Goal: Task Accomplishment & Management: Use online tool/utility

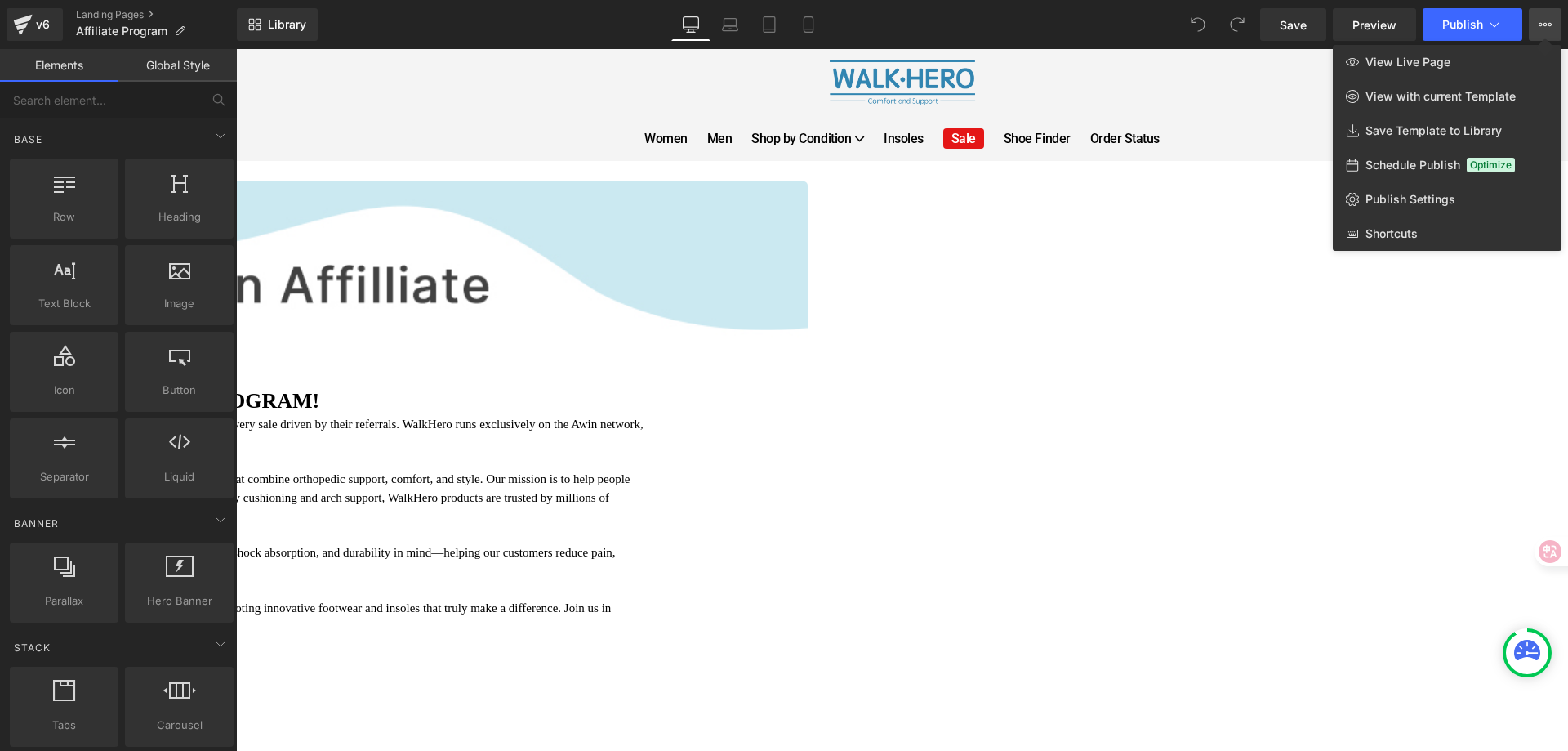
click at [1265, 162] on div at bounding box center [902, 399] width 1332 height 701
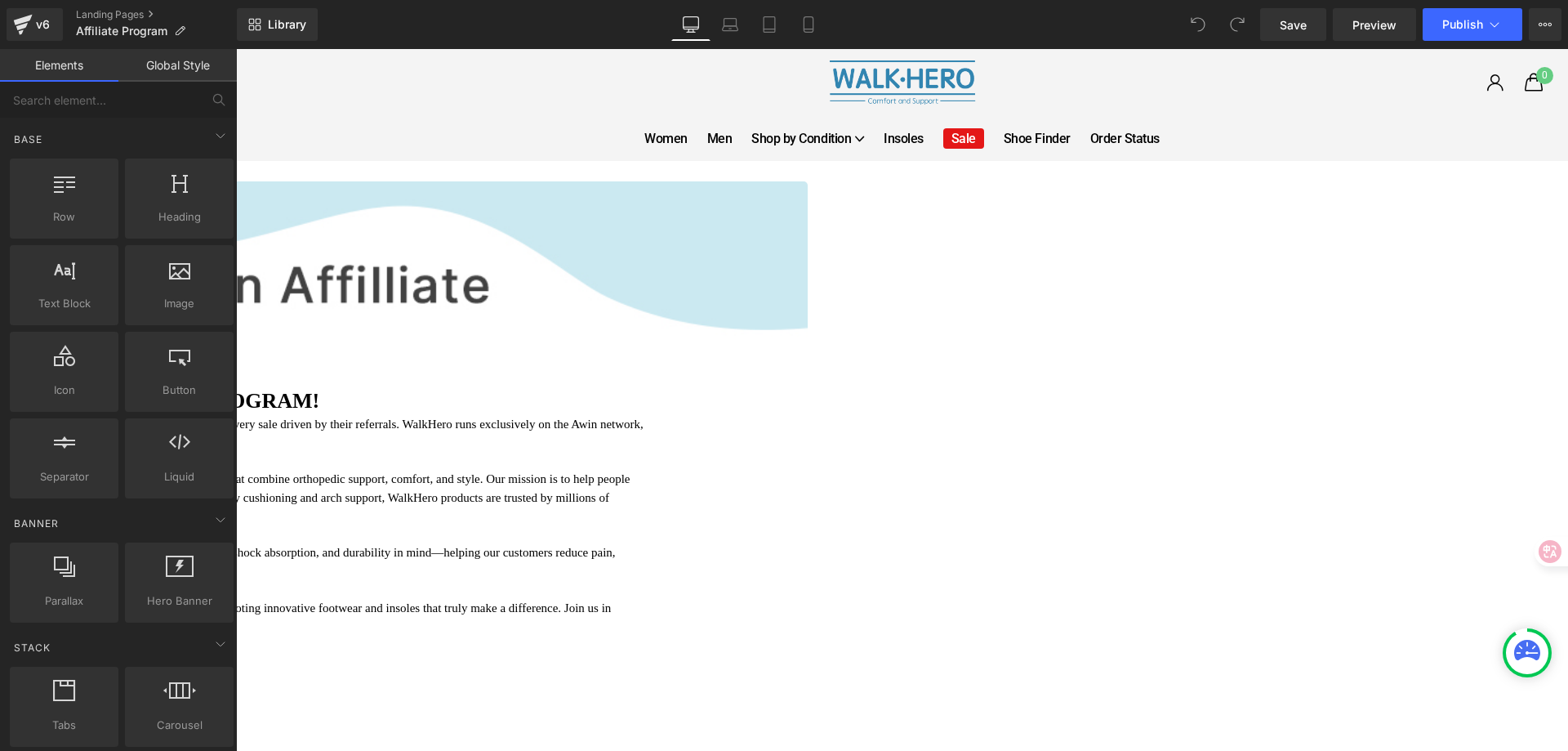
click at [188, 68] on link "Global Style" at bounding box center [178, 65] width 119 height 33
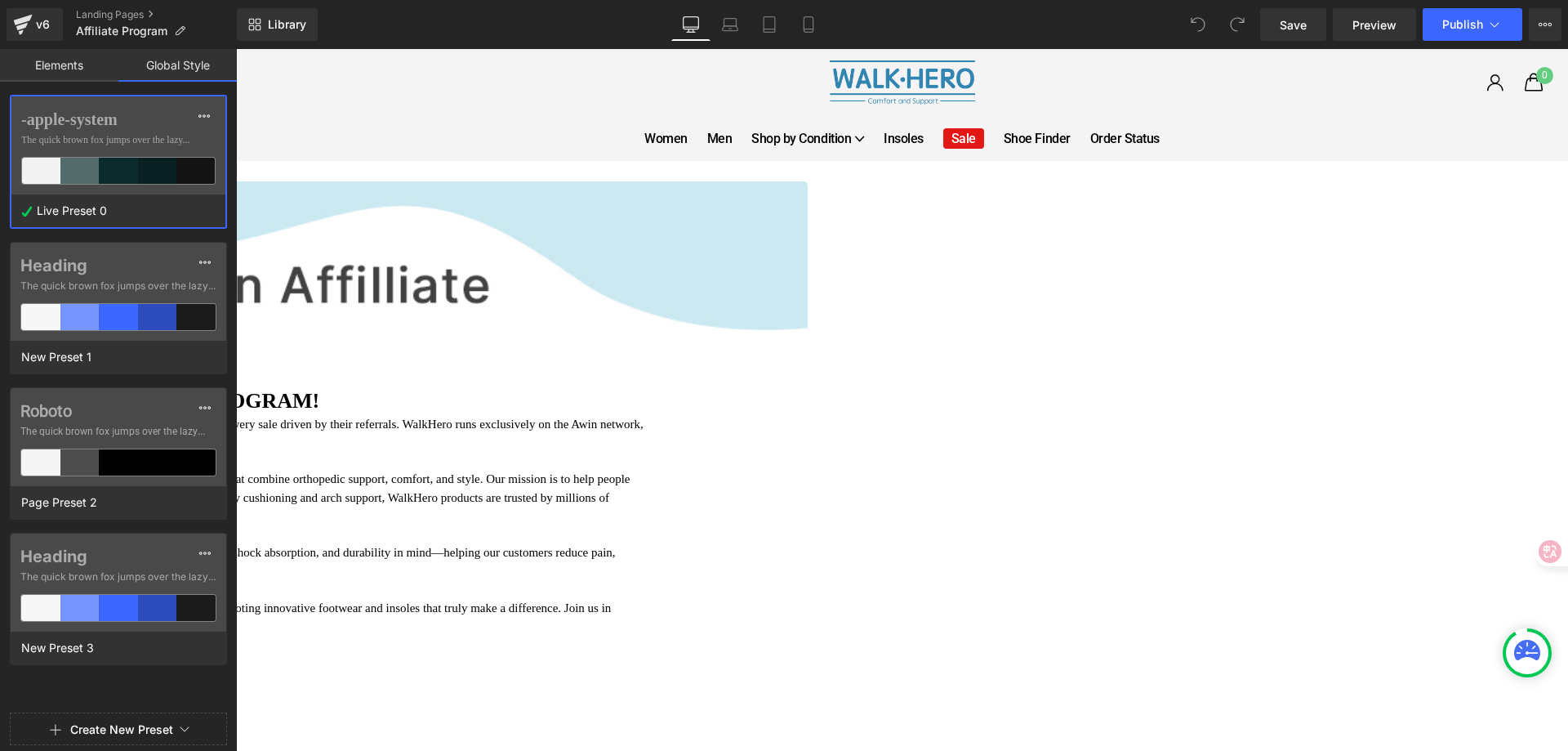
click at [85, 66] on link "Elements" at bounding box center [59, 65] width 119 height 33
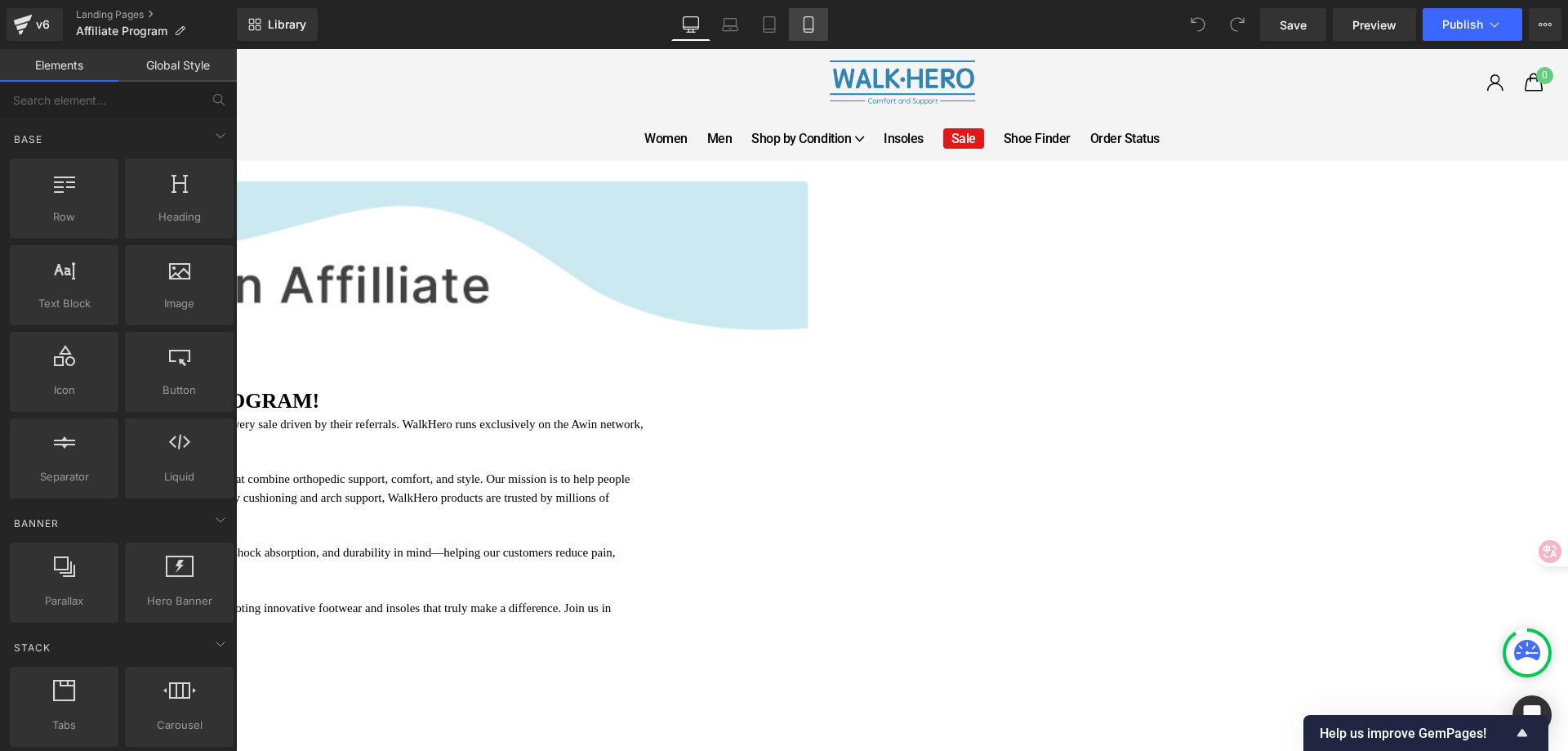
click at [809, 23] on icon at bounding box center [808, 24] width 17 height 17
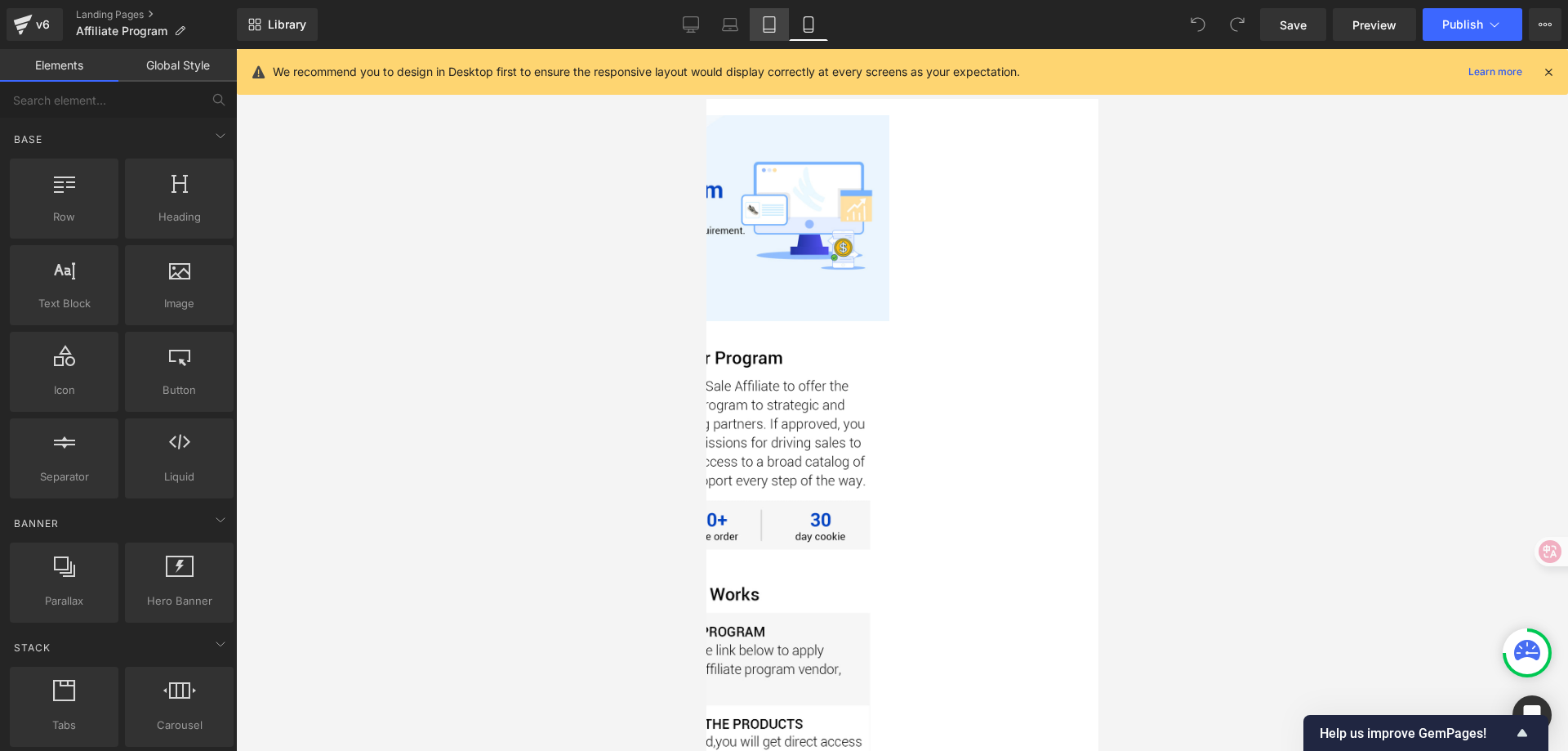
click at [772, 26] on icon at bounding box center [769, 24] width 17 height 17
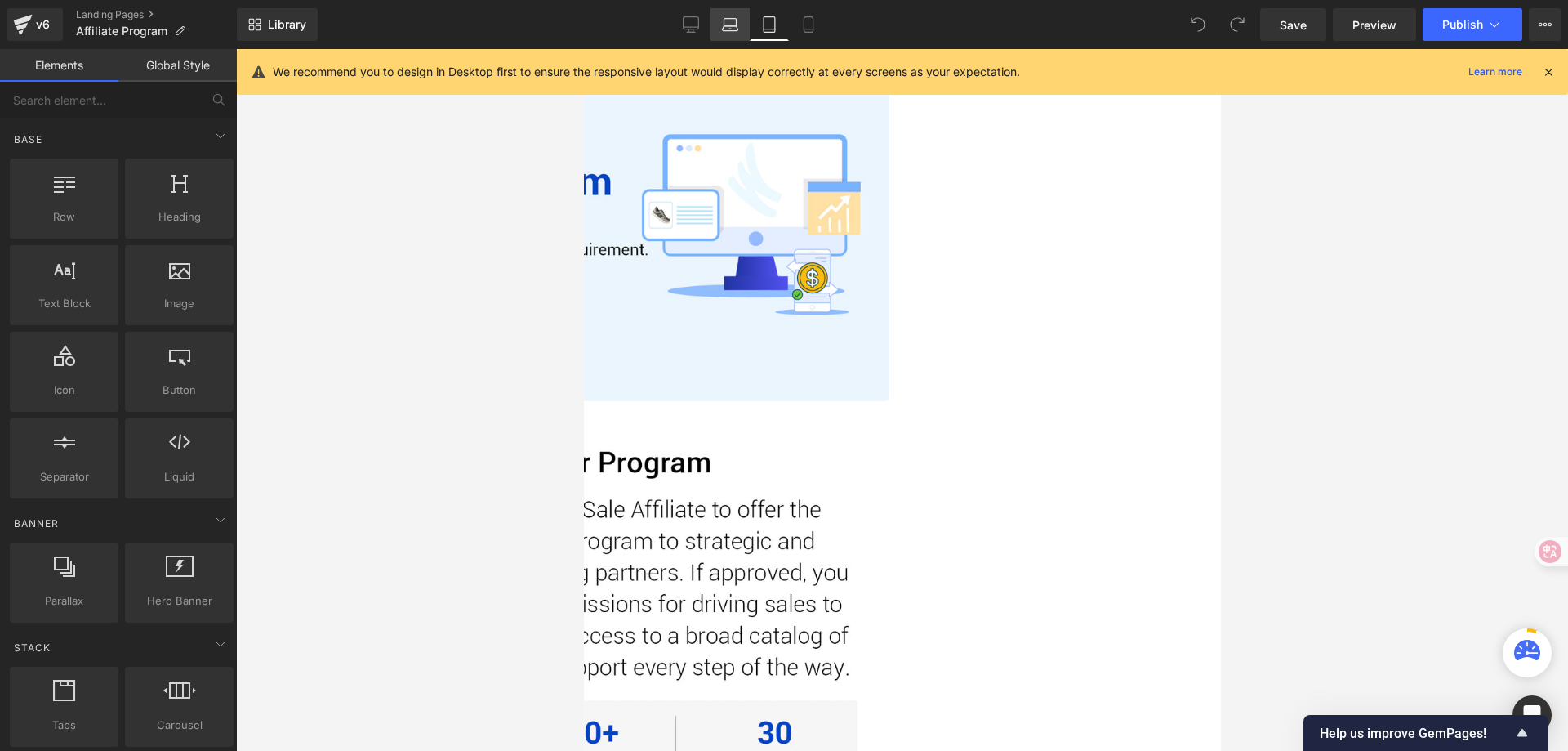
scroll to position [88, 0]
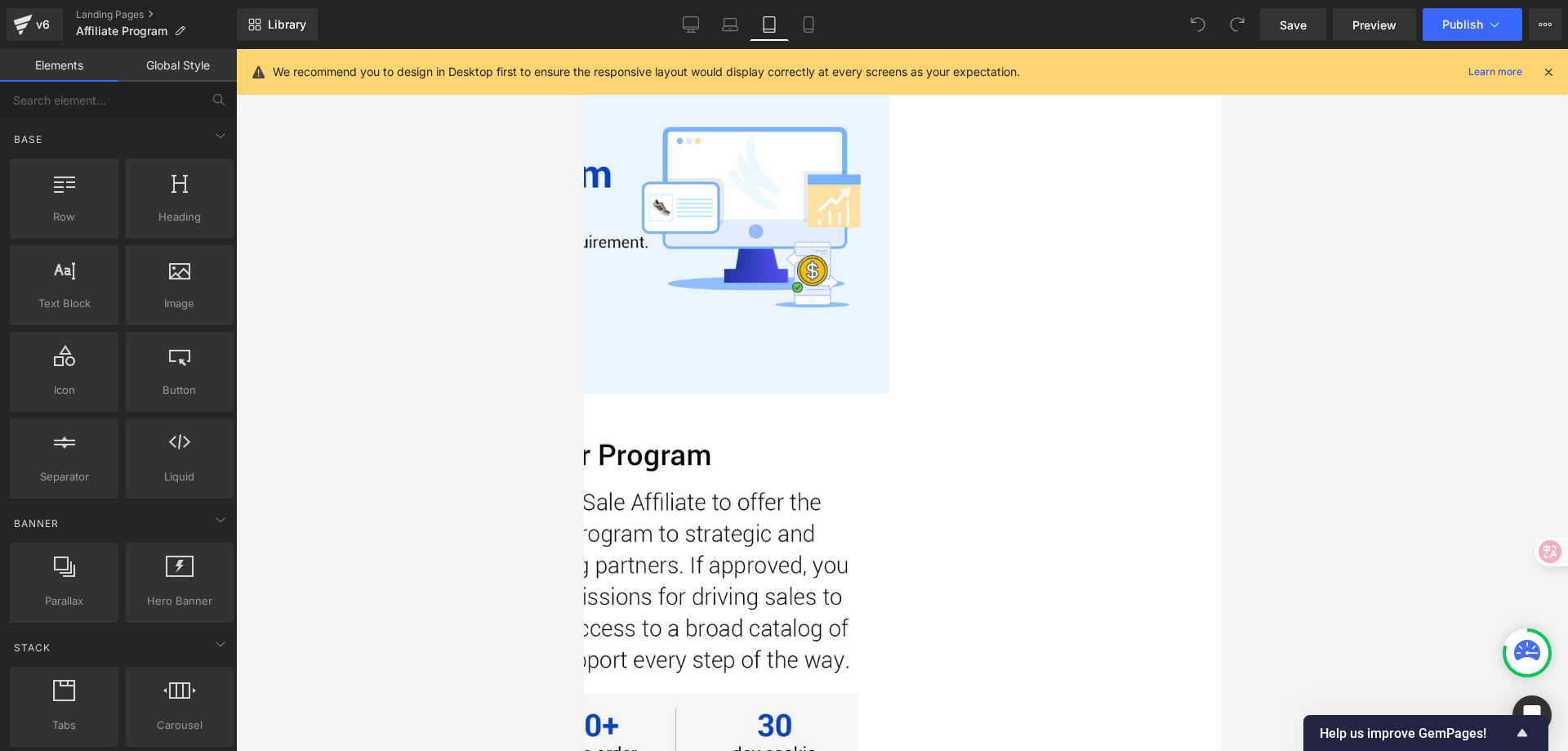
drag, startPoint x: 722, startPoint y: 35, endPoint x: 731, endPoint y: 47, distance: 15.0
click at [722, 36] on link "Laptop" at bounding box center [730, 24] width 39 height 33
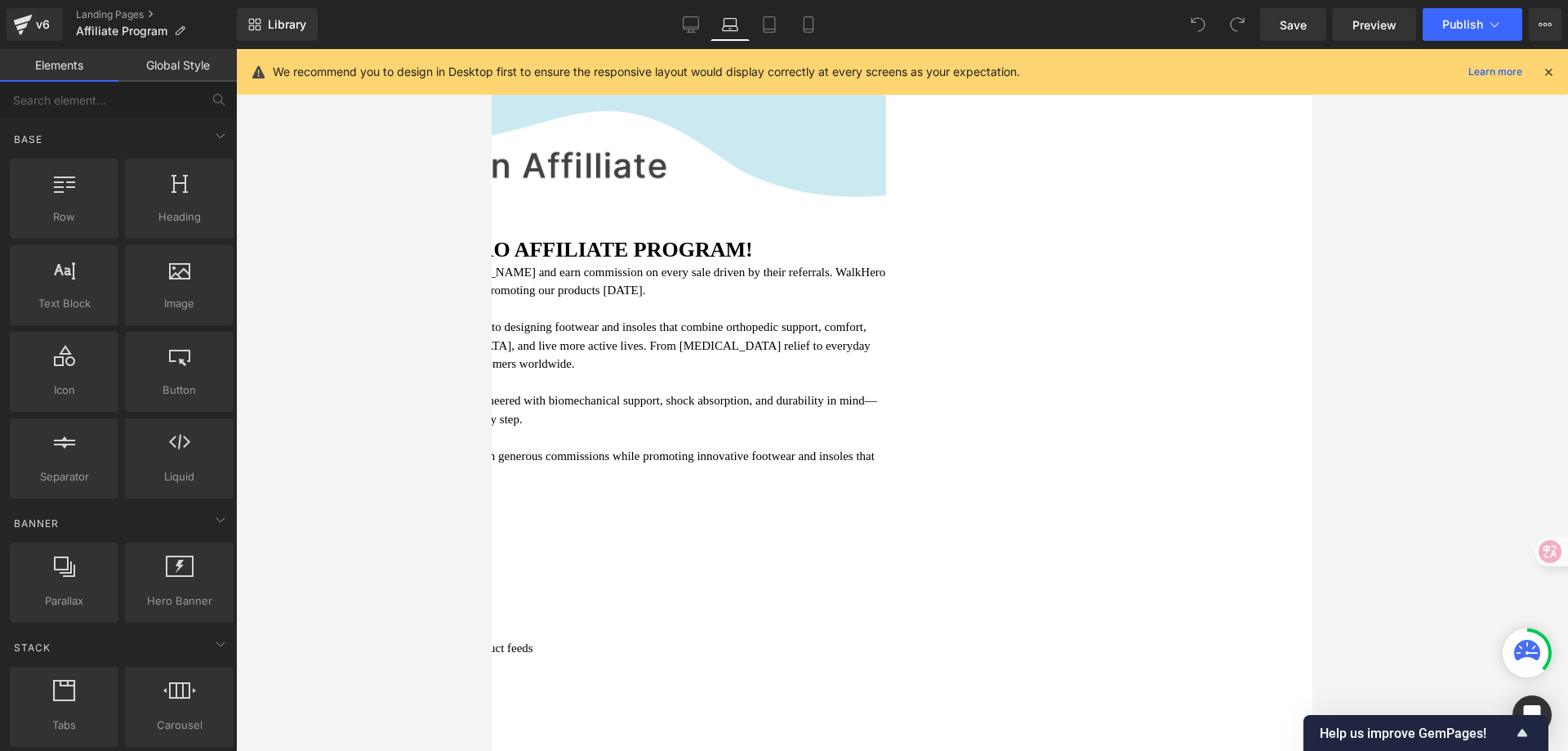
scroll to position [132, 0]
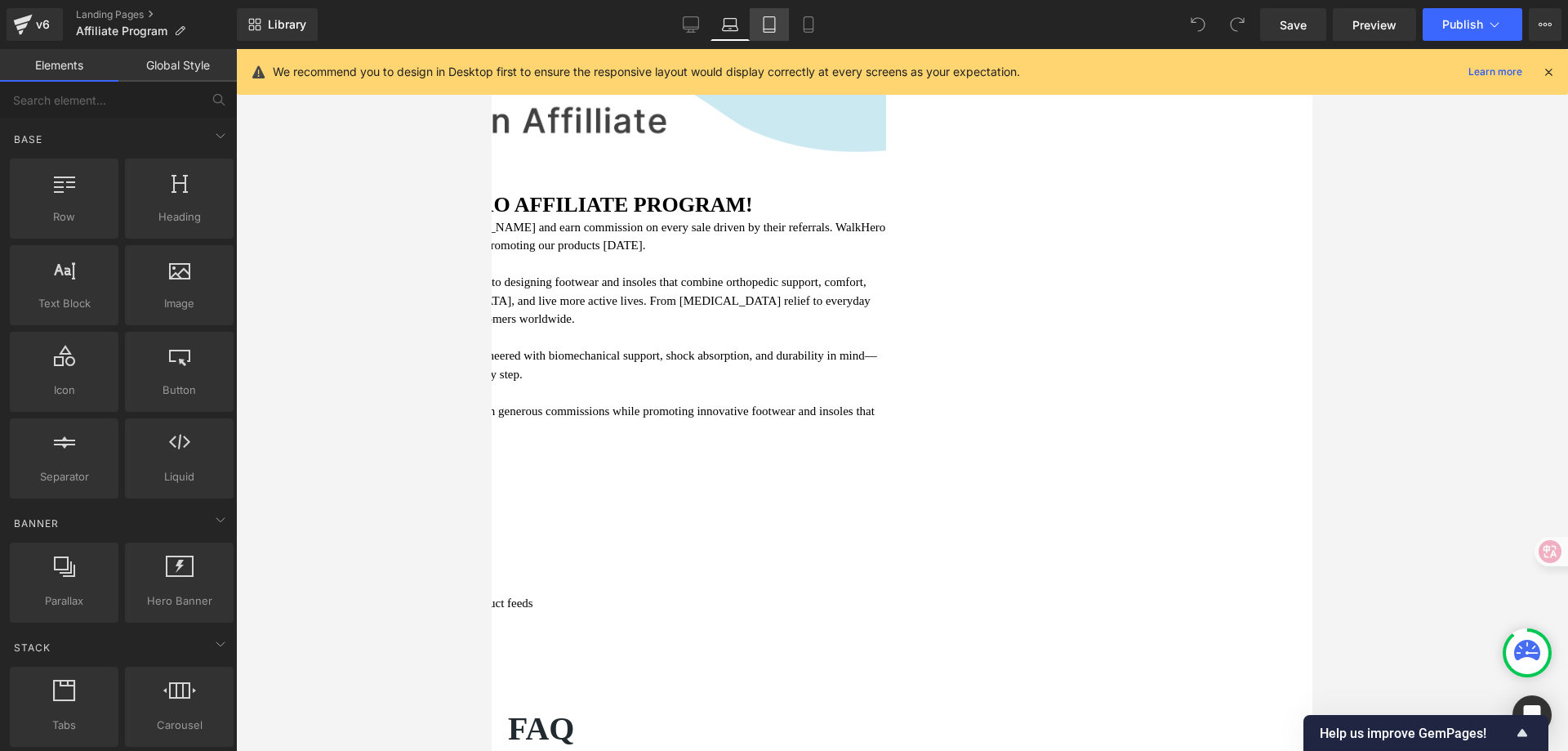
click at [772, 34] on link "Tablet" at bounding box center [769, 24] width 39 height 33
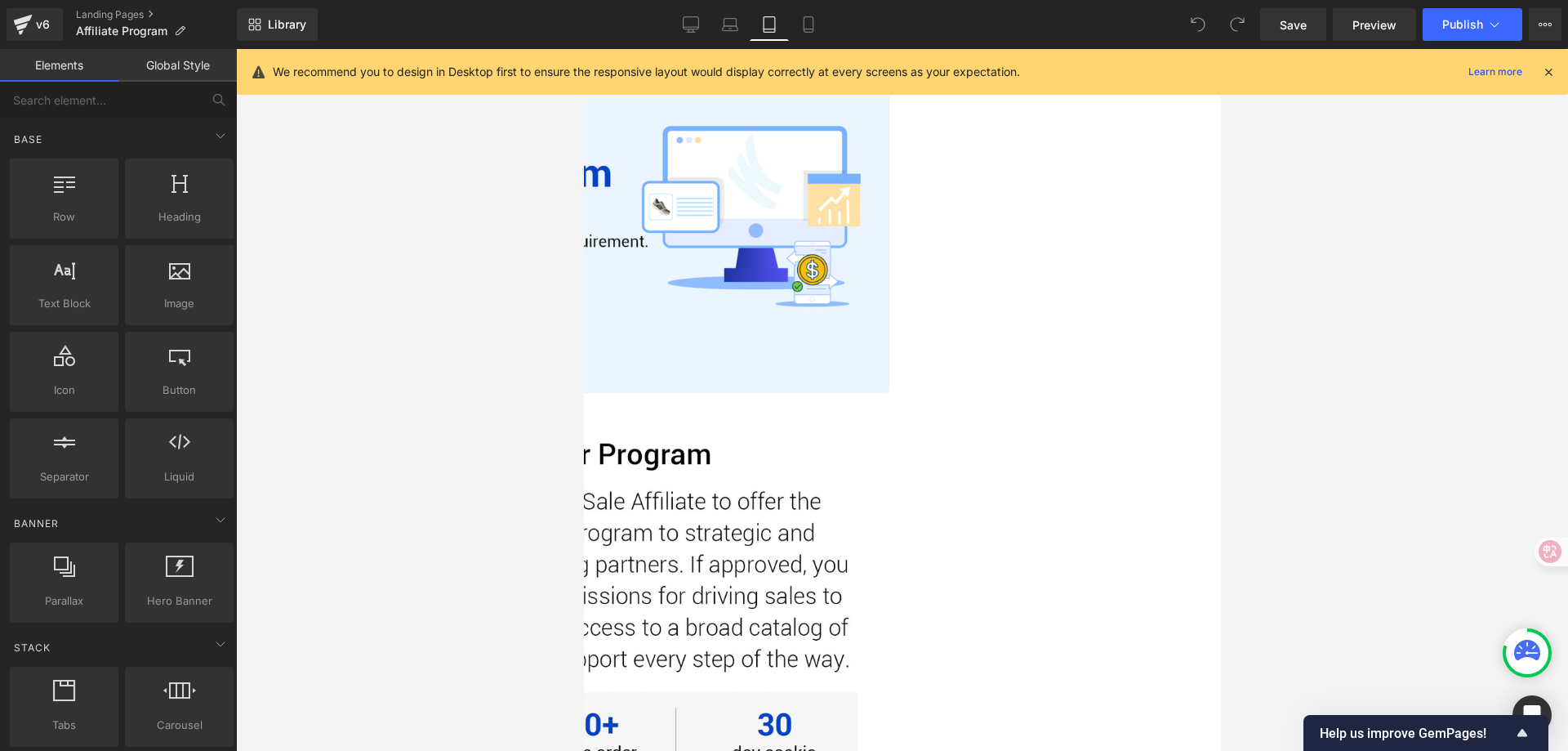
scroll to position [88, 0]
click at [807, 35] on link "Mobile" at bounding box center [808, 24] width 39 height 33
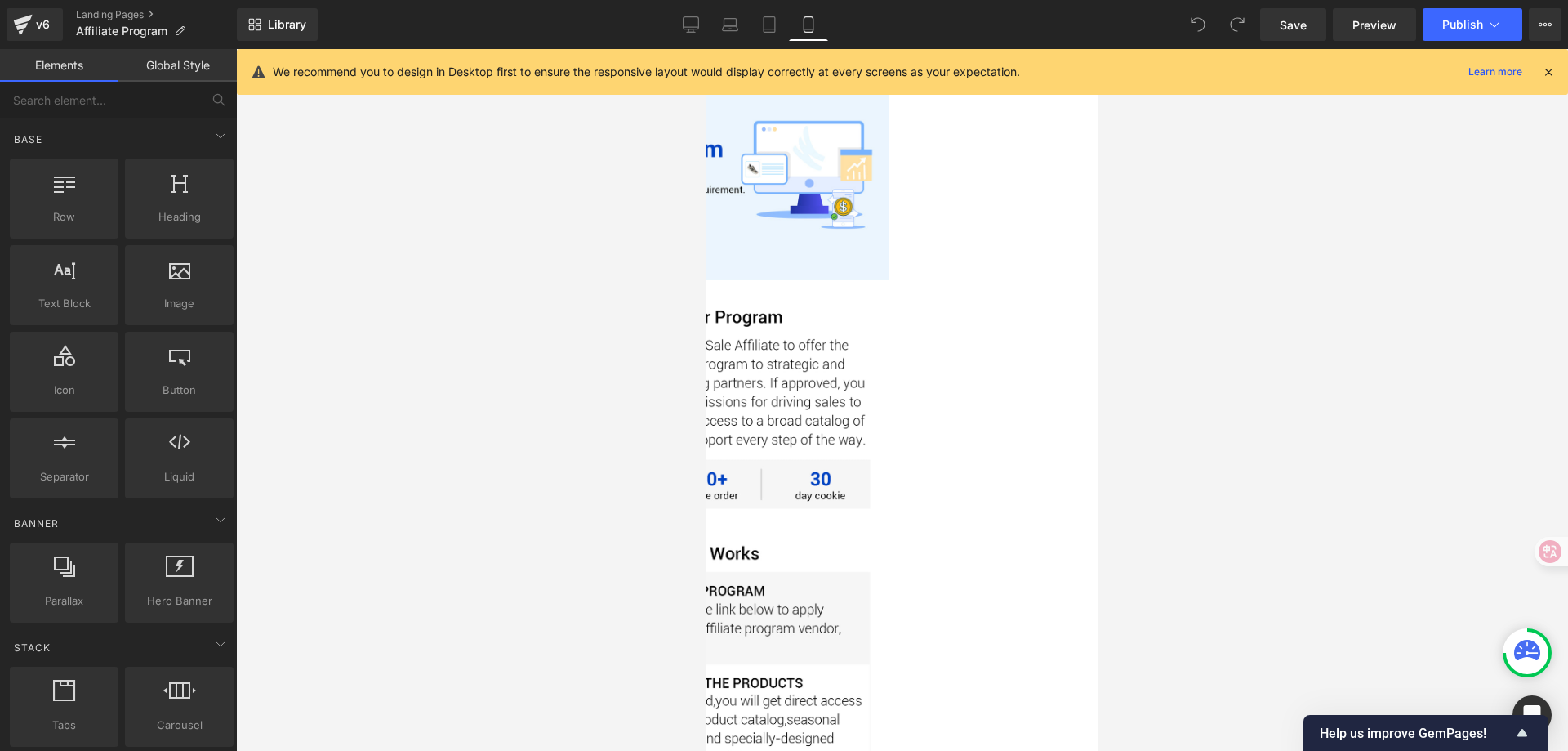
scroll to position [0, 0]
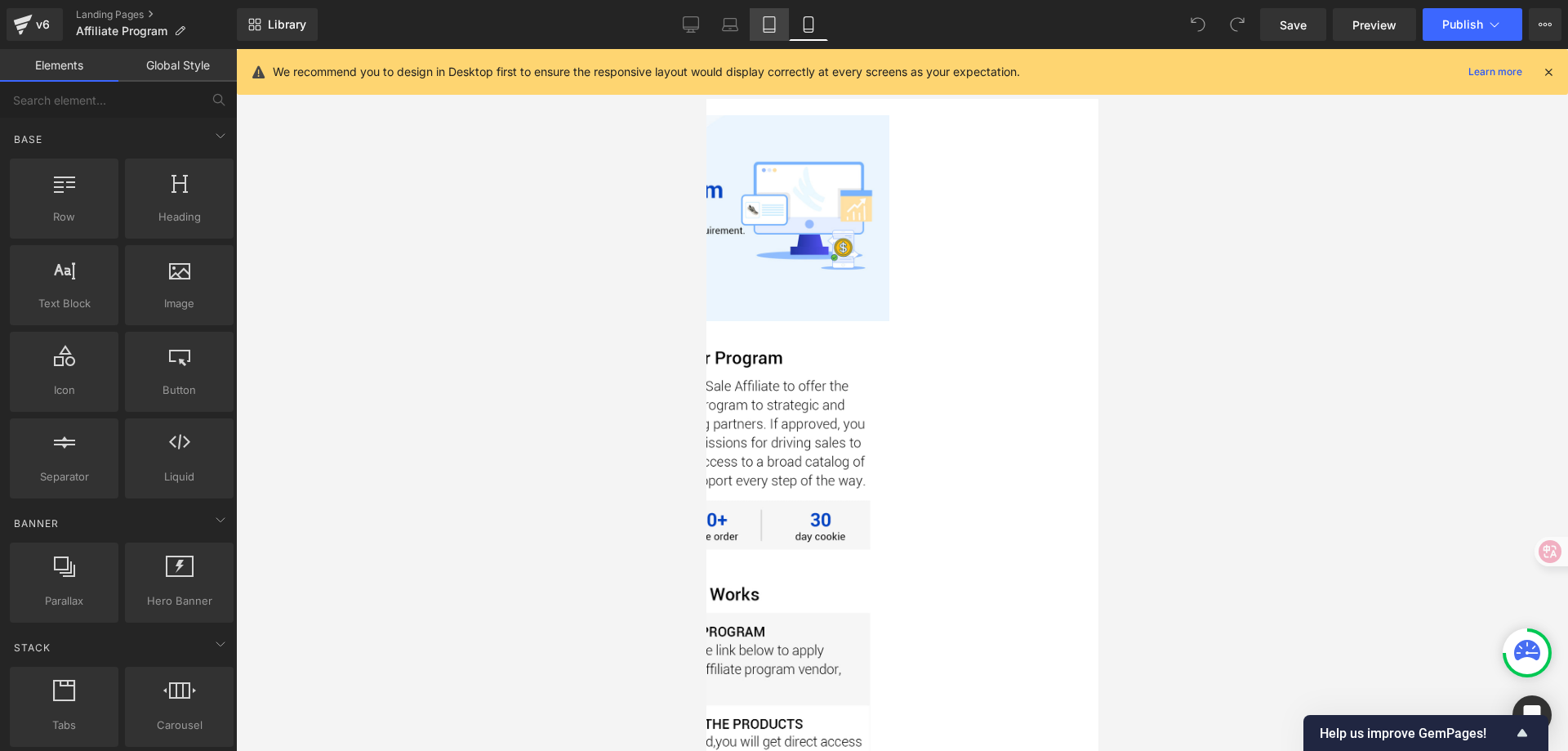
click at [767, 17] on icon at bounding box center [769, 24] width 17 height 17
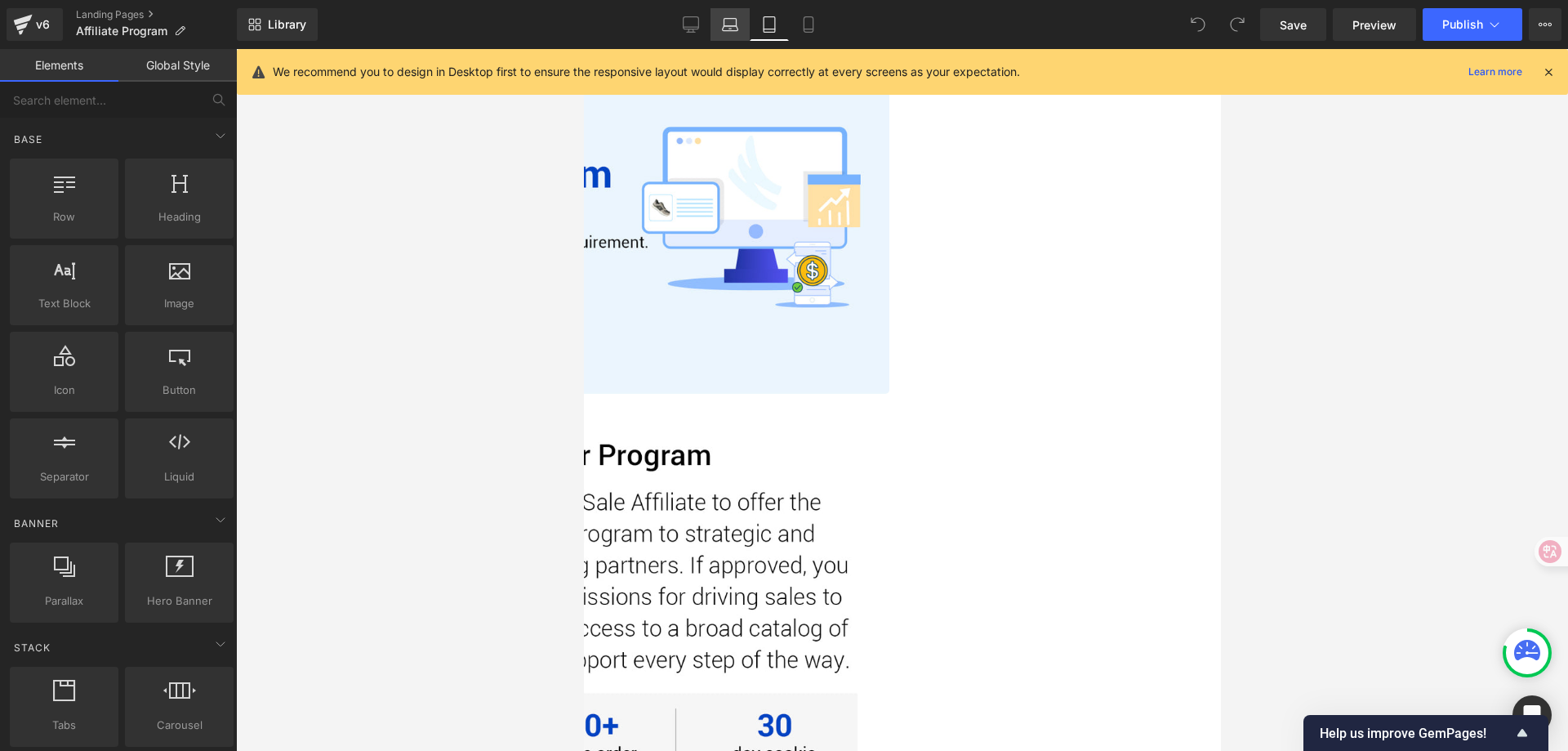
click at [741, 20] on link "Laptop" at bounding box center [730, 24] width 39 height 33
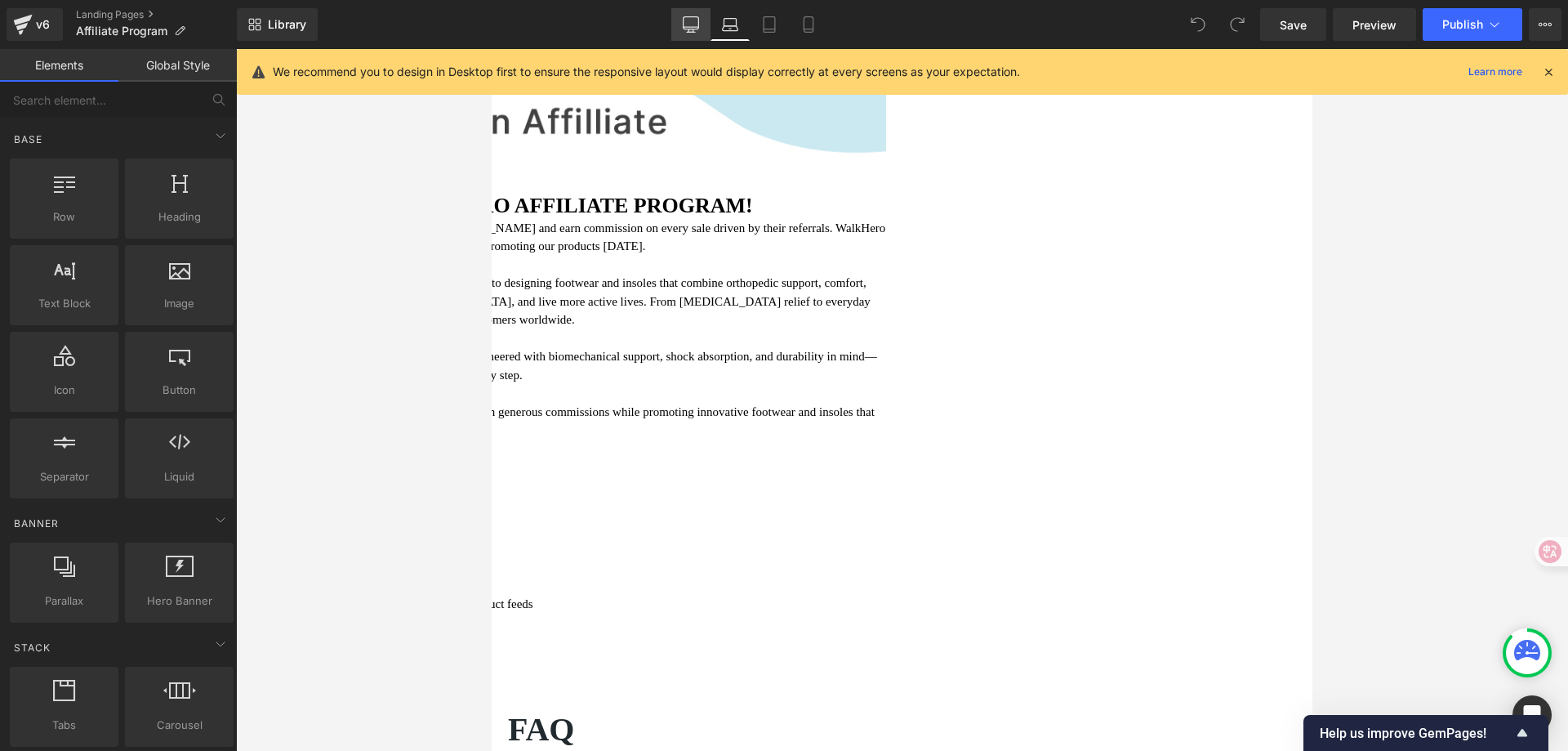
scroll to position [132, 0]
click at [687, 25] on icon at bounding box center [691, 24] width 17 height 17
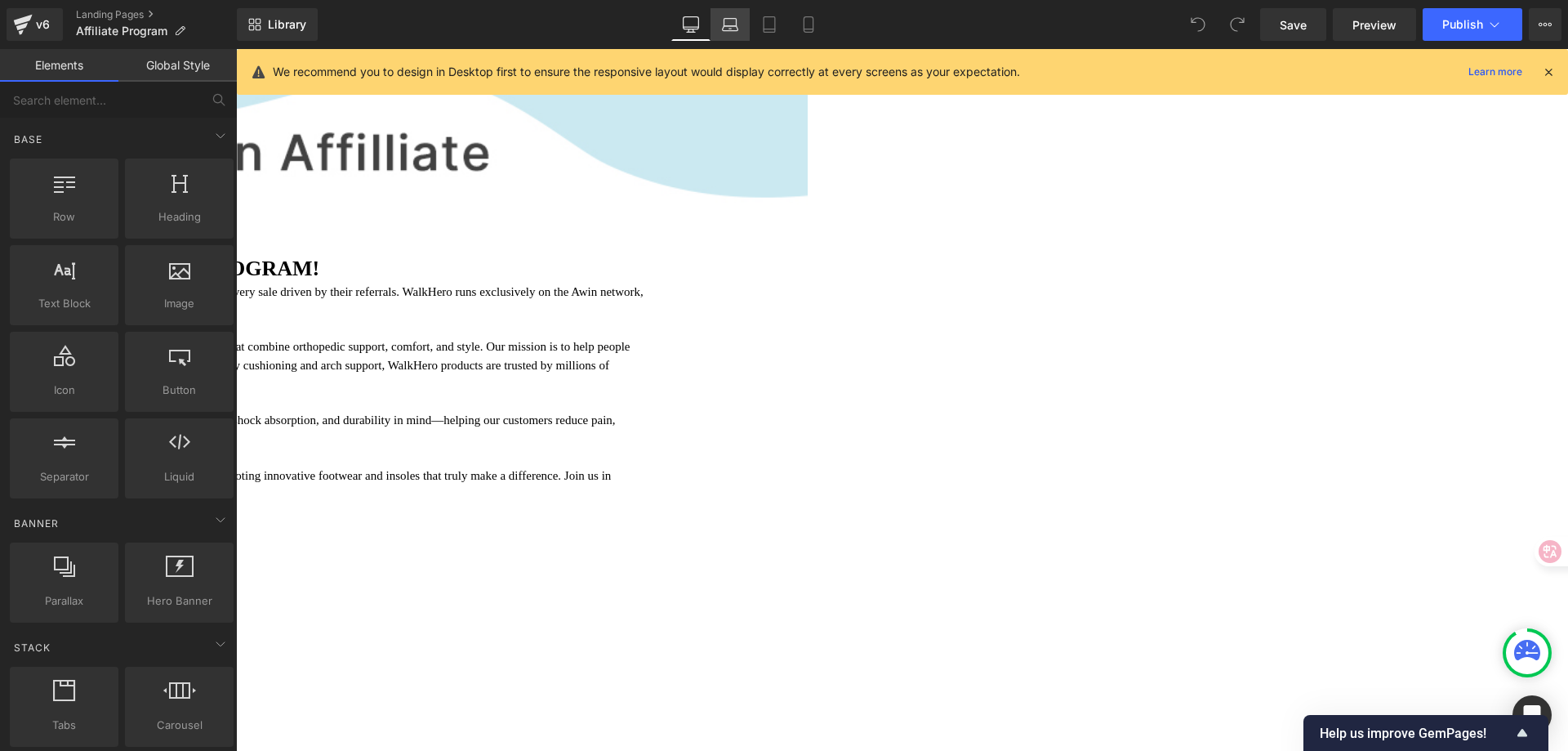
click at [712, 31] on link "Laptop" at bounding box center [730, 24] width 39 height 33
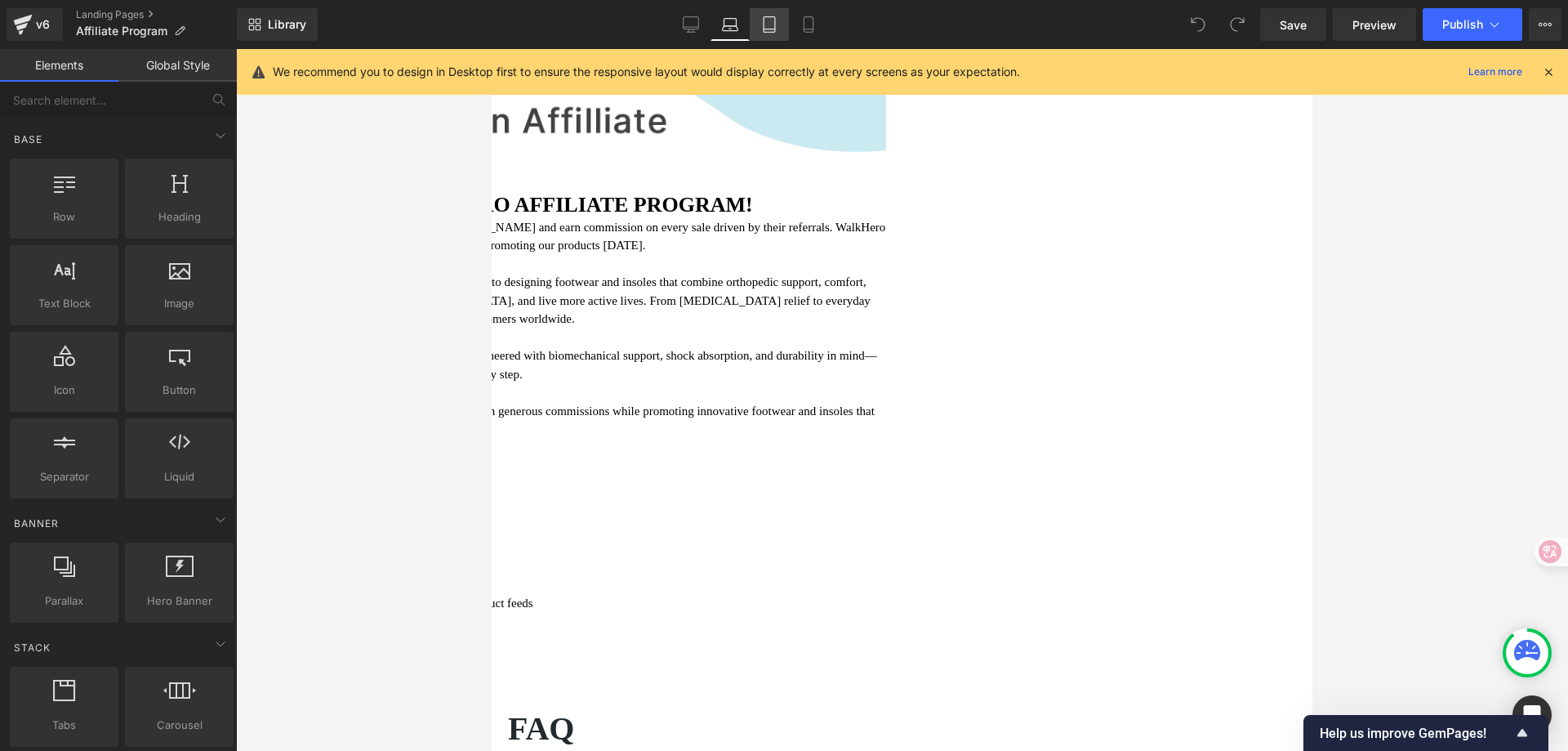
click at [771, 29] on icon at bounding box center [769, 29] width 12 height 0
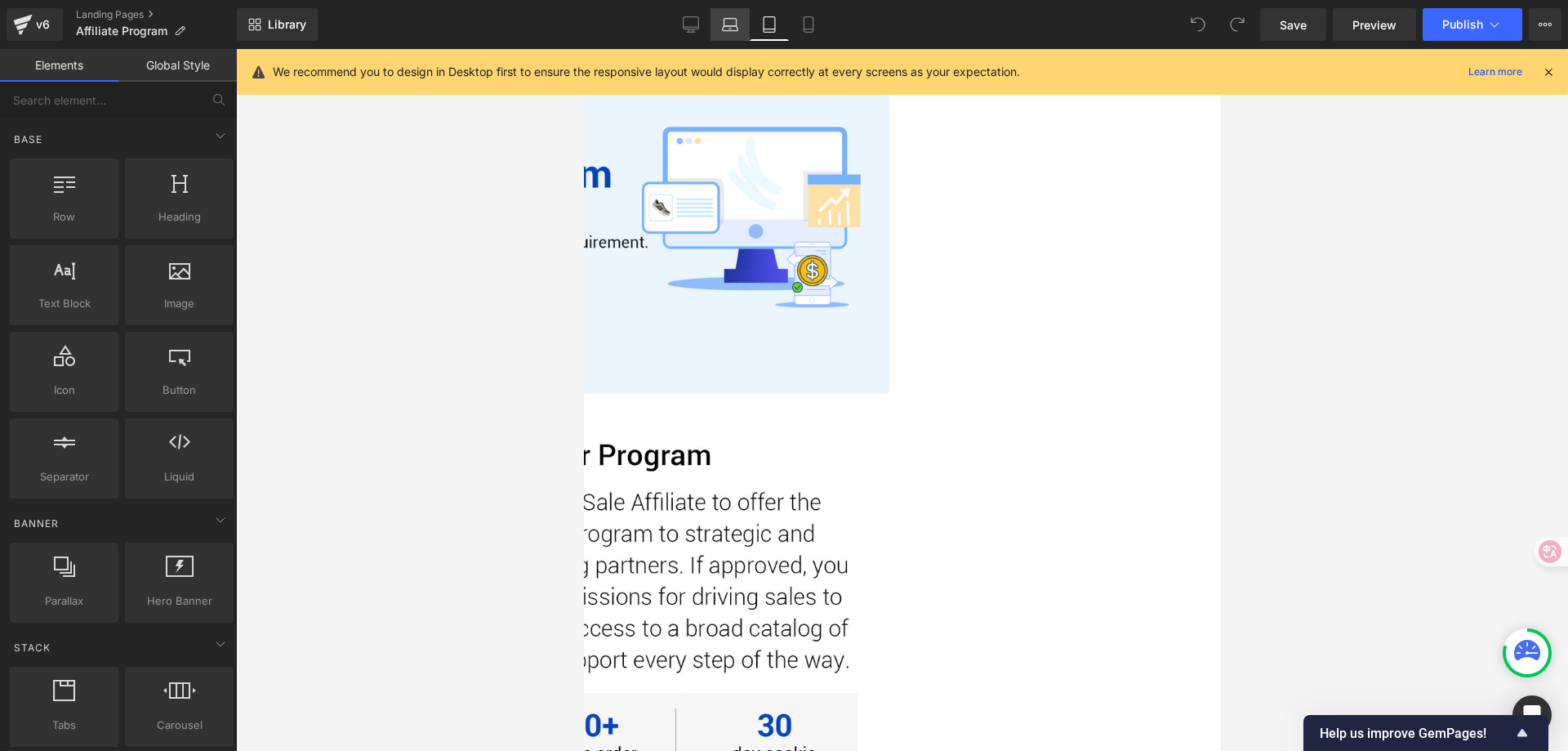
click at [743, 27] on link "Laptop" at bounding box center [730, 24] width 39 height 33
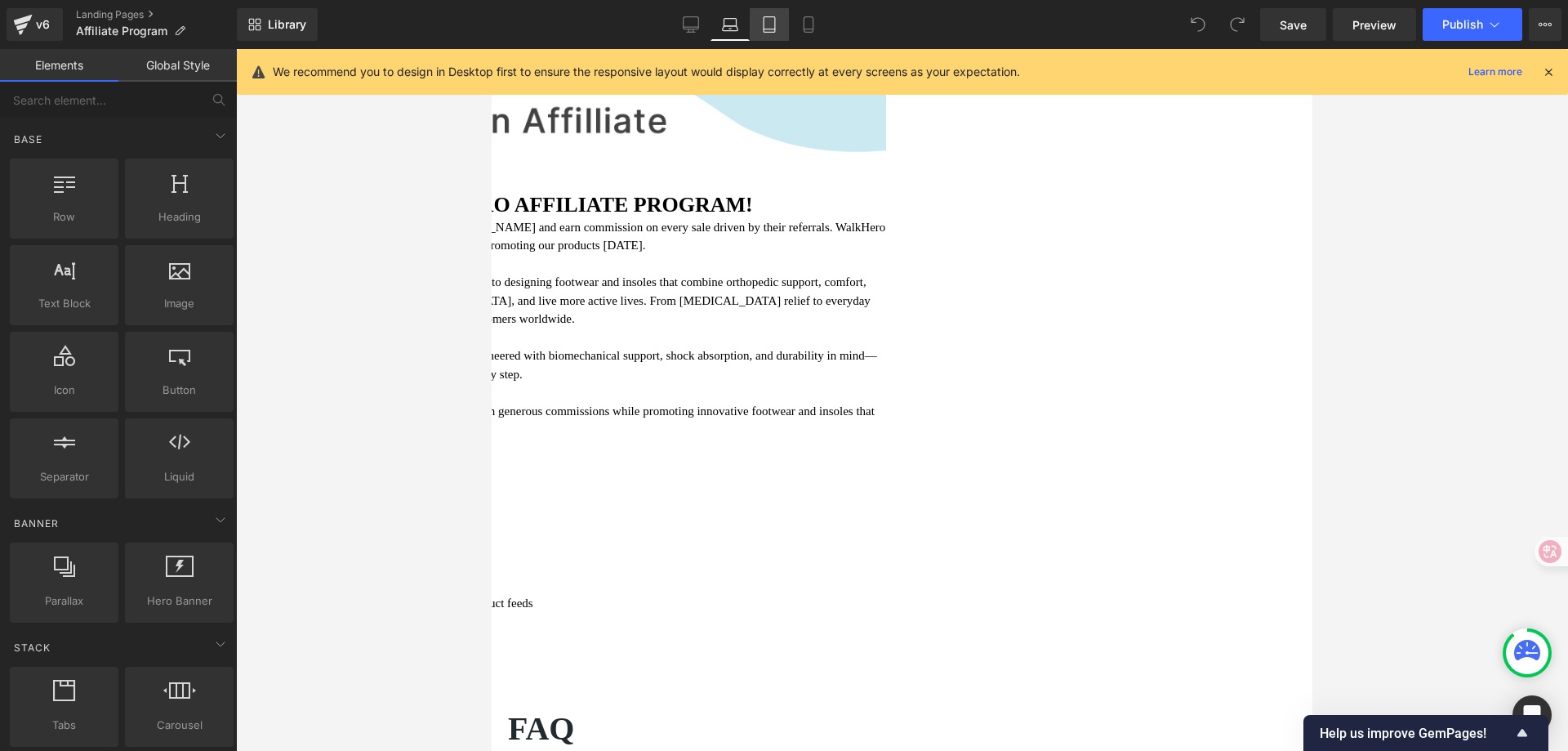
click at [765, 26] on icon at bounding box center [769, 24] width 17 height 17
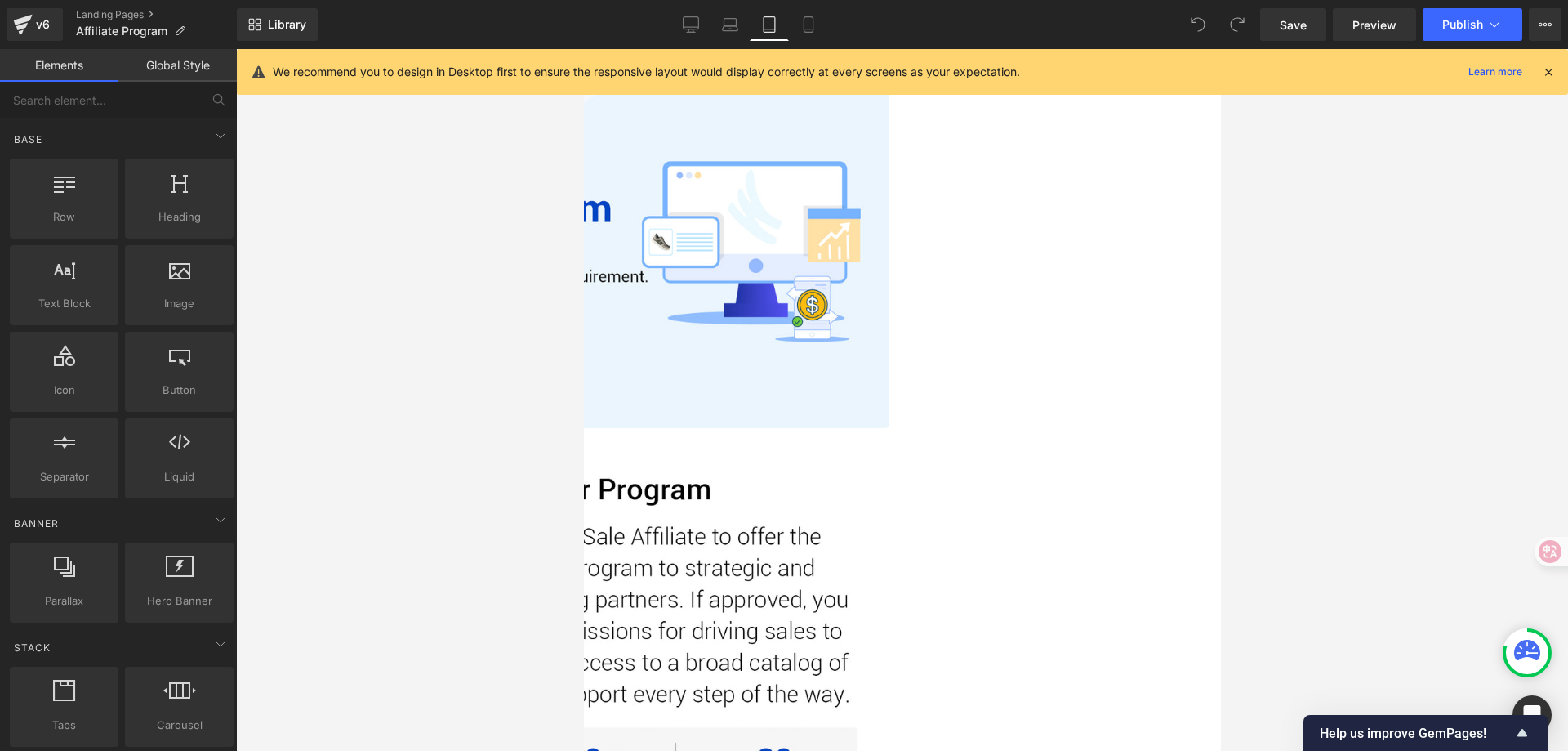
scroll to position [0, 0]
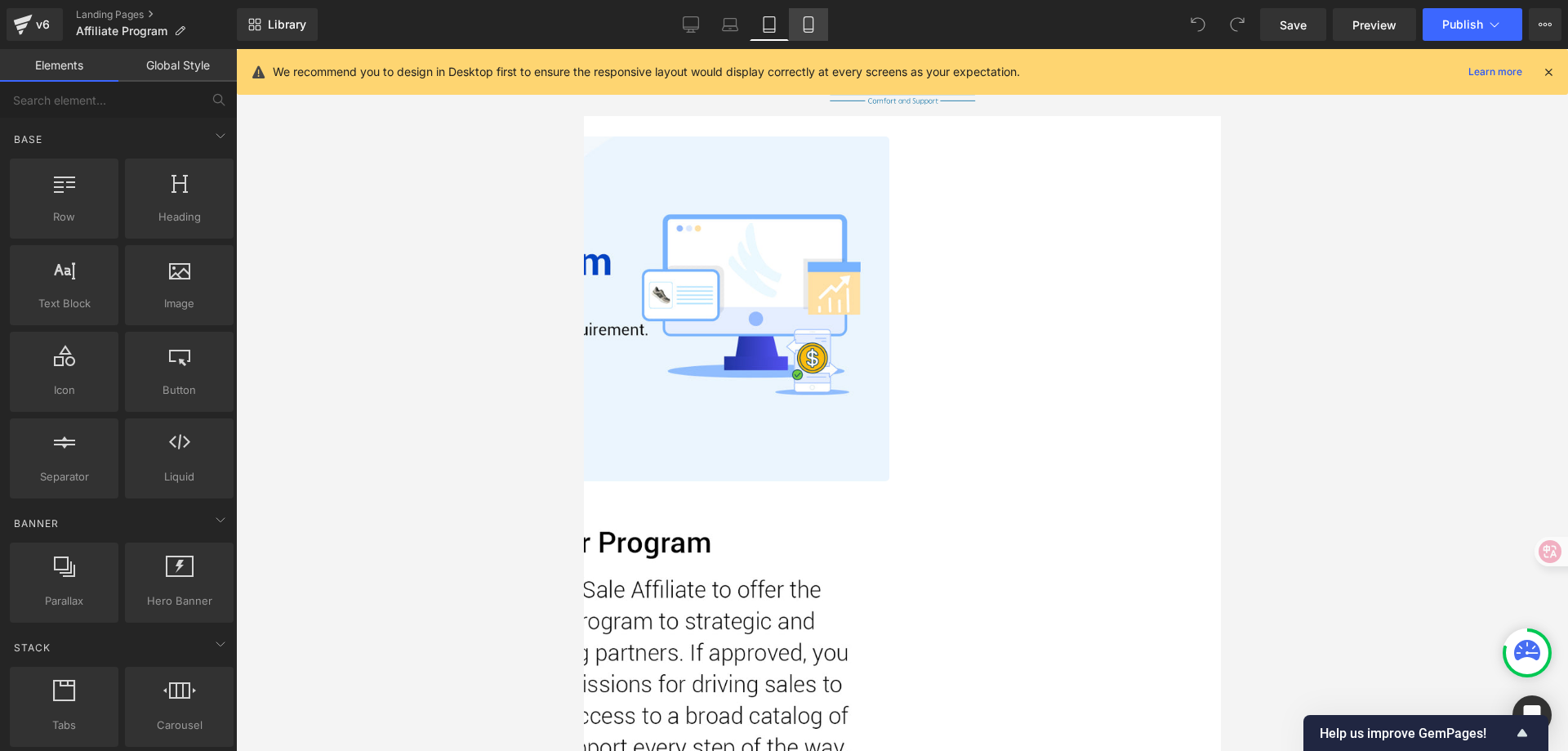
click at [818, 31] on link "Mobile" at bounding box center [808, 24] width 39 height 33
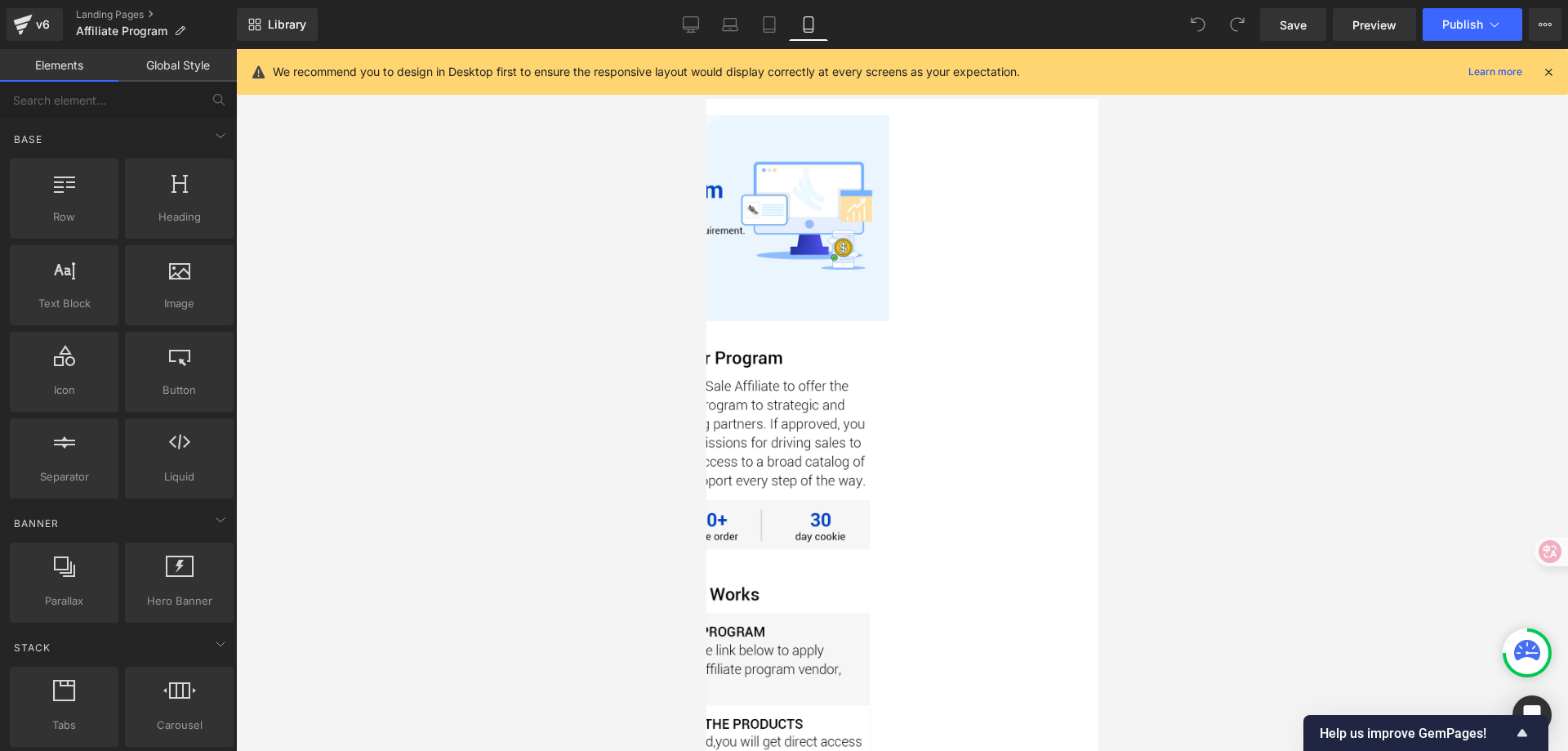
scroll to position [66, 0]
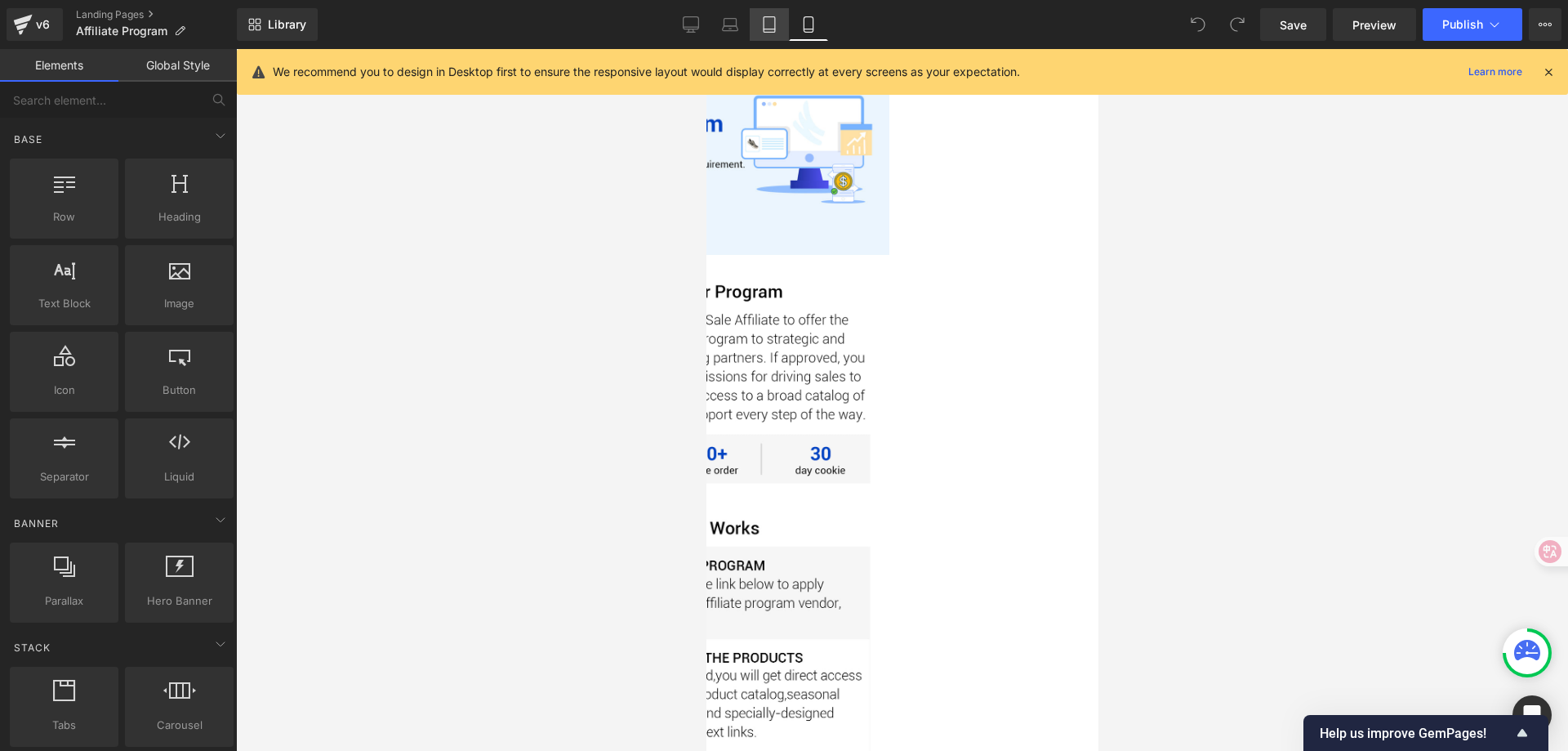
click at [767, 29] on icon at bounding box center [769, 29] width 12 height 0
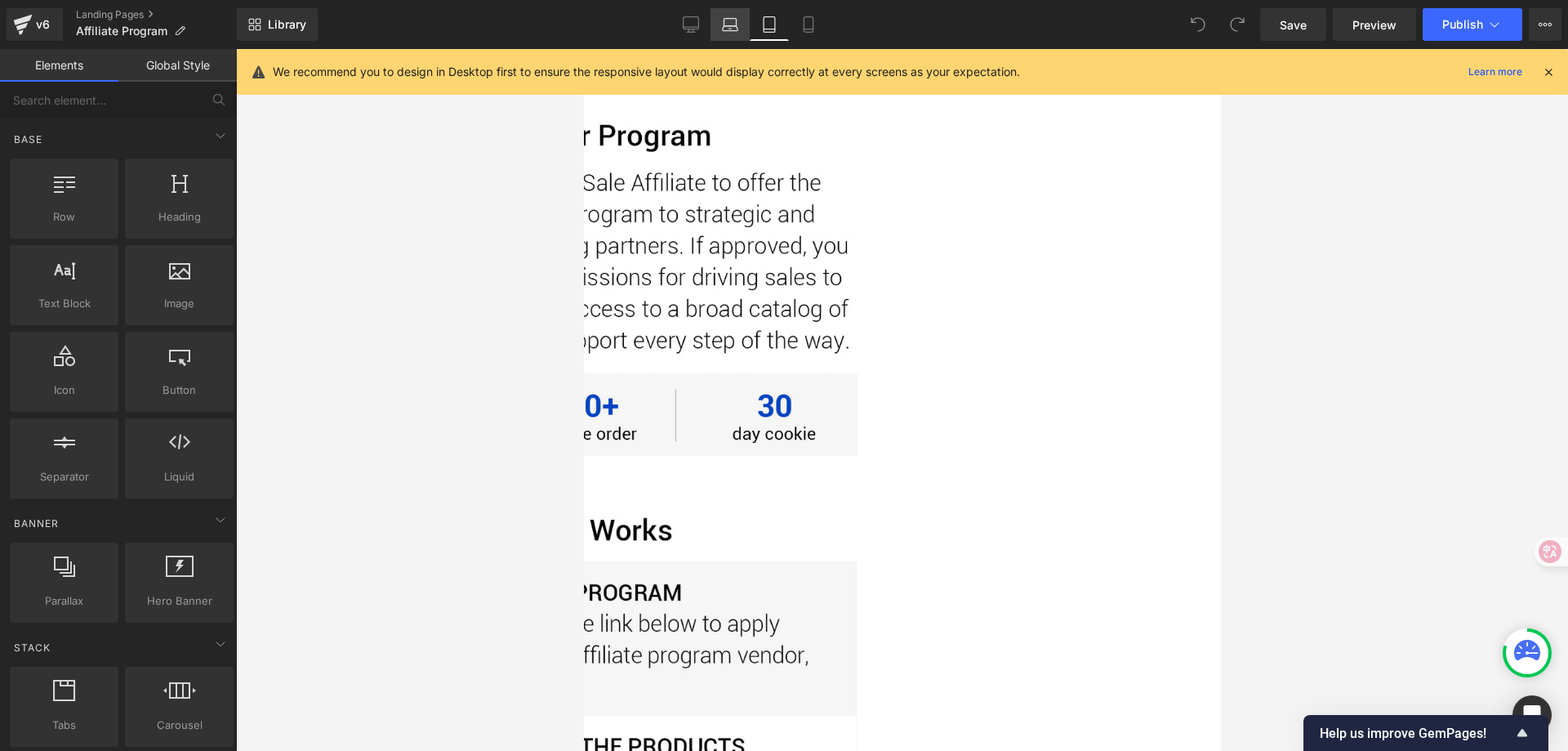
click at [731, 18] on icon at bounding box center [729, 24] width 17 height 17
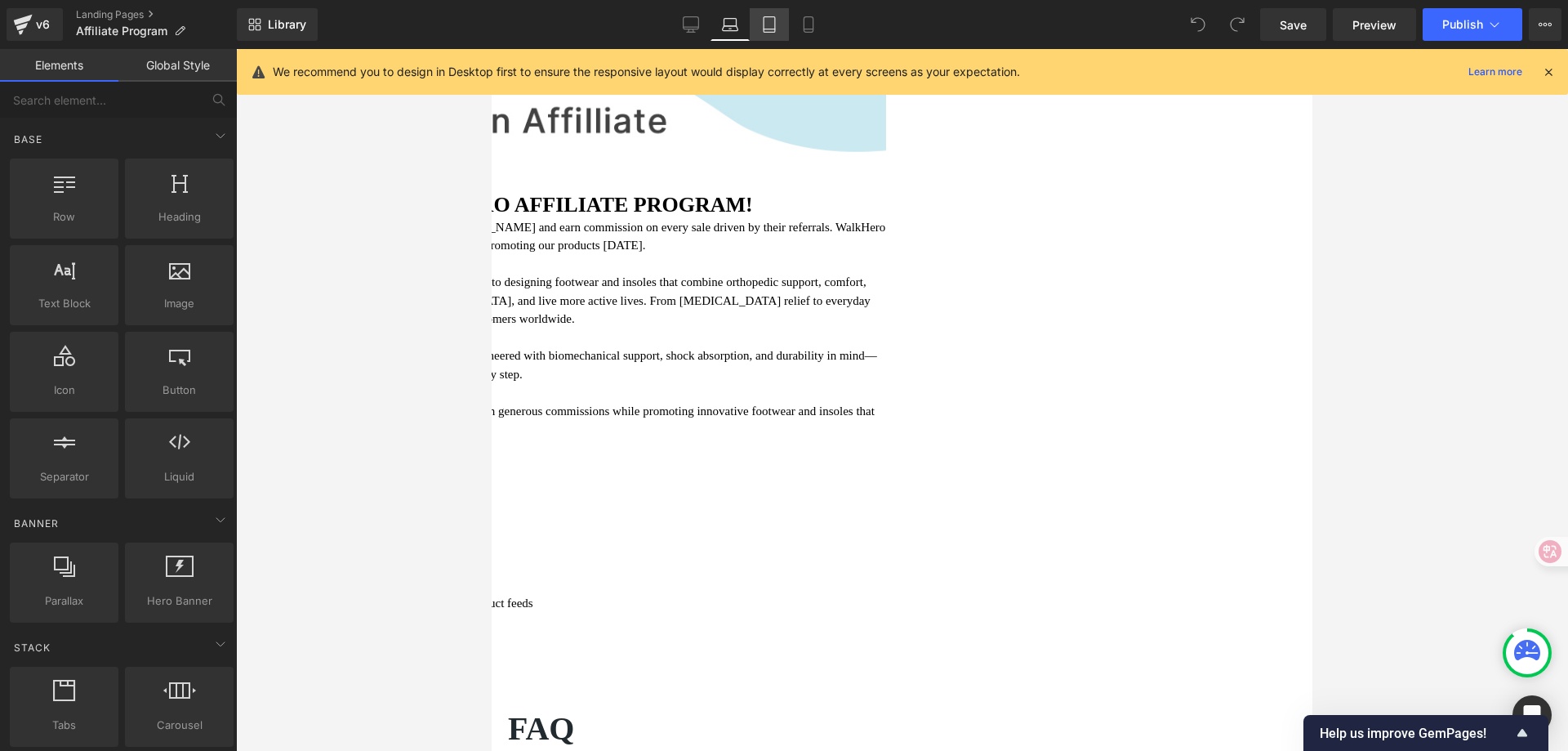
click at [772, 30] on icon at bounding box center [769, 24] width 17 height 17
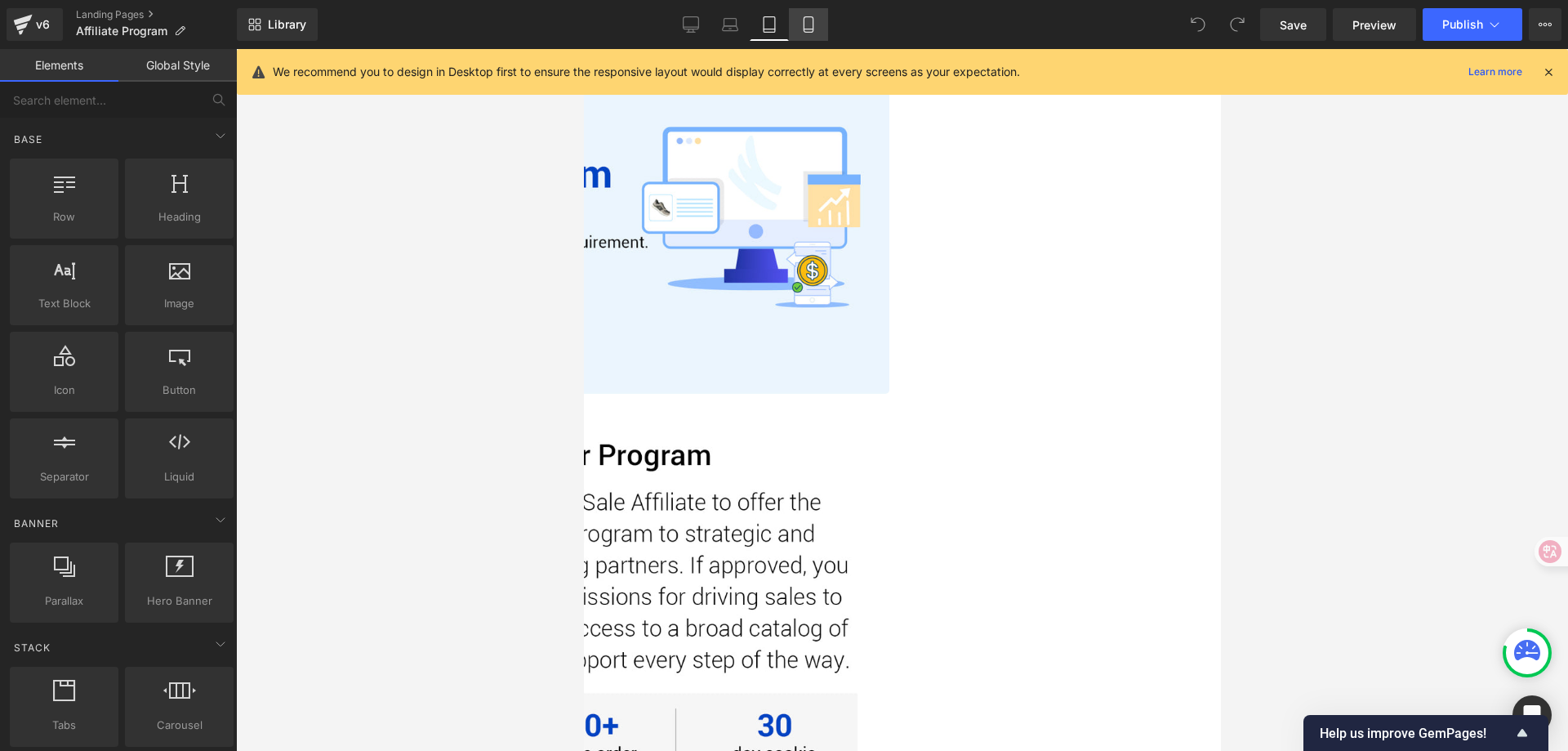
click at [818, 27] on link "Mobile" at bounding box center [808, 24] width 39 height 33
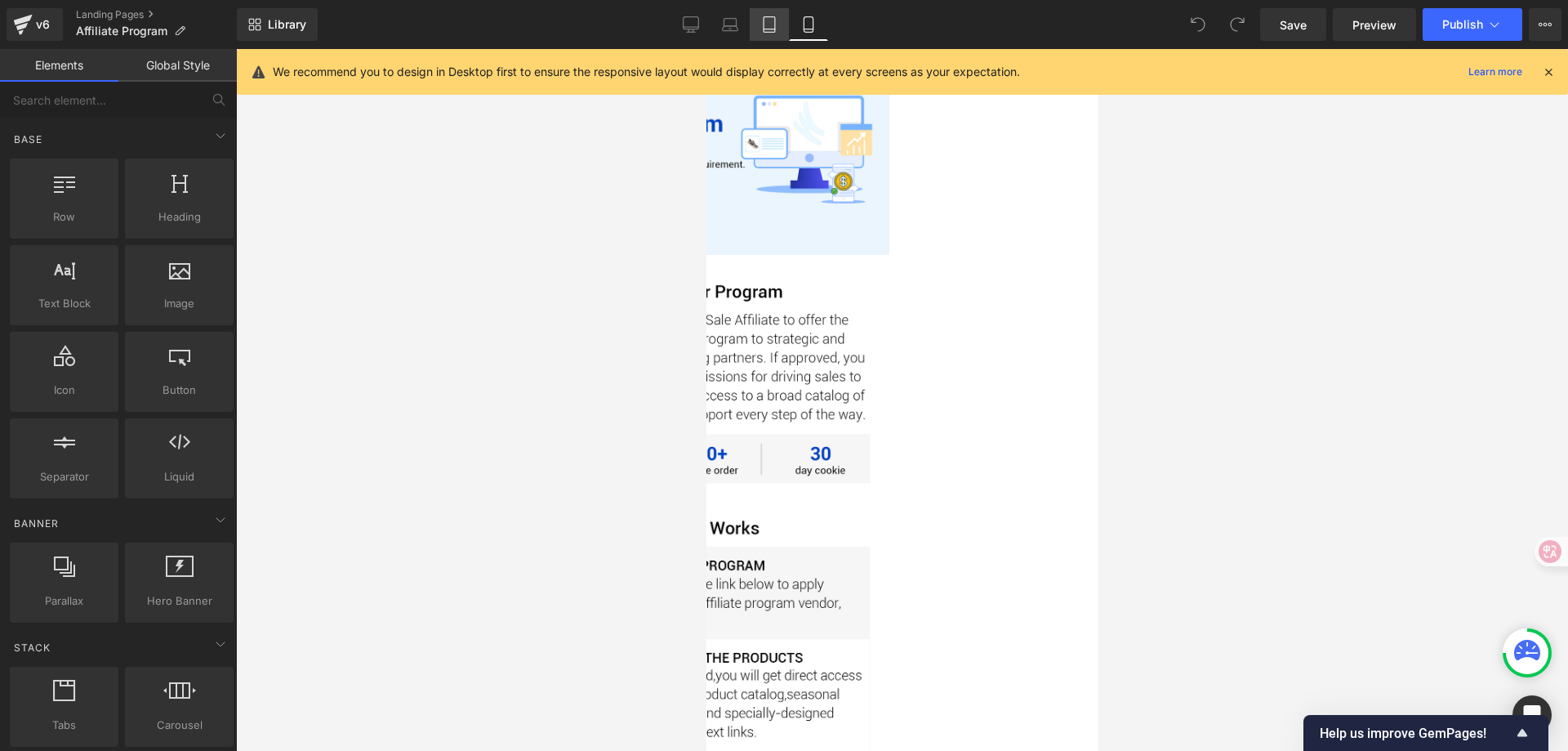
click at [765, 23] on icon at bounding box center [769, 24] width 17 height 17
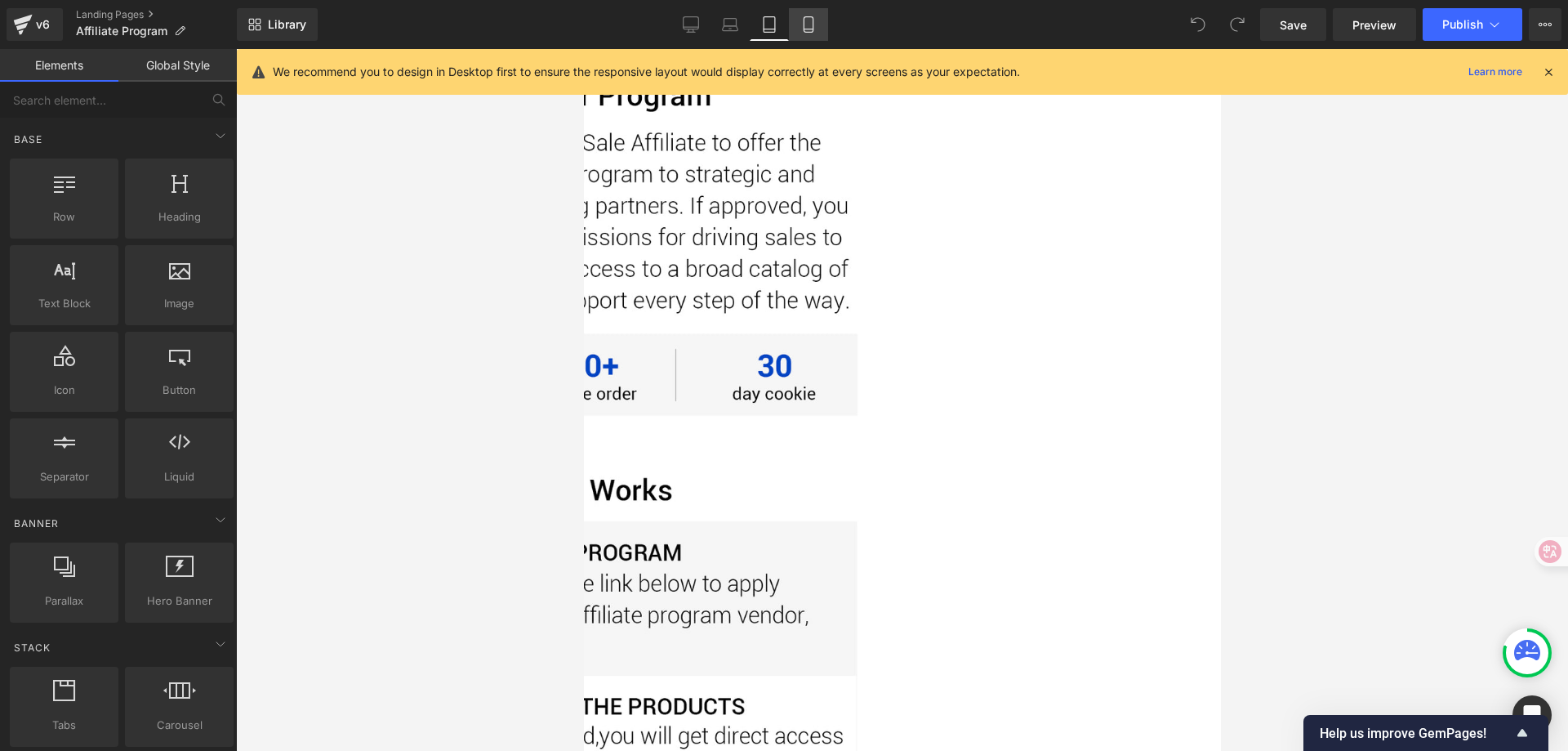
click at [820, 29] on link "Mobile" at bounding box center [808, 24] width 39 height 33
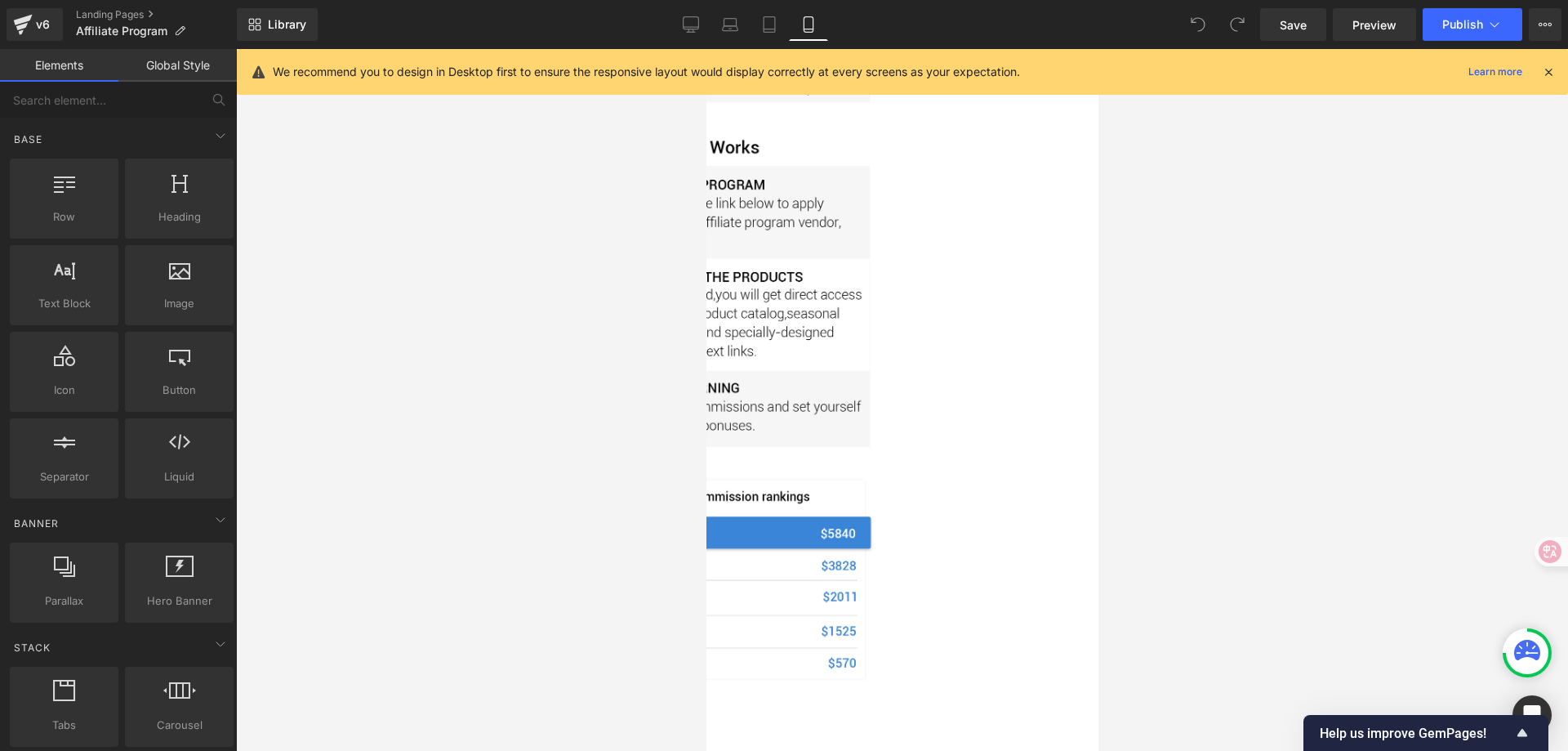
scroll to position [287, 0]
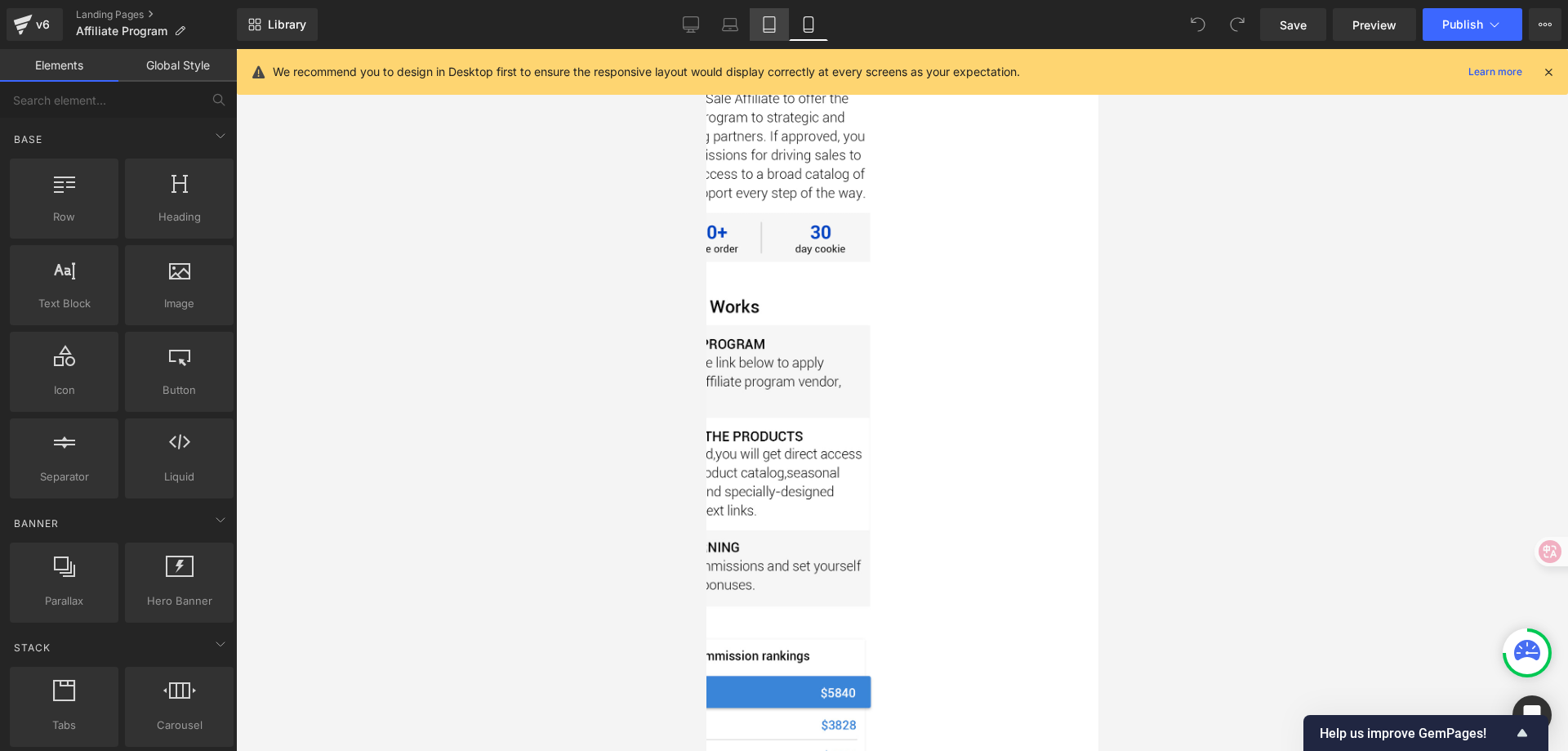
click at [770, 25] on icon at bounding box center [769, 24] width 17 height 17
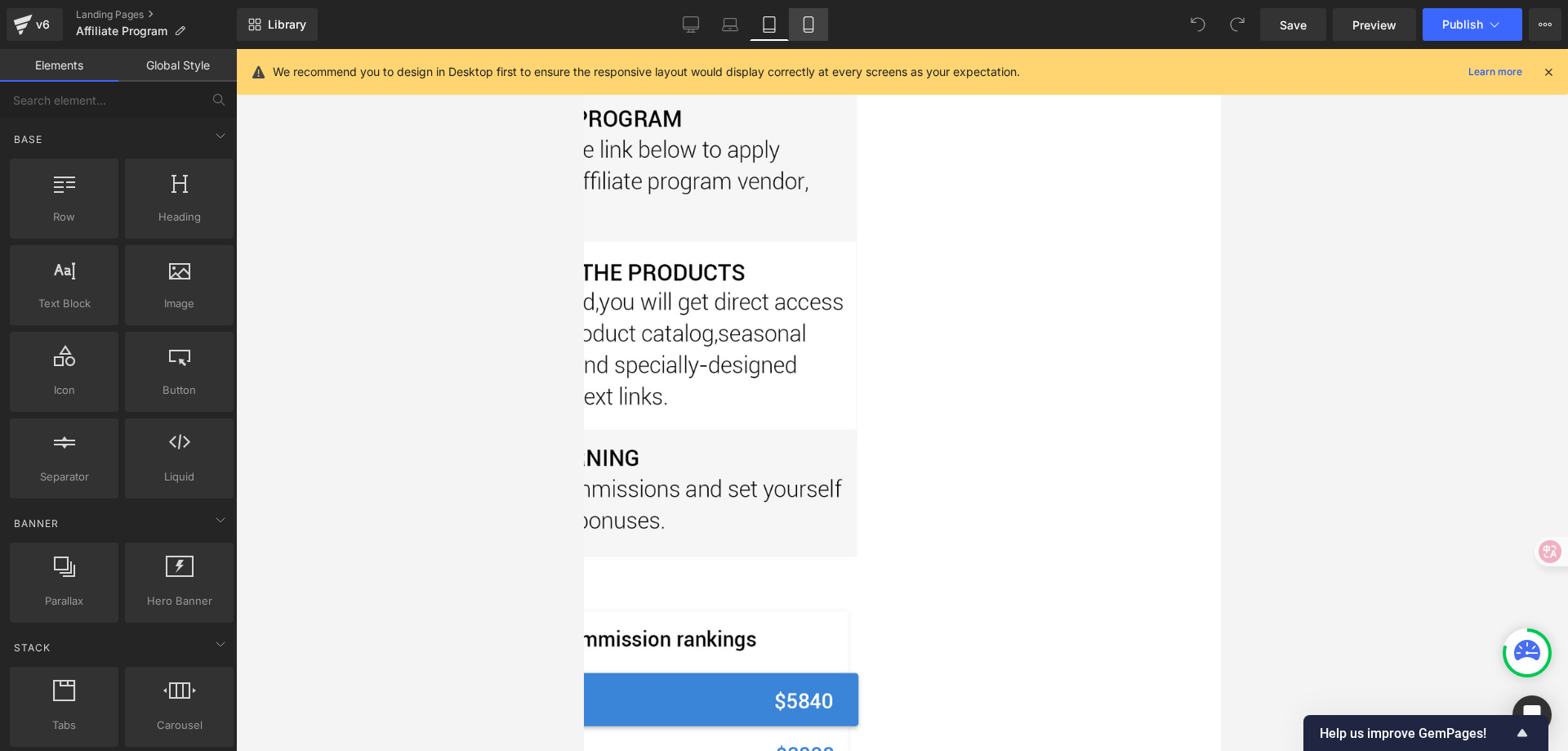
click at [813, 28] on icon at bounding box center [807, 25] width 9 height 16
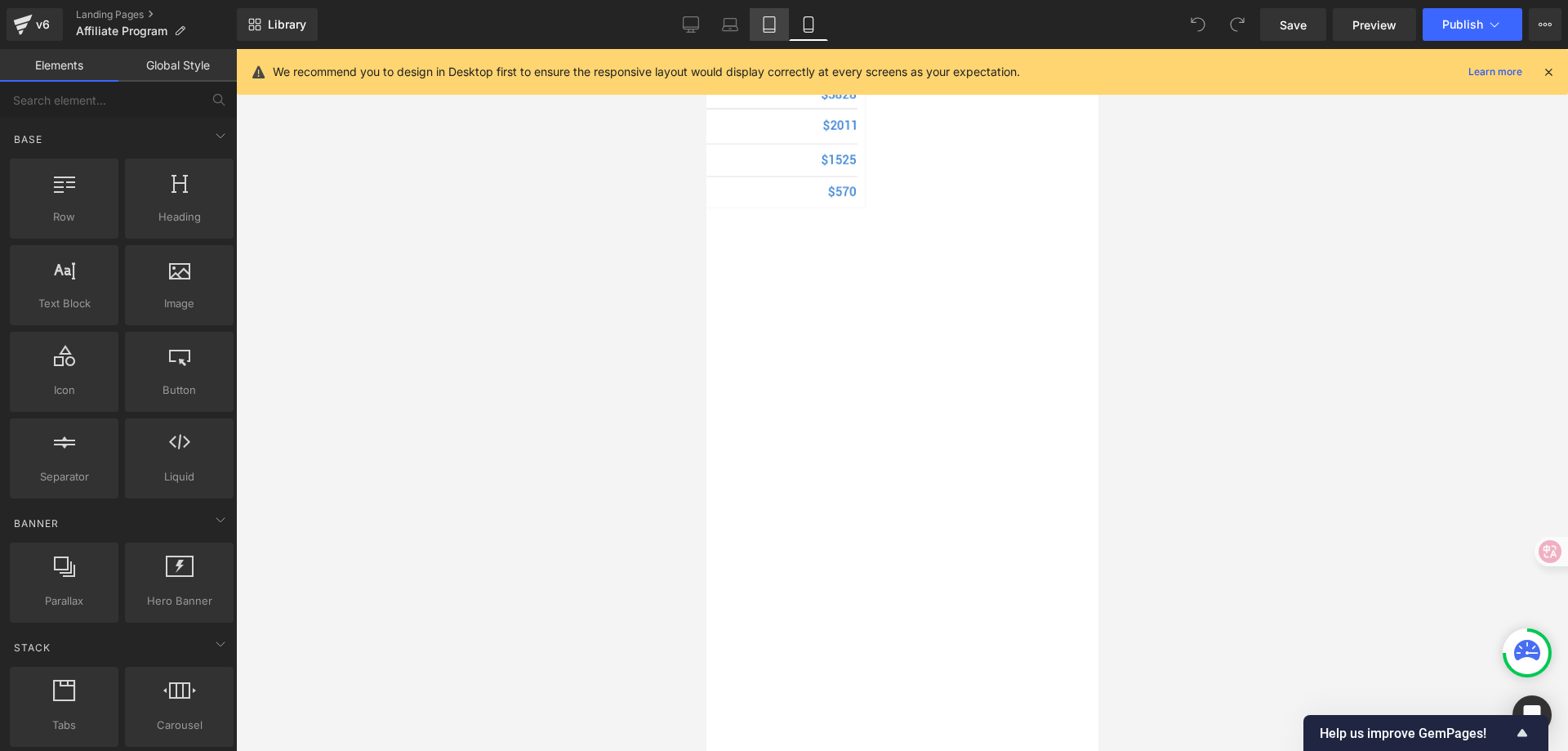
click at [764, 33] on link "Tablet" at bounding box center [769, 24] width 39 height 33
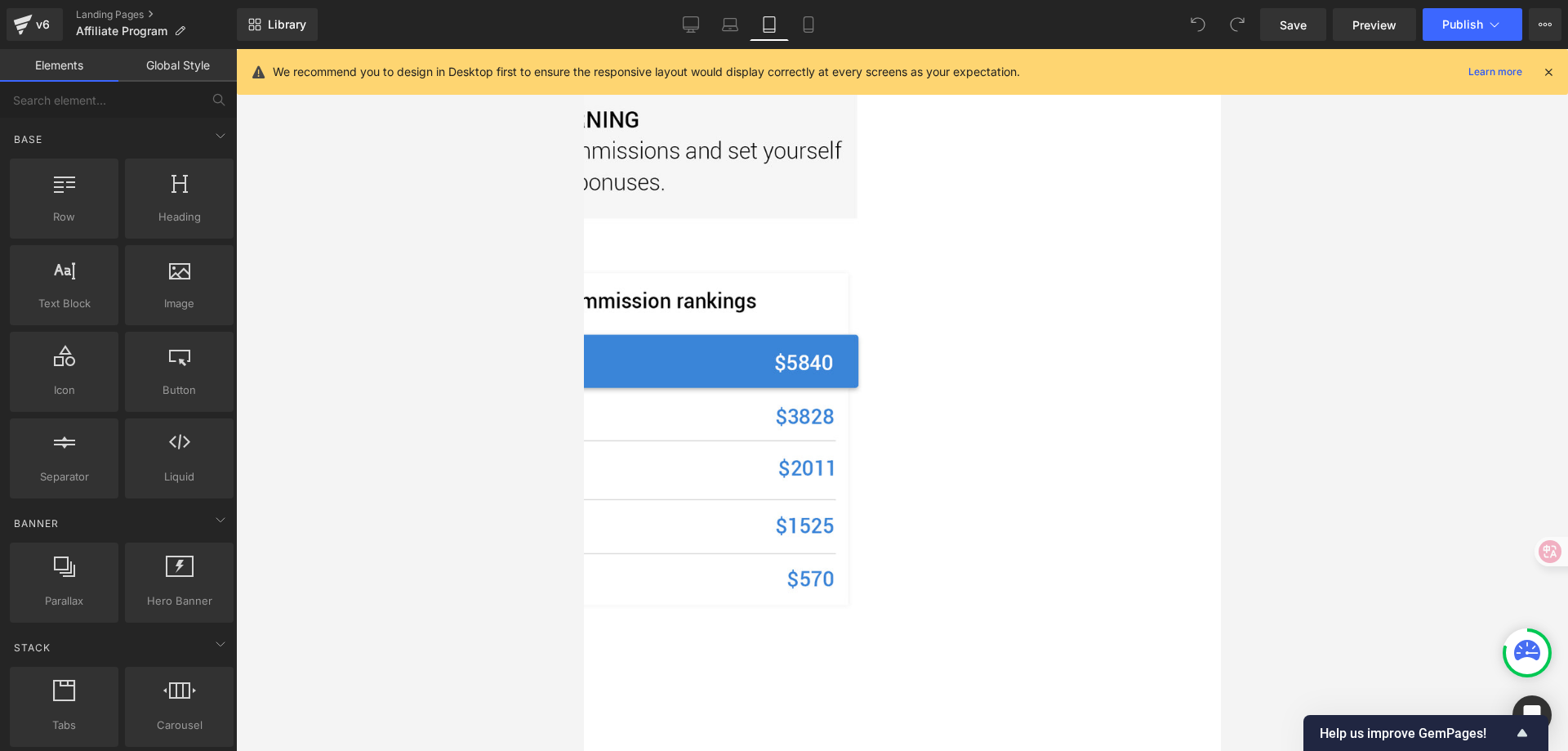
scroll to position [1065, 0]
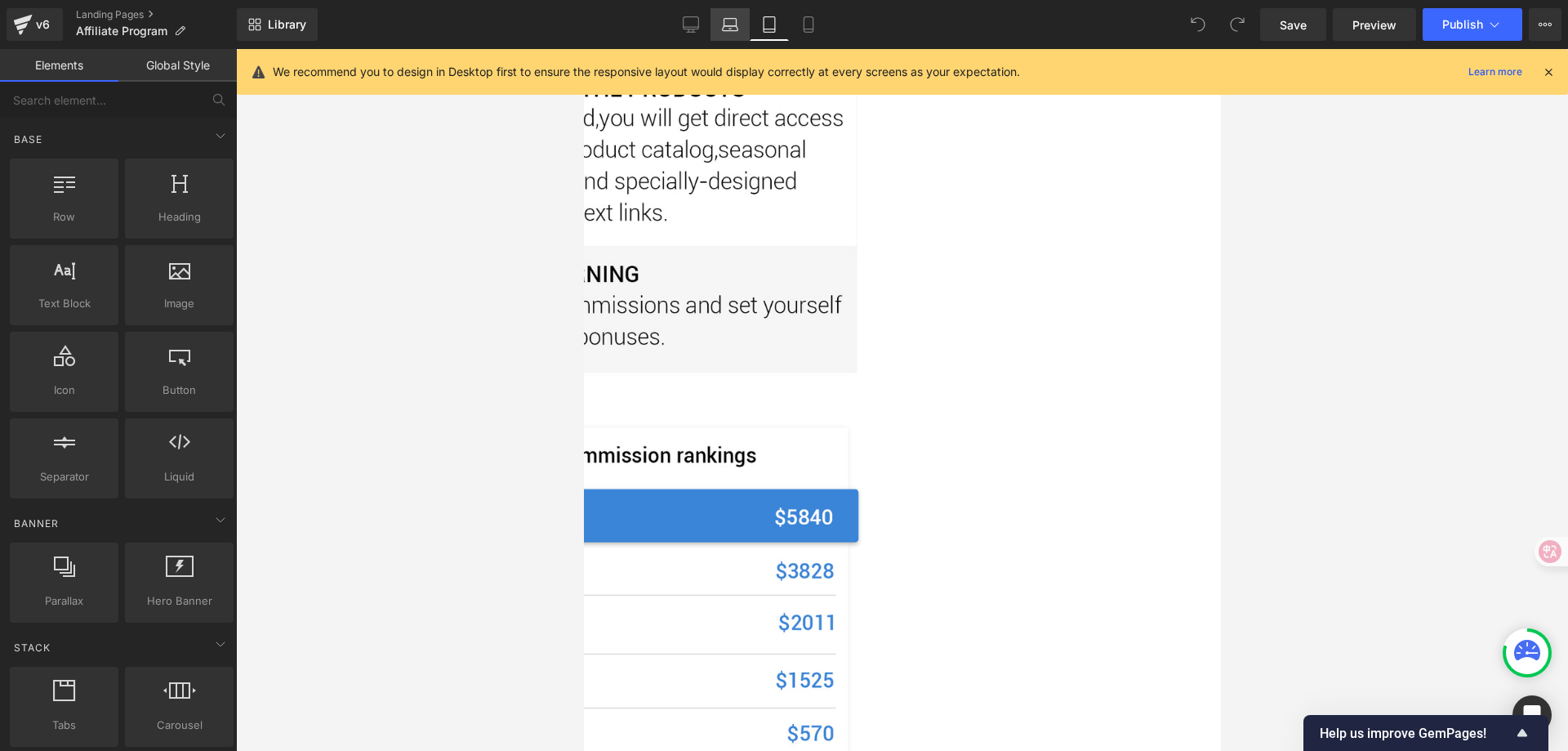
click at [737, 22] on icon at bounding box center [730, 22] width 13 height 8
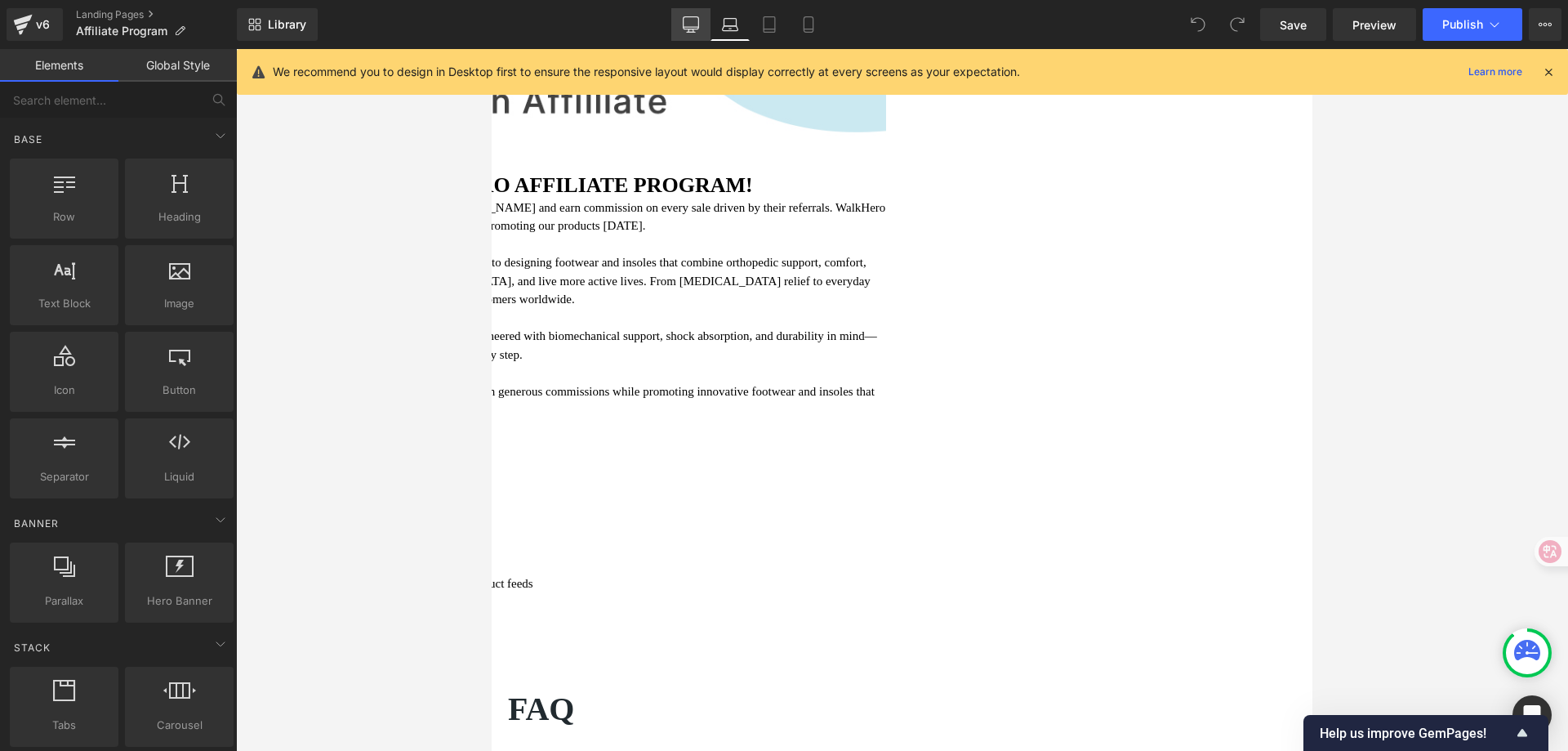
scroll to position [132, 0]
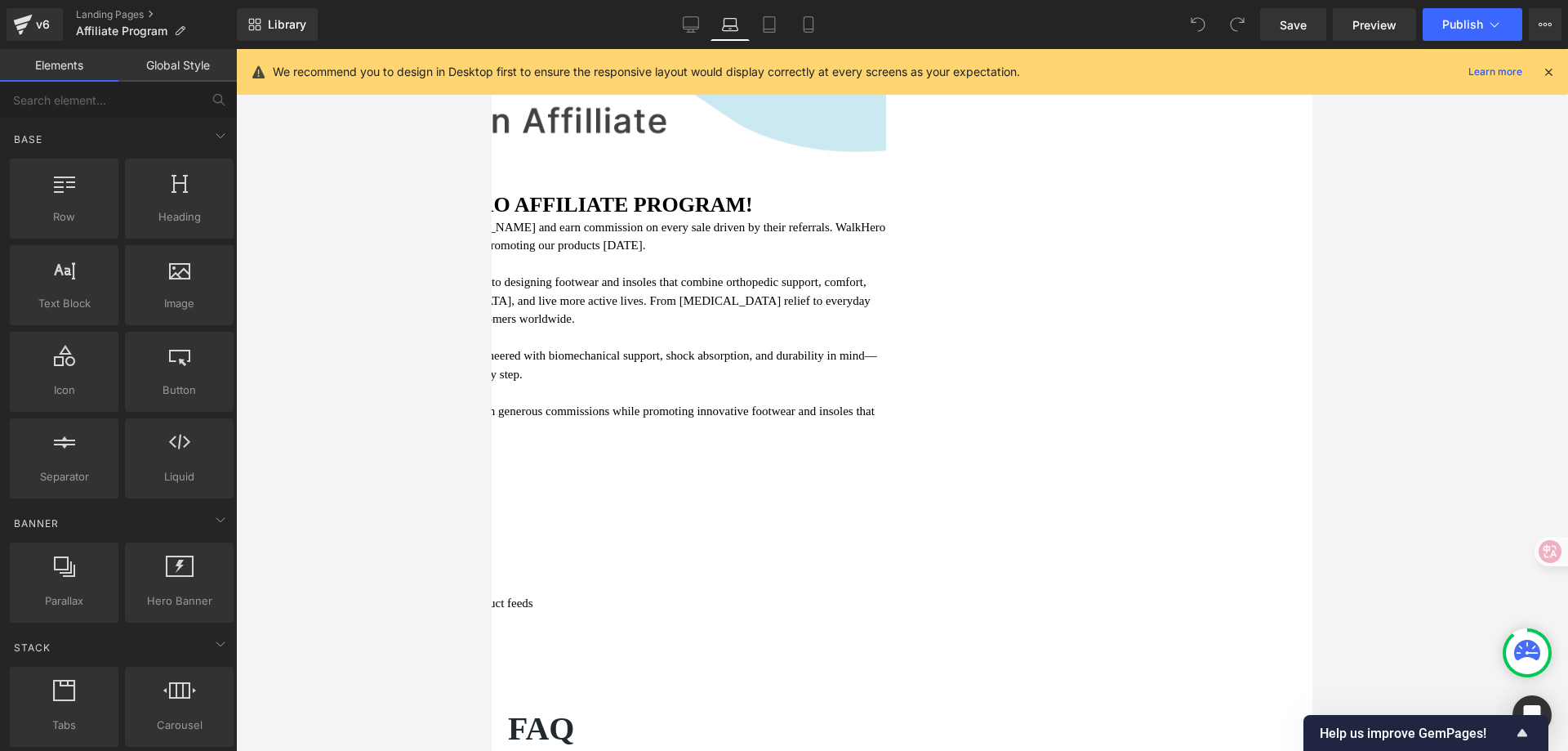
click at [1435, 270] on div at bounding box center [902, 399] width 1332 height 701
click at [886, 212] on h2 "JOIN THE WALKHERO AFFILIATE PROGRAM!" at bounding box center [581, 205] width 609 height 25
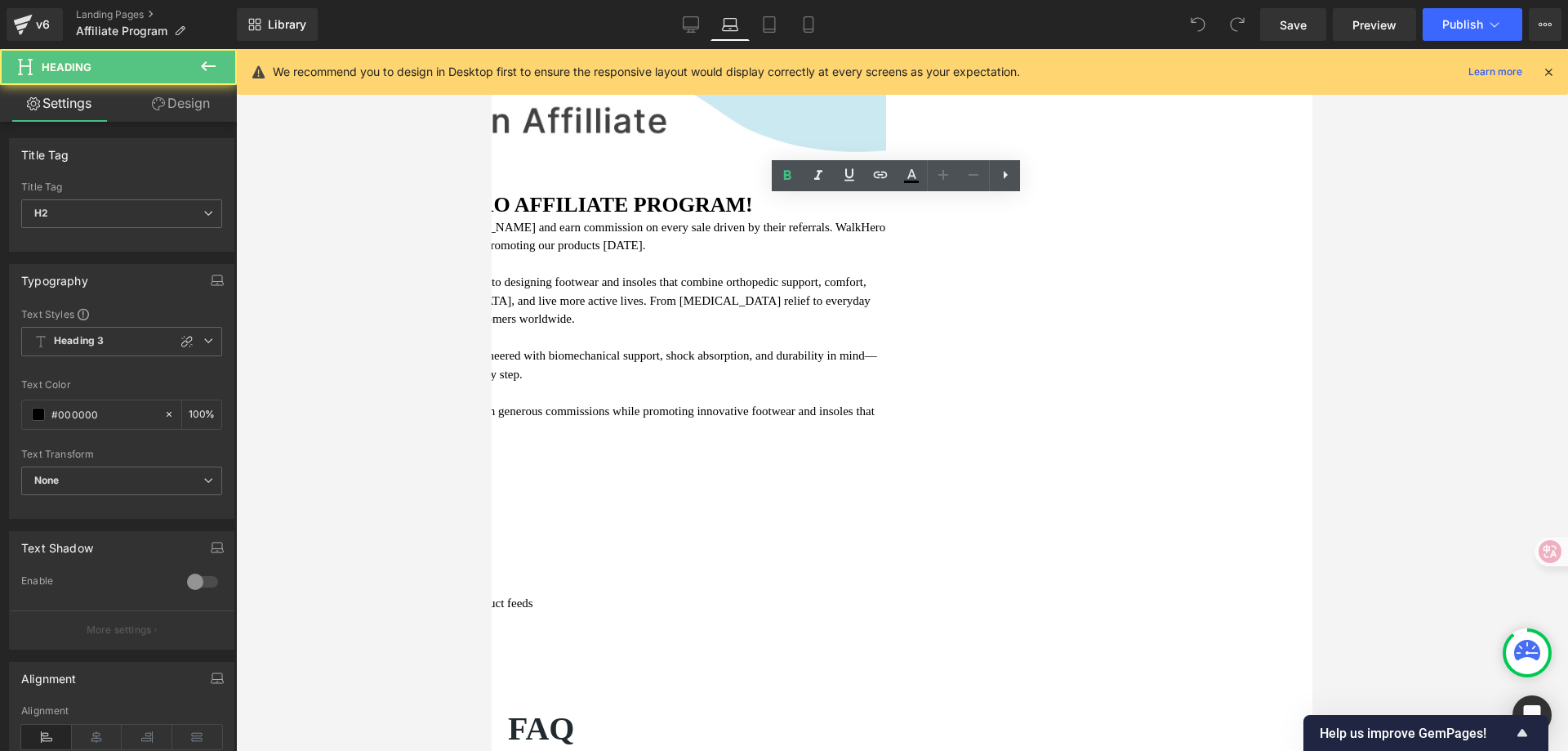
click at [1429, 228] on div at bounding box center [902, 399] width 1332 height 701
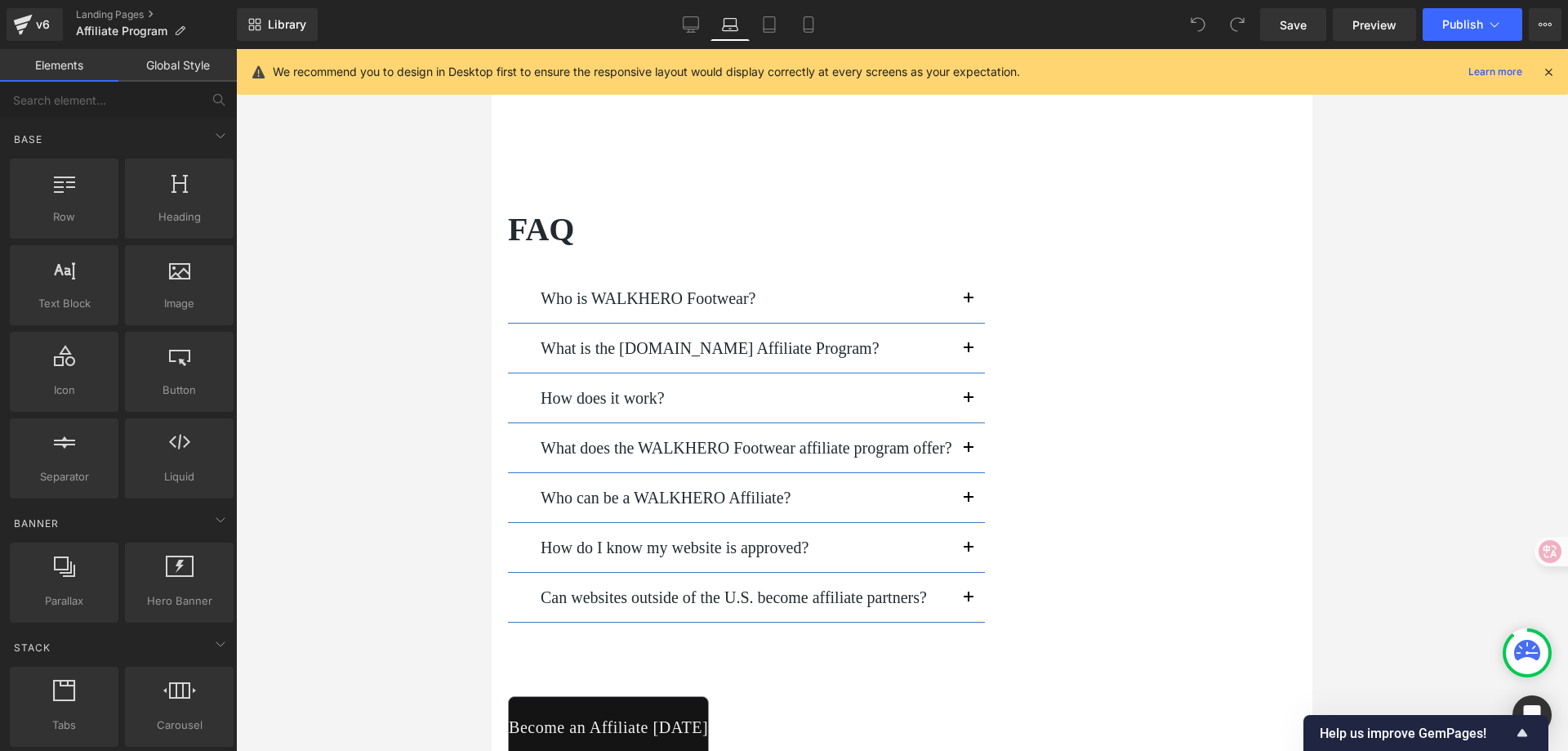
scroll to position [490, 0]
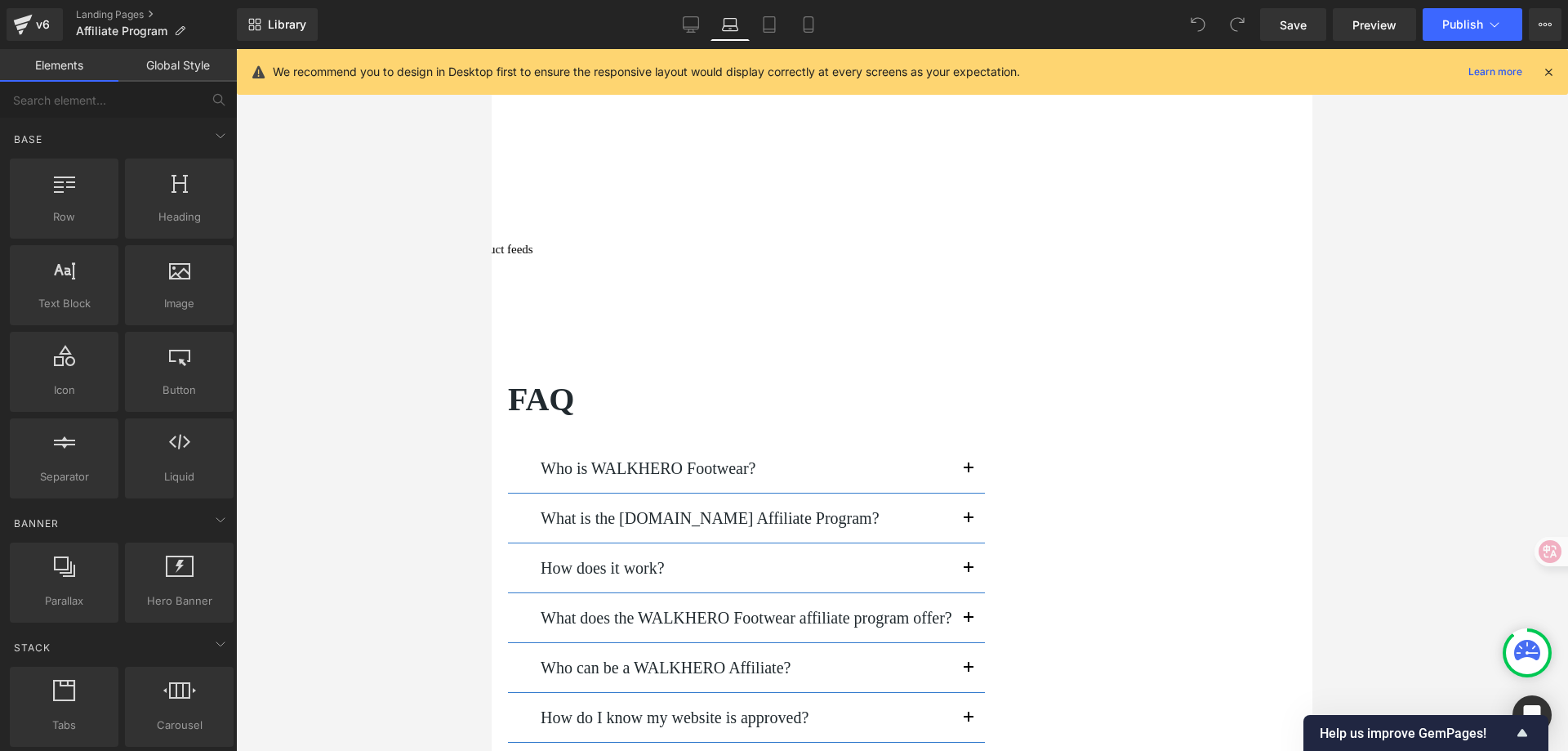
click at [728, 385] on h1 "FAQ" at bounding box center [747, 399] width 477 height 39
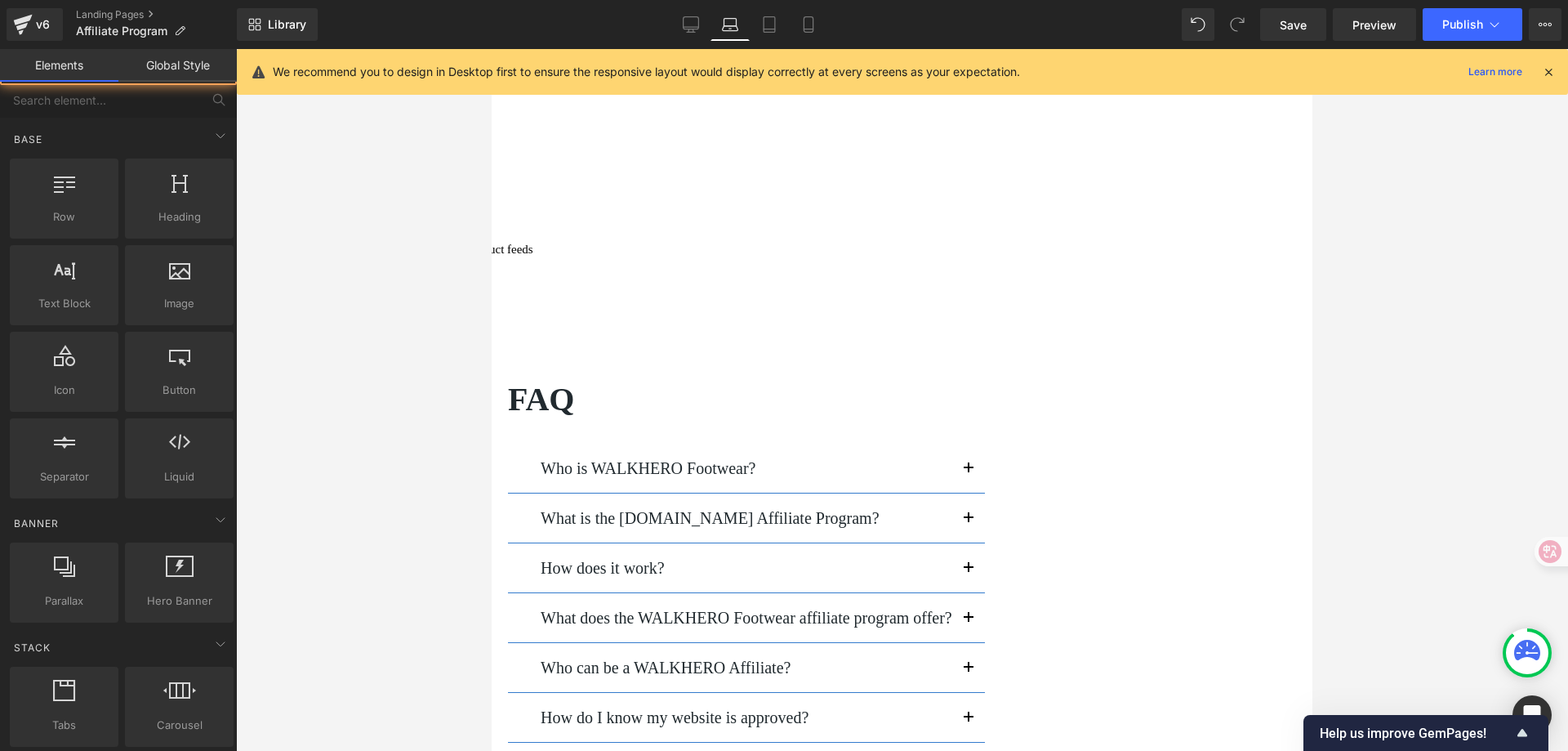
click at [1255, 360] on div "Image Row Image Row Image Row Image Image Row Row Image Image Row Row Image Row…" at bounding box center [902, 430] width 788 height 1477
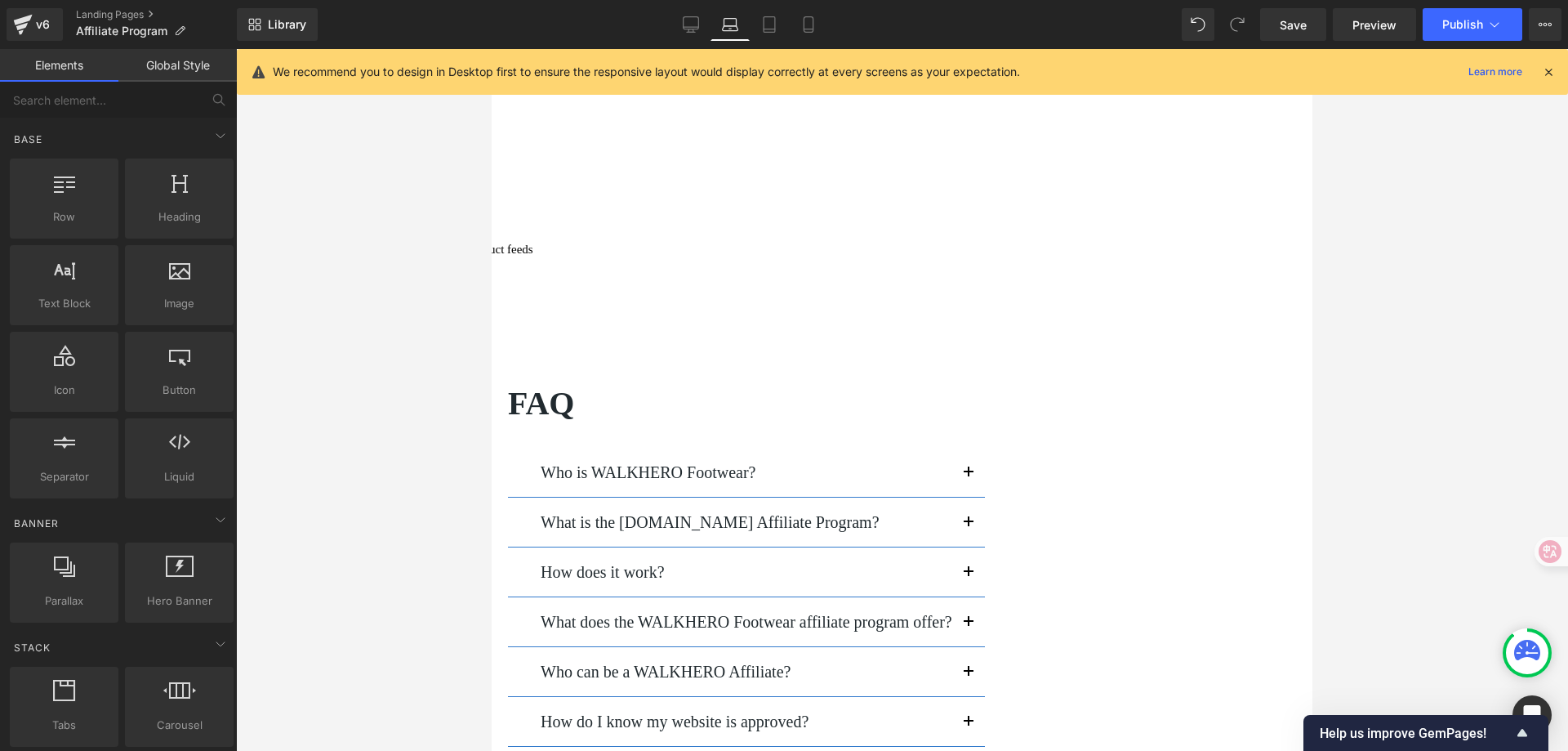
click at [985, 384] on h1 "FAQ" at bounding box center [747, 403] width 477 height 39
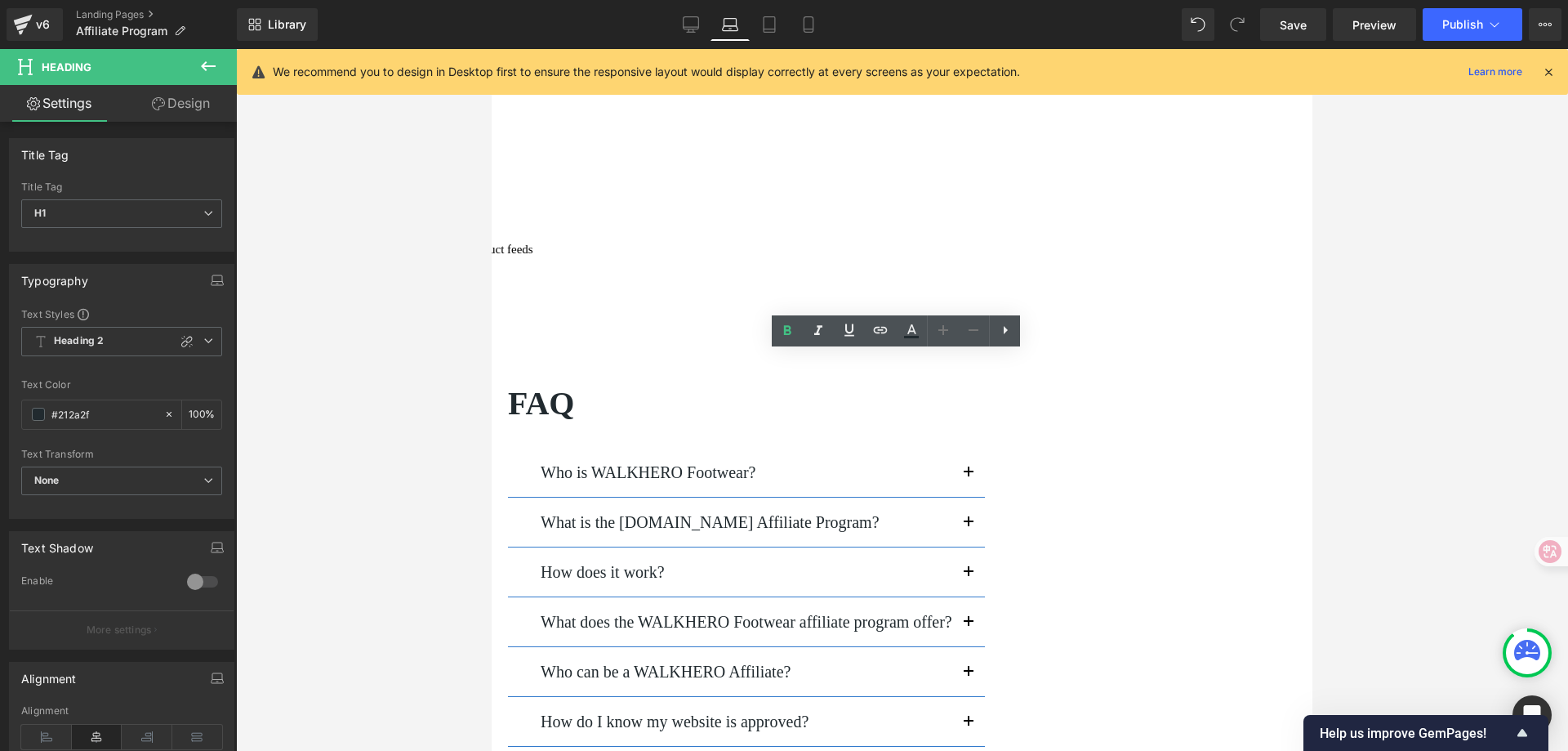
click at [985, 403] on div "FAQ Heading Who is WALKHERO Footwear? Text Block At [GEOGRAPHIC_DATA], we are p…" at bounding box center [747, 670] width 477 height 573
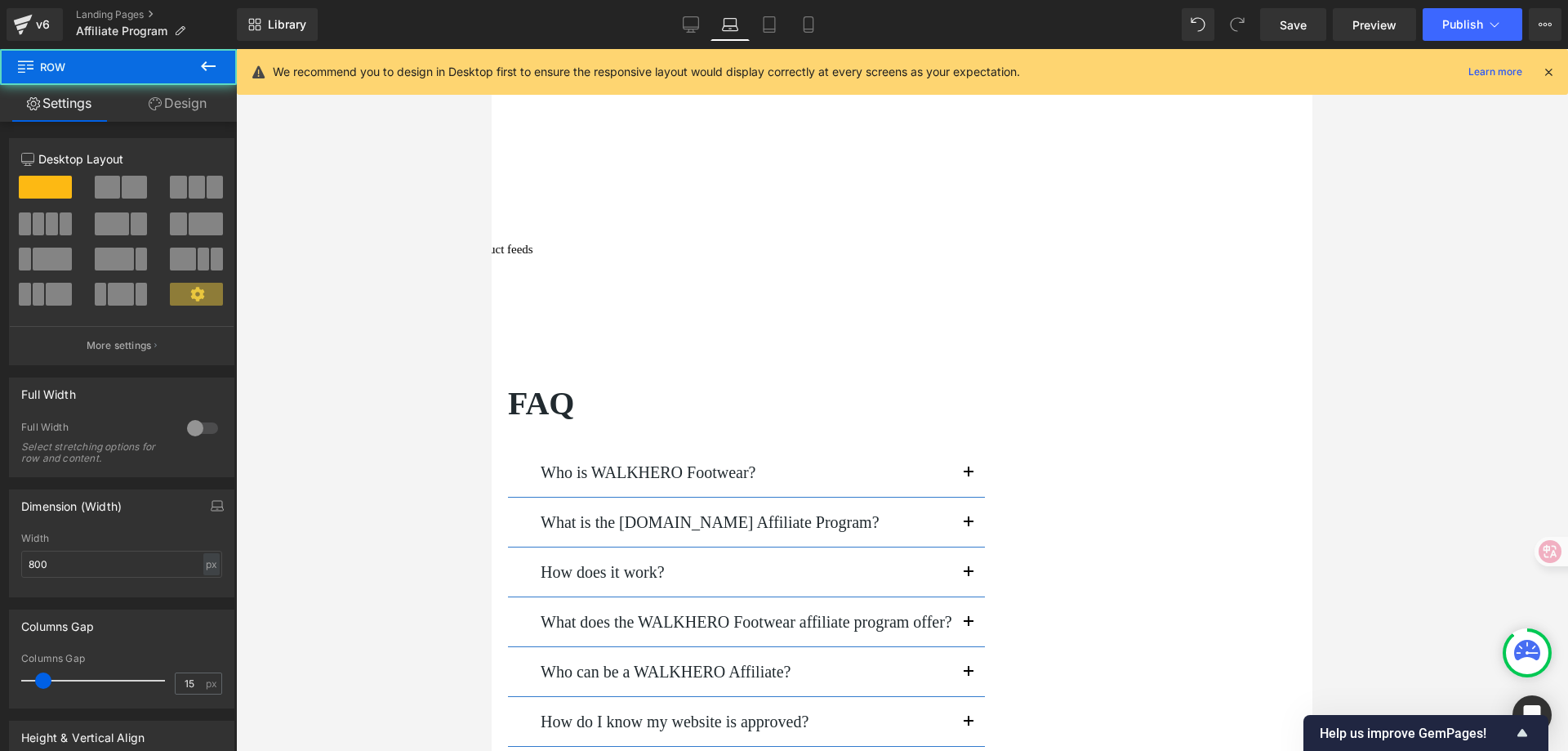
click at [574, 385] on div "FAQ Heading Who is WALKHERO Footwear? Text Block At [GEOGRAPHIC_DATA], we are p…" at bounding box center [747, 670] width 477 height 573
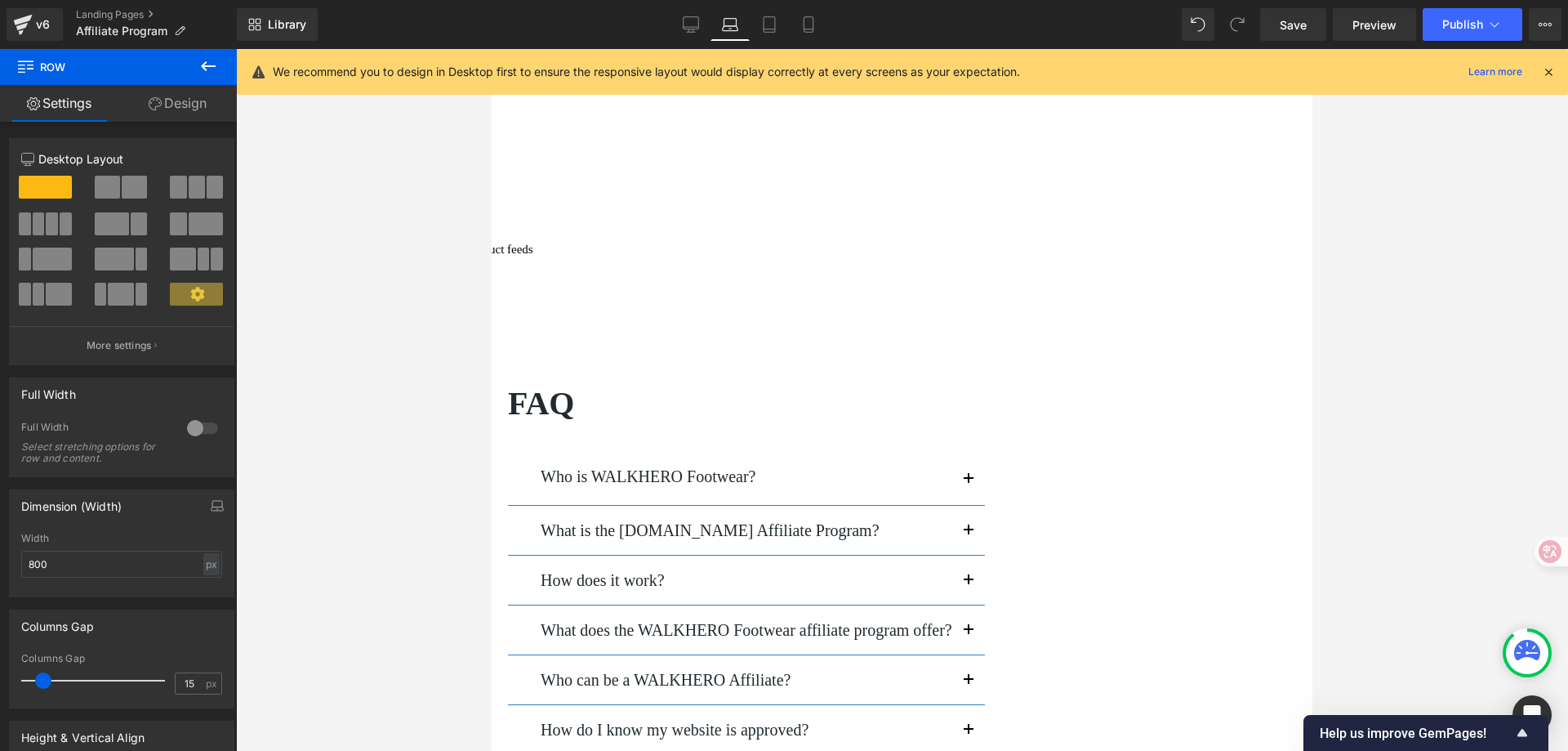
click at [492, 49] on icon at bounding box center [492, 49] width 0 height 0
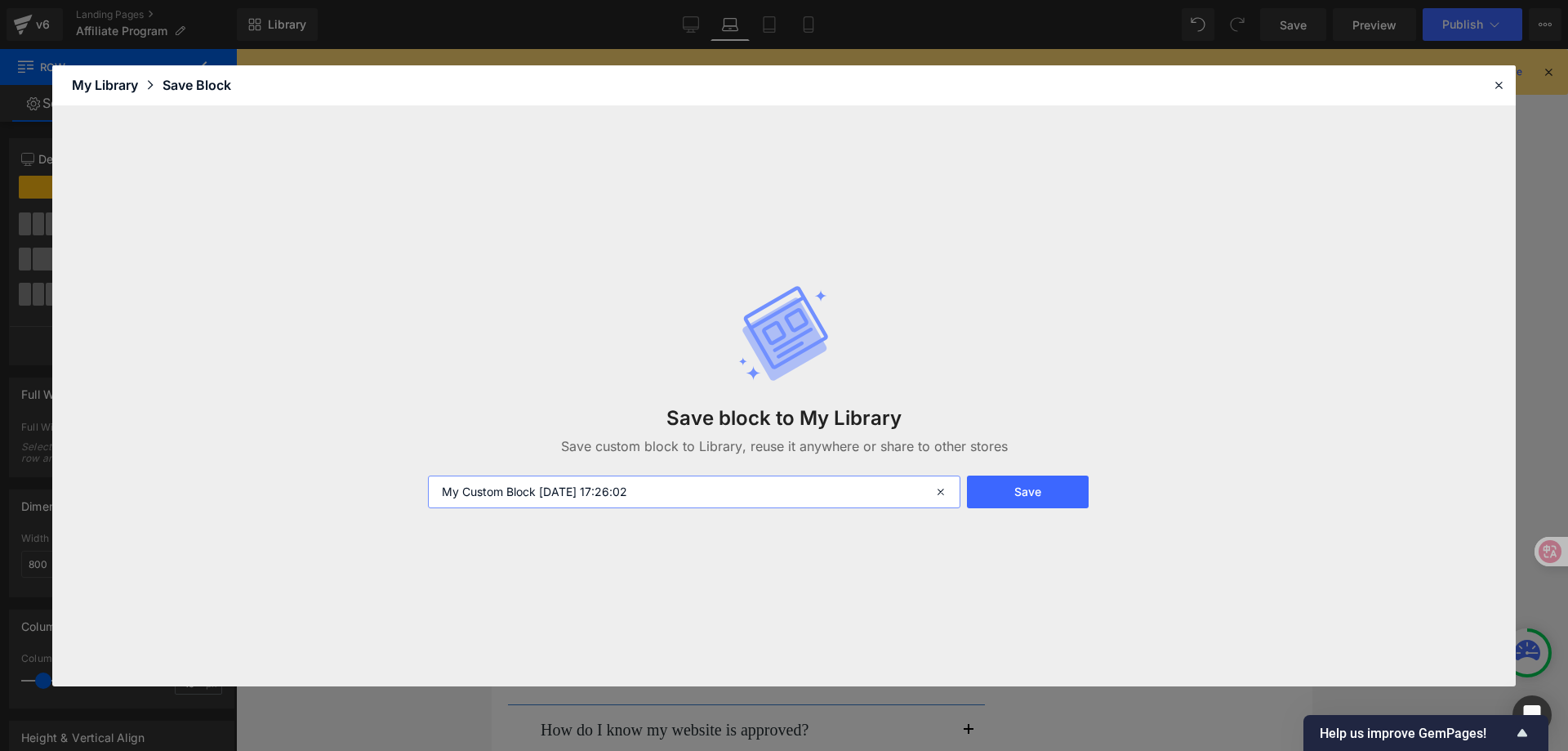
drag, startPoint x: 695, startPoint y: 494, endPoint x: 388, endPoint y: 486, distance: 307.1
click at [388, 486] on div "Save block to My Library Save custom block to Library, reuse it anywhere or sha…" at bounding box center [784, 395] width 1464 height 580
type input "10.13 联盟营销页面-FAQ"
click at [1006, 478] on button "Save" at bounding box center [1027, 492] width 122 height 33
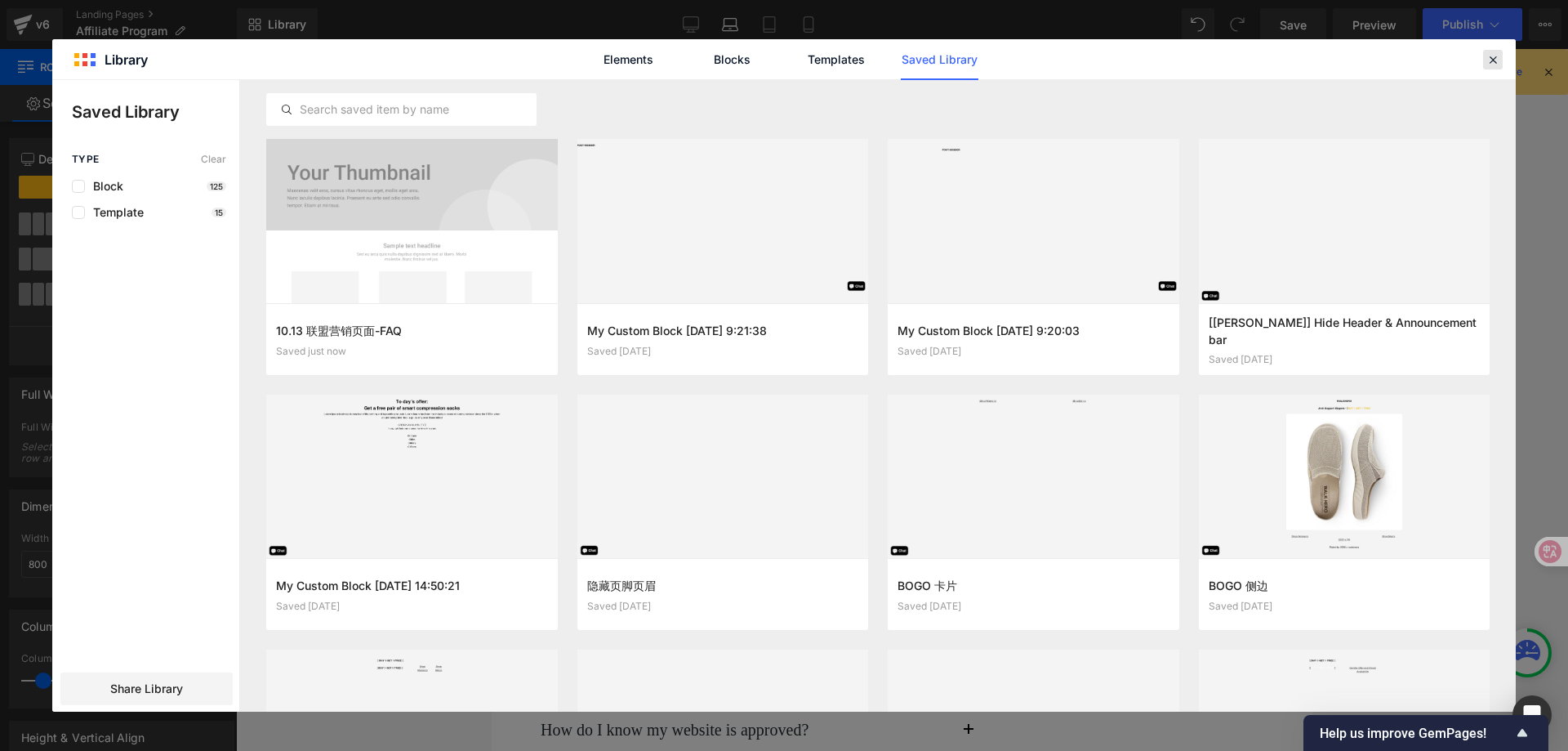
click at [1494, 59] on icon at bounding box center [1493, 59] width 15 height 15
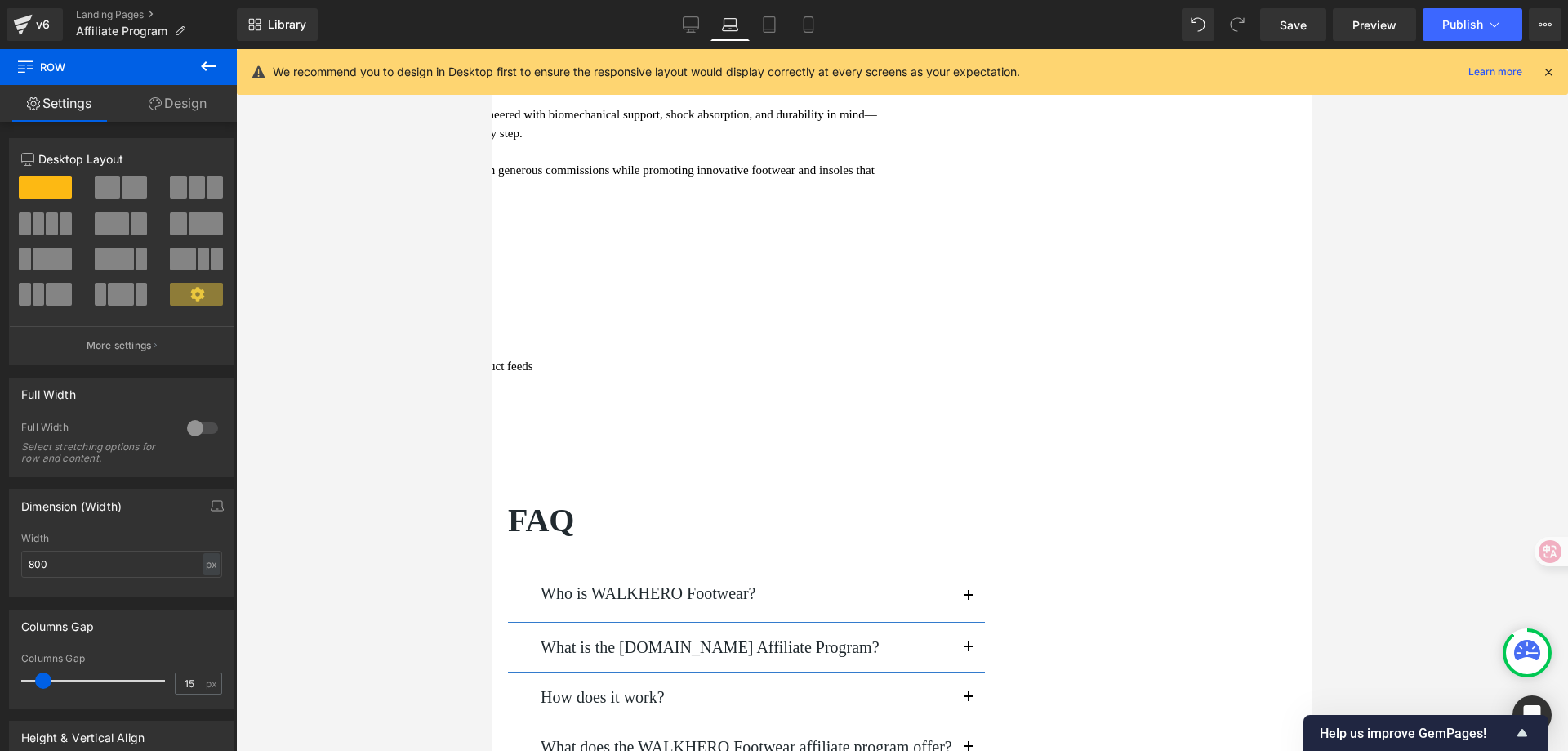
scroll to position [245, 0]
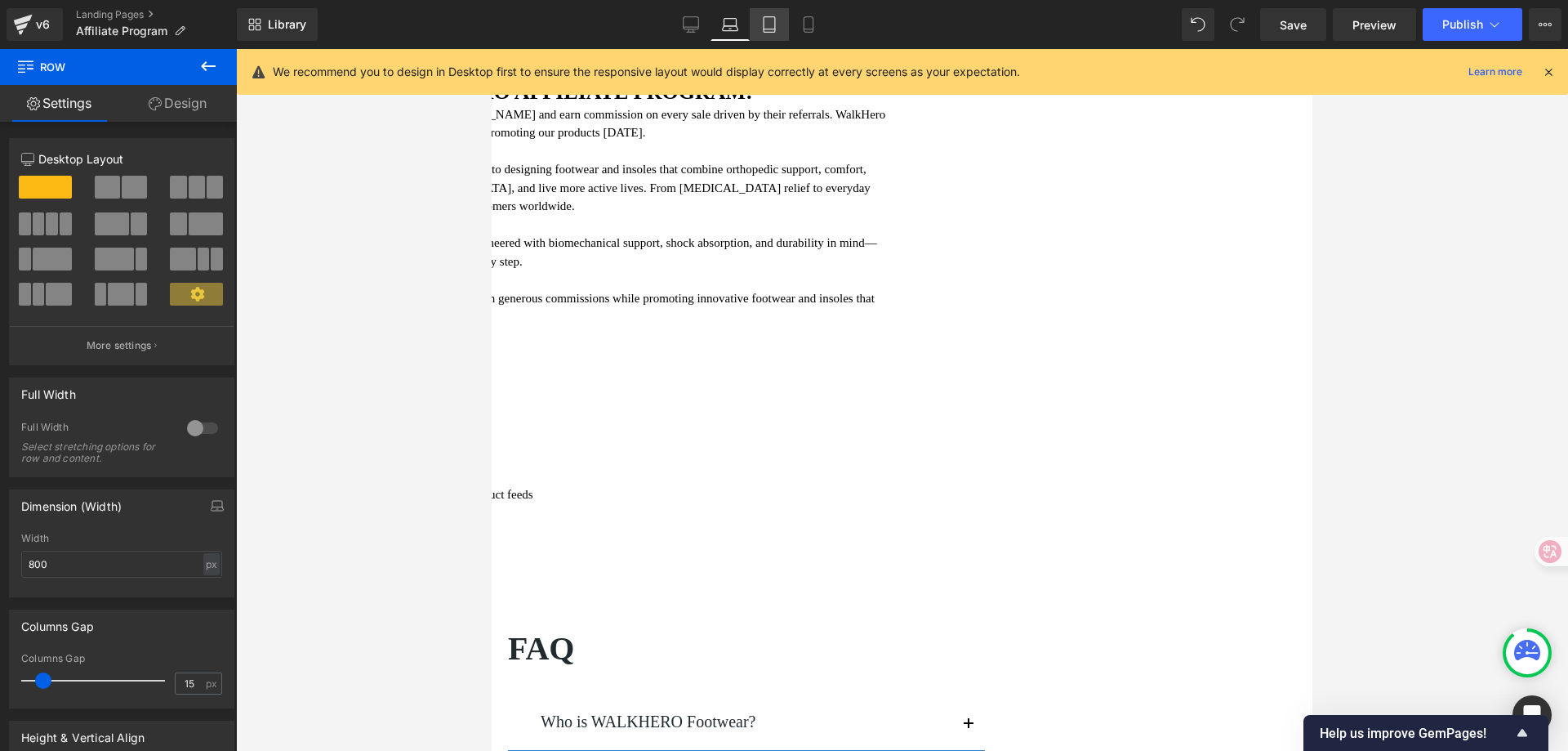
click at [768, 30] on icon at bounding box center [769, 24] width 17 height 17
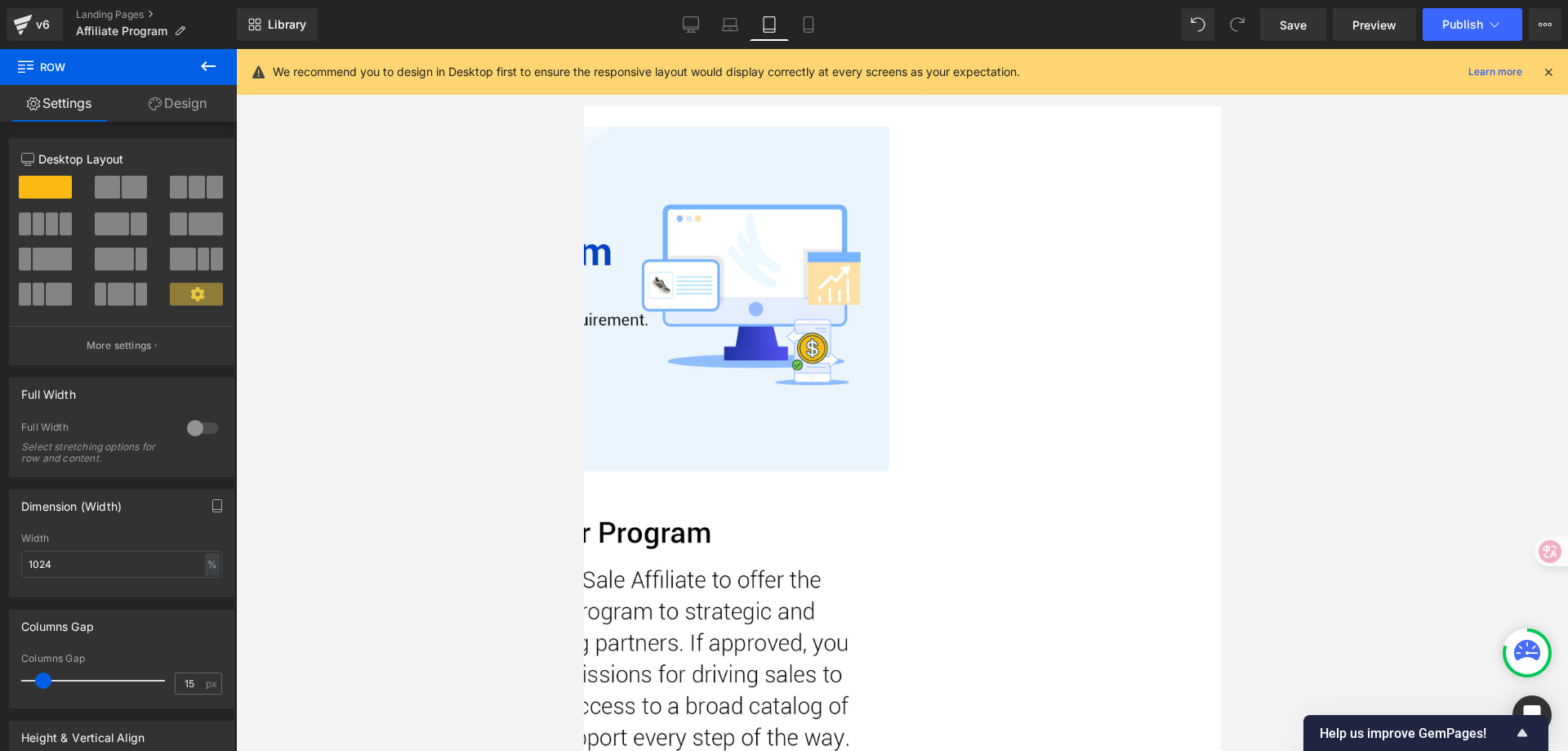
scroll to position [0, 0]
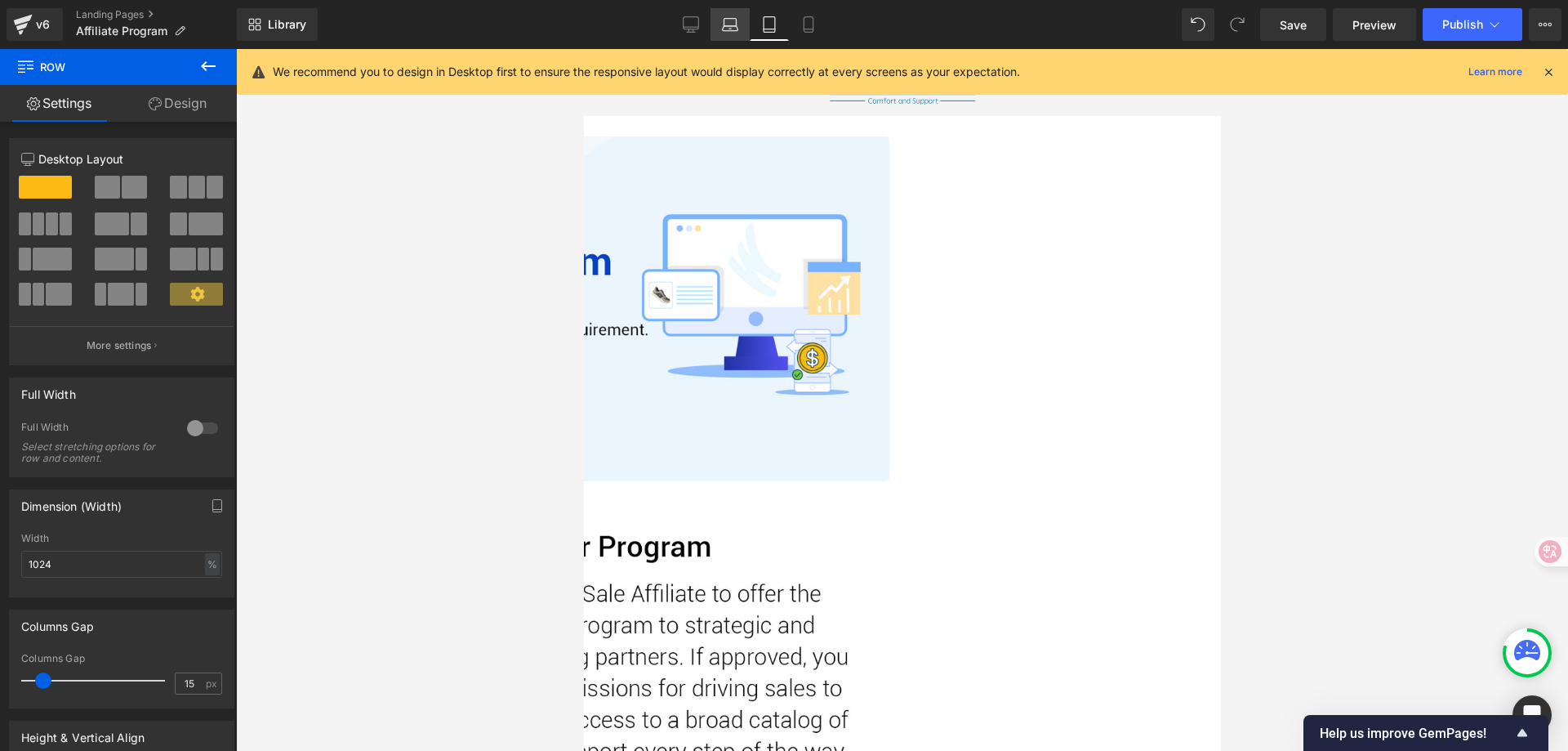
click at [736, 26] on icon at bounding box center [730, 28] width 16 height 5
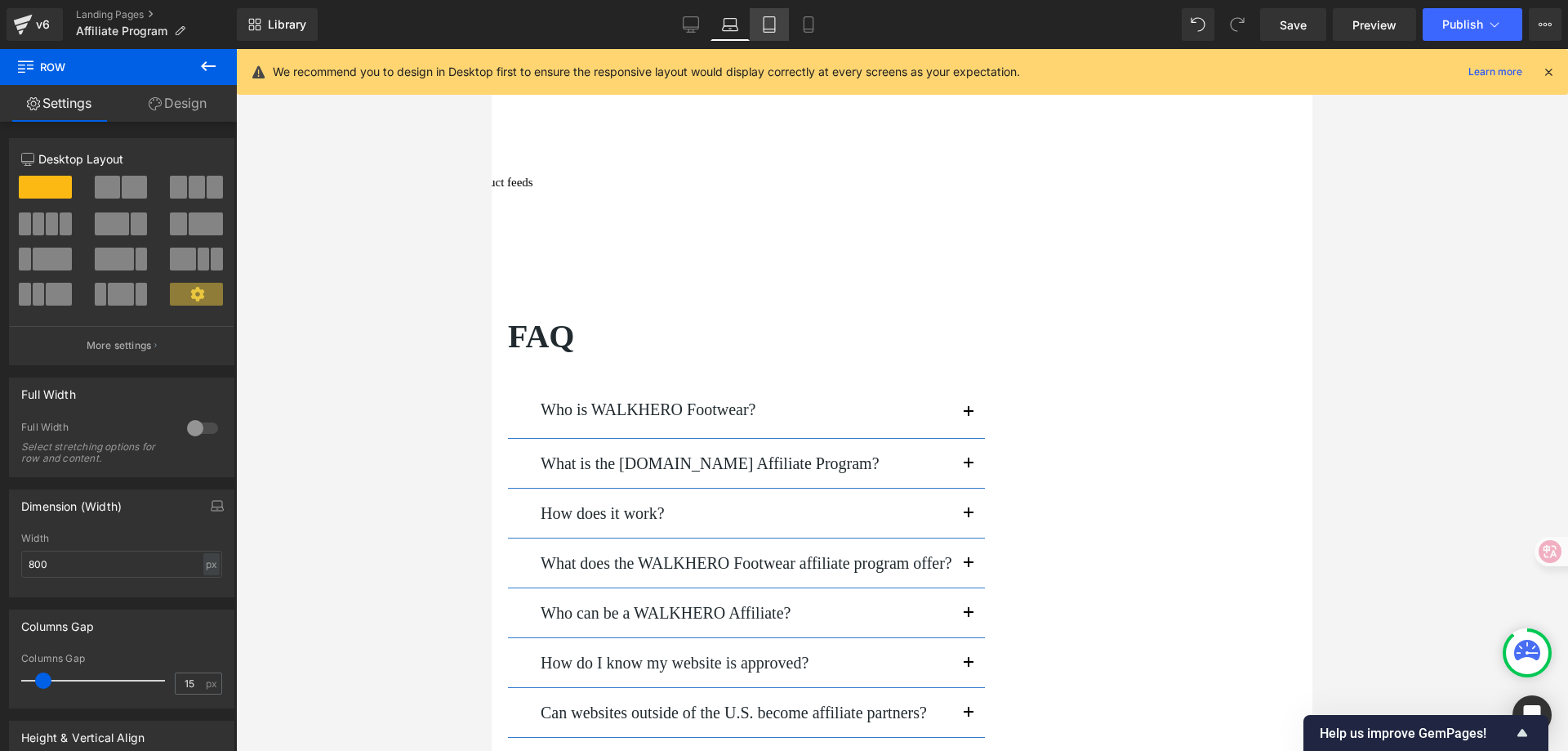
click at [777, 30] on icon at bounding box center [769, 24] width 17 height 17
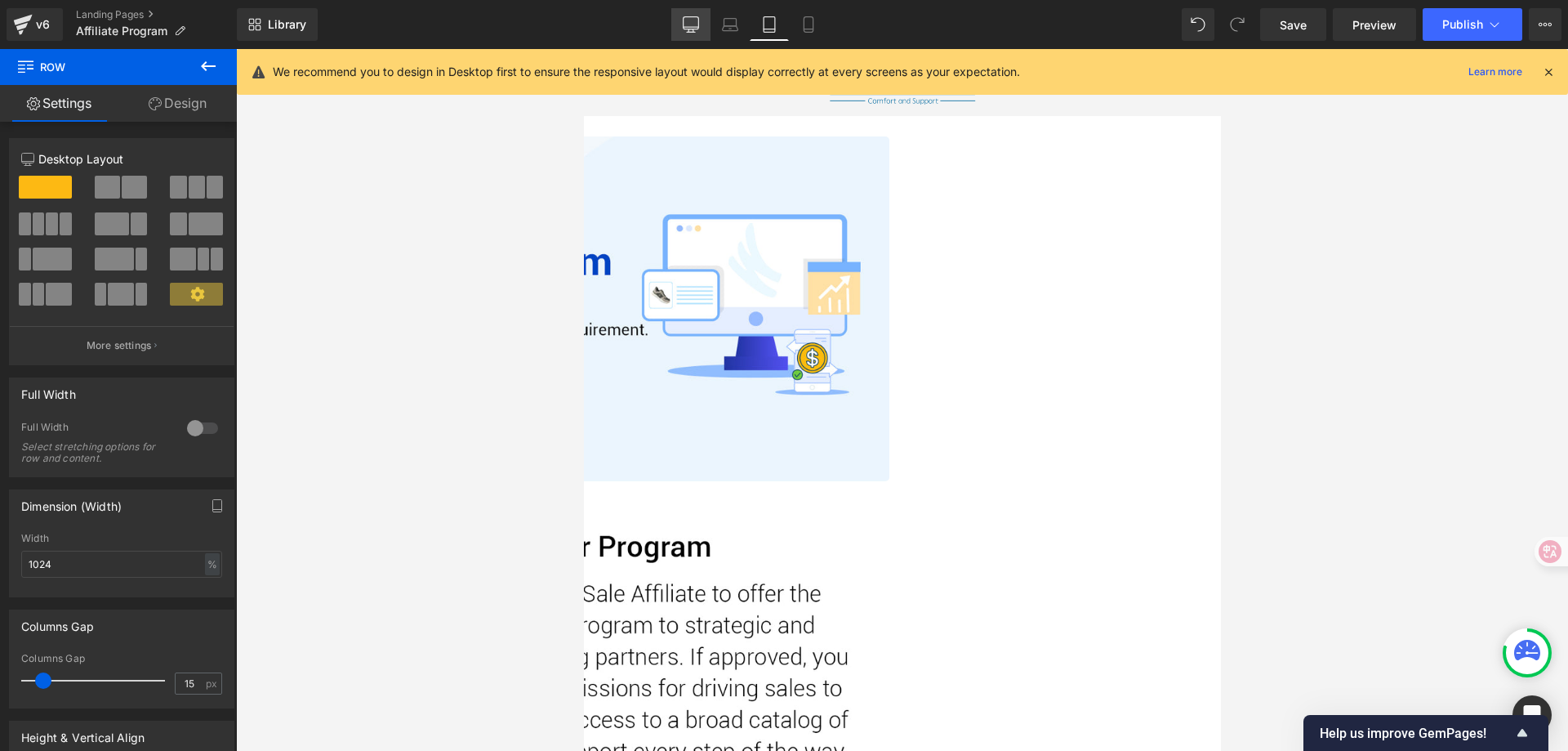
click at [699, 27] on icon at bounding box center [691, 23] width 16 height 13
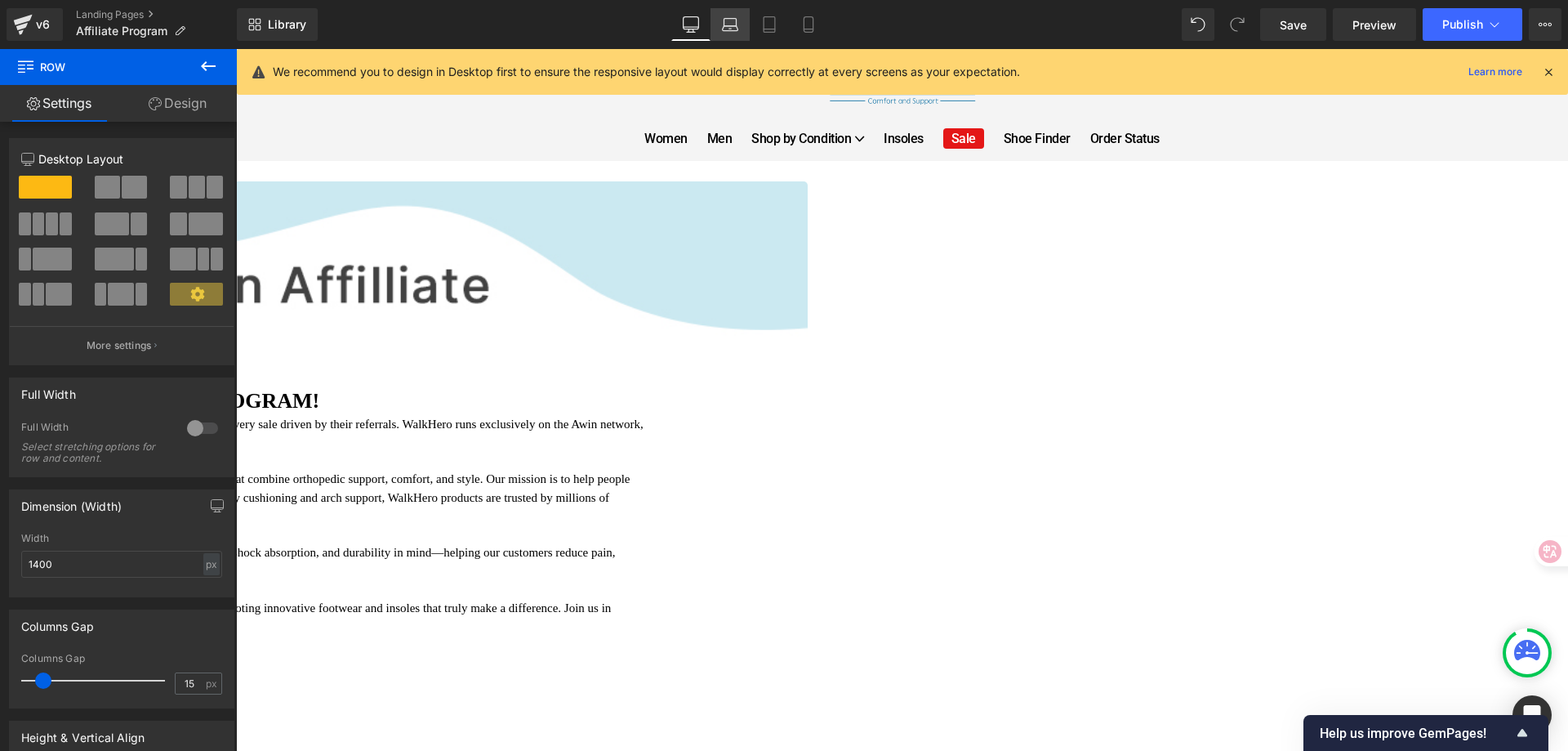
click at [737, 28] on icon at bounding box center [730, 28] width 16 height 5
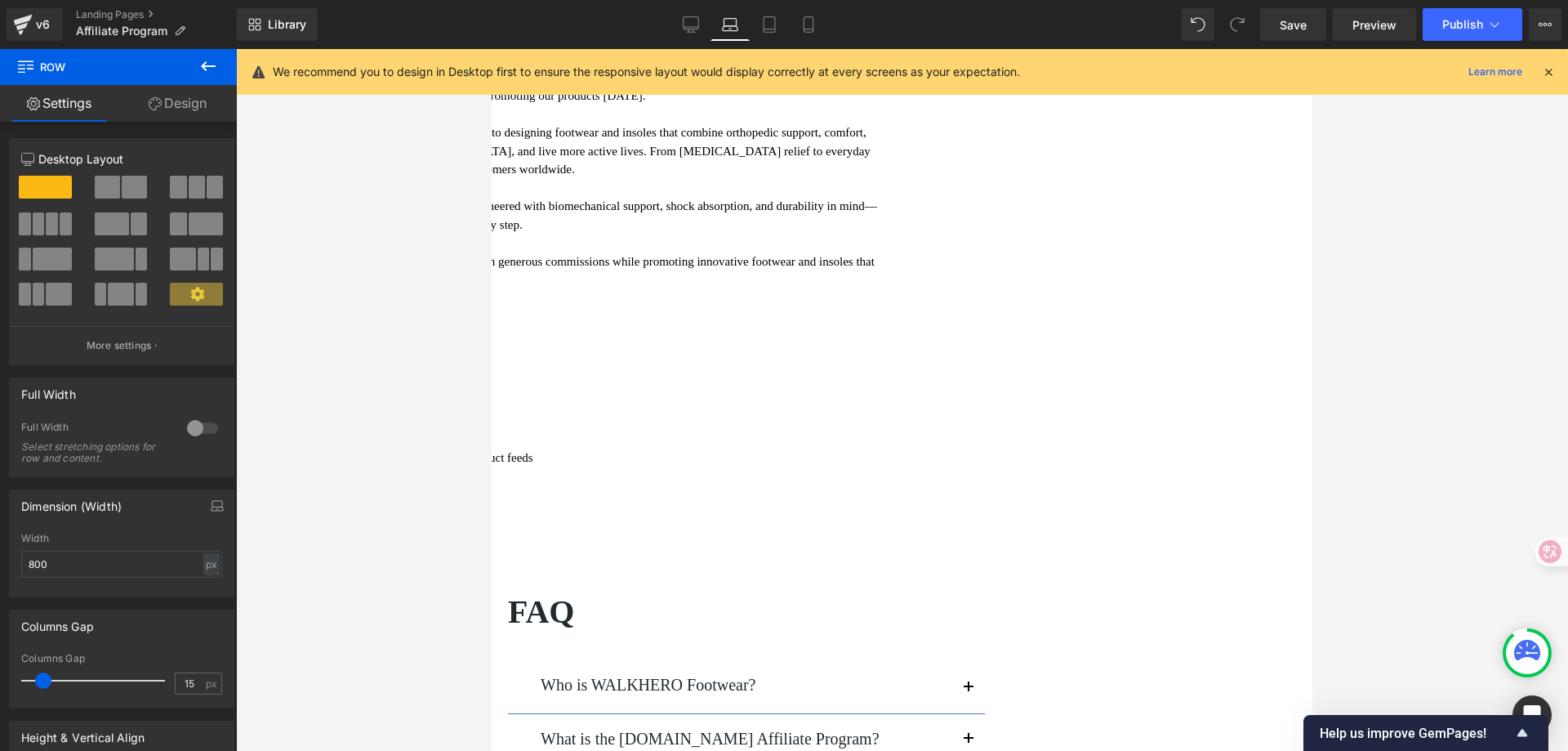
scroll to position [67, 0]
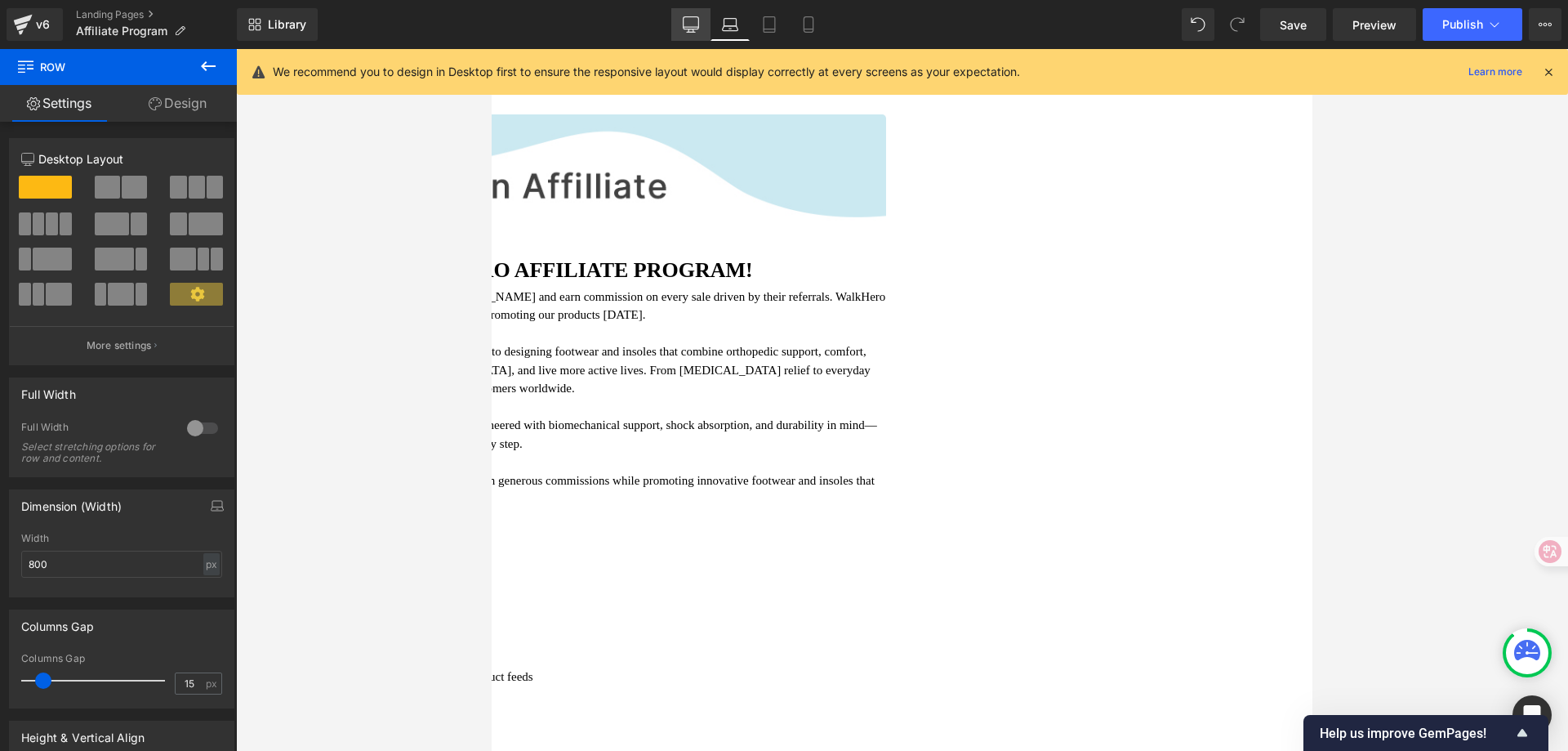
click at [704, 29] on link "Desktop" at bounding box center [691, 24] width 39 height 33
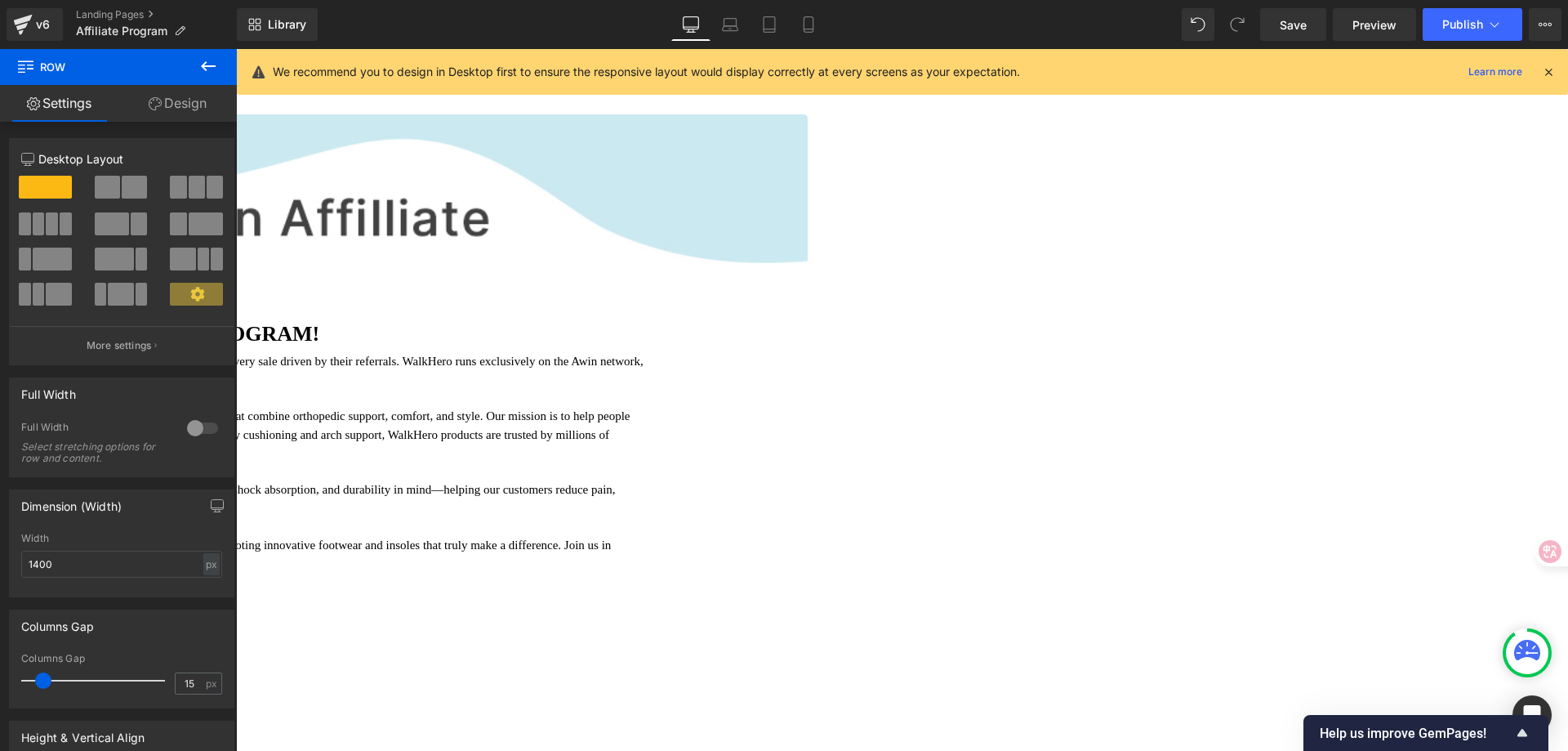
scroll to position [0, 0]
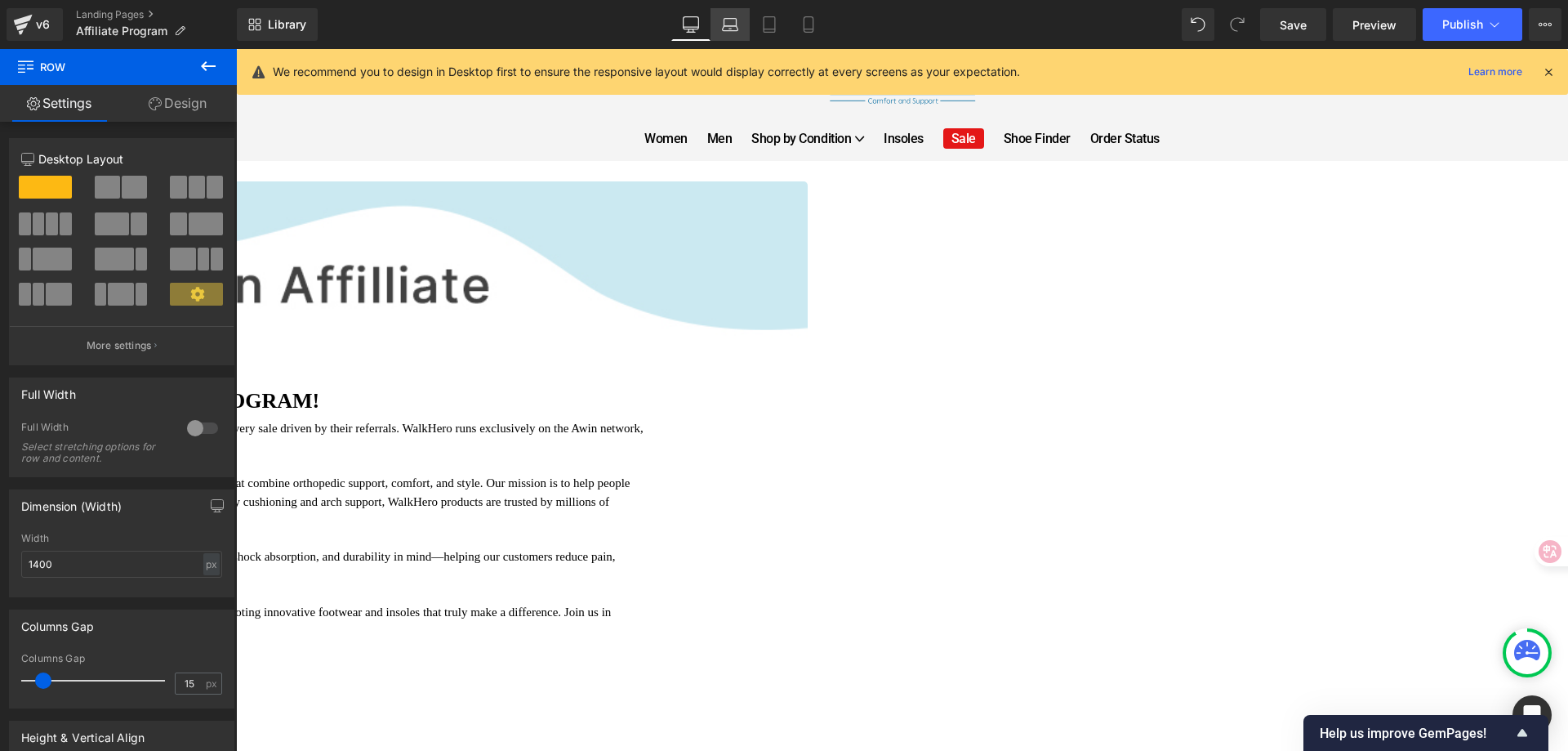
click at [734, 19] on icon at bounding box center [729, 24] width 17 height 17
type input "800"
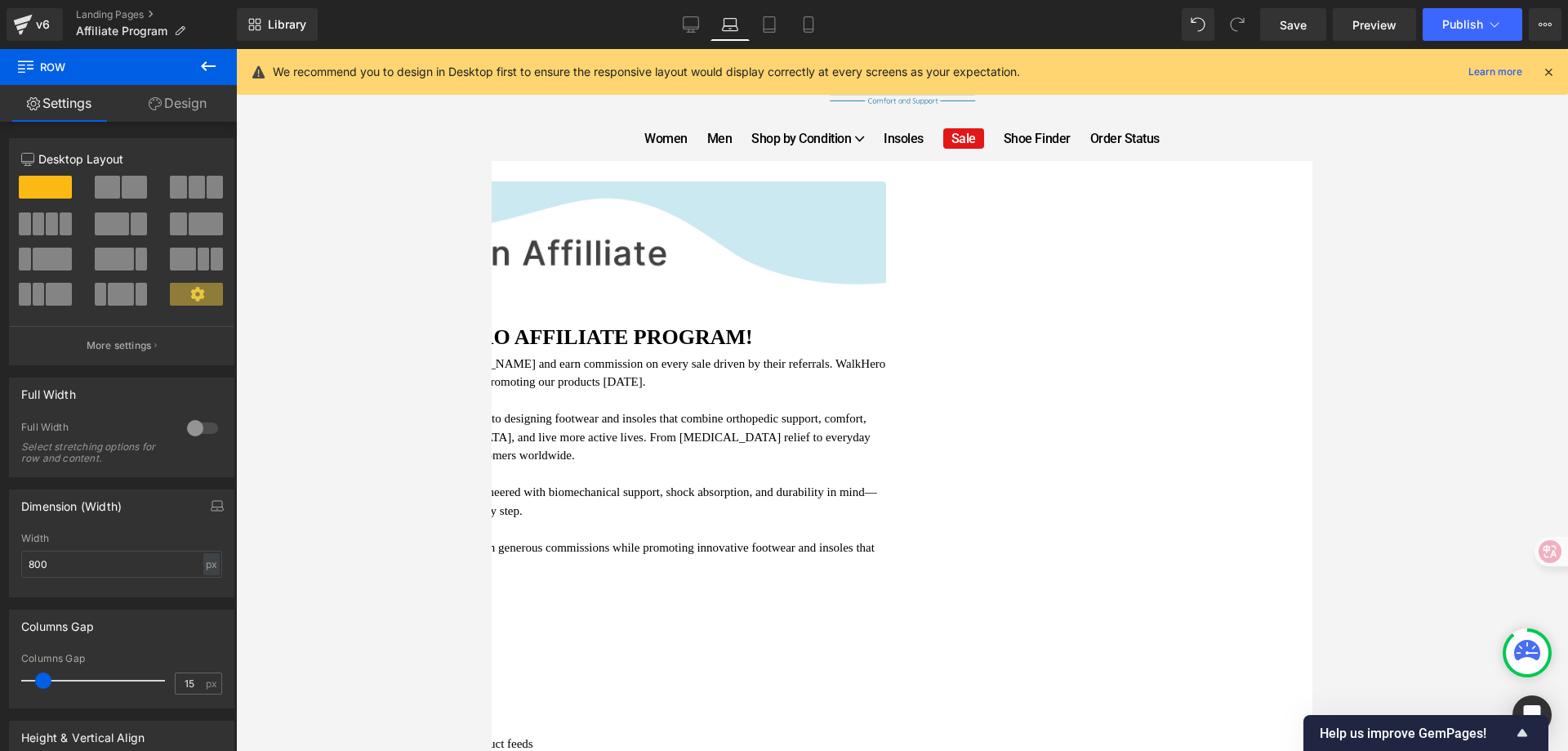
click at [782, 341] on h2 "JOIN THE WALKHERO AFFILIATE PROGRAM!" at bounding box center [581, 337] width 609 height 25
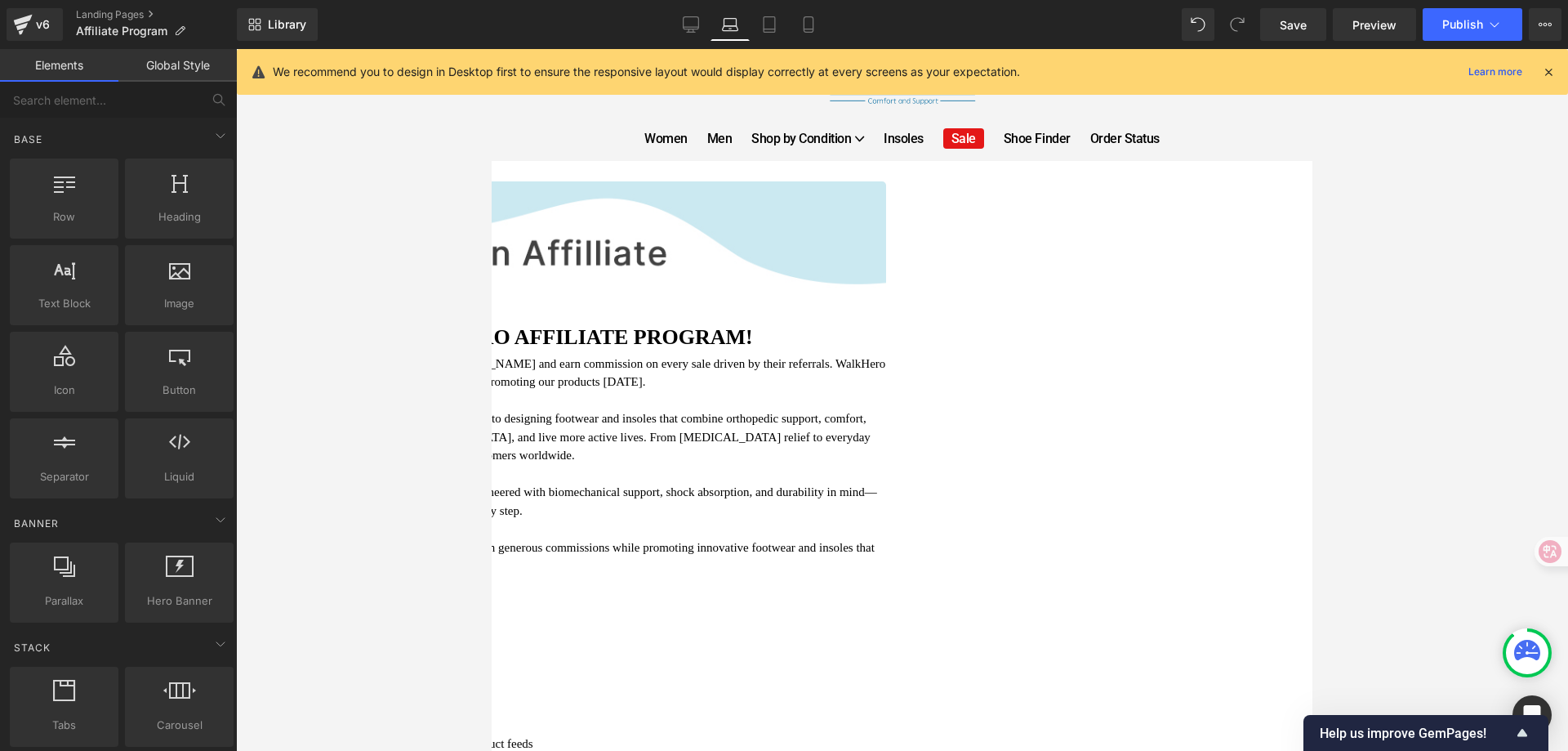
drag, startPoint x: 1440, startPoint y: 372, endPoint x: 544, endPoint y: 322, distance: 897.4
click at [1440, 372] on div at bounding box center [902, 399] width 1332 height 701
click at [794, 345] on h2 "JOIN THE WALKHERO AFFILIATE PROGRAM!" at bounding box center [581, 337] width 609 height 25
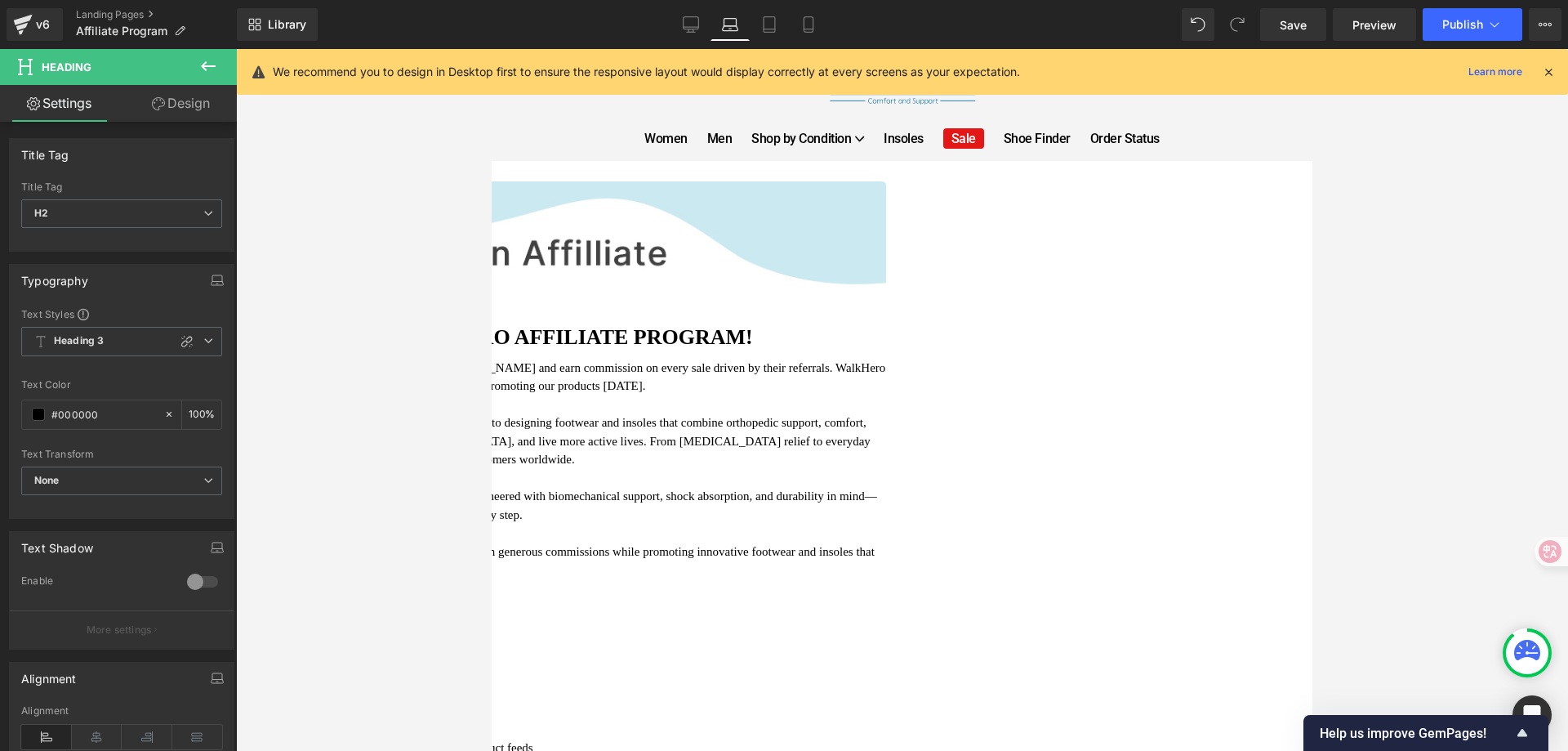
click at [886, 344] on h2 "JOIN THE WALKHERO AFFILIATE PROGRAM!" at bounding box center [581, 337] width 609 height 25
drag, startPoint x: 1127, startPoint y: 343, endPoint x: 673, endPoint y: 345, distance: 454.0
click at [673, 345] on h2 "JOIN THE WALKHERO AFFILIATE PROGRAM!" at bounding box center [581, 337] width 609 height 25
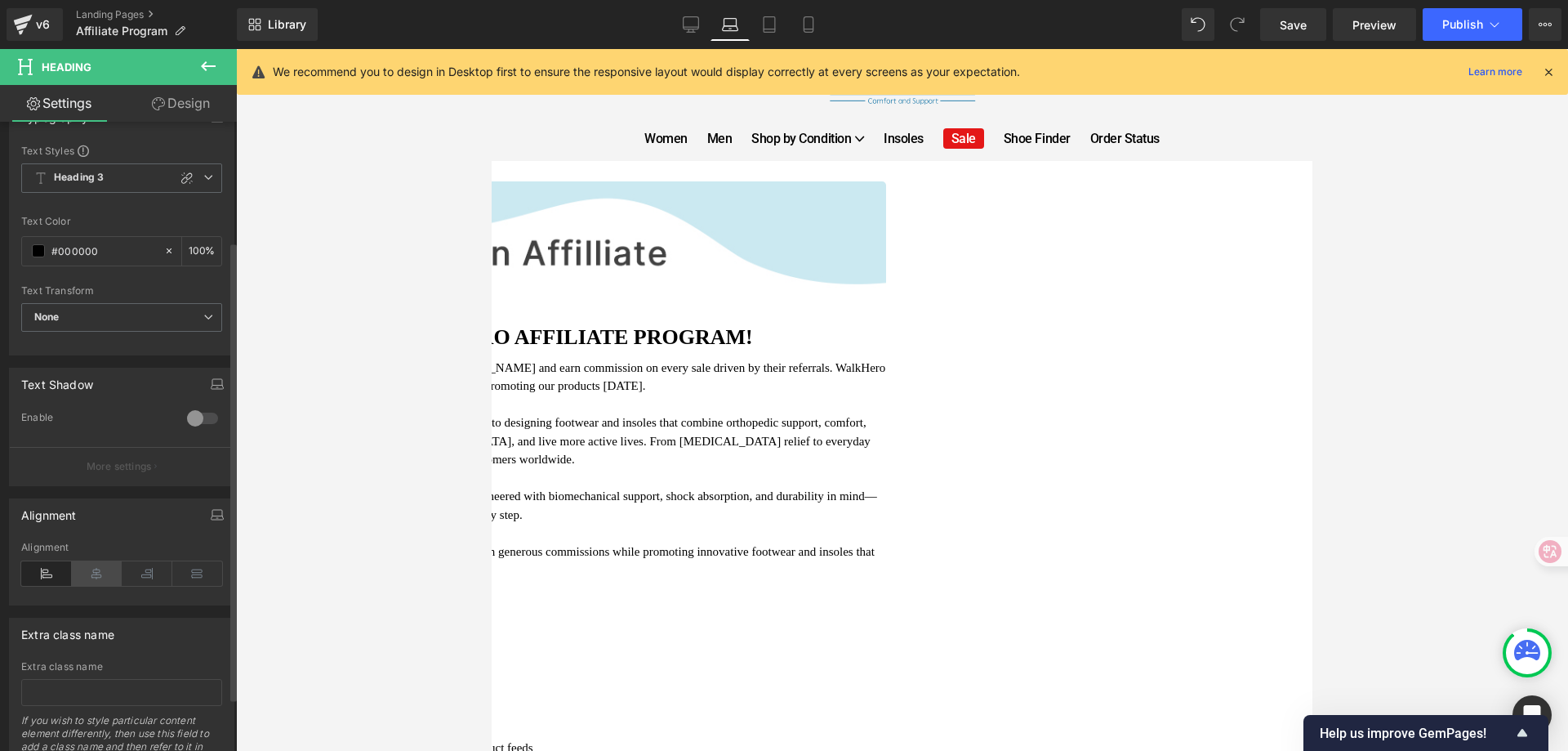
click at [93, 574] on icon at bounding box center [97, 573] width 51 height 24
click at [767, 344] on h2 "JOIN THE WALKHERO AFFILIATE PROGRAM!" at bounding box center [581, 337] width 609 height 25
click at [767, 342] on h2 "JOIN THE WALKHERO AFFILIATE PROGRAM!" at bounding box center [581, 337] width 609 height 25
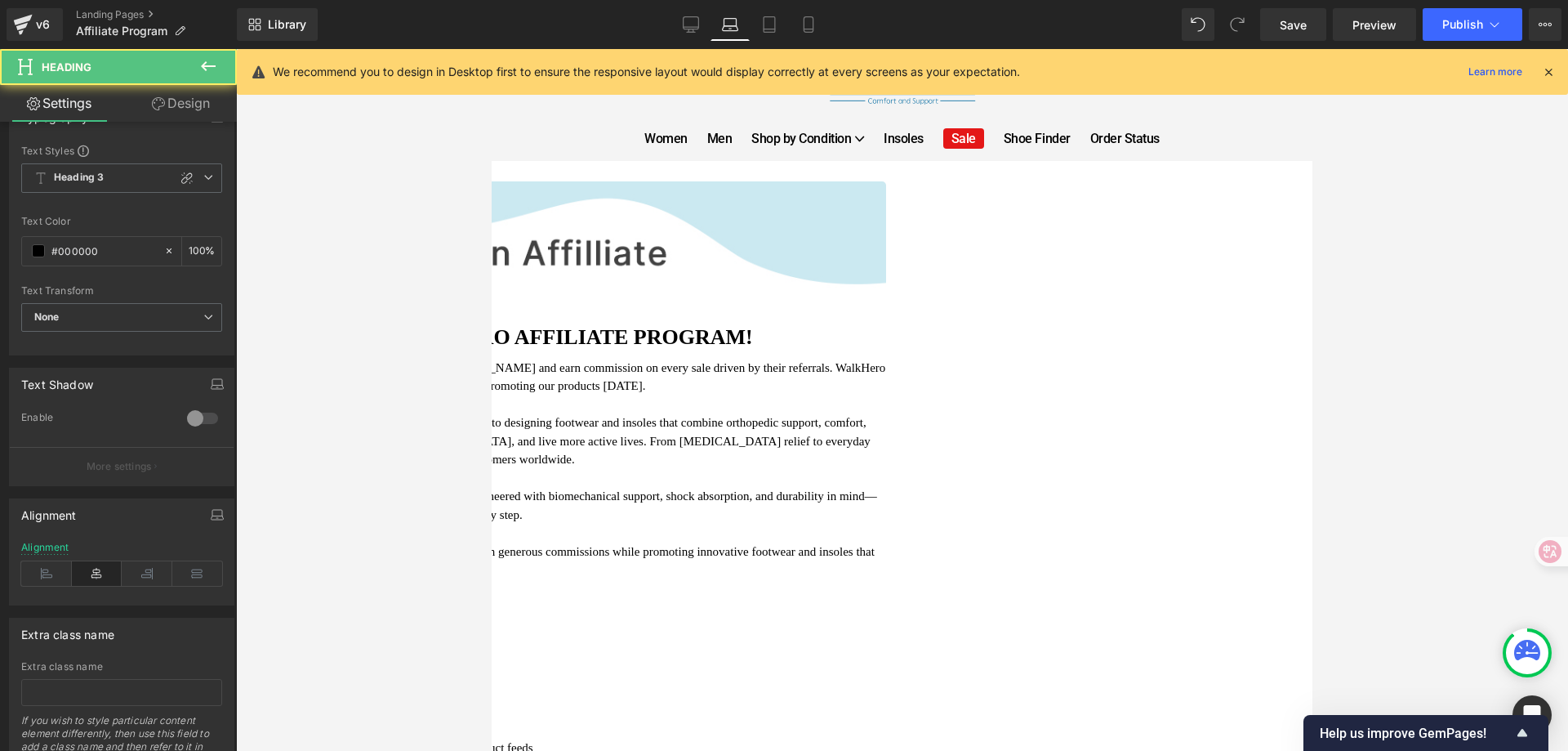
click at [886, 347] on h2 "JOIN THE WALKHERO AFFILIATE PROGRAM!" at bounding box center [581, 337] width 609 height 25
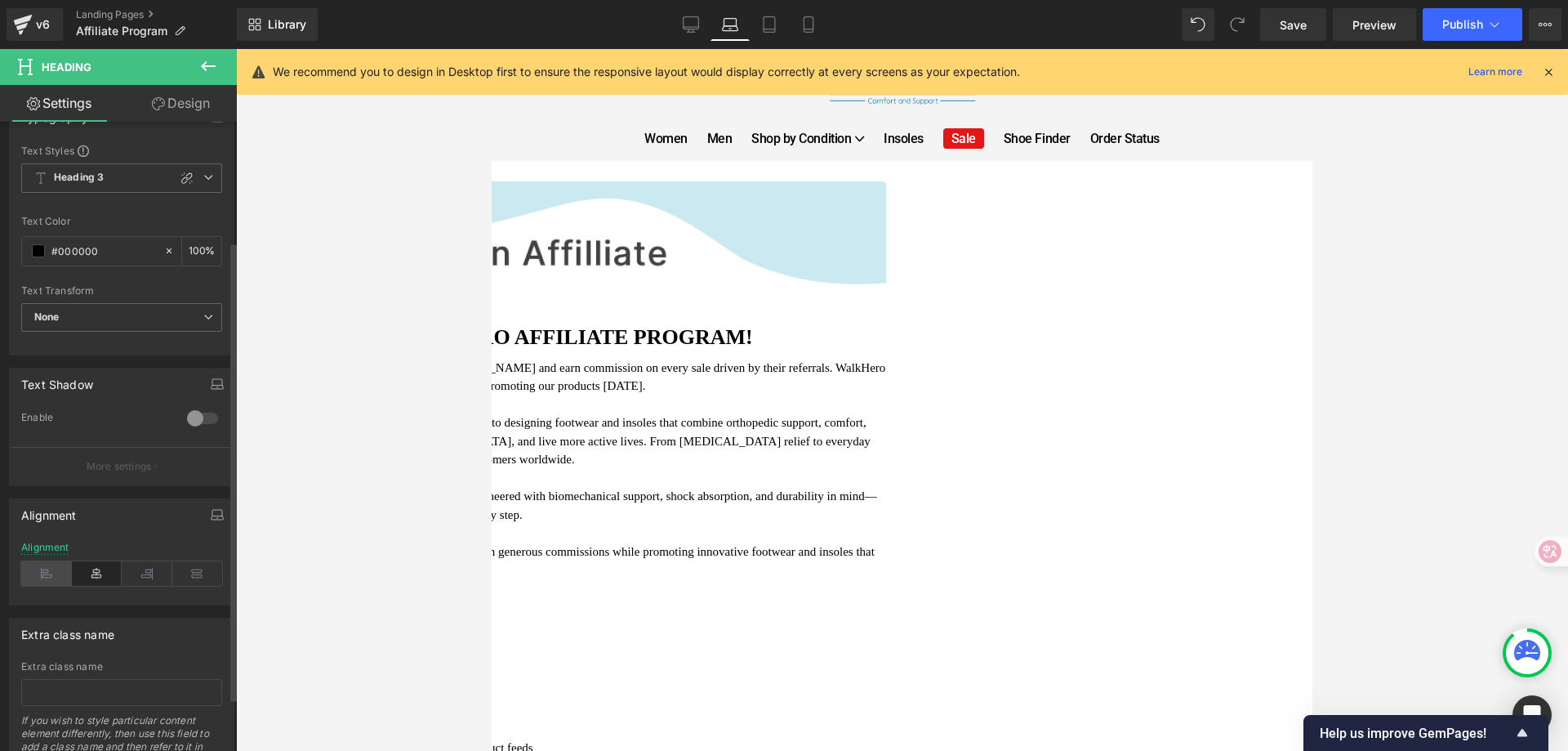
click at [59, 575] on icon at bounding box center [47, 573] width 51 height 24
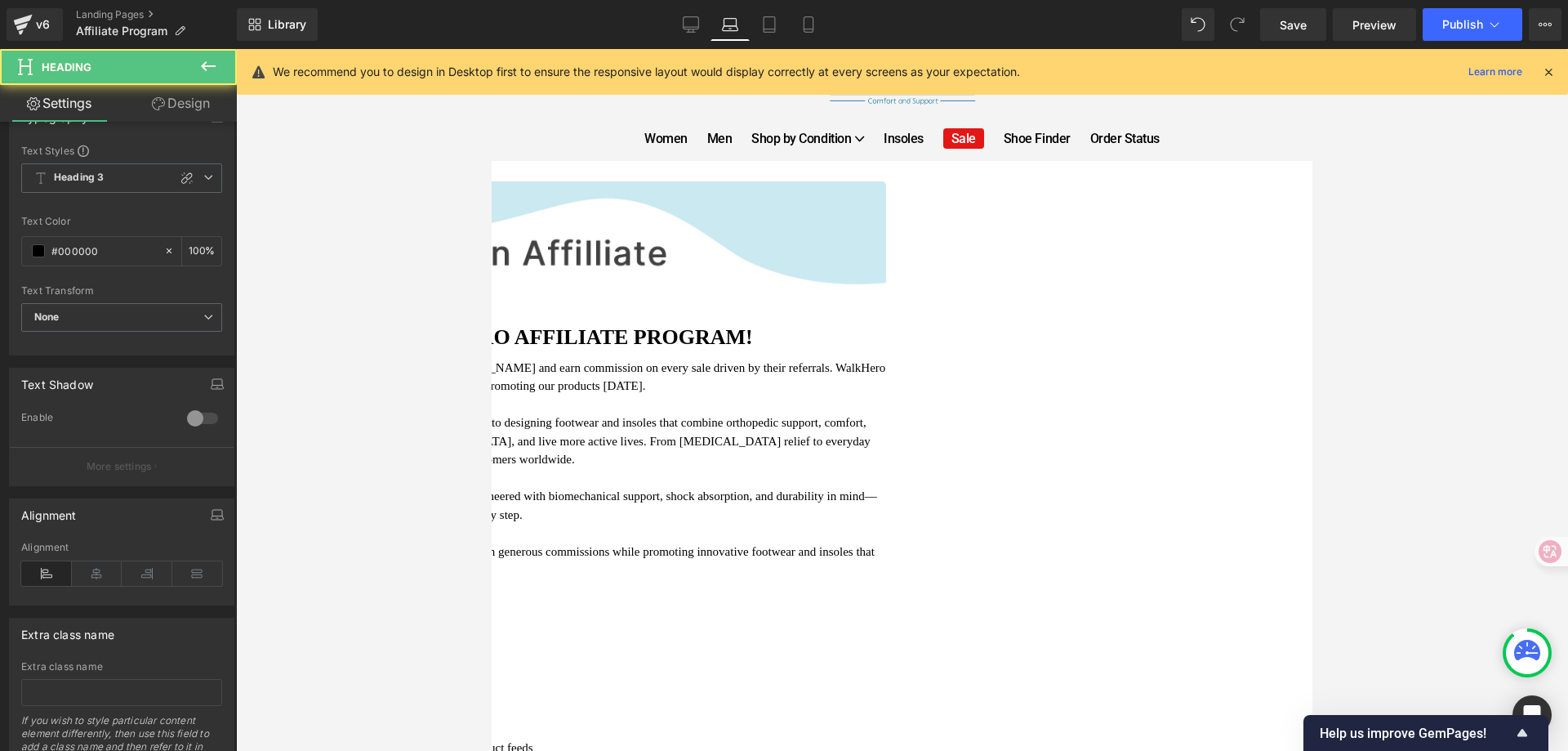
drag, startPoint x: 686, startPoint y: 347, endPoint x: 673, endPoint y: 344, distance: 13.3
click at [685, 347] on h2 "JOIN THE WALKHERO AFFILIATE PROGRAM!" at bounding box center [581, 337] width 609 height 25
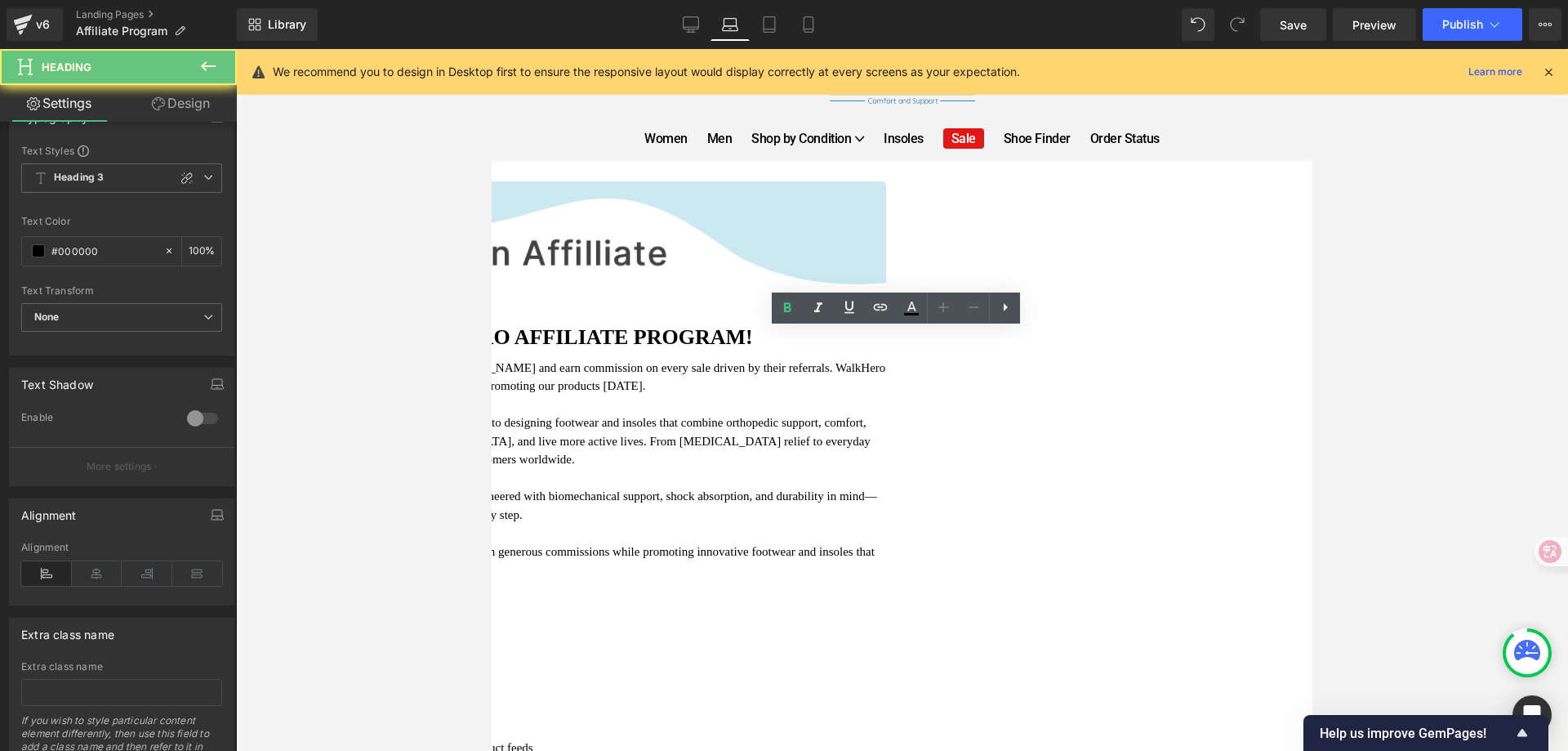
click at [667, 343] on h2 "JOIN THE WALKHERO AFFILIATE PROGRAM!" at bounding box center [581, 337] width 609 height 25
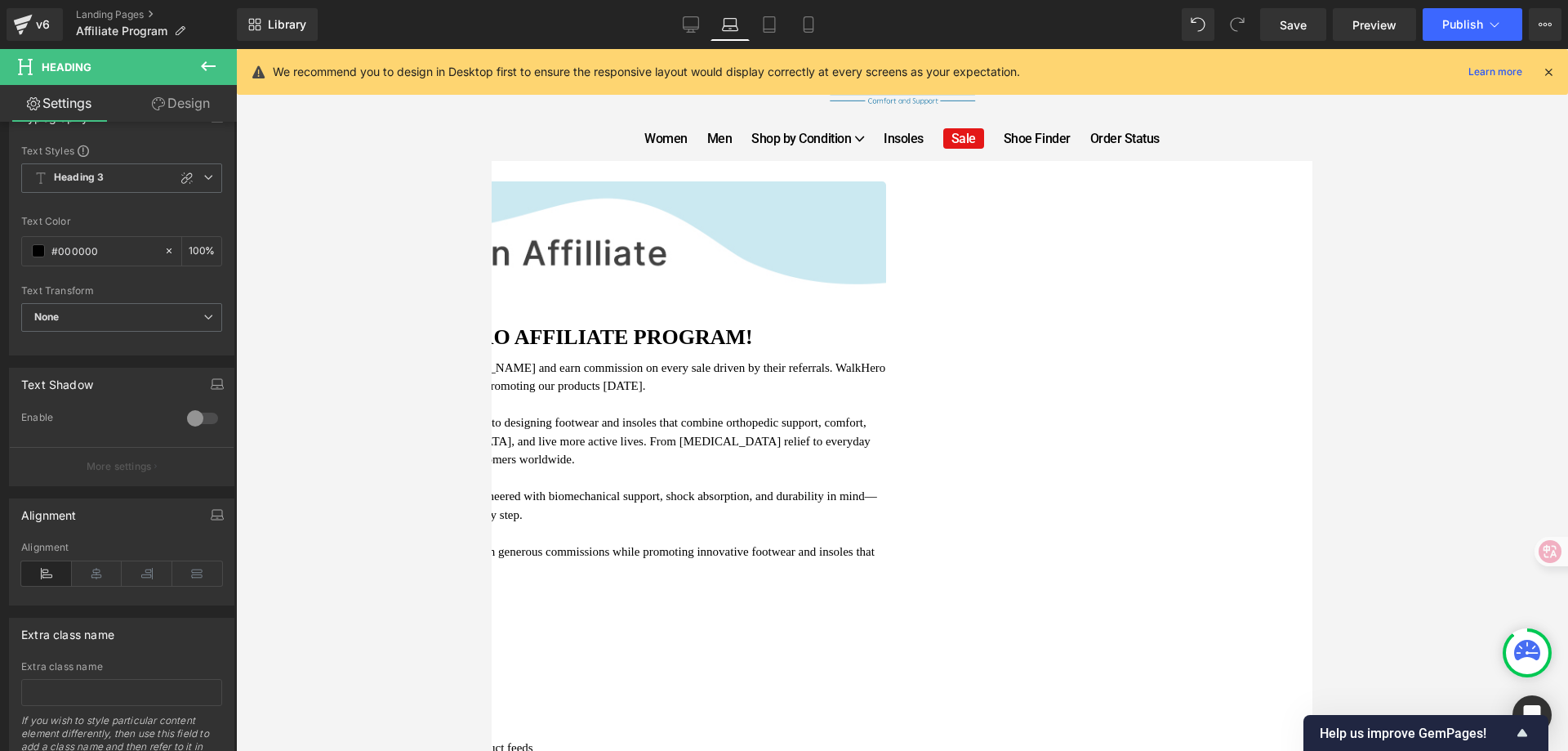
click at [1437, 332] on div at bounding box center [902, 399] width 1332 height 701
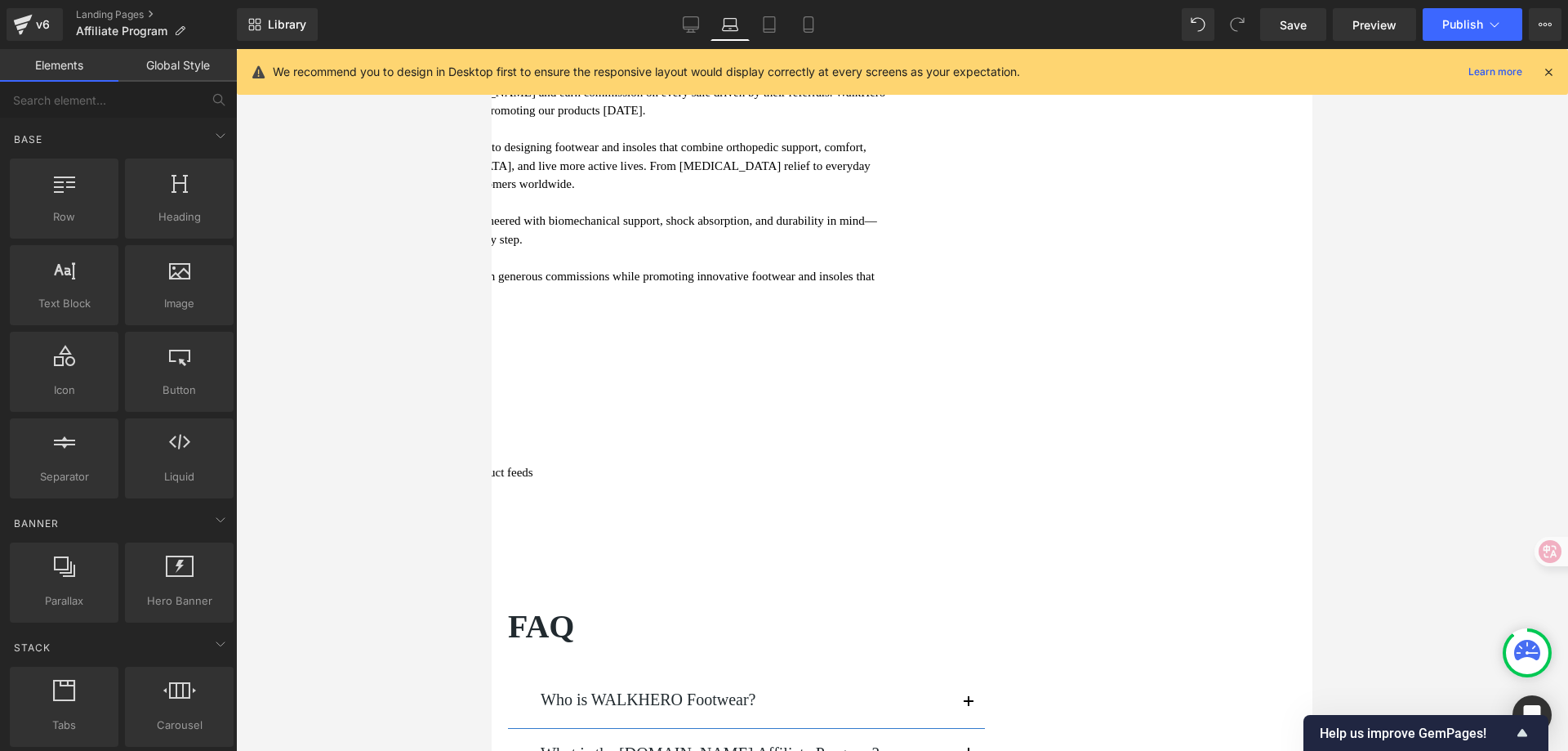
scroll to position [0, 0]
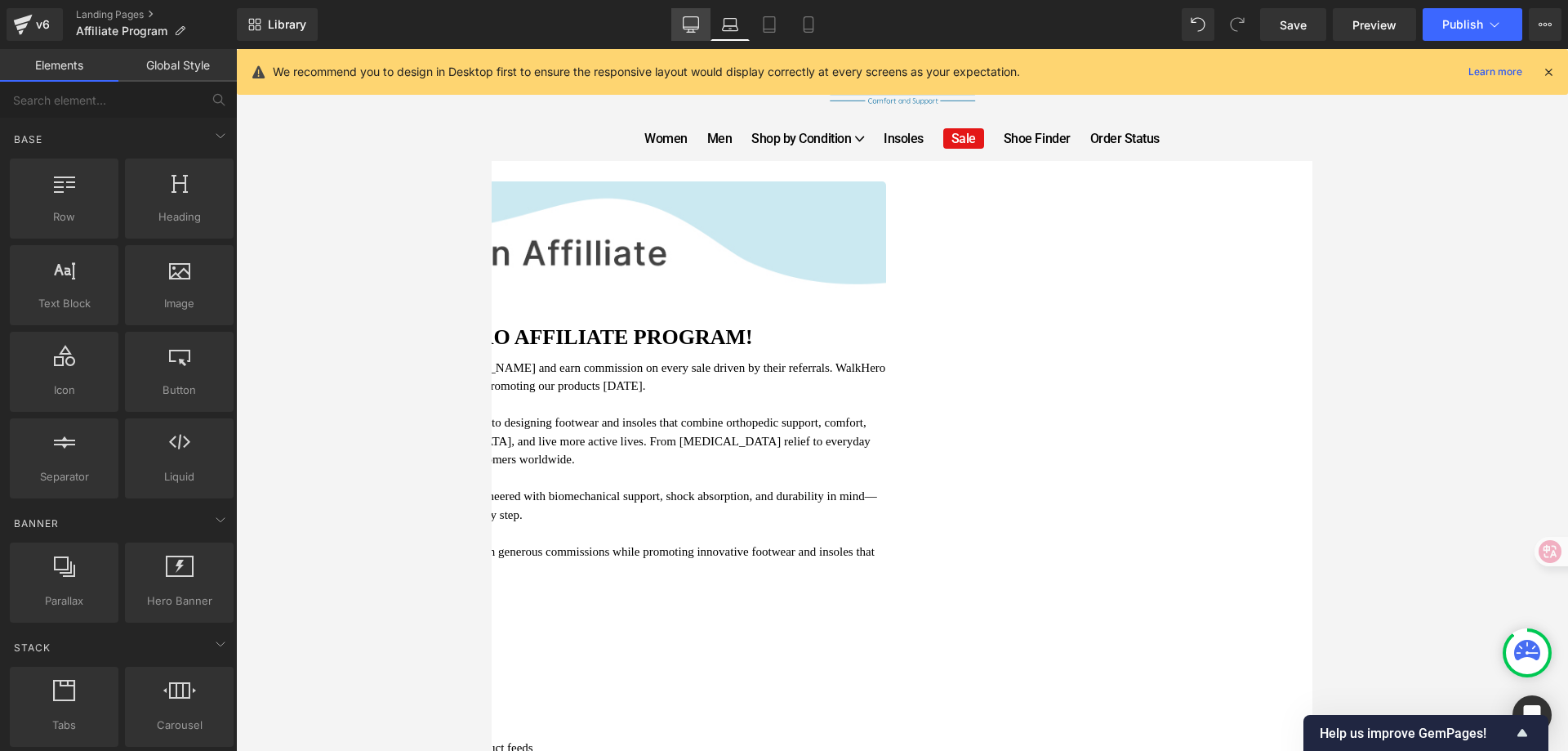
click at [683, 22] on icon at bounding box center [691, 24] width 17 height 17
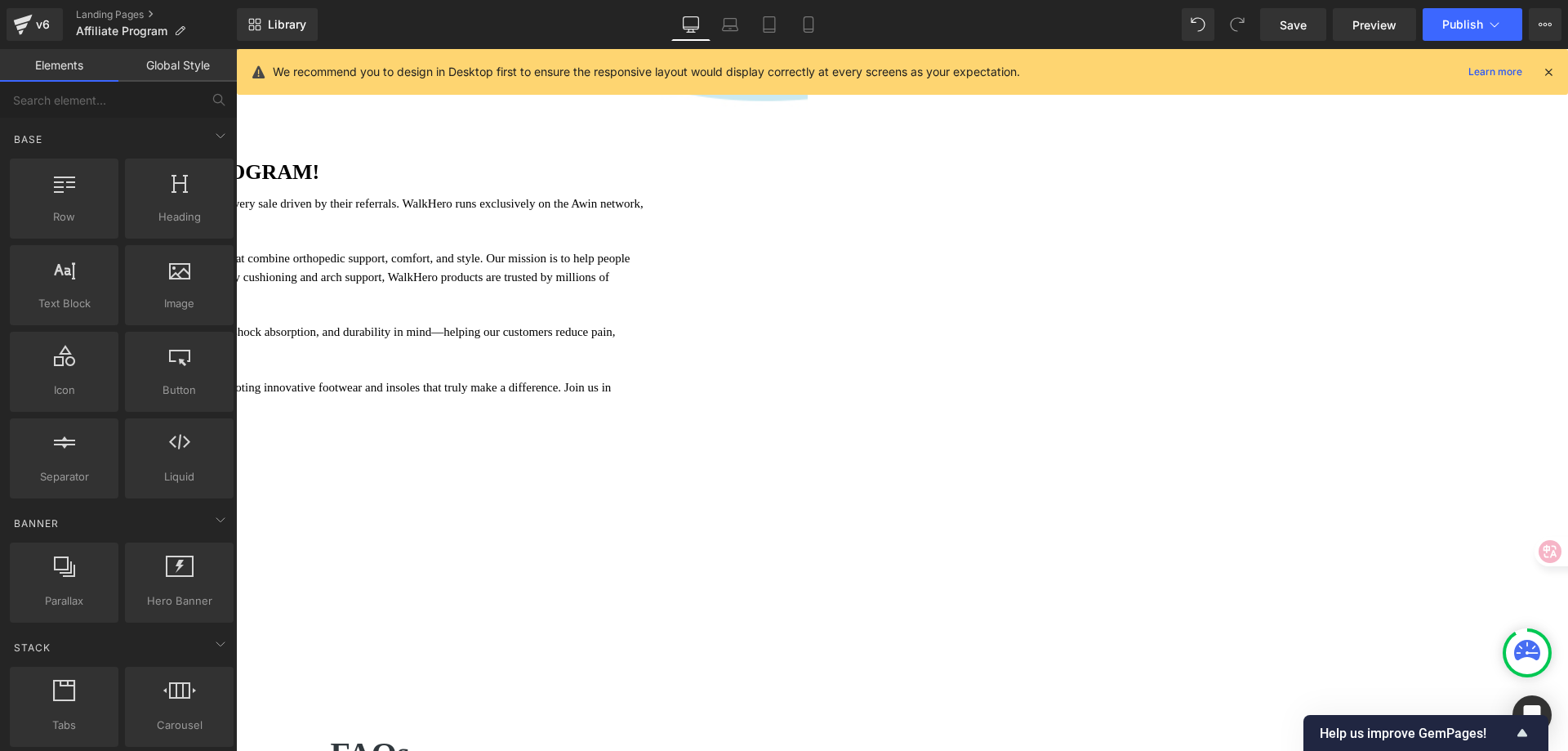
scroll to position [51, 0]
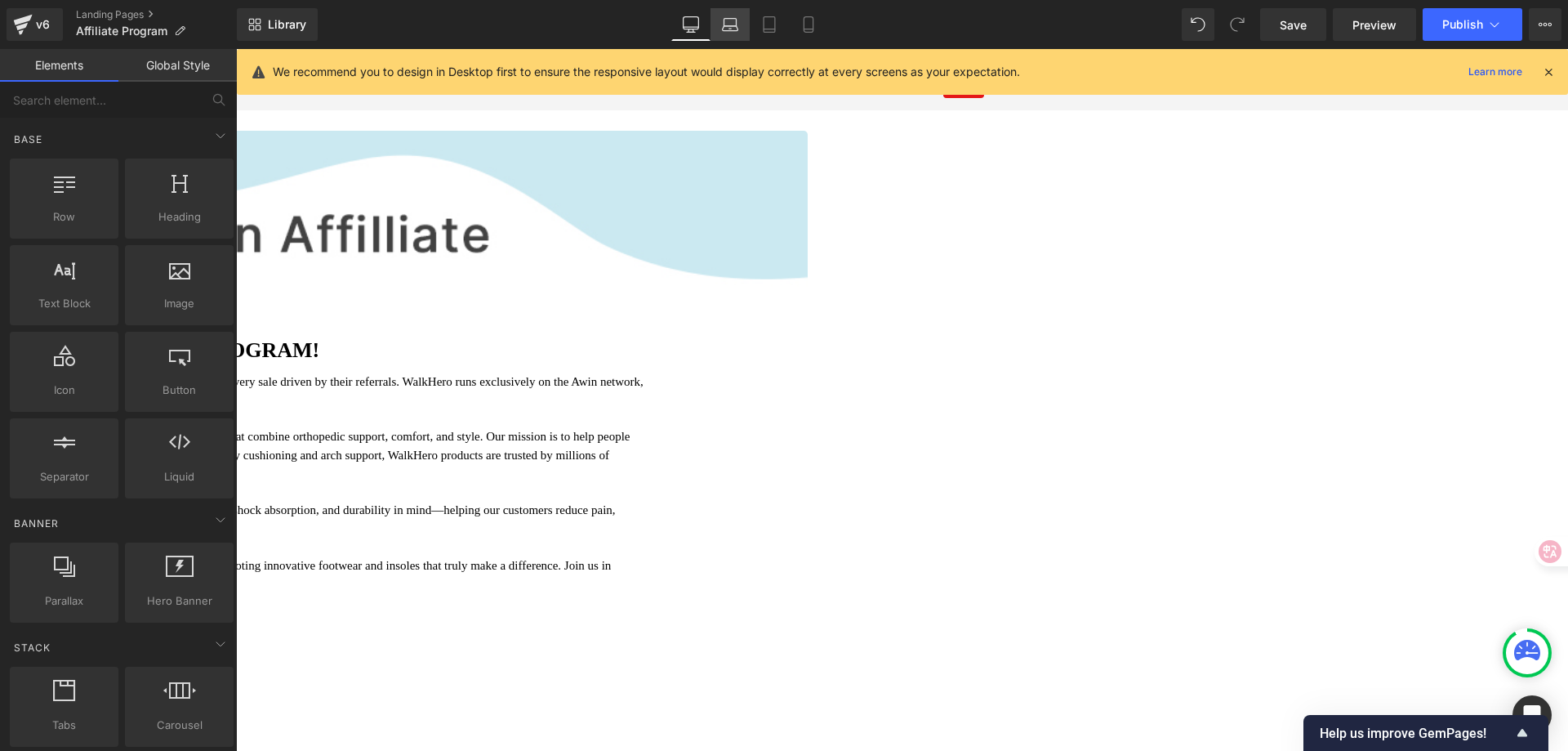
click at [734, 29] on icon at bounding box center [729, 24] width 17 height 17
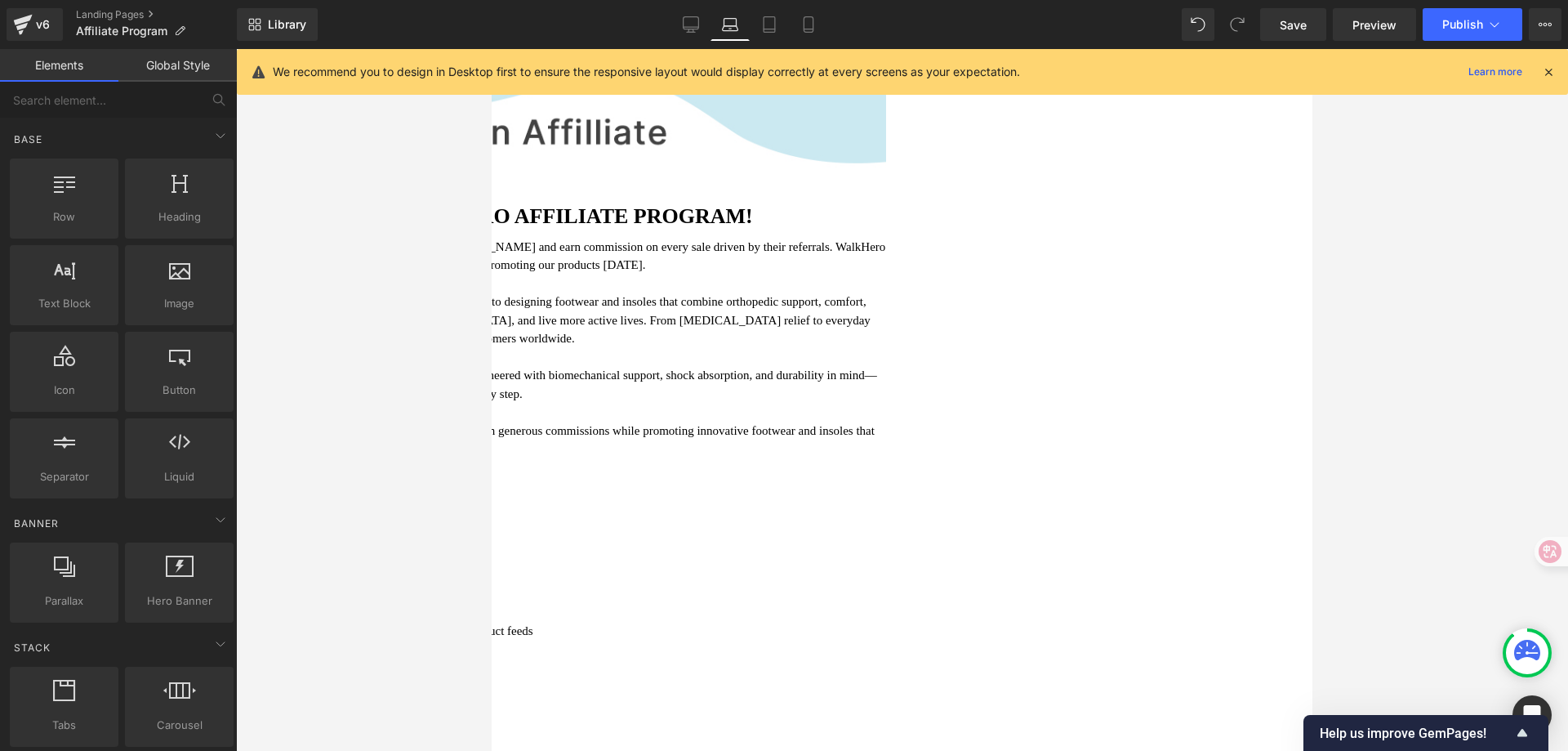
scroll to position [132, 0]
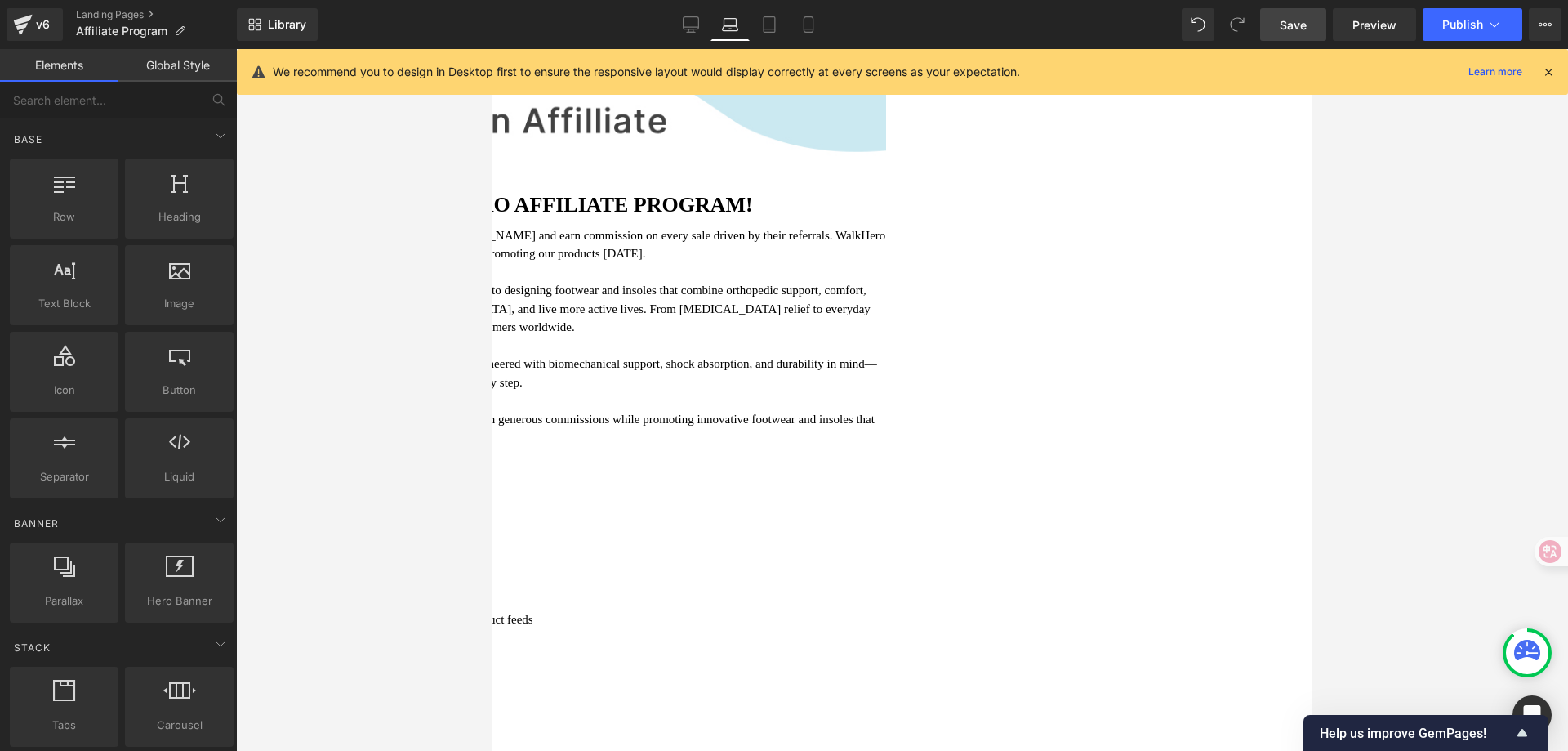
click at [1310, 29] on link "Save" at bounding box center [1293, 24] width 66 height 33
drag, startPoint x: 694, startPoint y: 25, endPoint x: 699, endPoint y: 43, distance: 18.7
click at [694, 25] on icon at bounding box center [691, 24] width 17 height 17
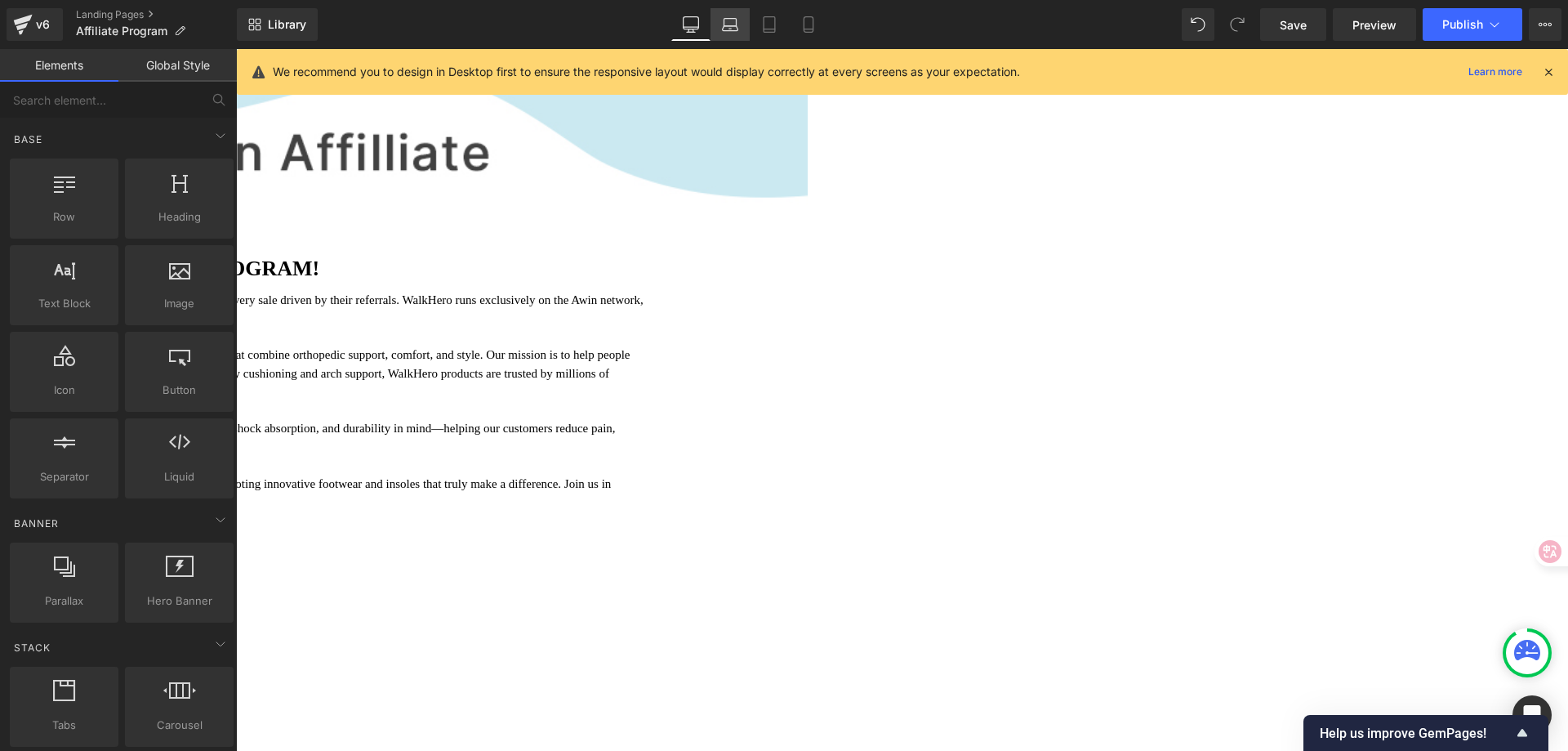
click at [727, 25] on icon at bounding box center [729, 24] width 17 height 17
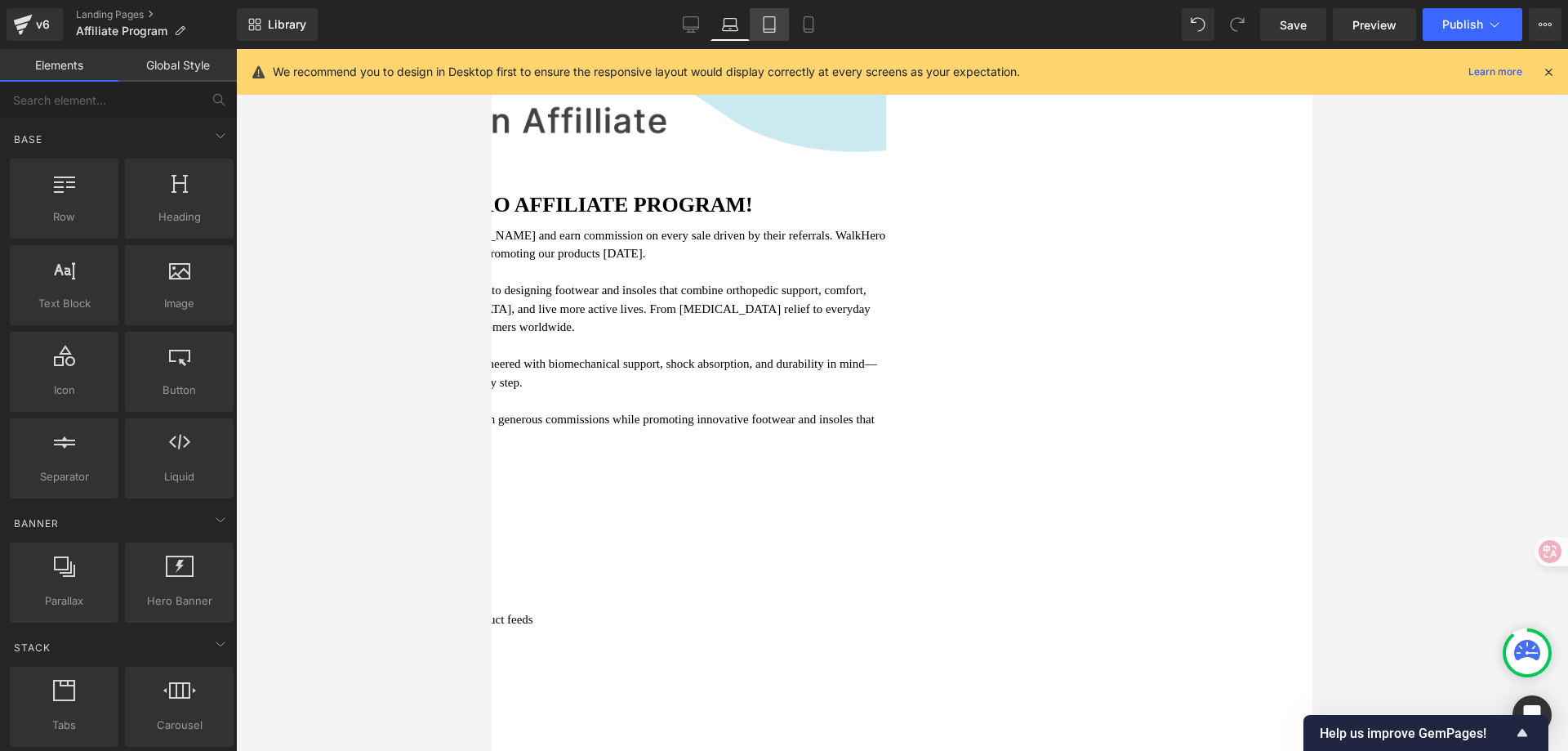
click at [777, 22] on icon at bounding box center [769, 24] width 17 height 17
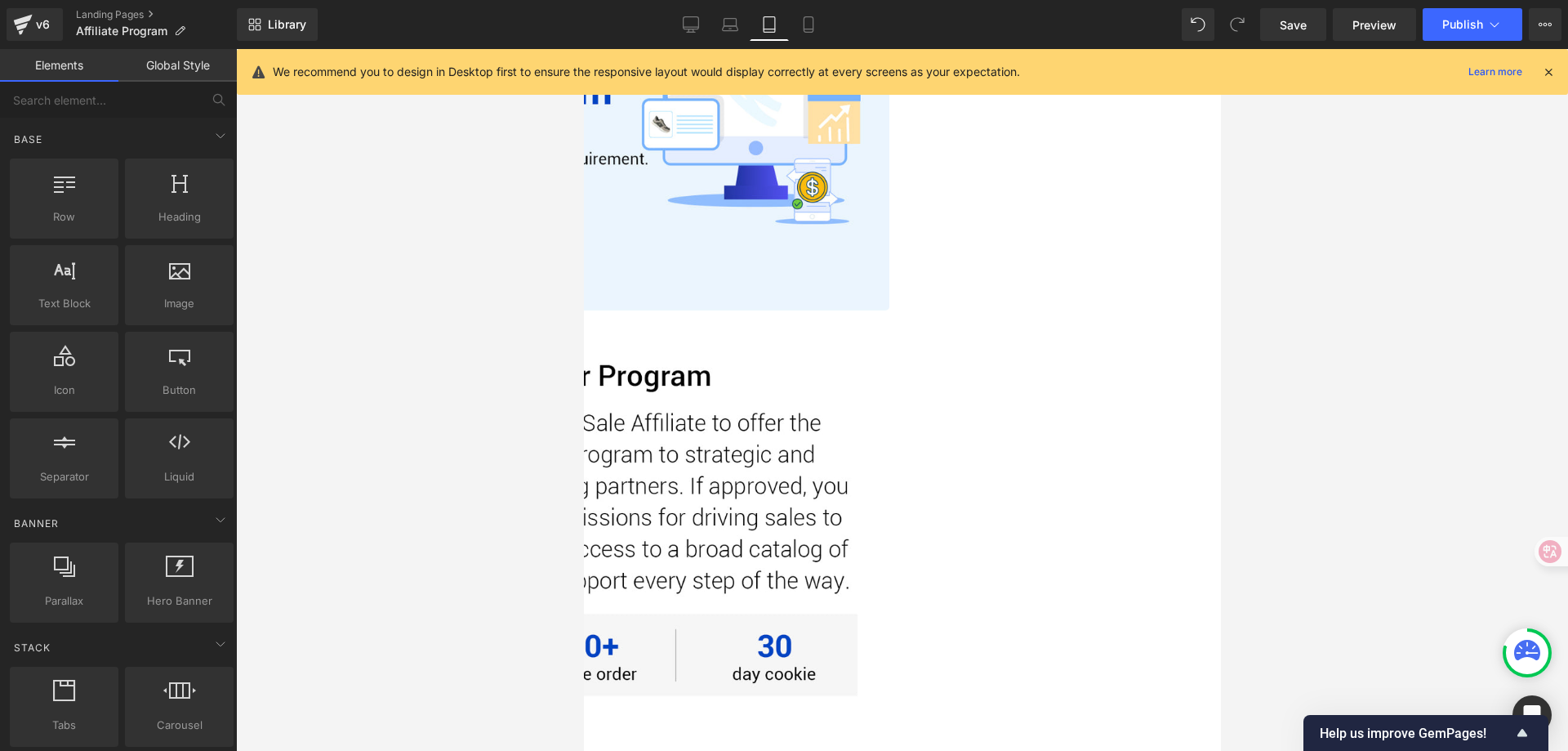
scroll to position [169, 0]
click at [1543, 71] on icon at bounding box center [1549, 71] width 15 height 15
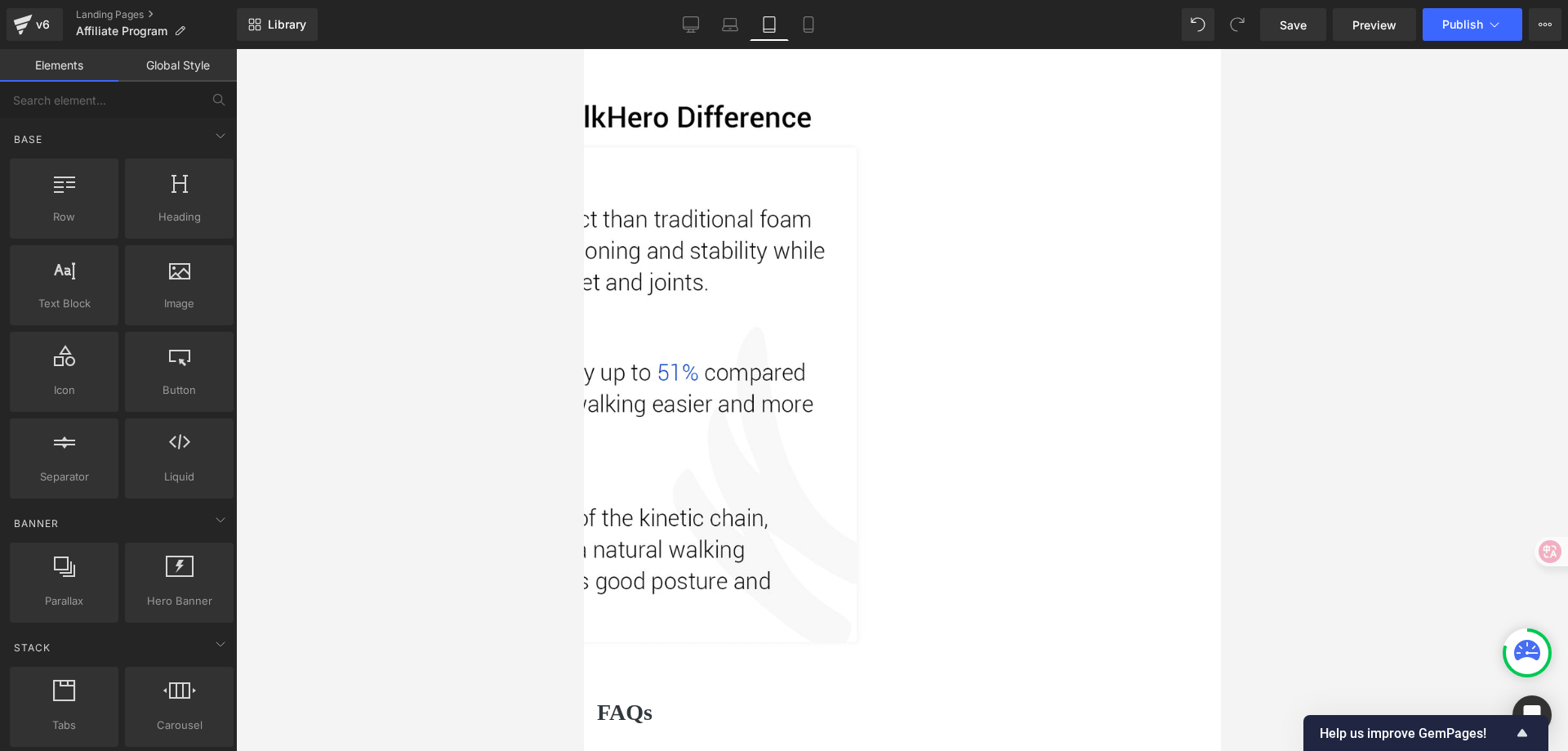
scroll to position [3432, 0]
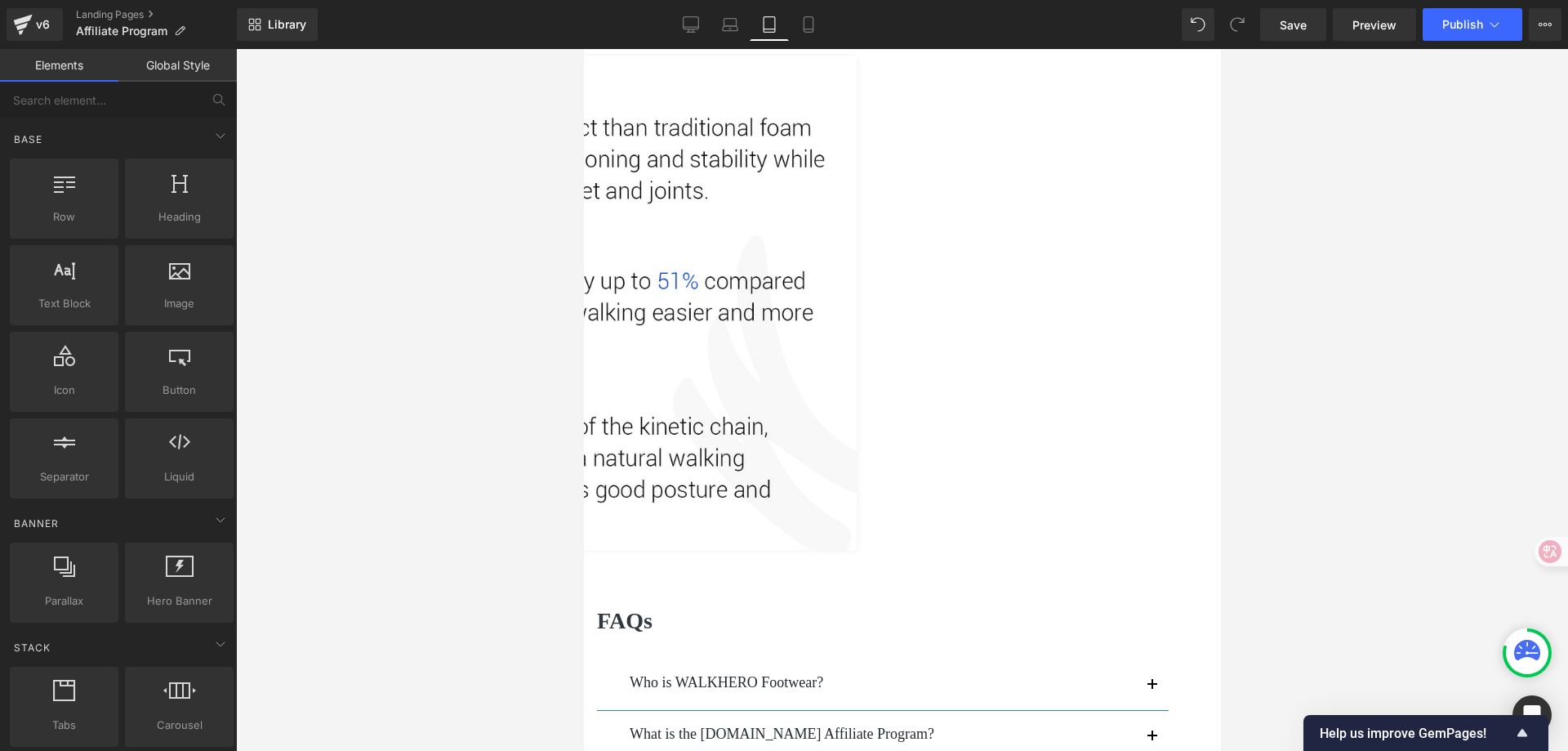
click at [889, 435] on div "Image" at bounding box center [582, 286] width 611 height 618
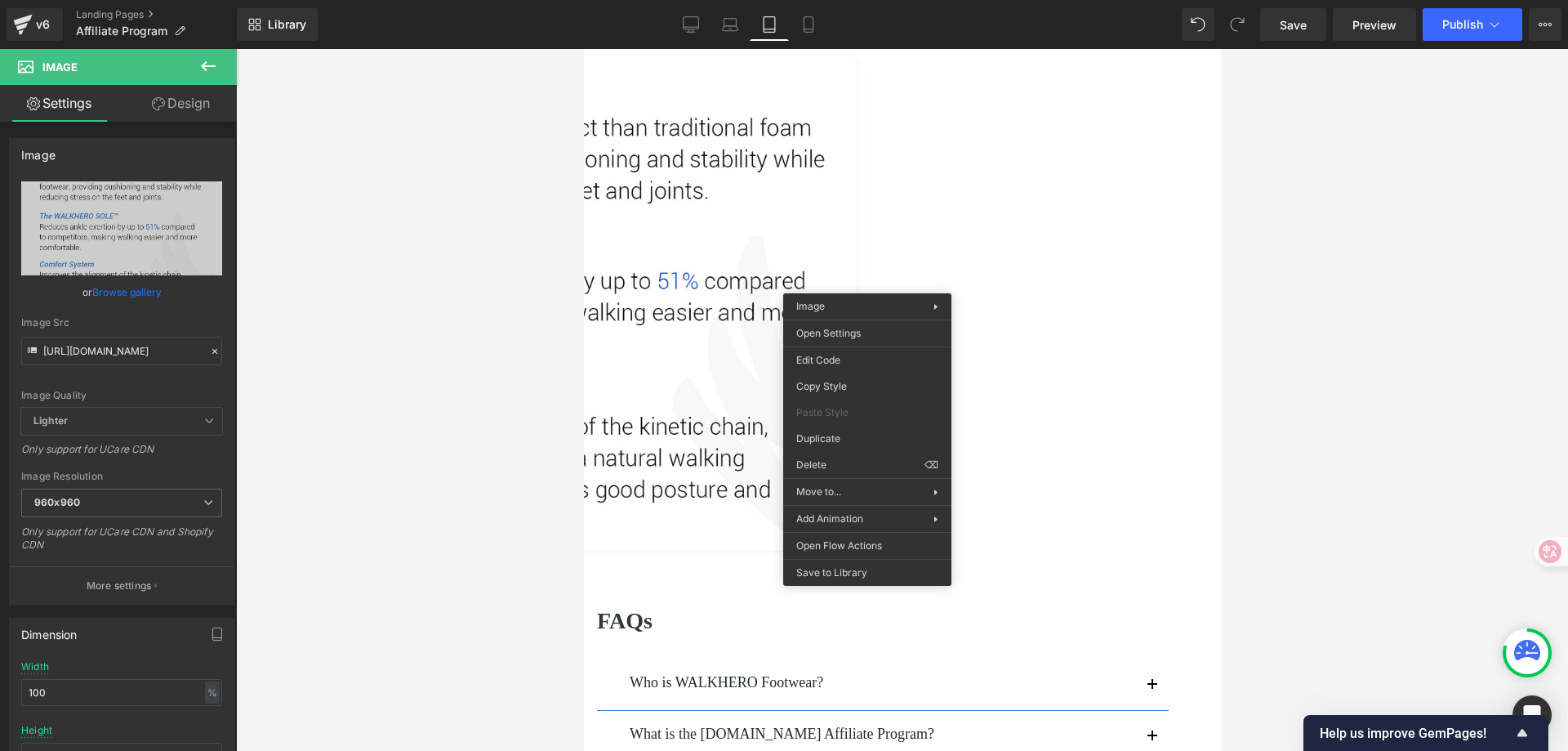
click at [889, 210] on img at bounding box center [582, 286] width 611 height 618
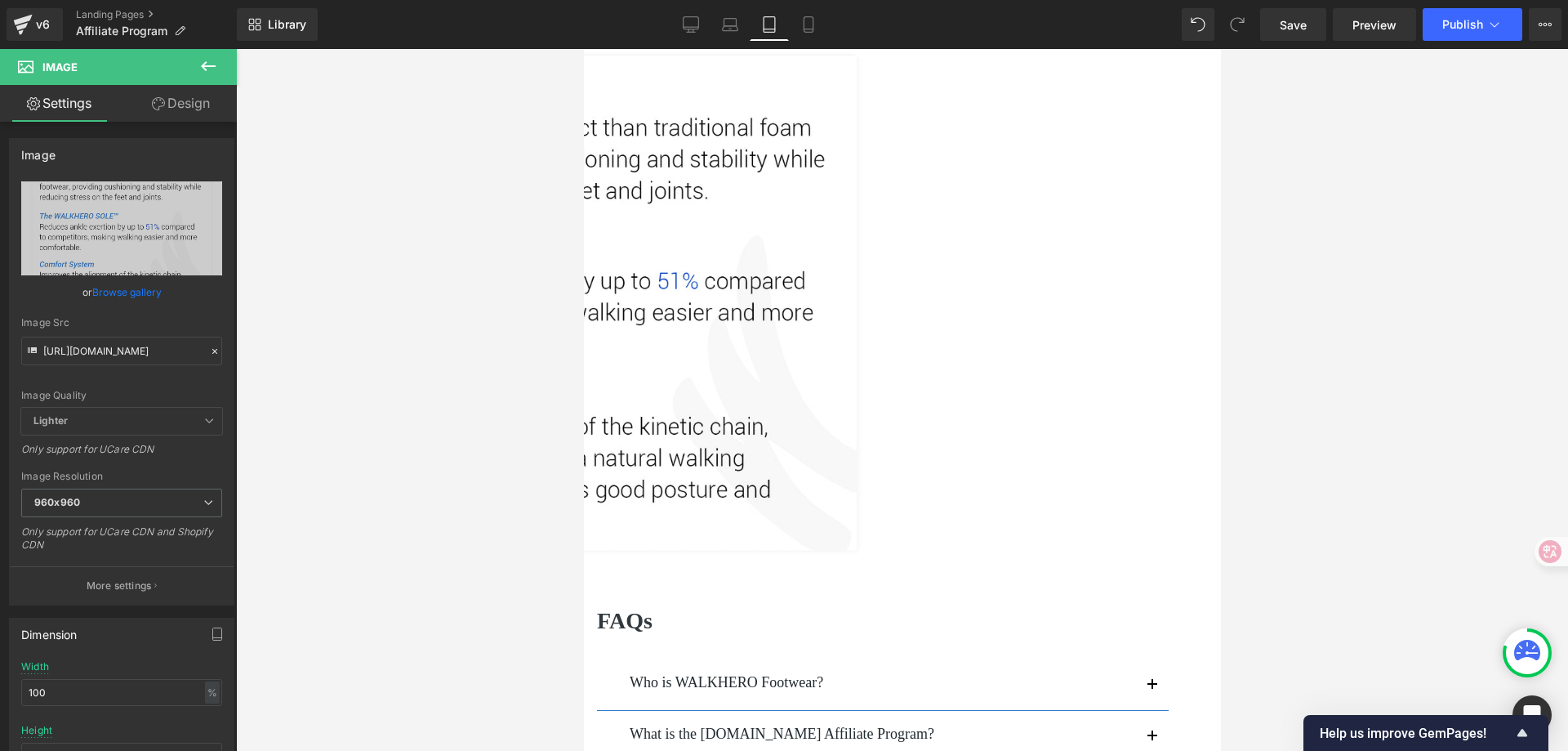
click at [583, 49] on icon at bounding box center [583, 49] width 0 height 0
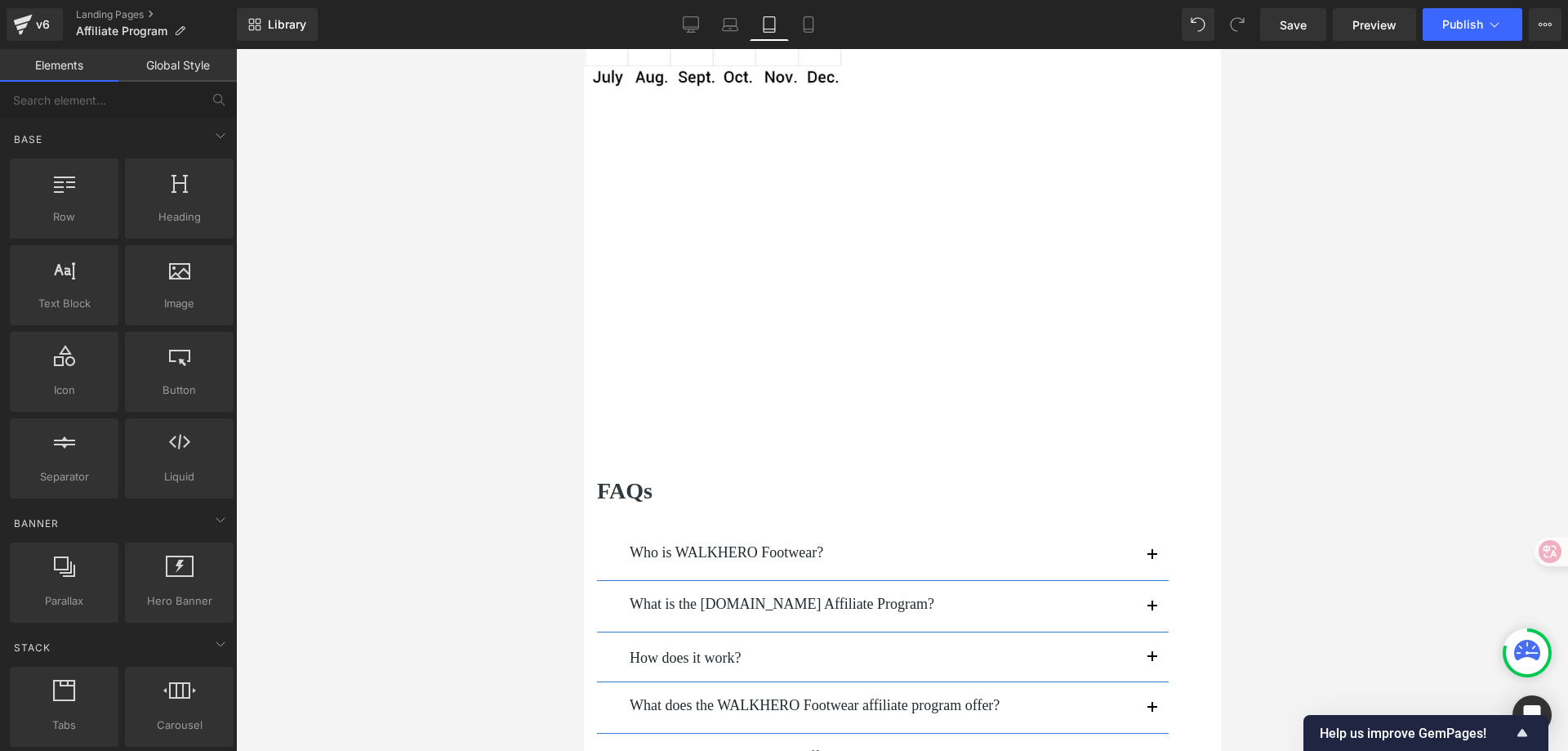
scroll to position [2941, 0]
click at [570, 336] on img at bounding box center [264, 295] width 611 height 344
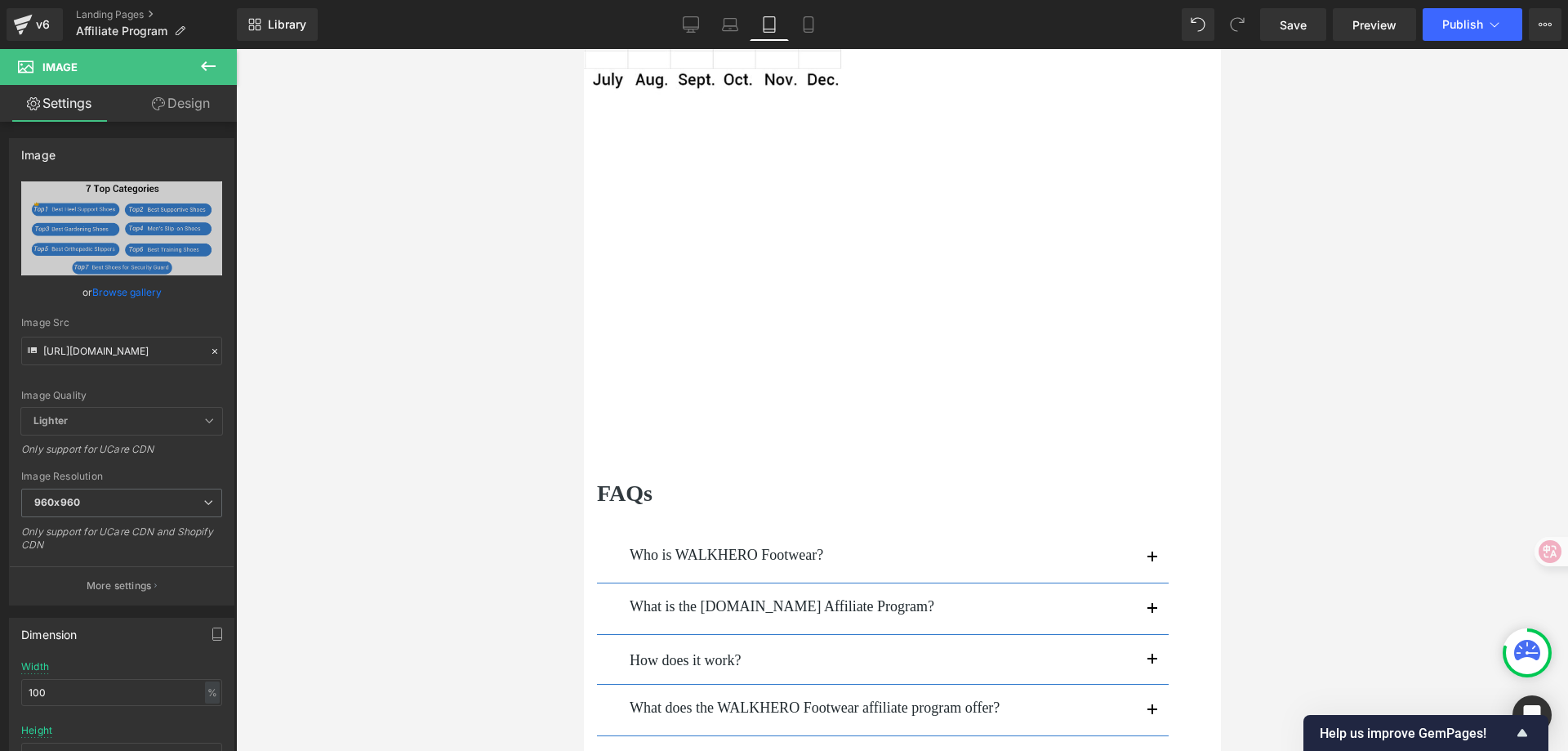
click at [583, 49] on icon at bounding box center [583, 49] width 0 height 0
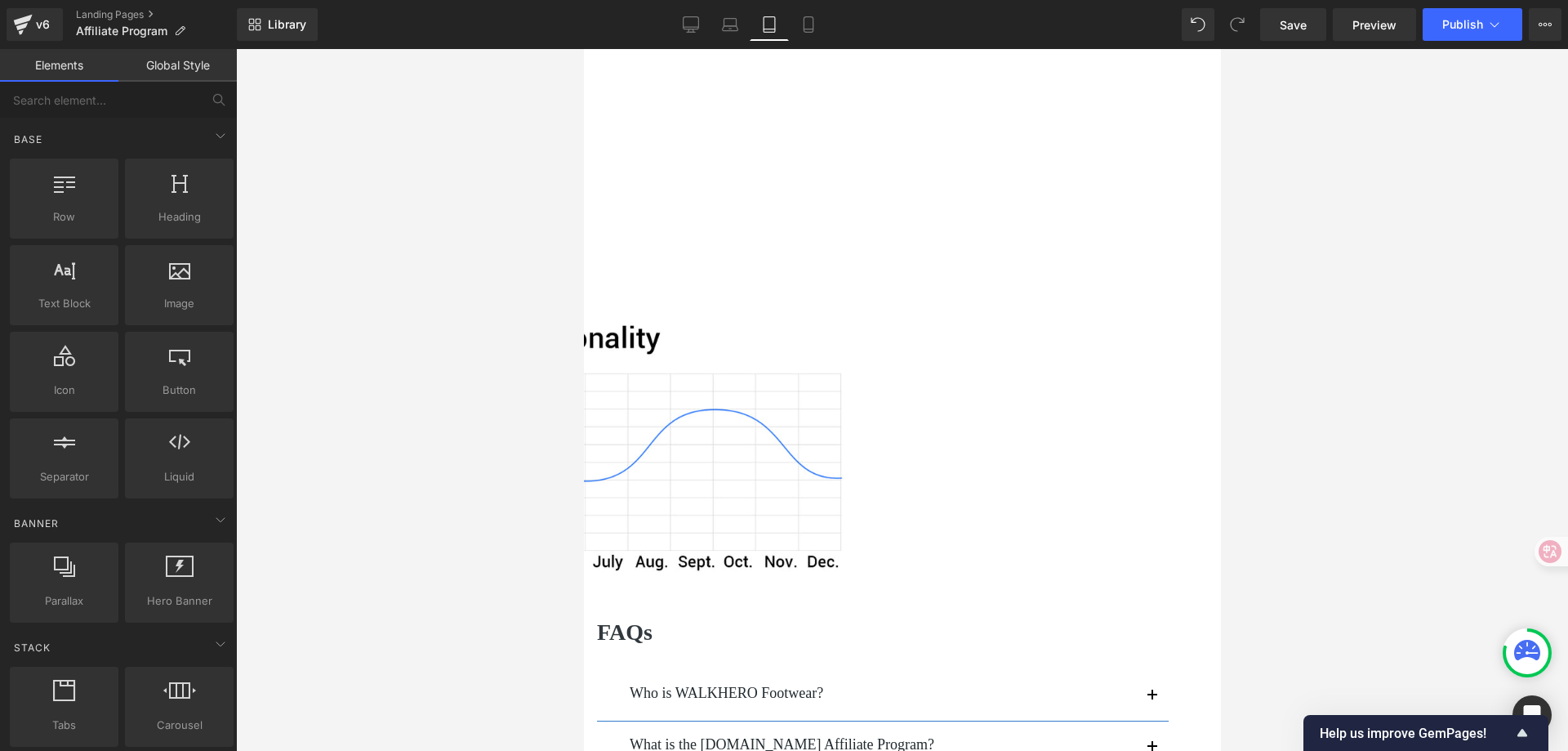
scroll to position [2533, 0]
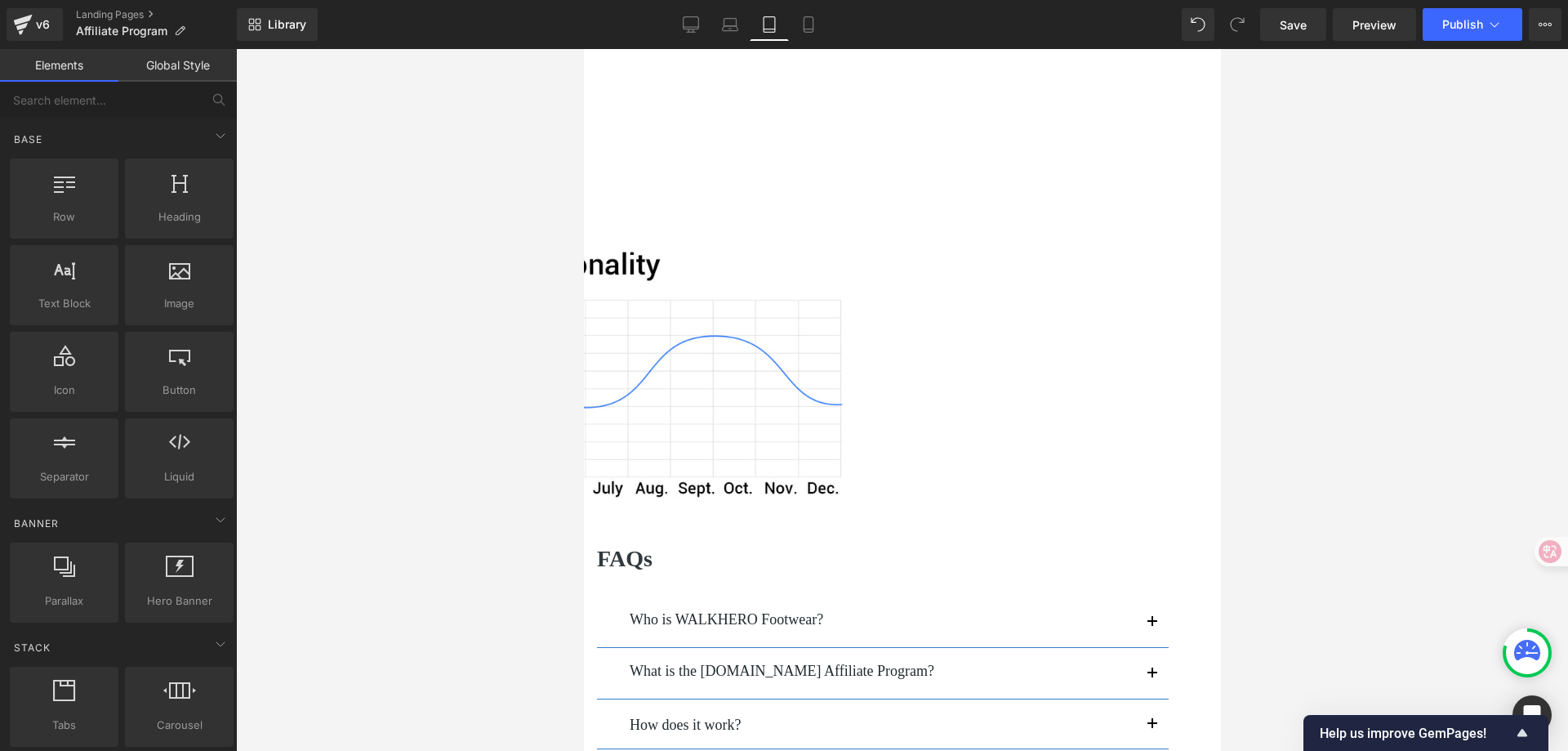
click at [711, 460] on img at bounding box center [582, 375] width 611 height 316
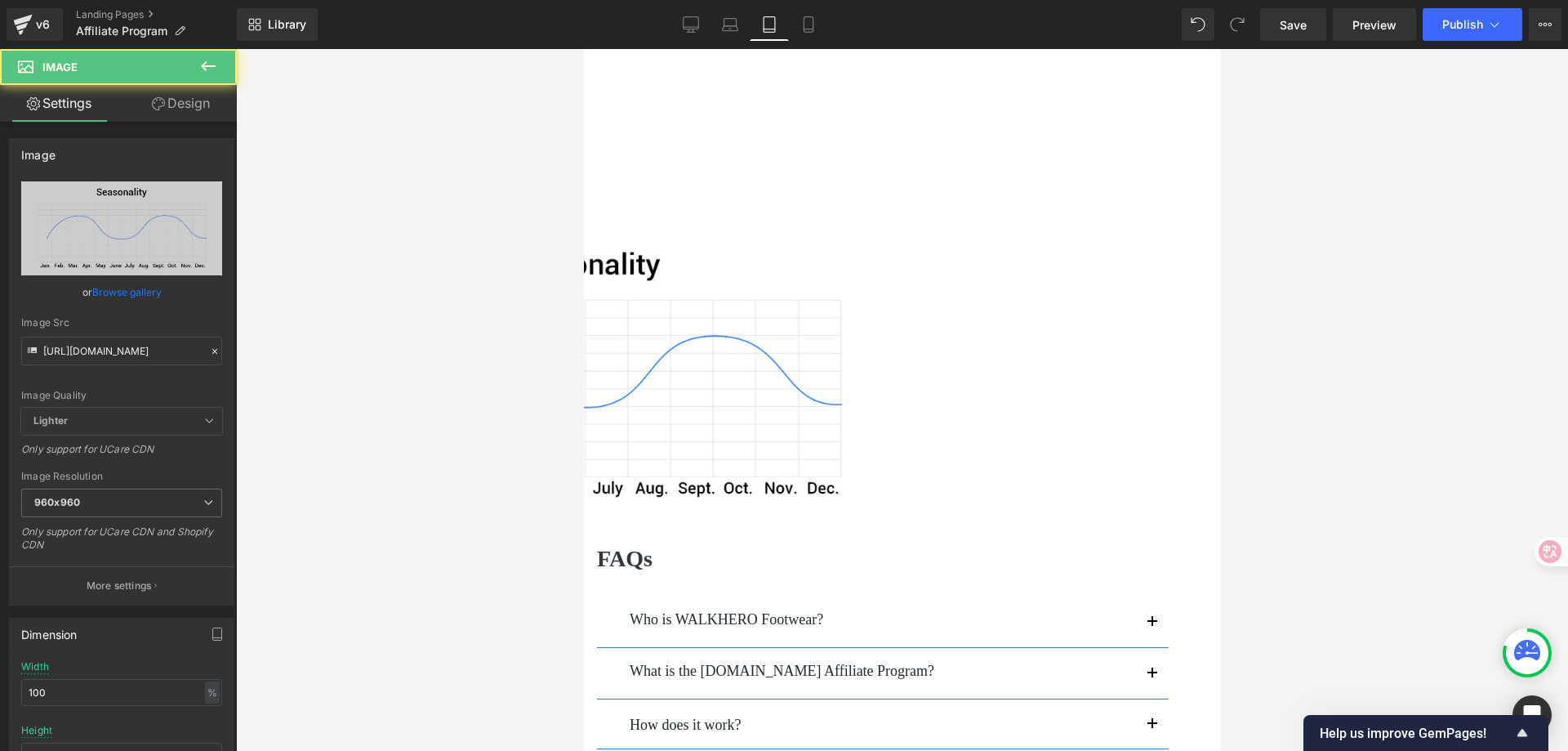
click at [583, 49] on icon at bounding box center [583, 49] width 0 height 0
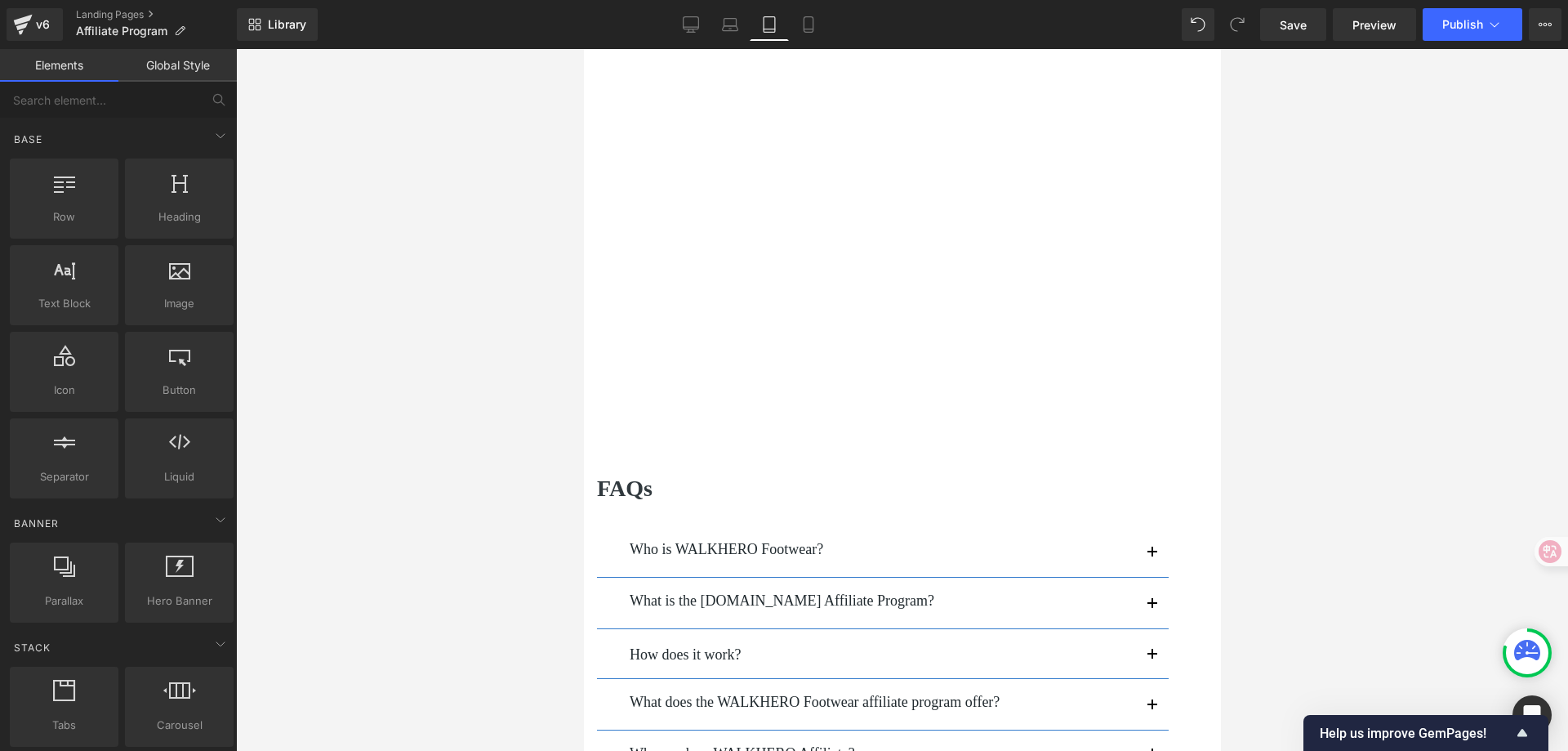
click at [570, 349] on img at bounding box center [264, 17] width 611 height 891
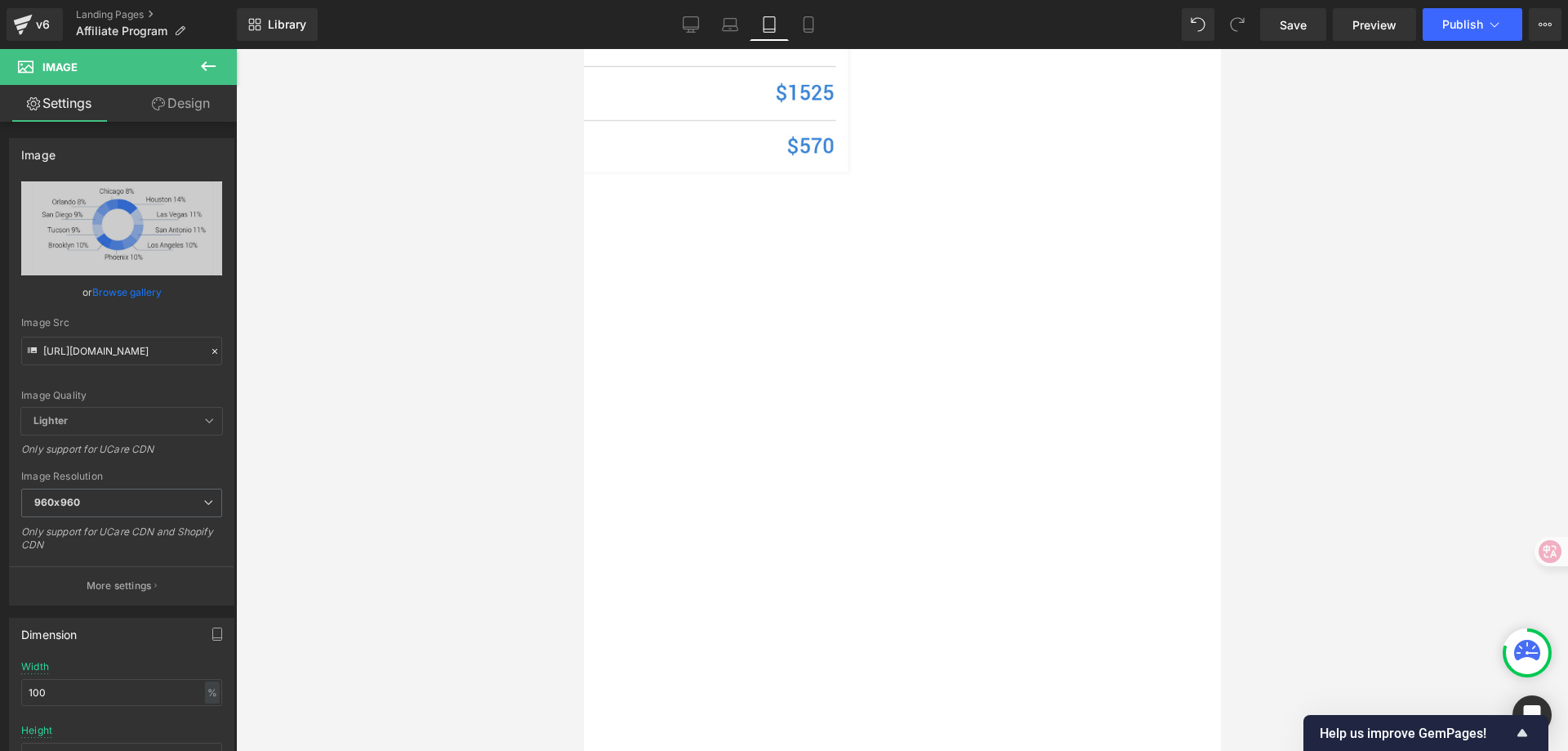
scroll to position [1633, 0]
click at [583, 49] on icon at bounding box center [583, 49] width 0 height 0
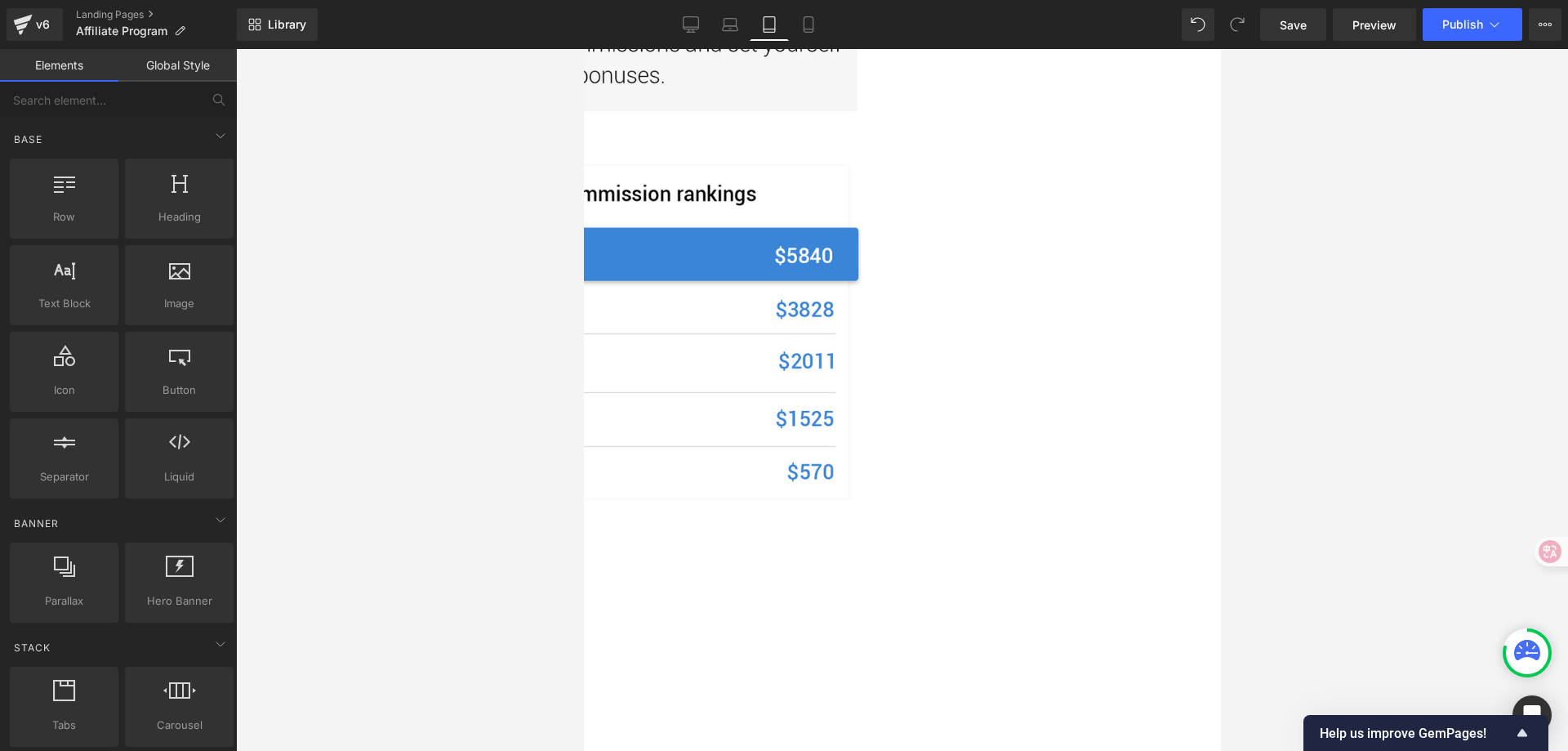
scroll to position [1307, 0]
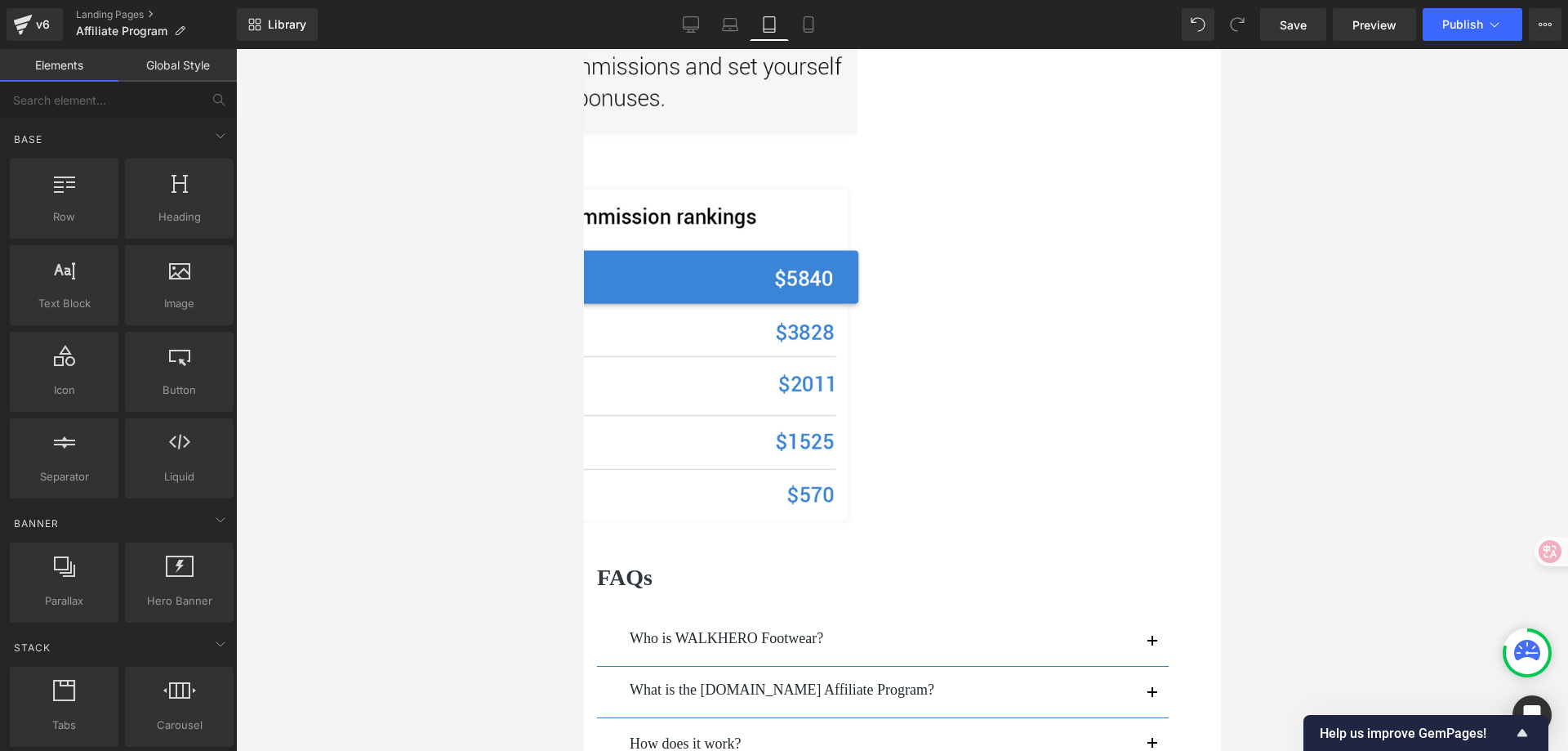
click at [751, 421] on img at bounding box center [582, 357] width 611 height 389
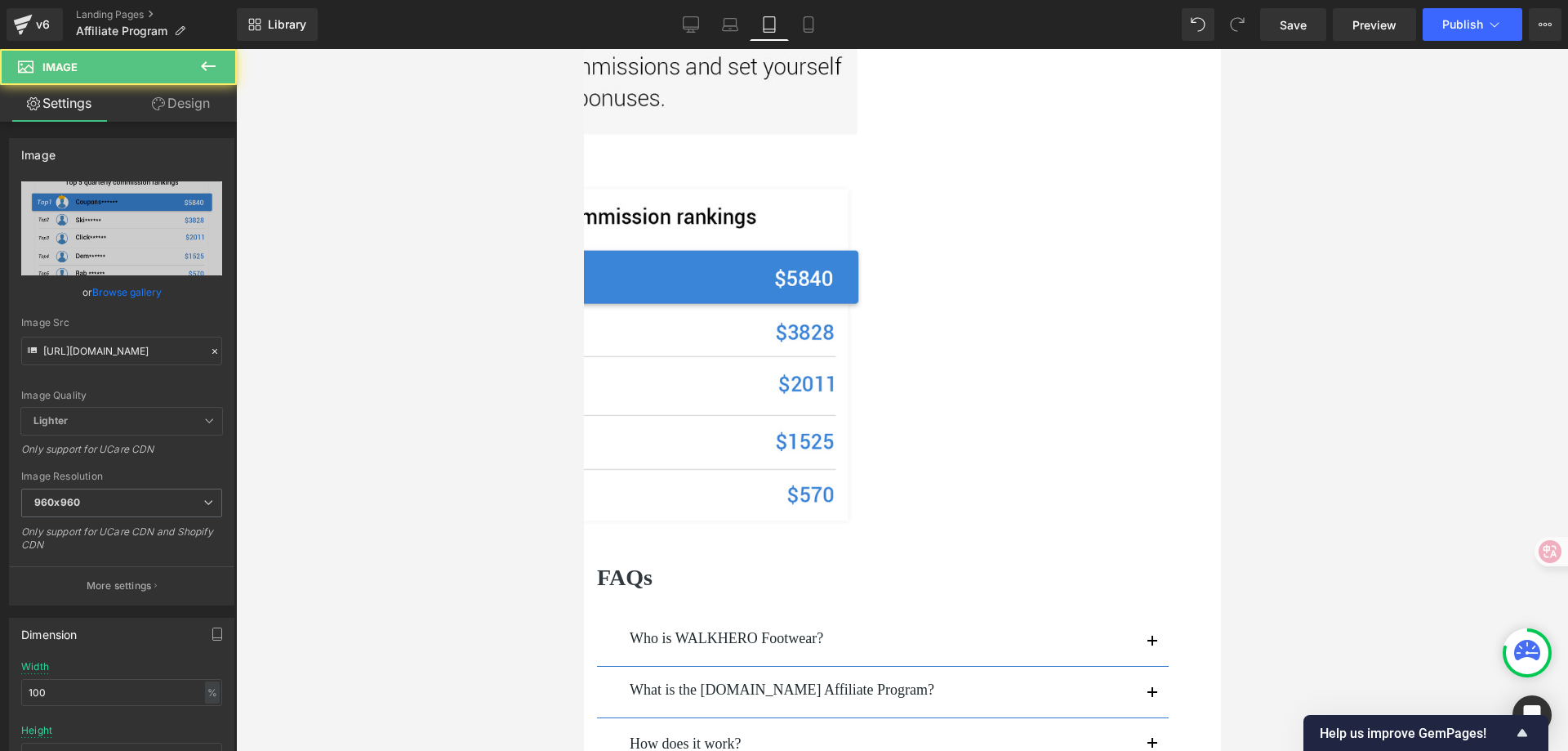
click at [583, 49] on icon at bounding box center [583, 49] width 0 height 0
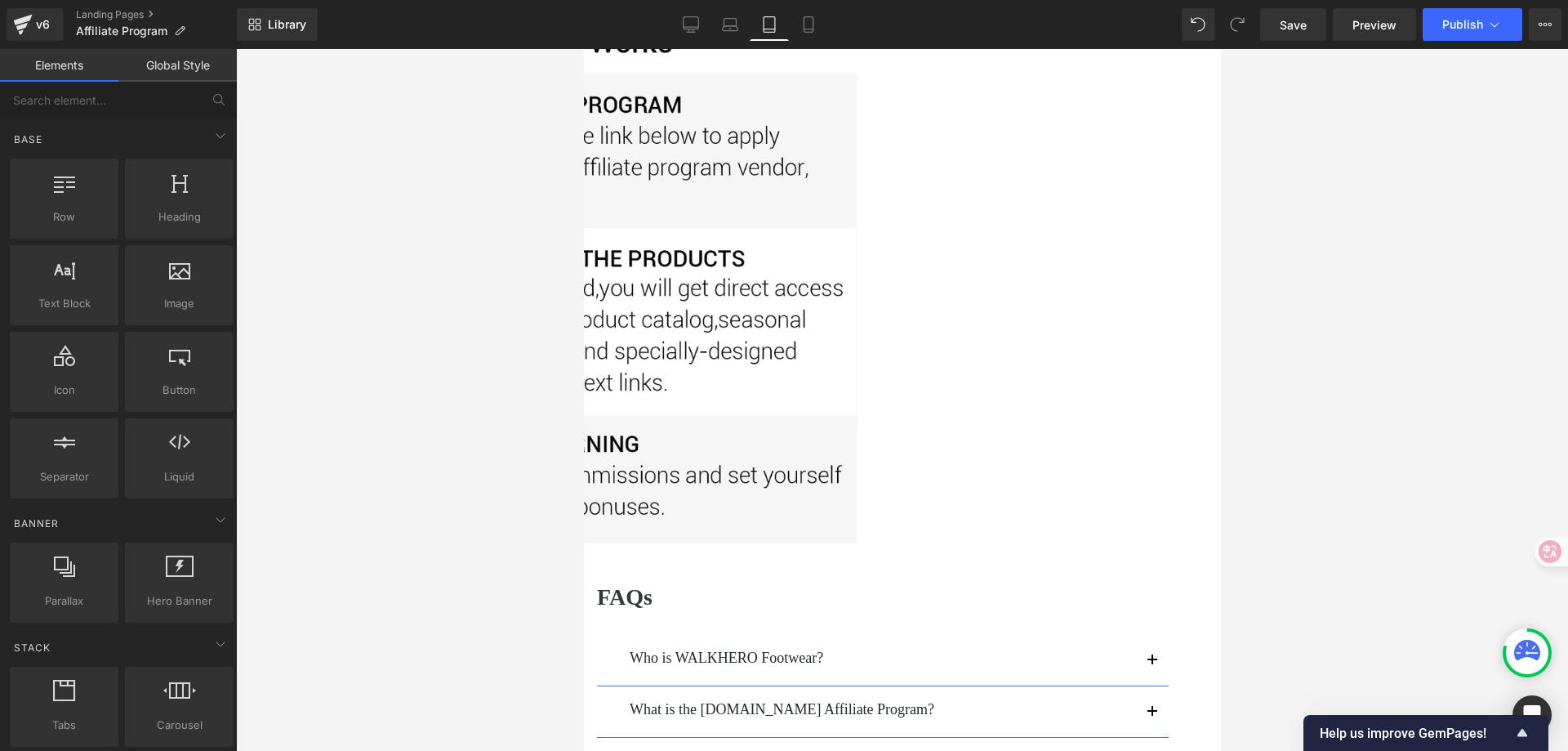
click at [749, 329] on img at bounding box center [582, 287] width 611 height 569
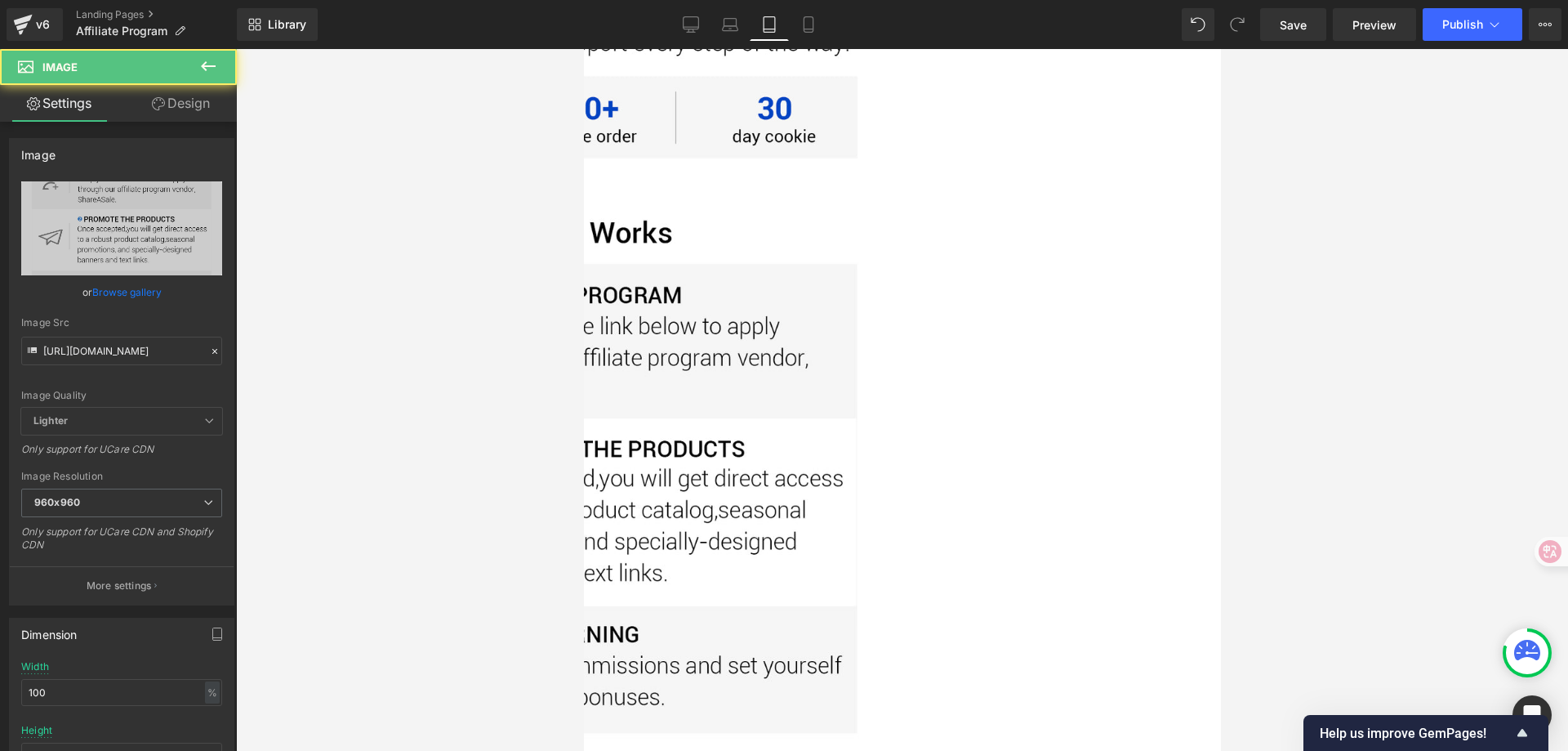
scroll to position [490, 0]
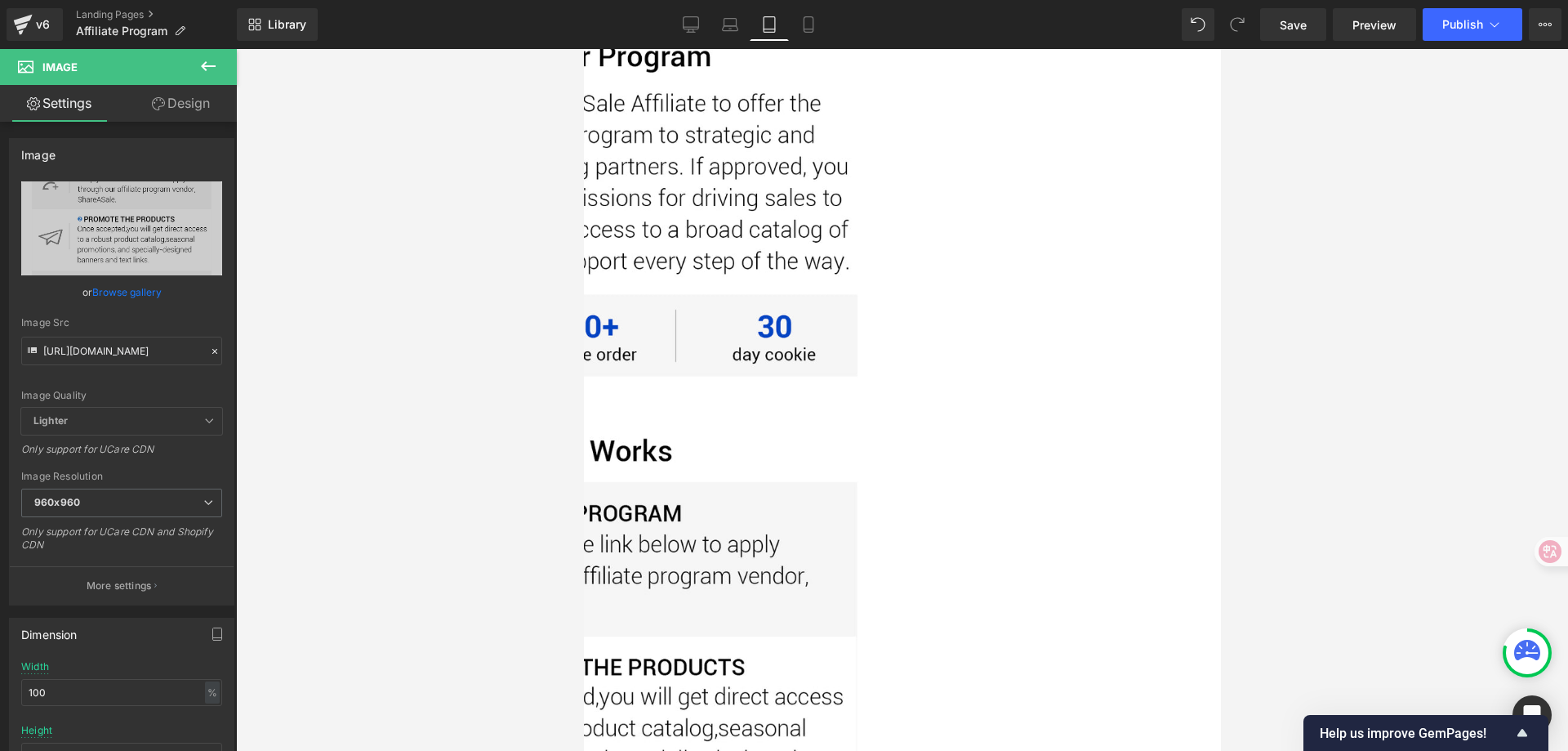
click at [721, 479] on img at bounding box center [582, 695] width 611 height 569
click at [583, 49] on icon at bounding box center [583, 49] width 0 height 0
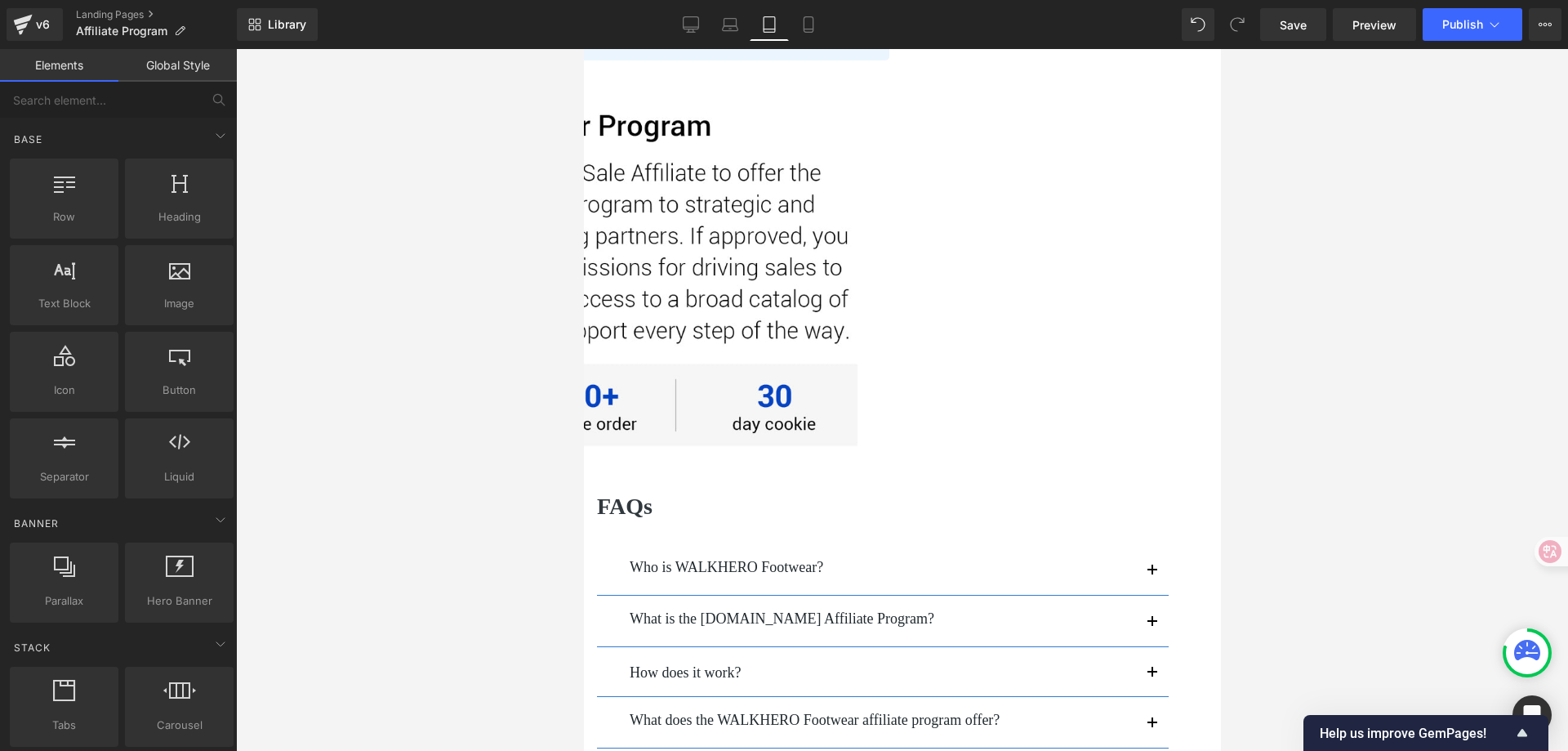
scroll to position [326, 0]
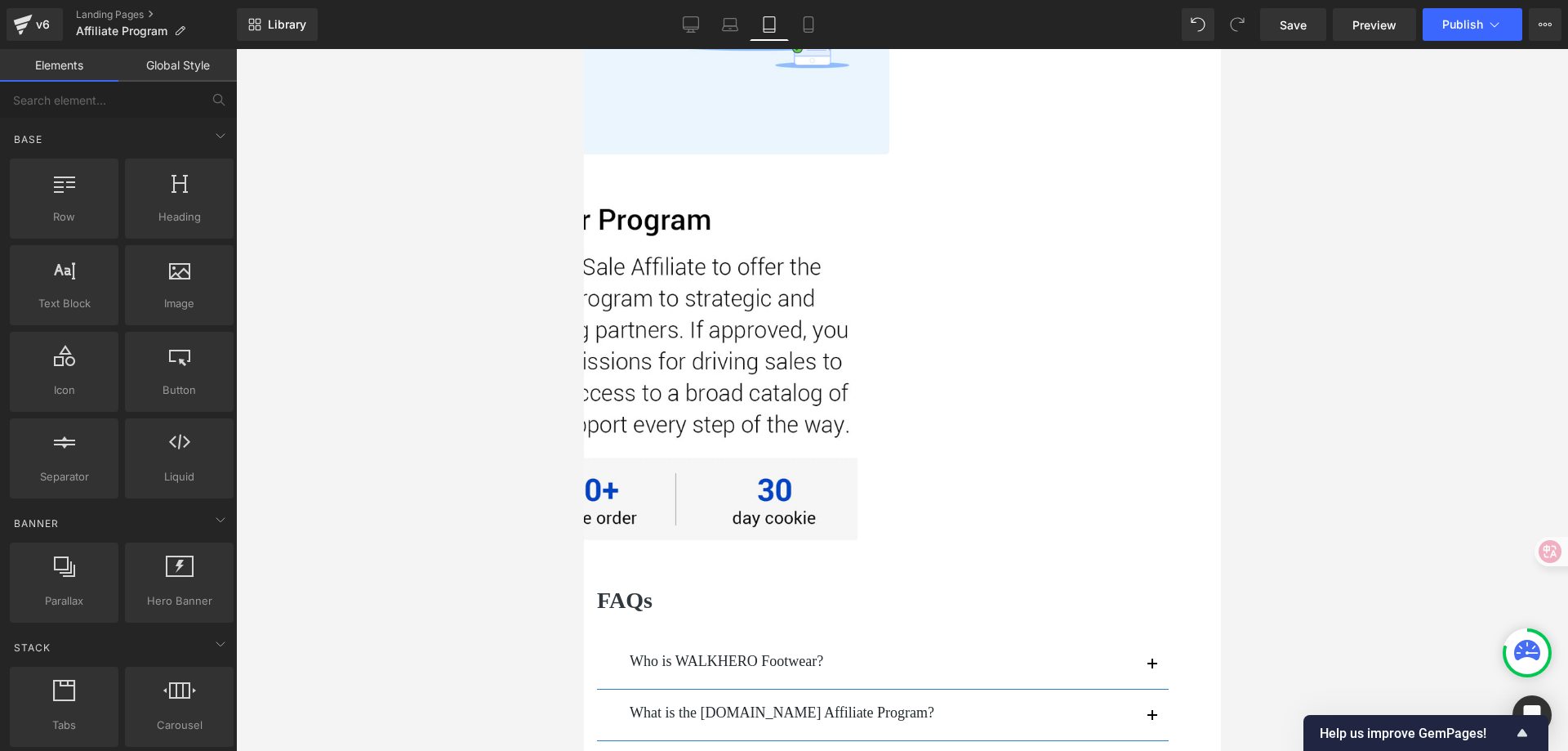
click at [851, 472] on img at bounding box center [582, 366] width 611 height 415
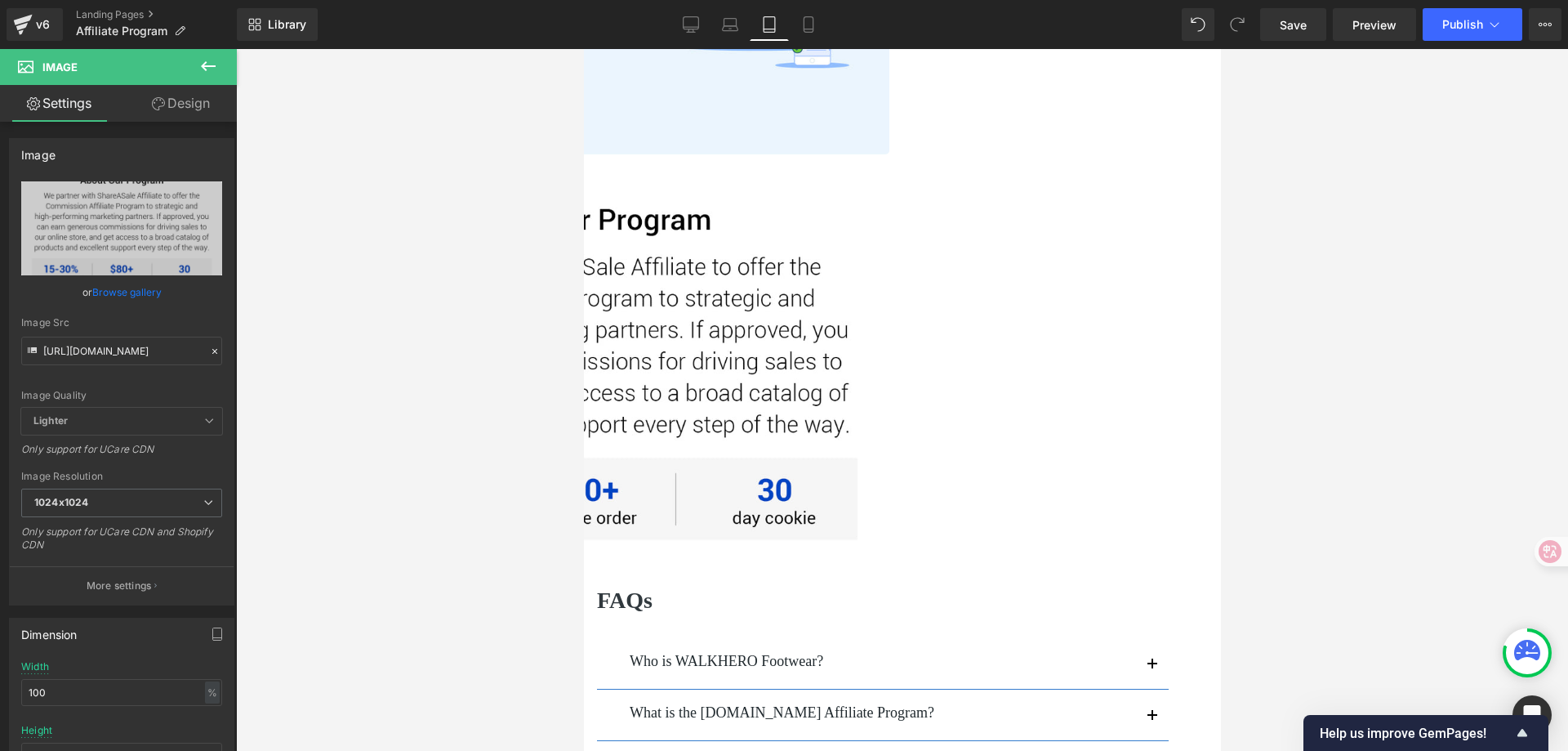
click at [583, 49] on link at bounding box center [583, 49] width 0 height 0
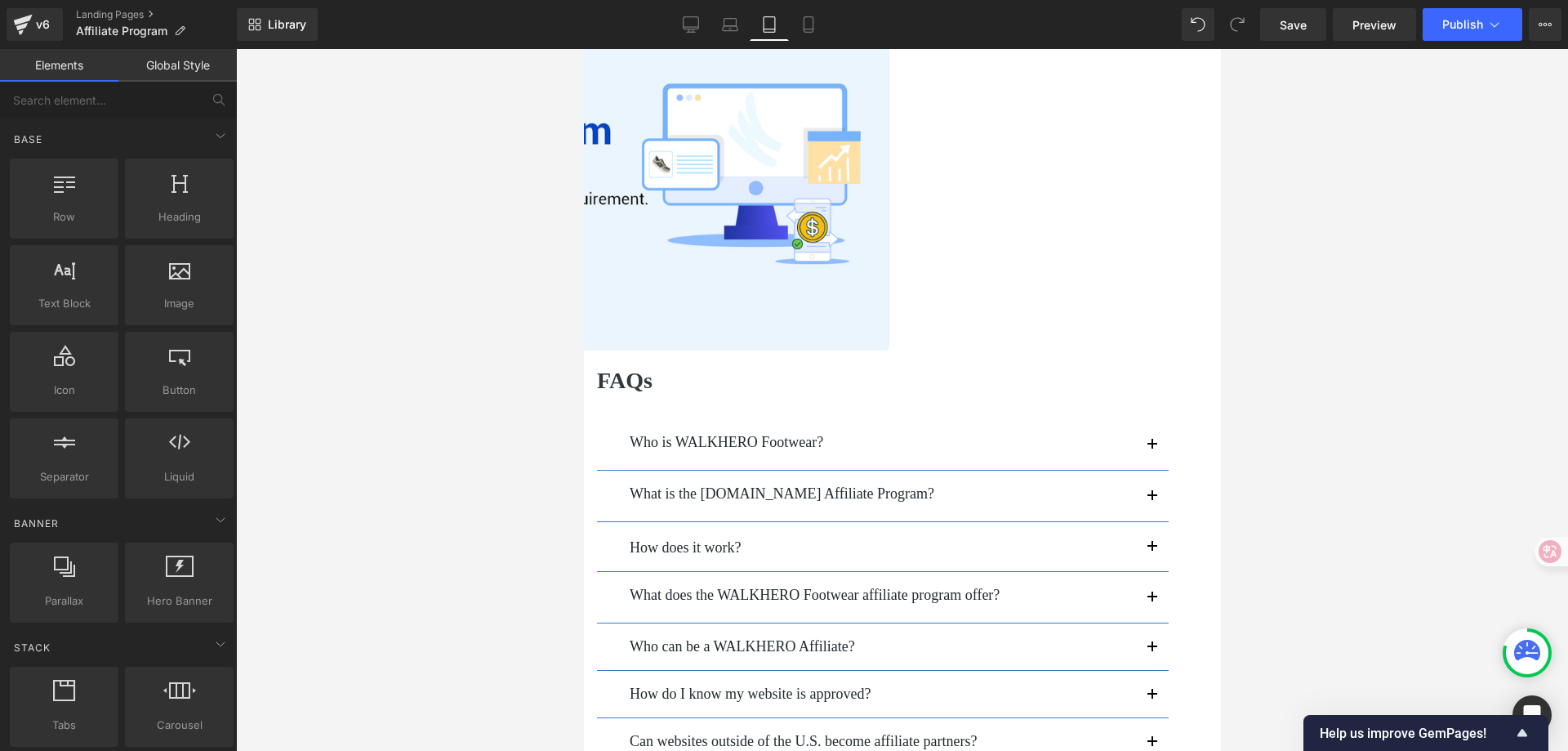
scroll to position [82, 0]
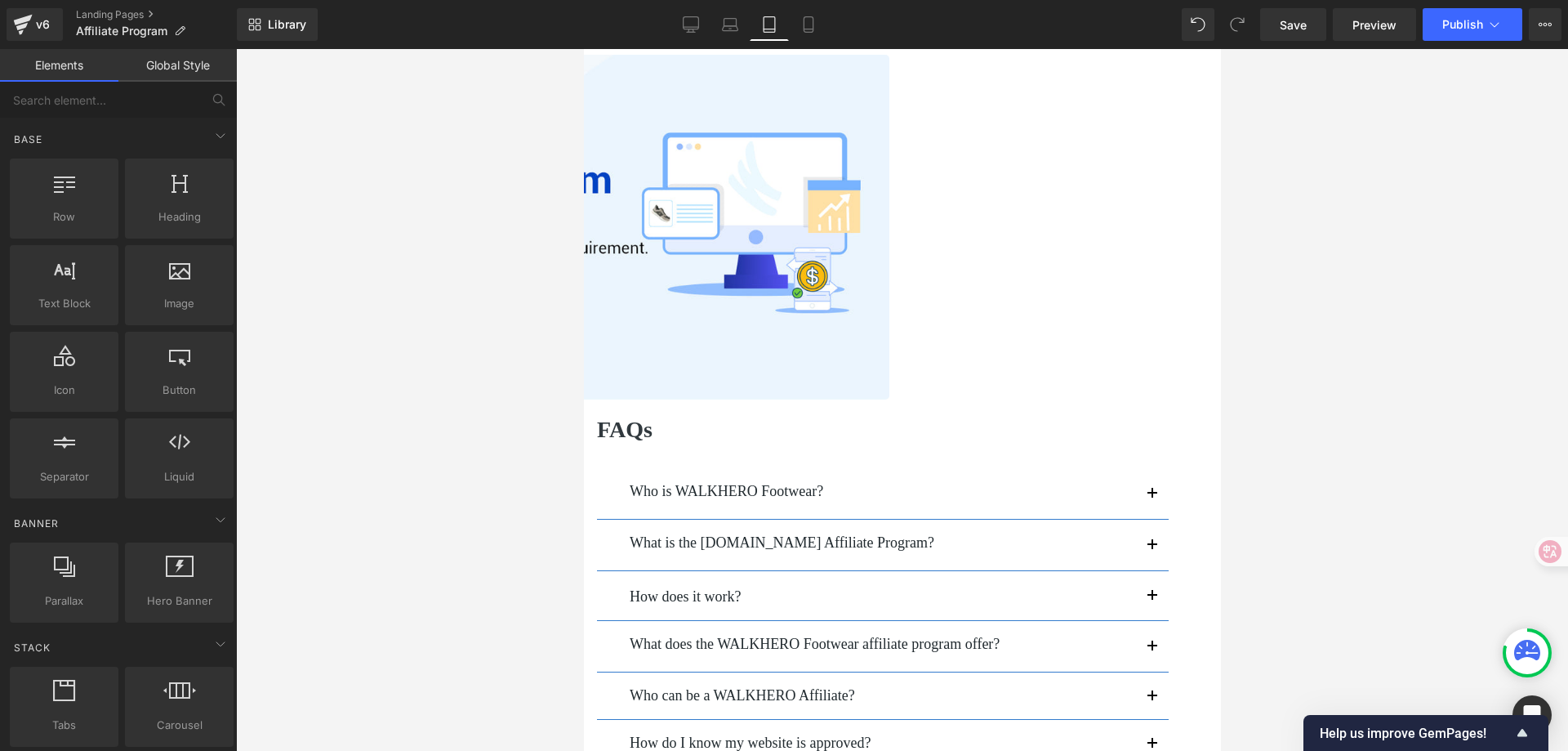
click at [822, 352] on img at bounding box center [582, 227] width 611 height 345
click at [1363, 380] on div at bounding box center [902, 399] width 1332 height 701
click at [889, 347] on img at bounding box center [582, 227] width 611 height 345
click at [1379, 282] on div at bounding box center [902, 399] width 1332 height 701
click at [736, 22] on icon at bounding box center [729, 24] width 17 height 17
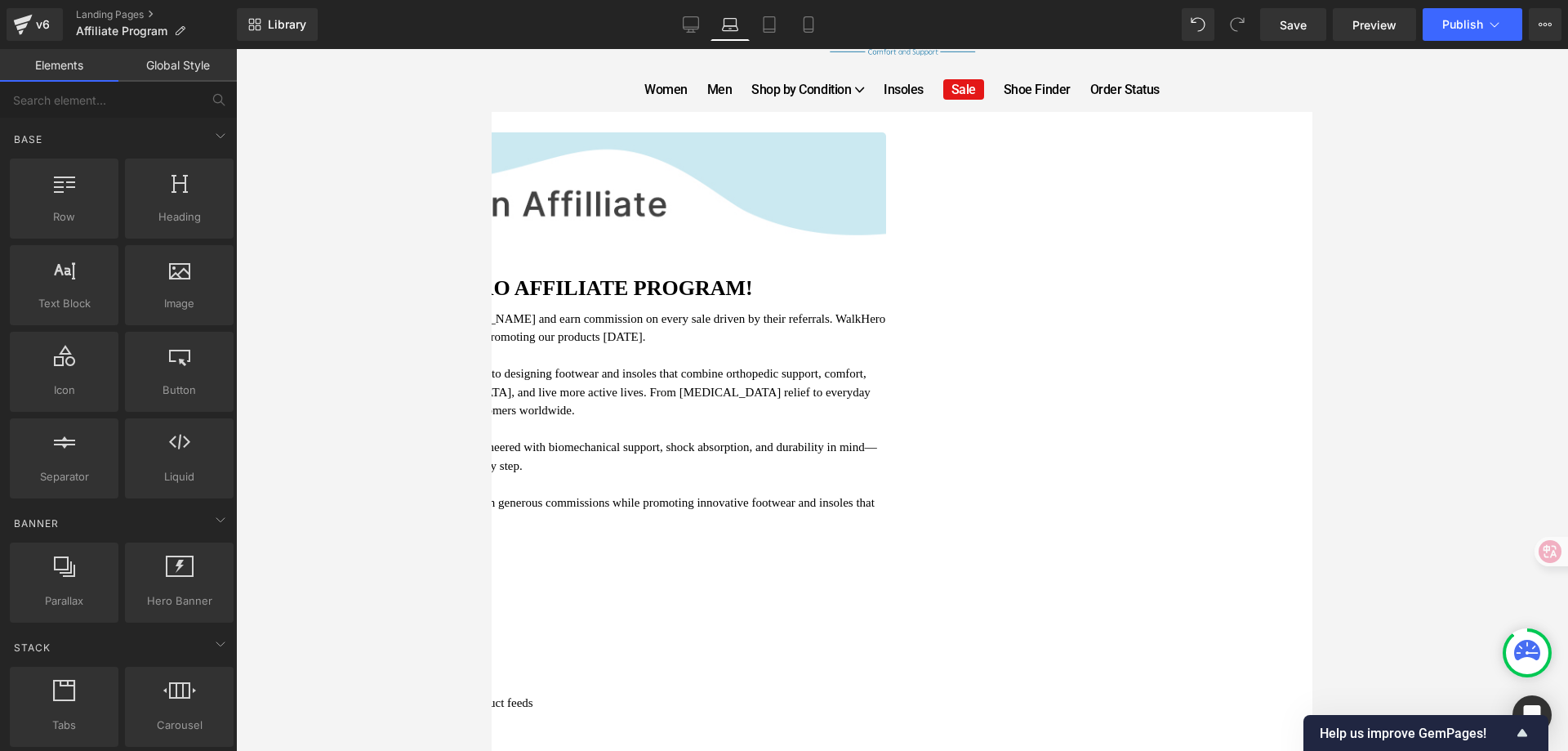
scroll to position [0, 0]
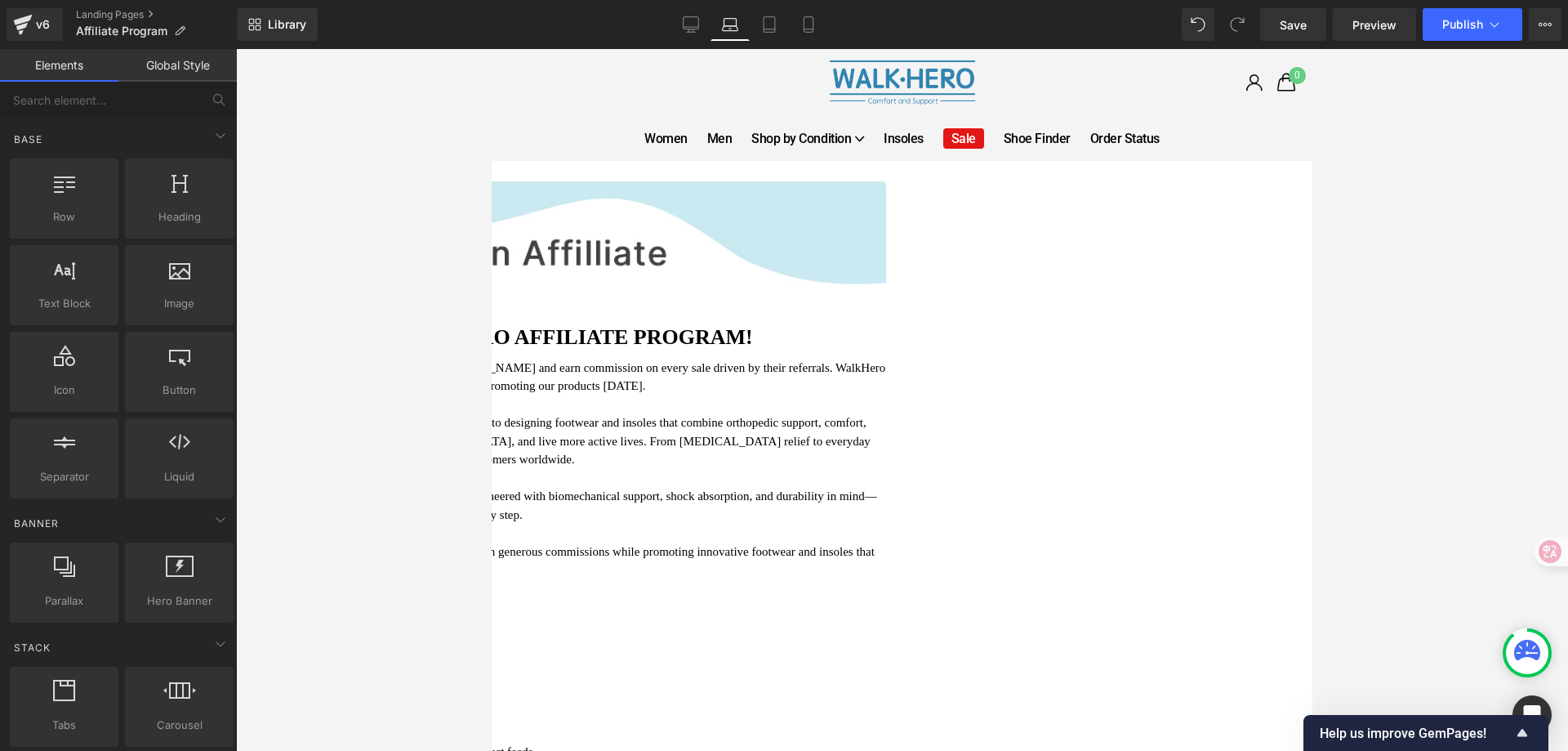
click at [819, 283] on img at bounding box center [492, 252] width 788 height 143
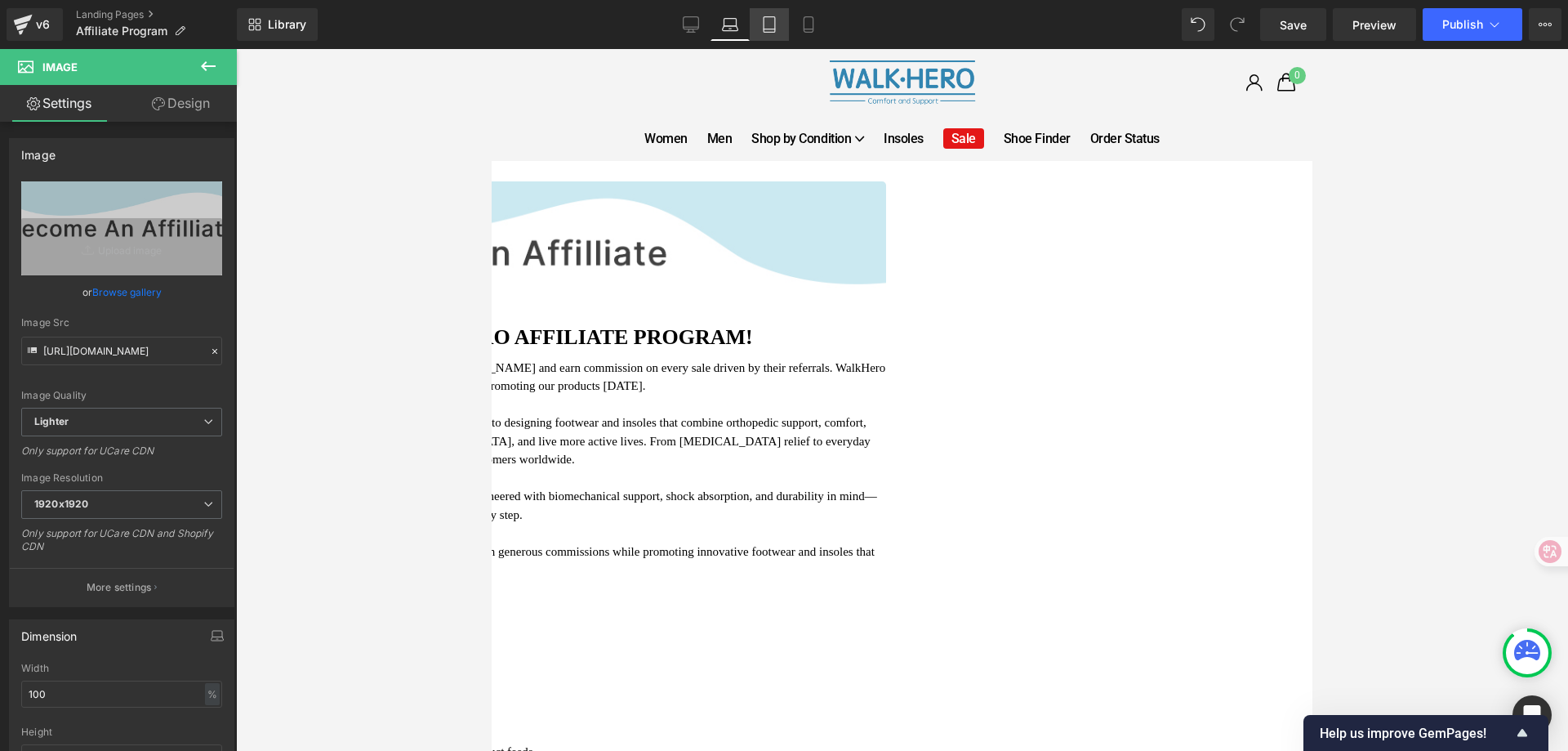
click at [773, 24] on icon at bounding box center [769, 24] width 17 height 17
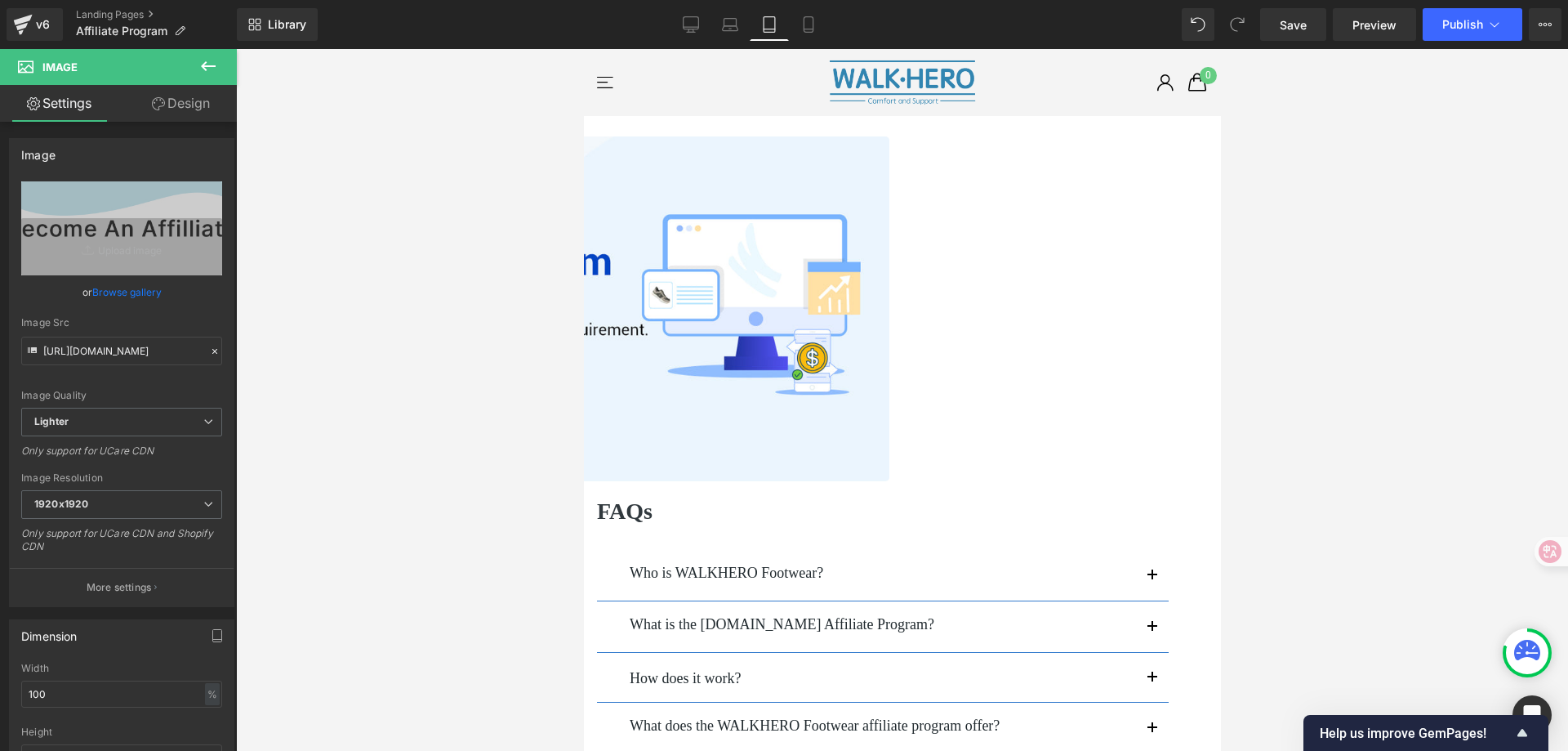
click at [889, 283] on img at bounding box center [582, 309] width 611 height 345
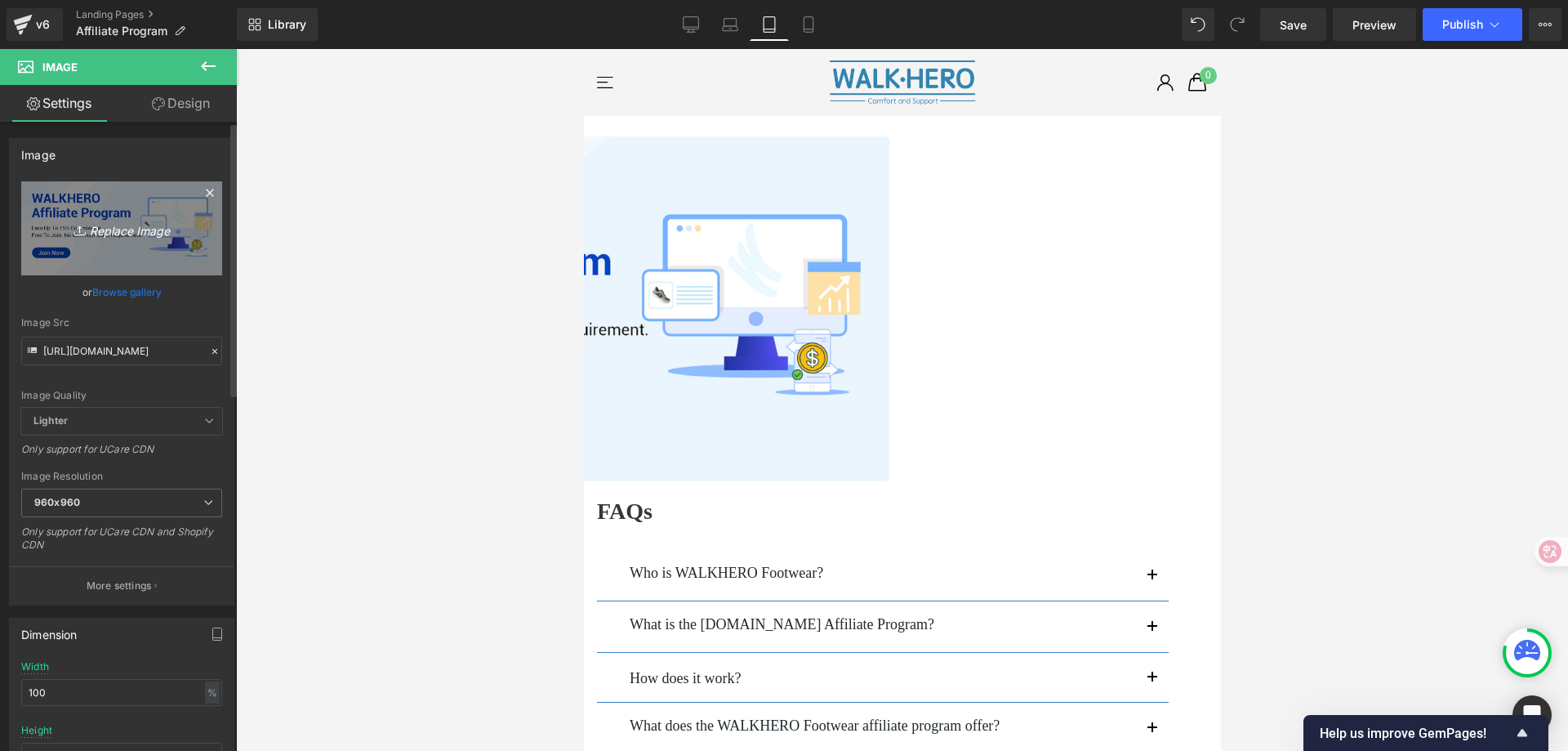
click at [126, 231] on icon "Replace Image" at bounding box center [122, 228] width 131 height 20
type input "C:\fakepath\1.jpg"
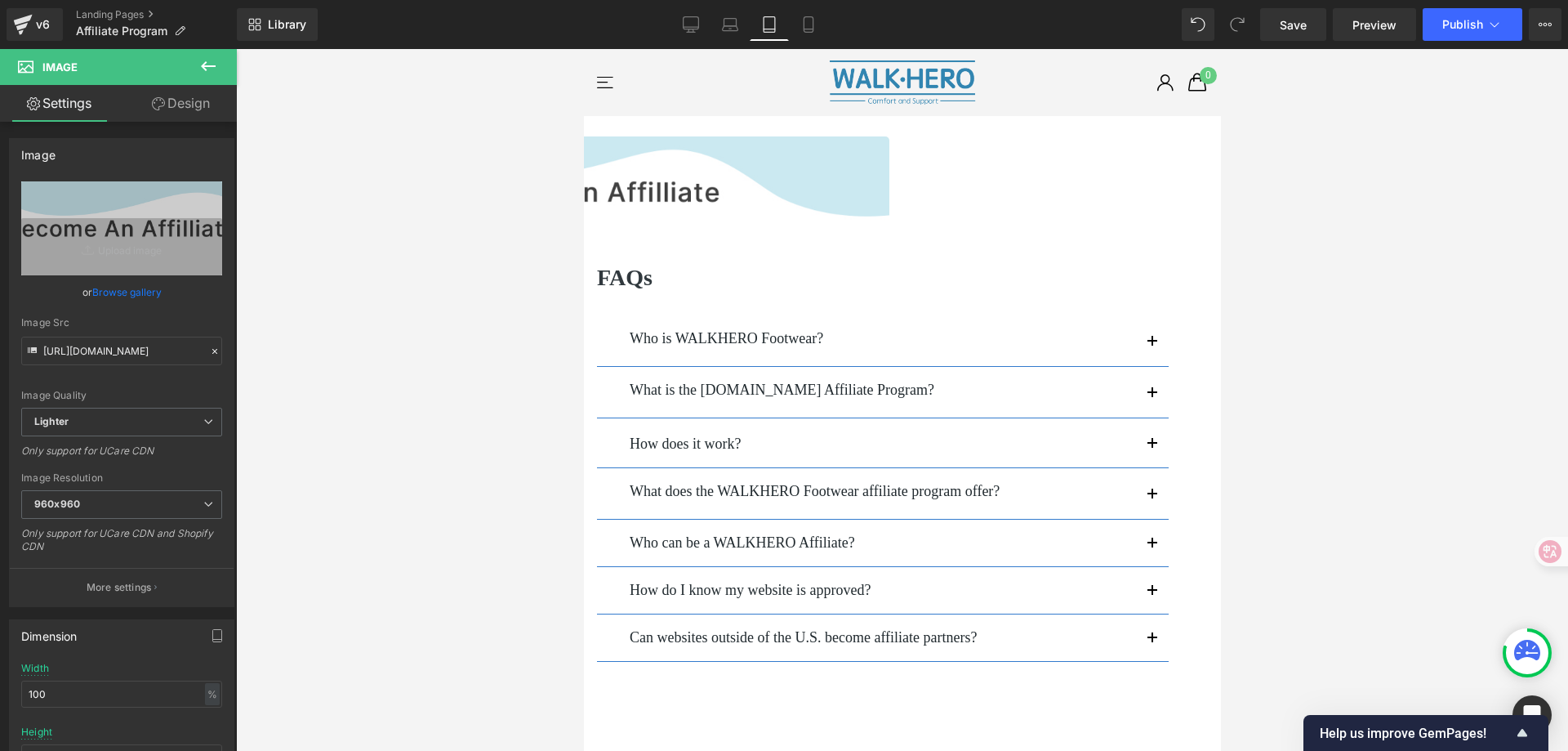
type input "[URL][DOMAIN_NAME]"
click at [729, 24] on icon at bounding box center [729, 24] width 17 height 17
type input "auto"
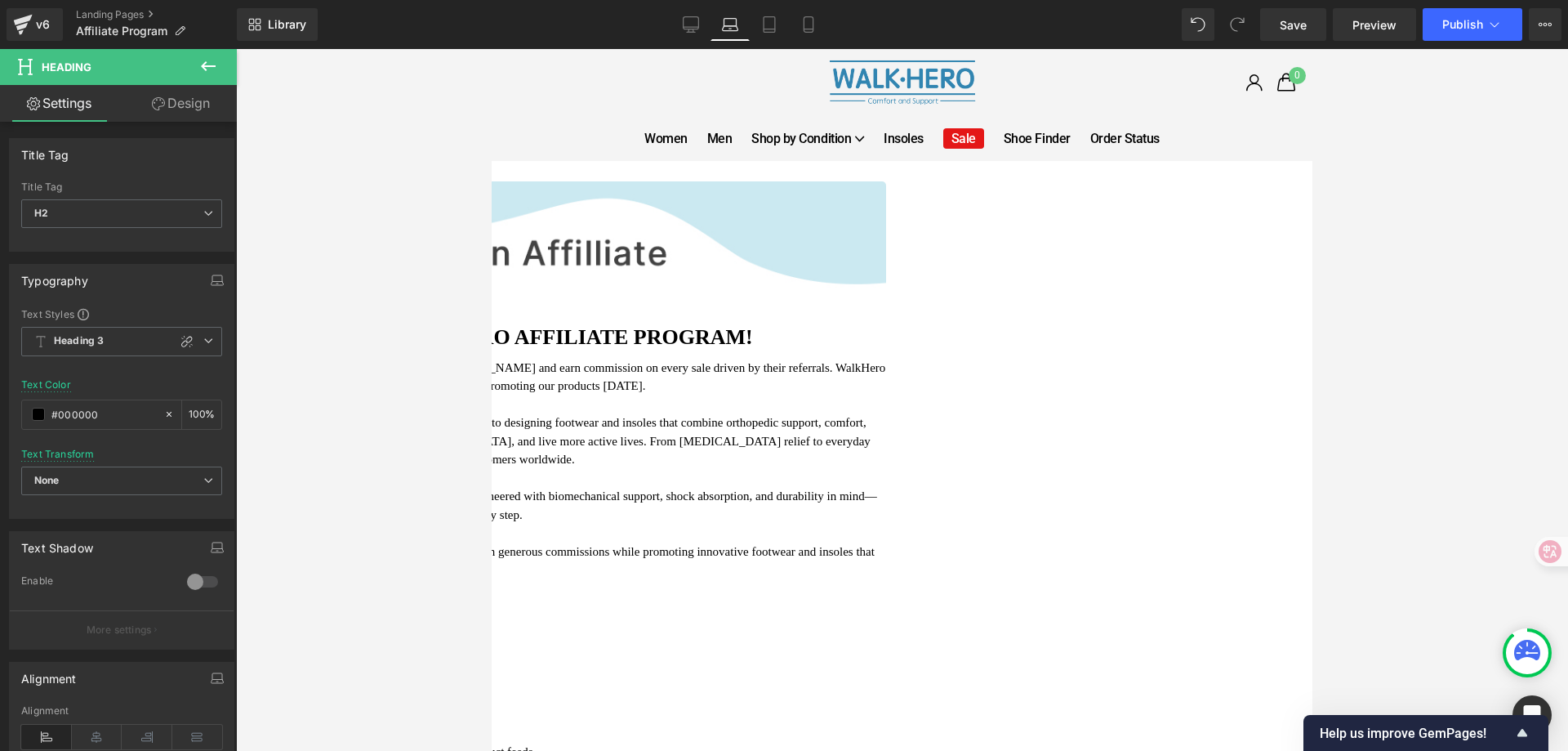
drag, startPoint x: 1147, startPoint y: 339, endPoint x: 670, endPoint y: 337, distance: 477.0
click at [670, 337] on h2 "JOIN THE WALKHERO AFFILIATE PROGRAM!" at bounding box center [581, 337] width 609 height 25
copy h2 "JOIN THE WALKHERO AFFILIATE PROGRAM!"
click at [767, 27] on icon at bounding box center [769, 24] width 17 height 17
type input "100"
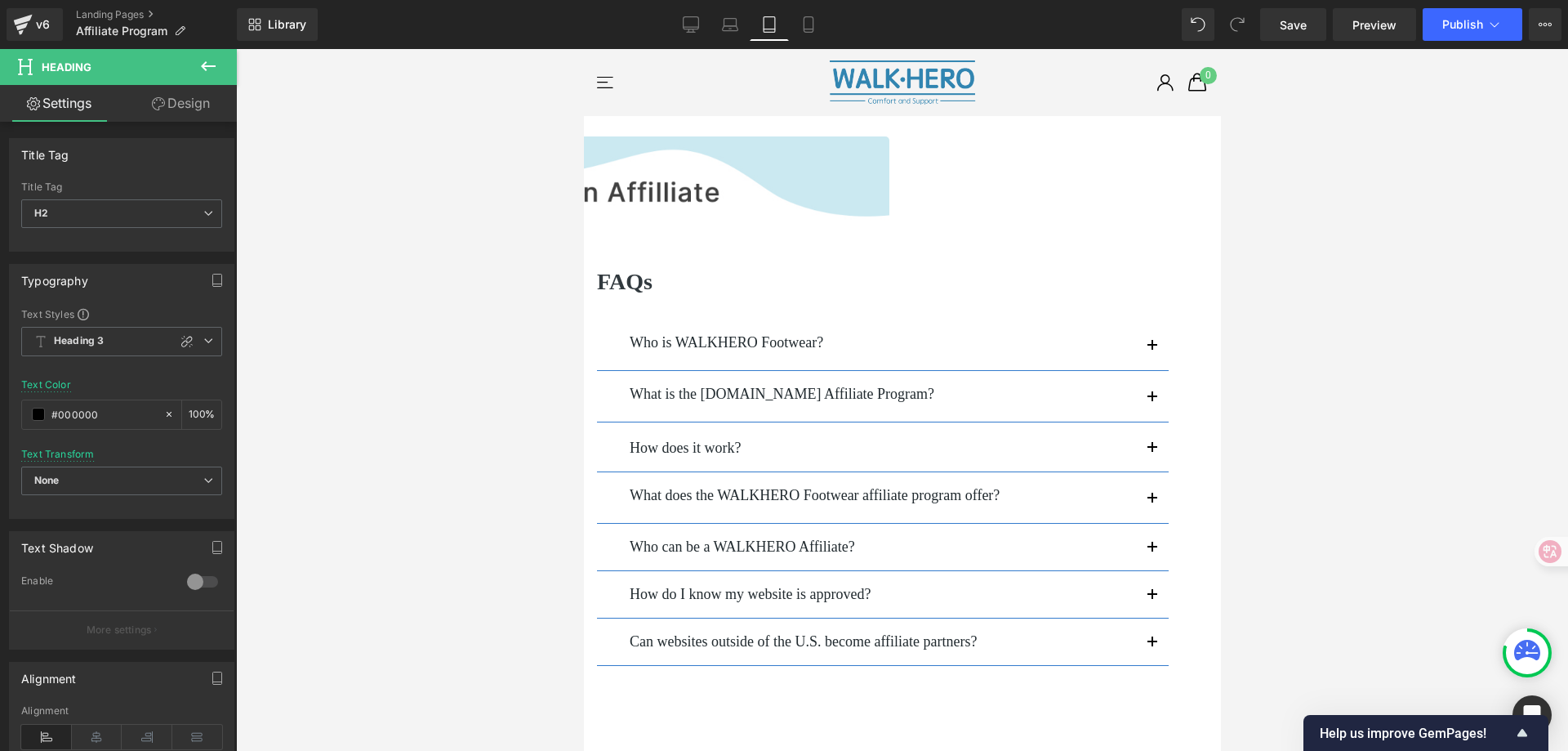
click at [631, 226] on img at bounding box center [582, 192] width 611 height 111
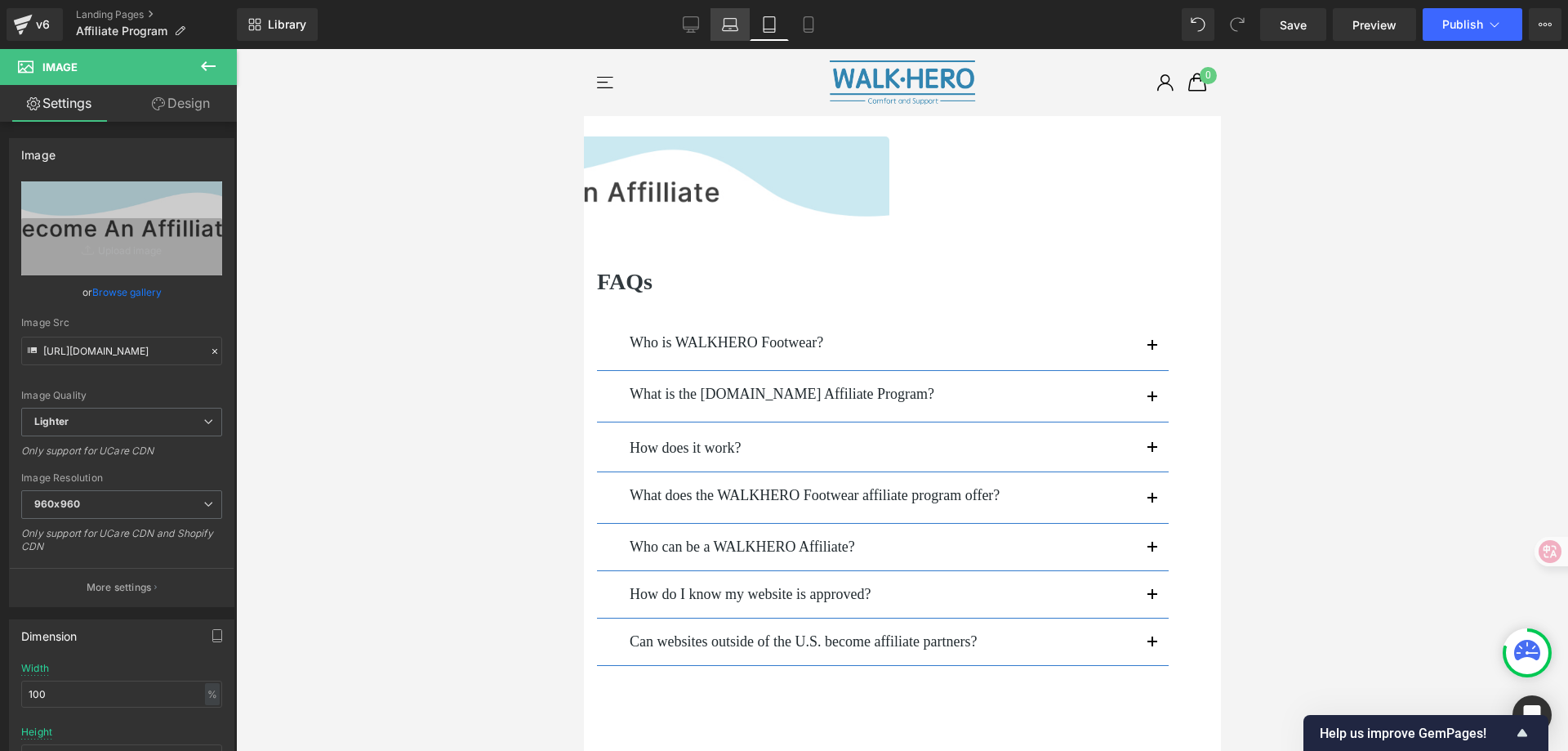
click at [721, 28] on link "Laptop" at bounding box center [730, 24] width 39 height 33
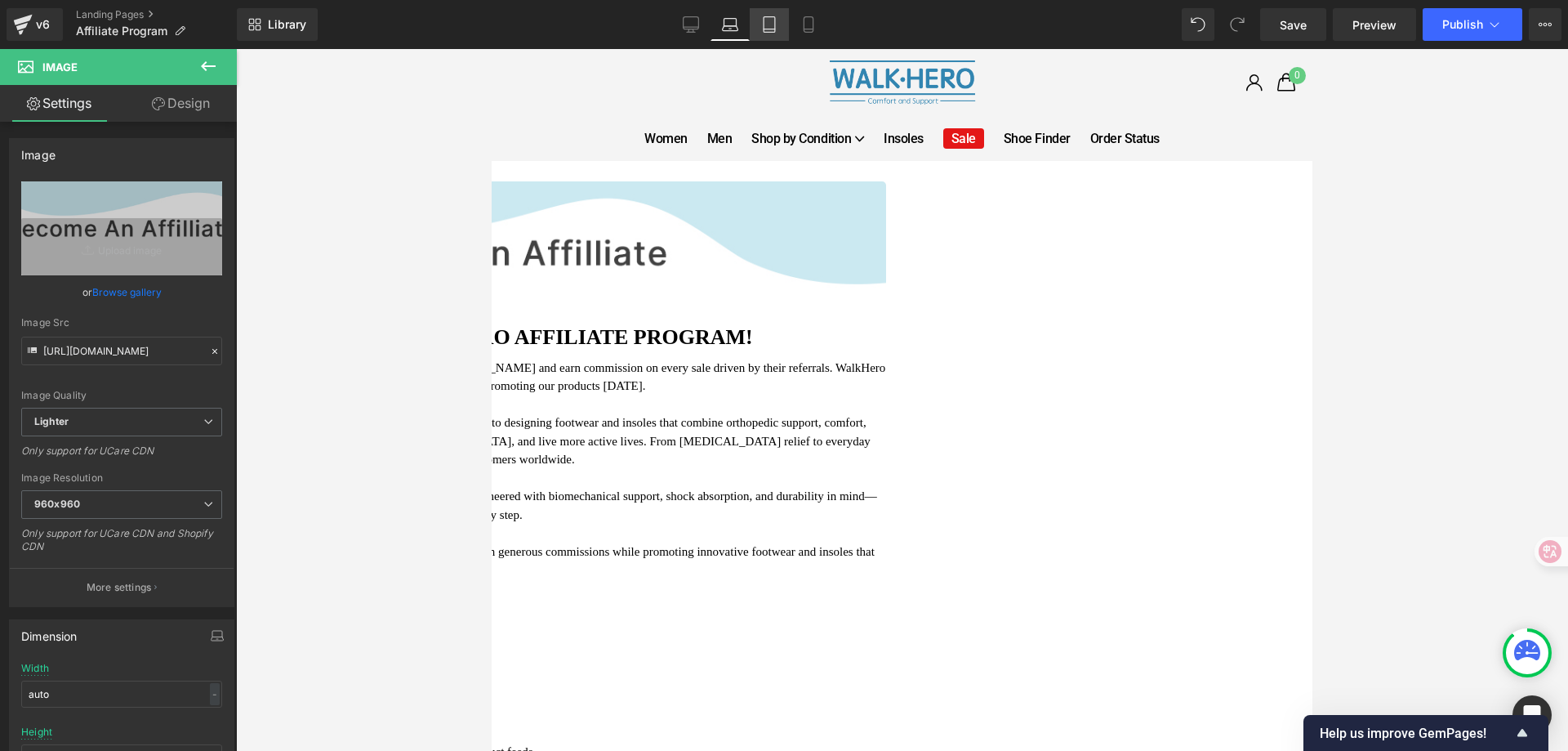
click at [770, 29] on icon at bounding box center [769, 29] width 12 height 0
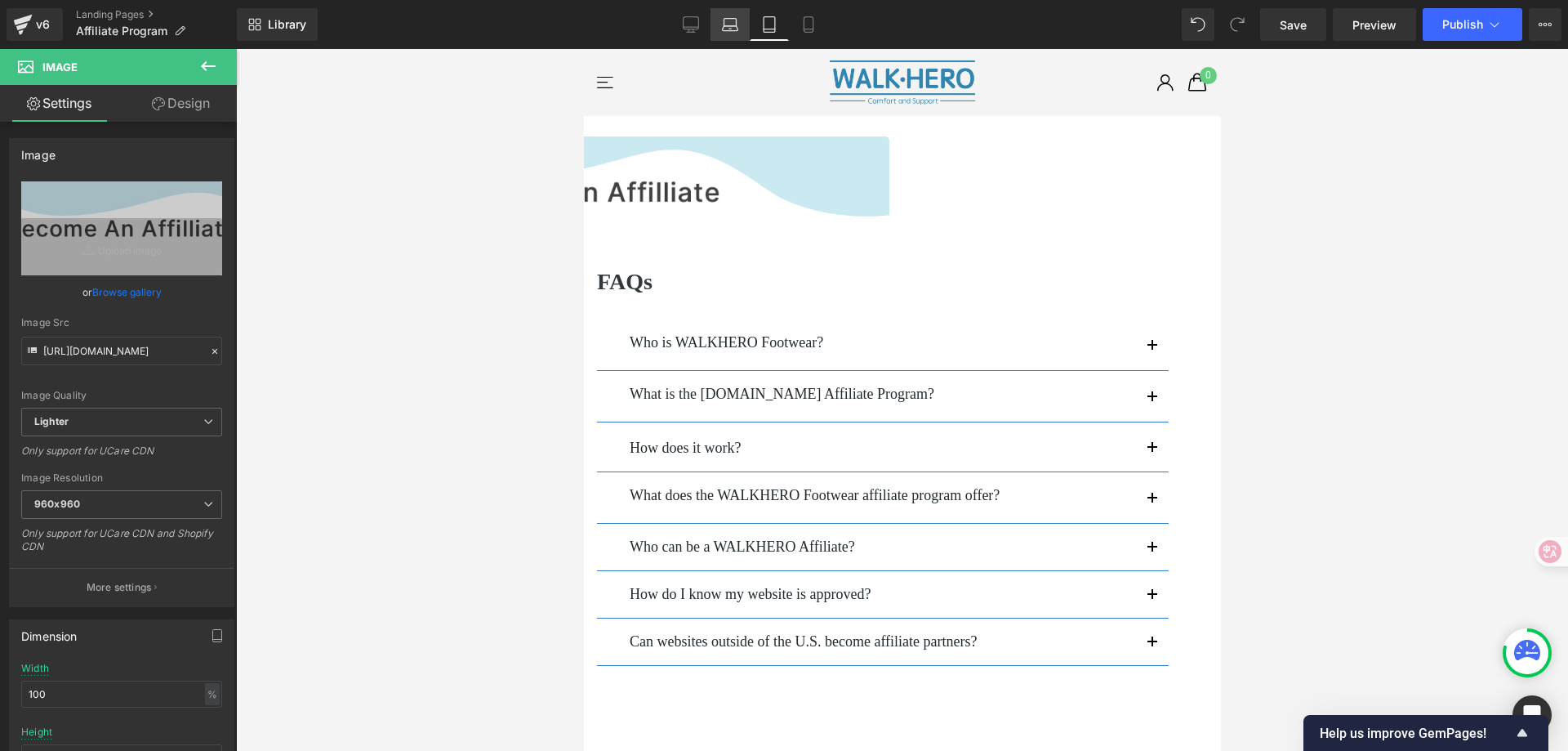
click at [732, 18] on icon at bounding box center [729, 24] width 17 height 17
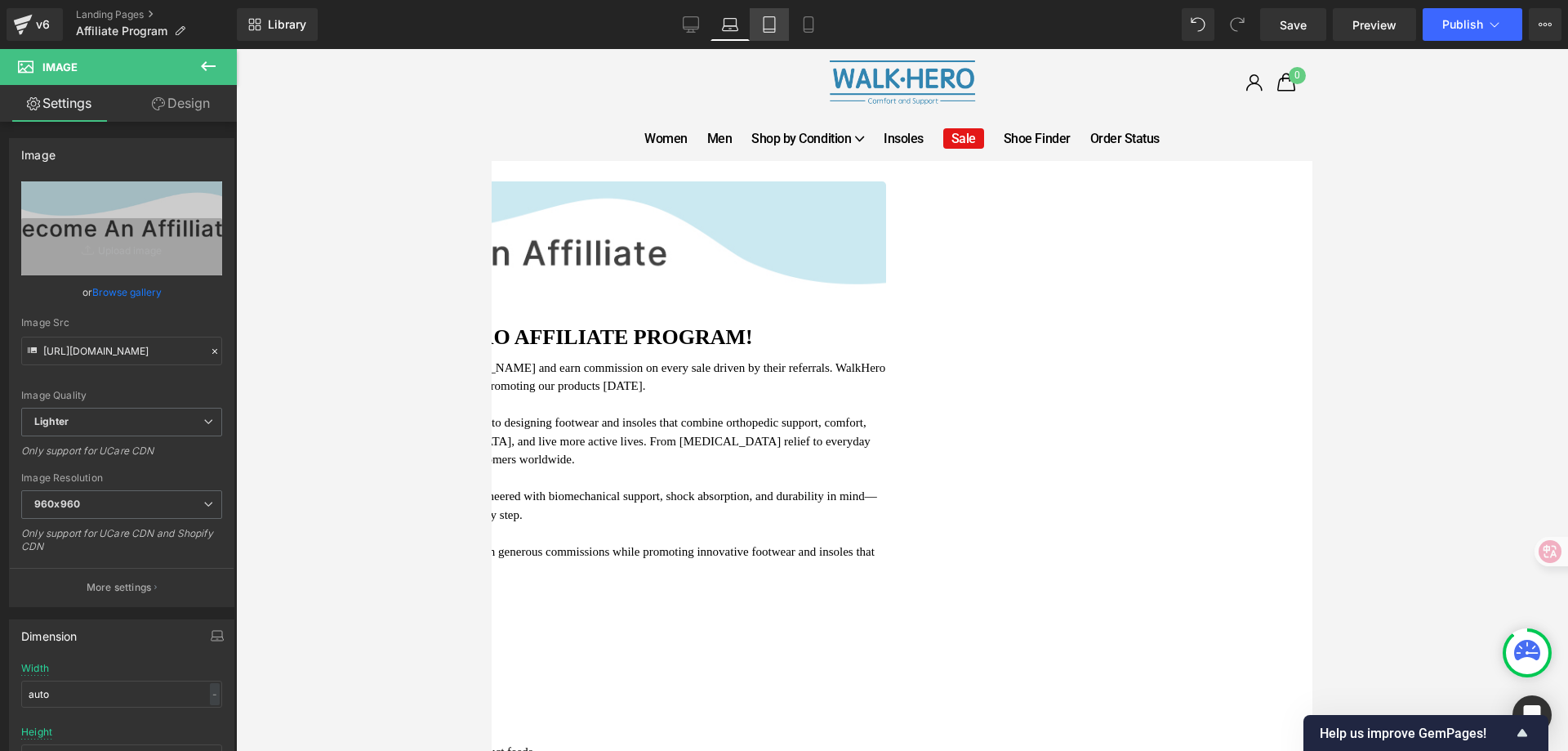
click at [772, 28] on icon at bounding box center [769, 24] width 17 height 17
type input "100"
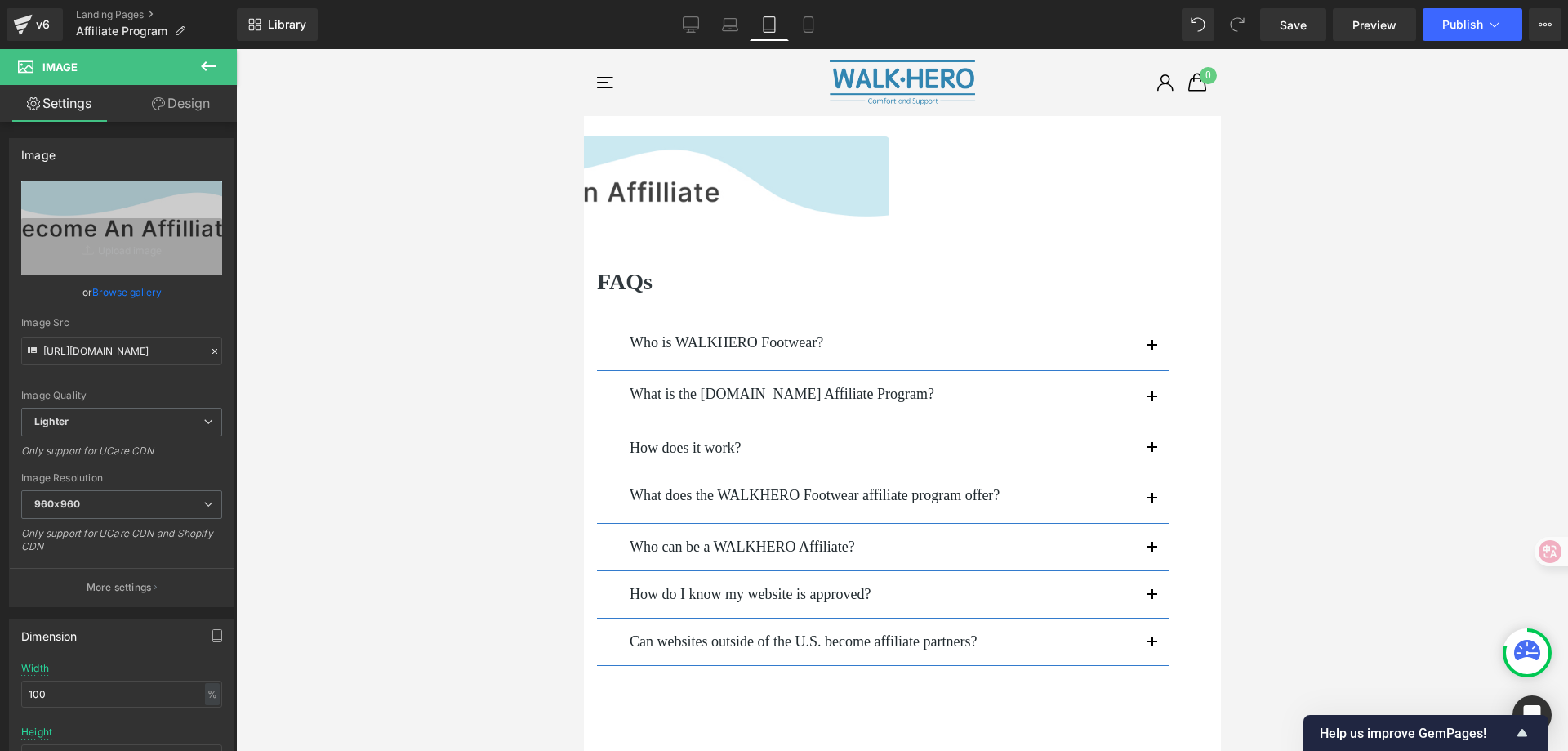
click at [205, 63] on icon at bounding box center [207, 66] width 15 height 10
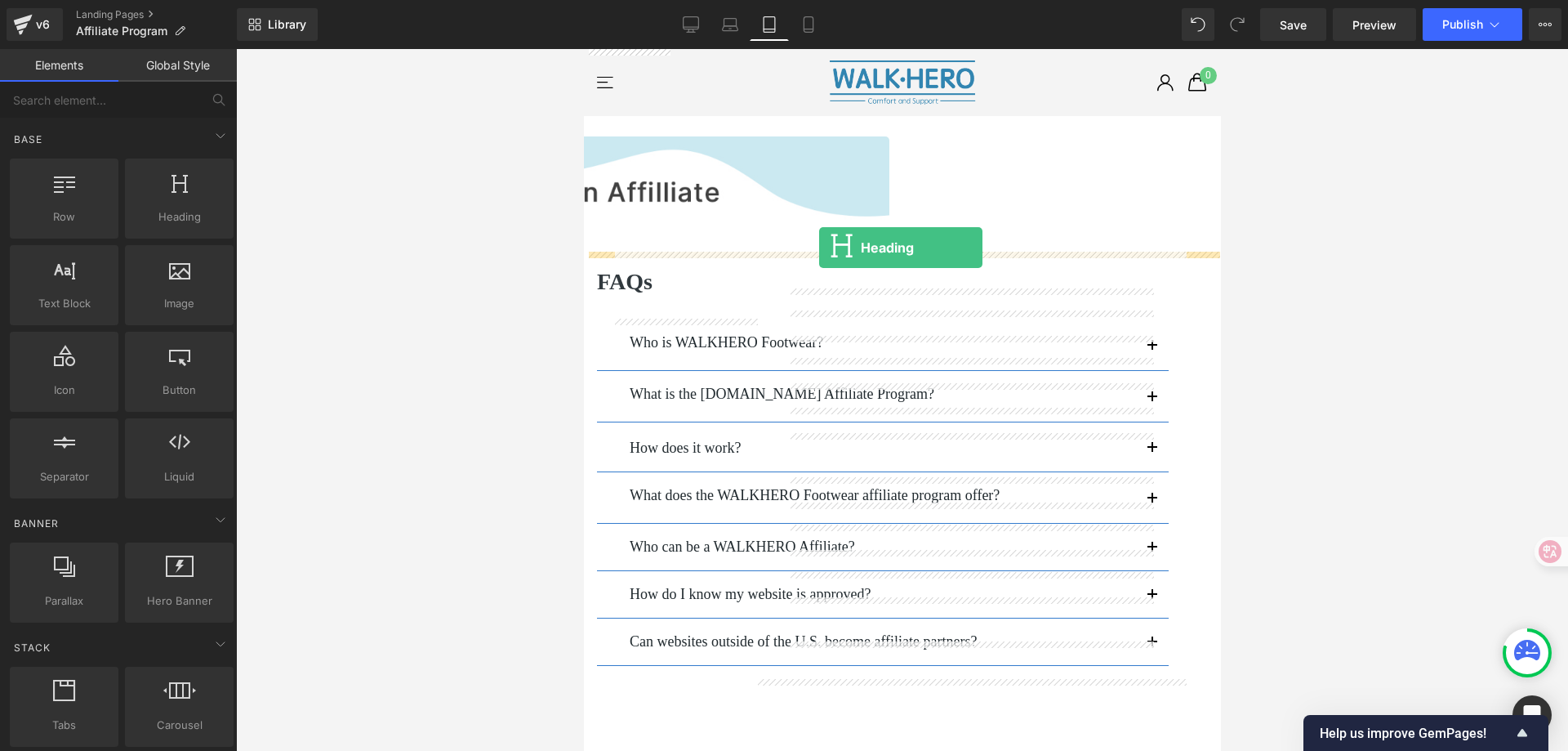
drag, startPoint x: 754, startPoint y: 246, endPoint x: 818, endPoint y: 247, distance: 64.0
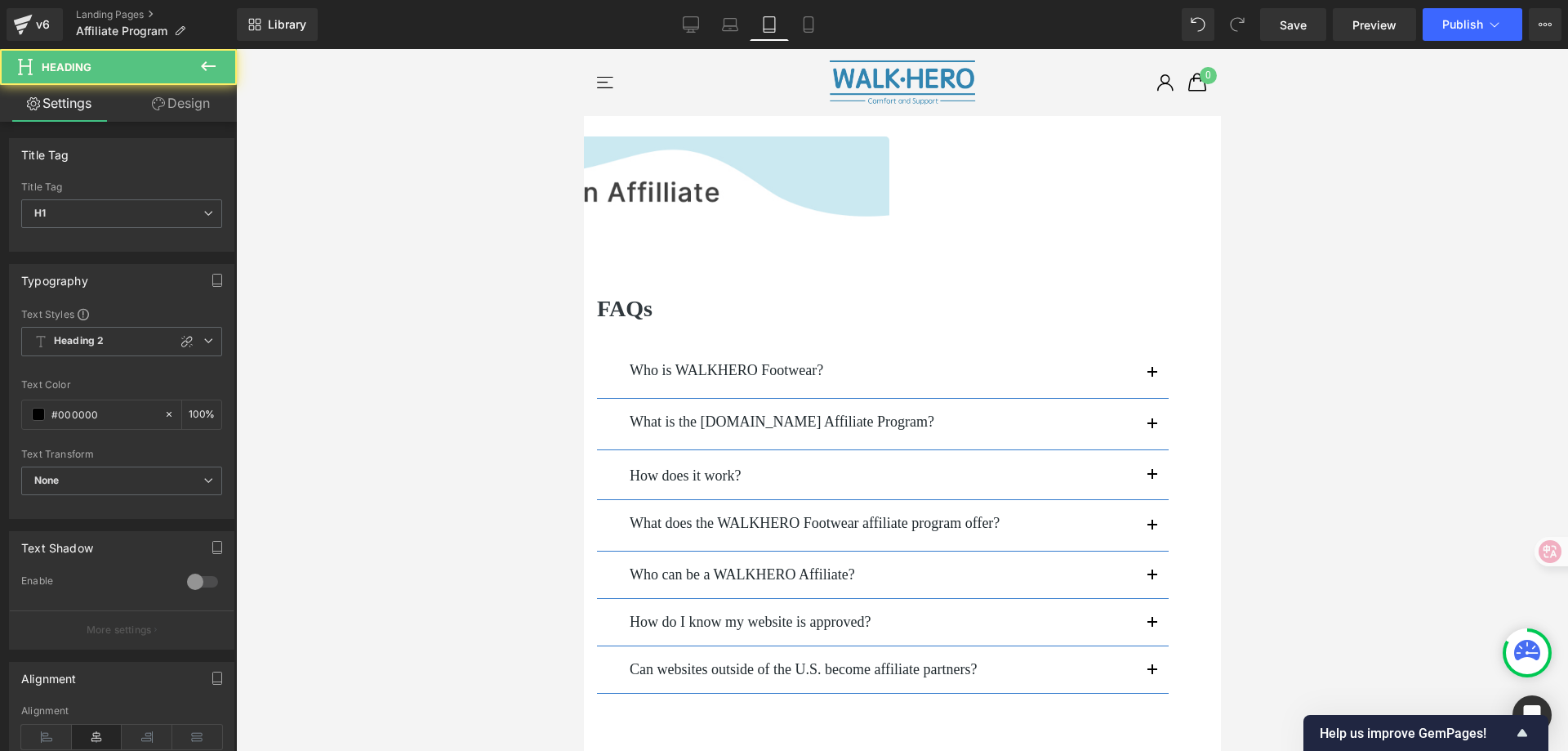
click at [583, 49] on span "Heading" at bounding box center [583, 49] width 0 height 0
click at [889, 262] on h1 "Your heading text goes here" at bounding box center [582, 261] width 611 height 28
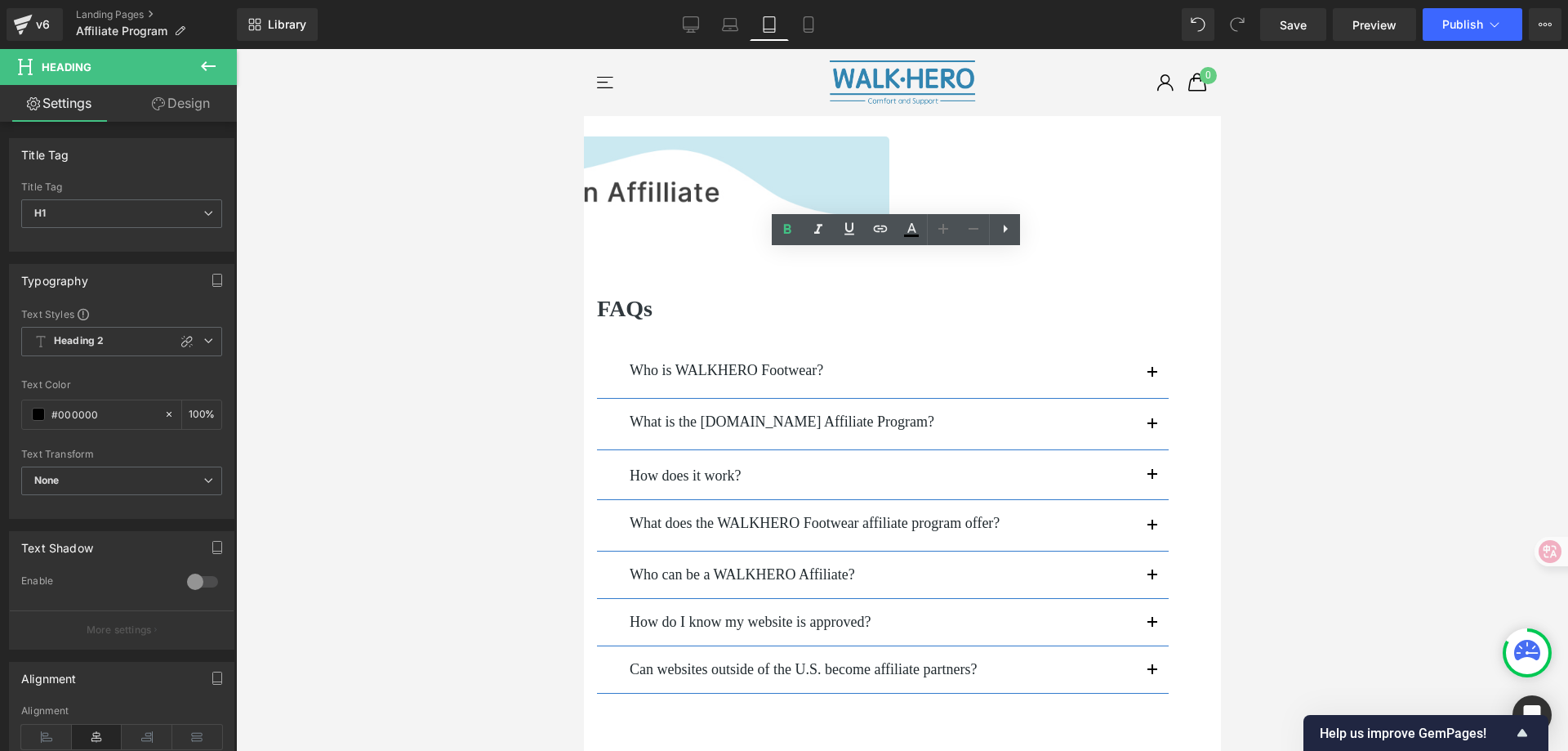
drag, startPoint x: 1076, startPoint y: 268, endPoint x: 747, endPoint y: 266, distance: 329.0
click at [745, 267] on h1 "Your heading text goes here" at bounding box center [582, 261] width 611 height 28
paste div
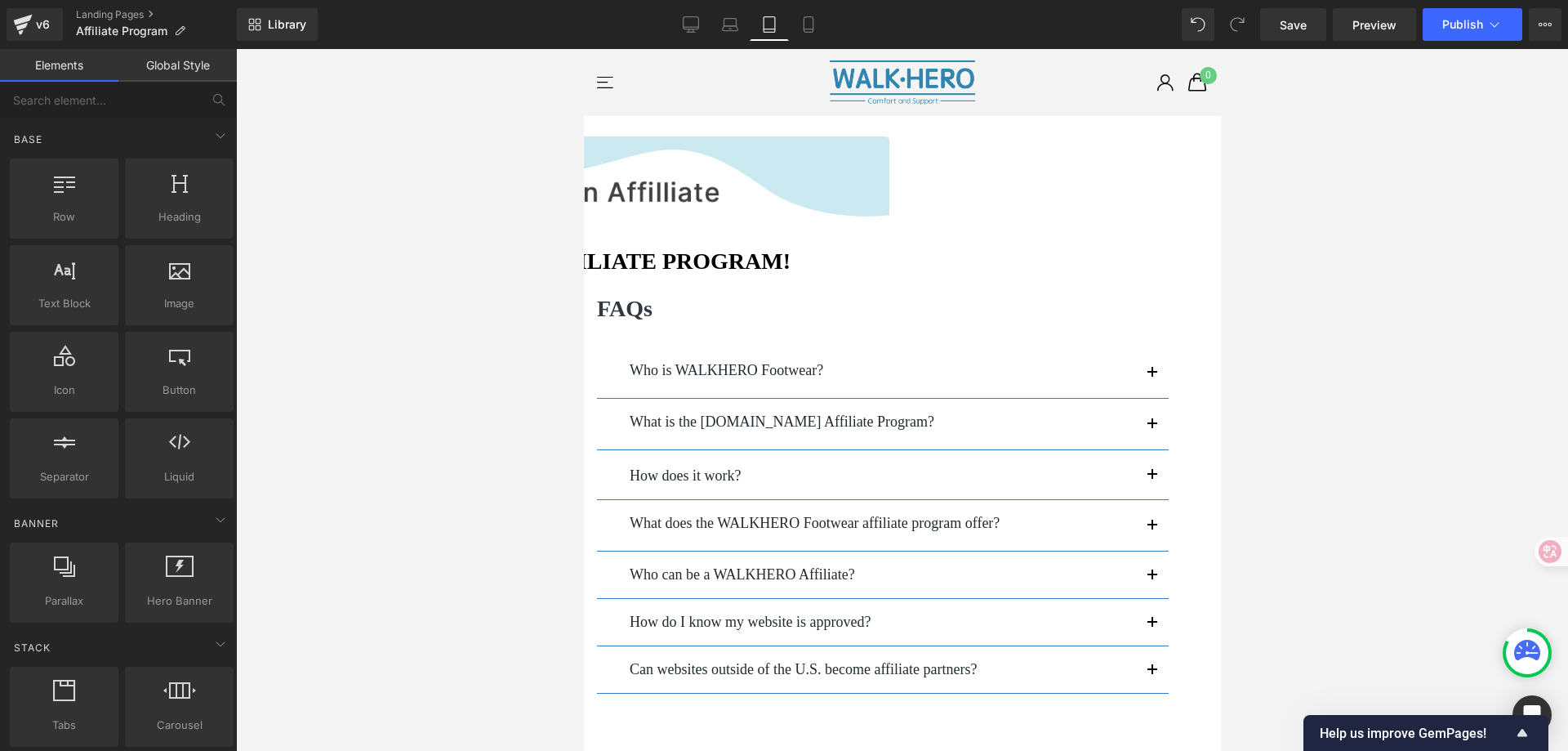
click at [1374, 307] on div at bounding box center [902, 399] width 1332 height 701
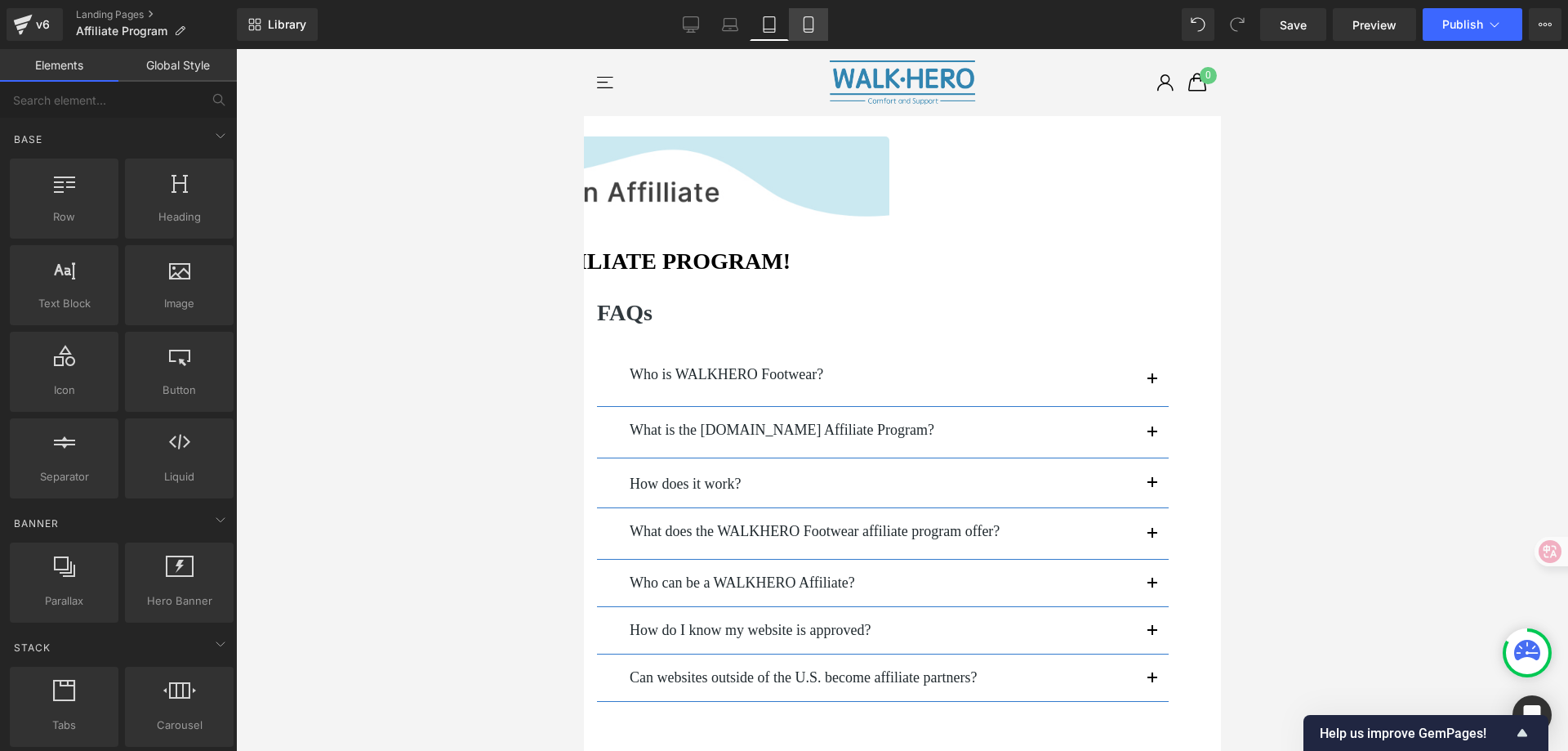
click at [805, 19] on icon at bounding box center [808, 24] width 17 height 17
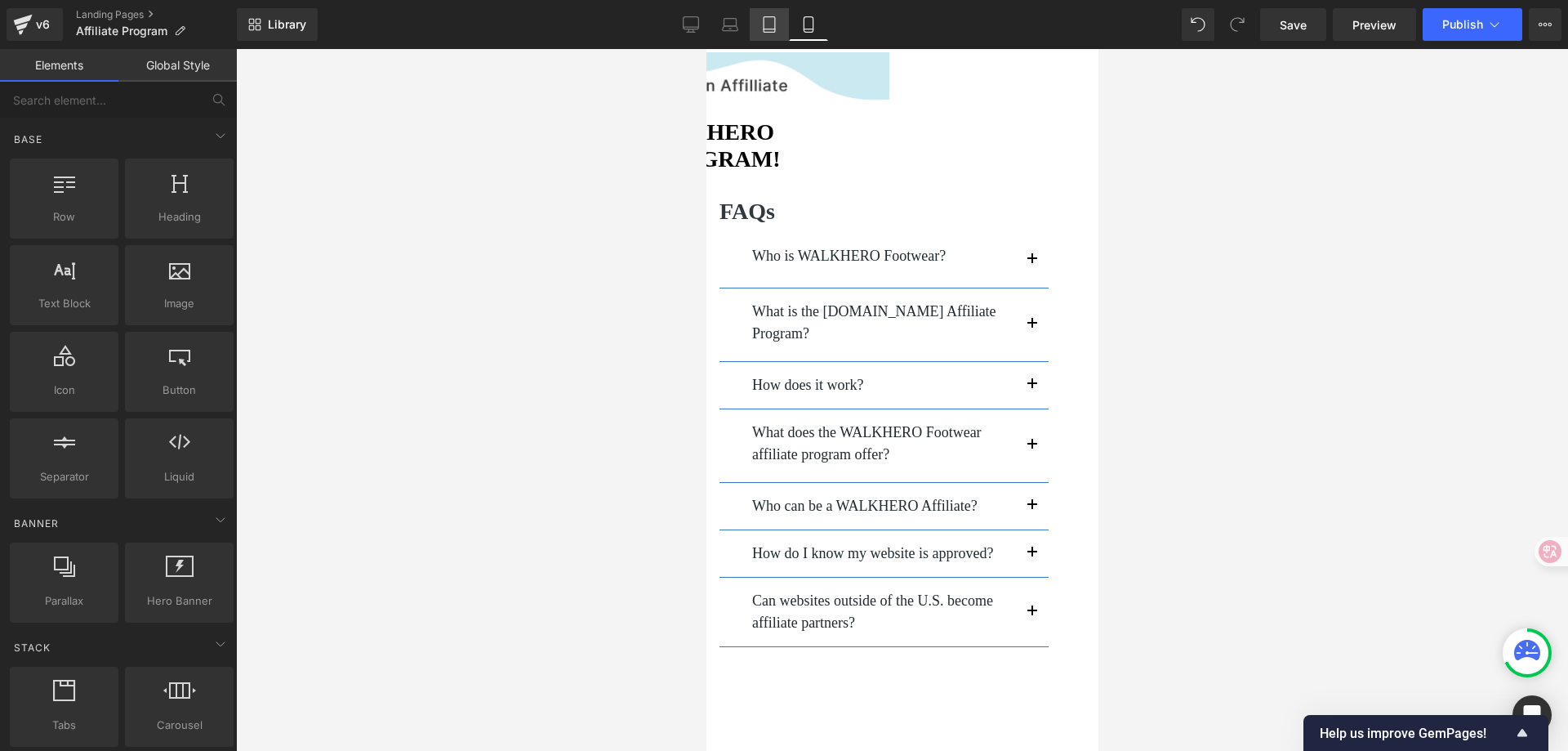
scroll to position [66, 0]
click at [772, 22] on icon at bounding box center [769, 24] width 17 height 17
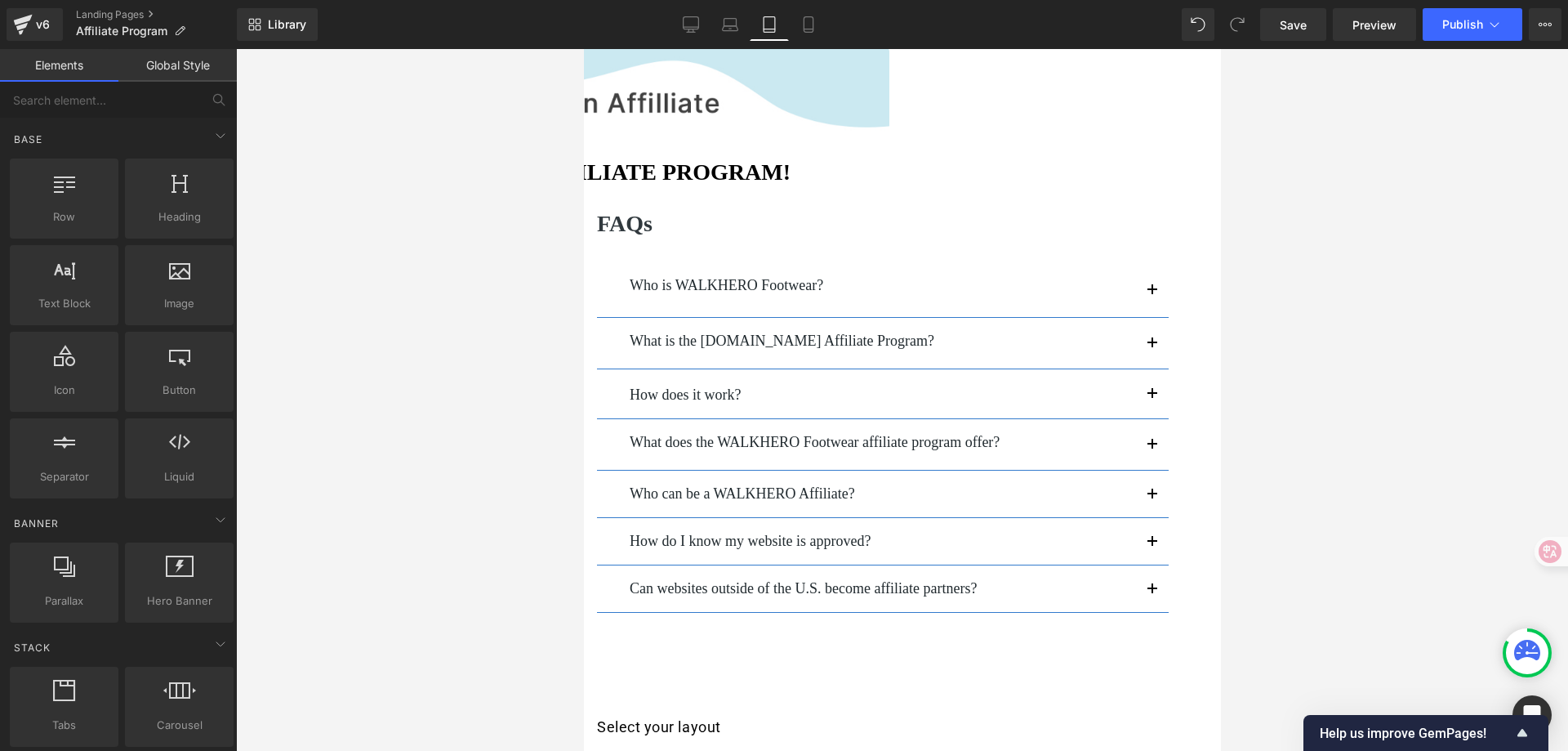
scroll to position [0, 0]
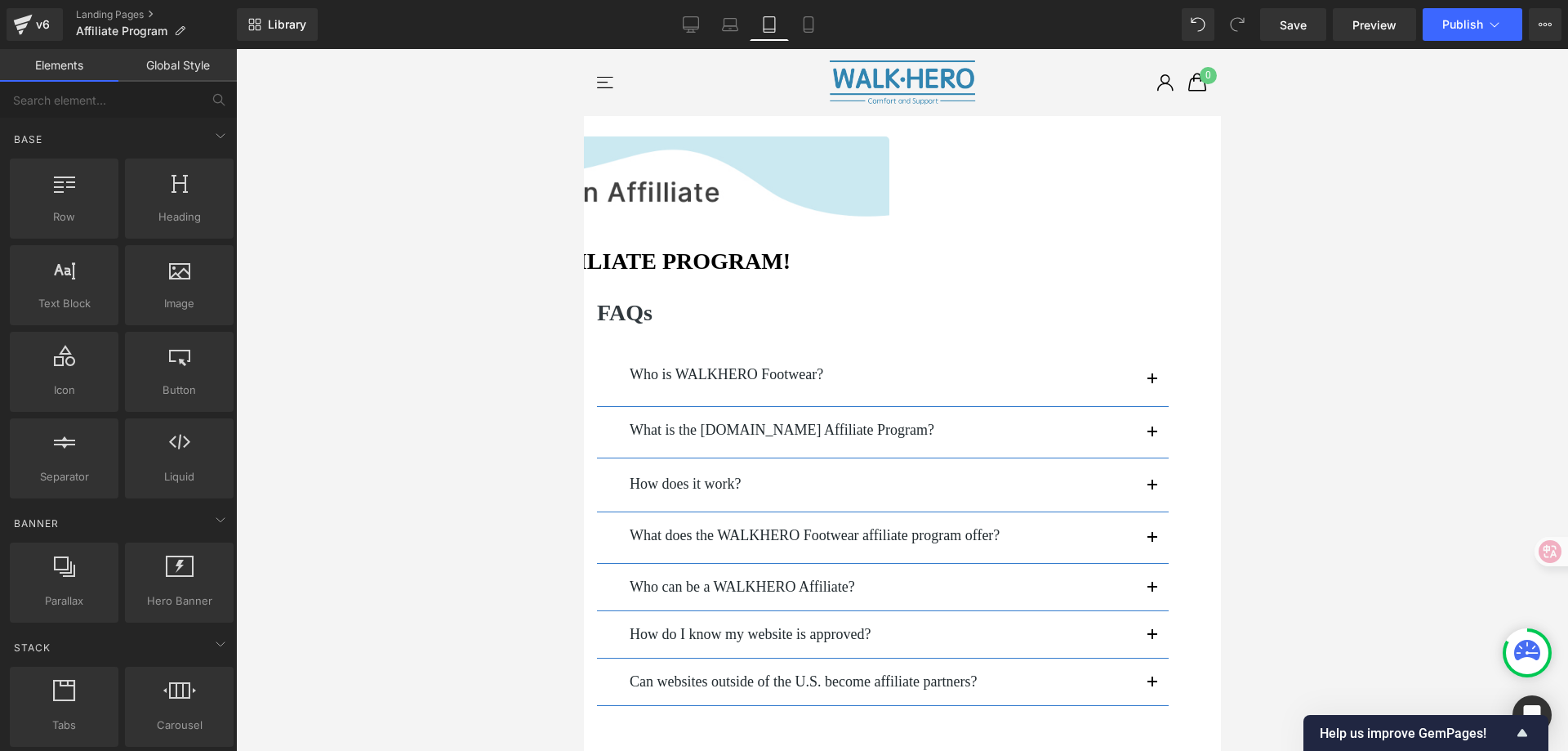
click at [889, 266] on h1 "JOIN THE WALKHERO AFFILIATE PROGRAM!" at bounding box center [582, 261] width 611 height 28
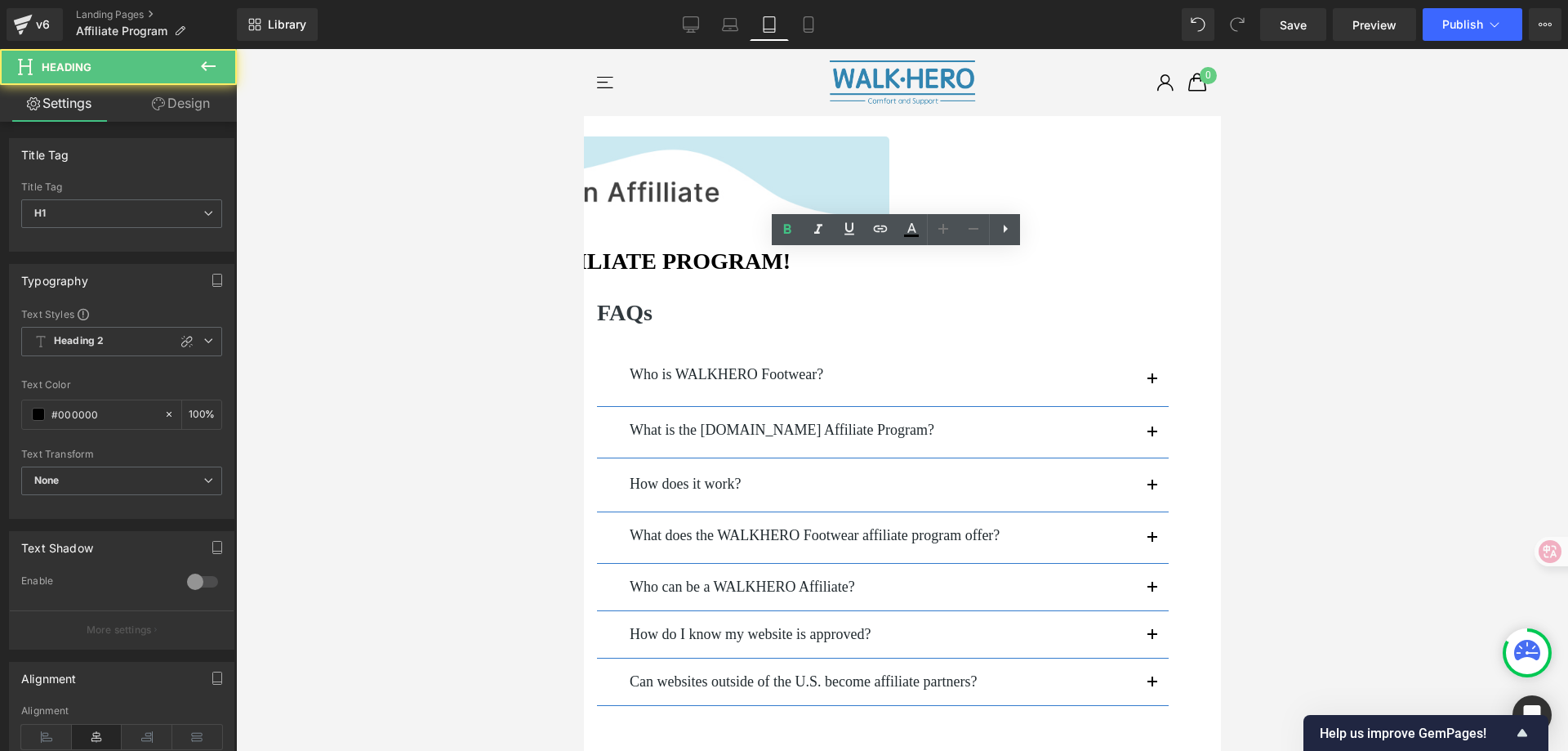
click at [1364, 241] on div at bounding box center [902, 399] width 1332 height 701
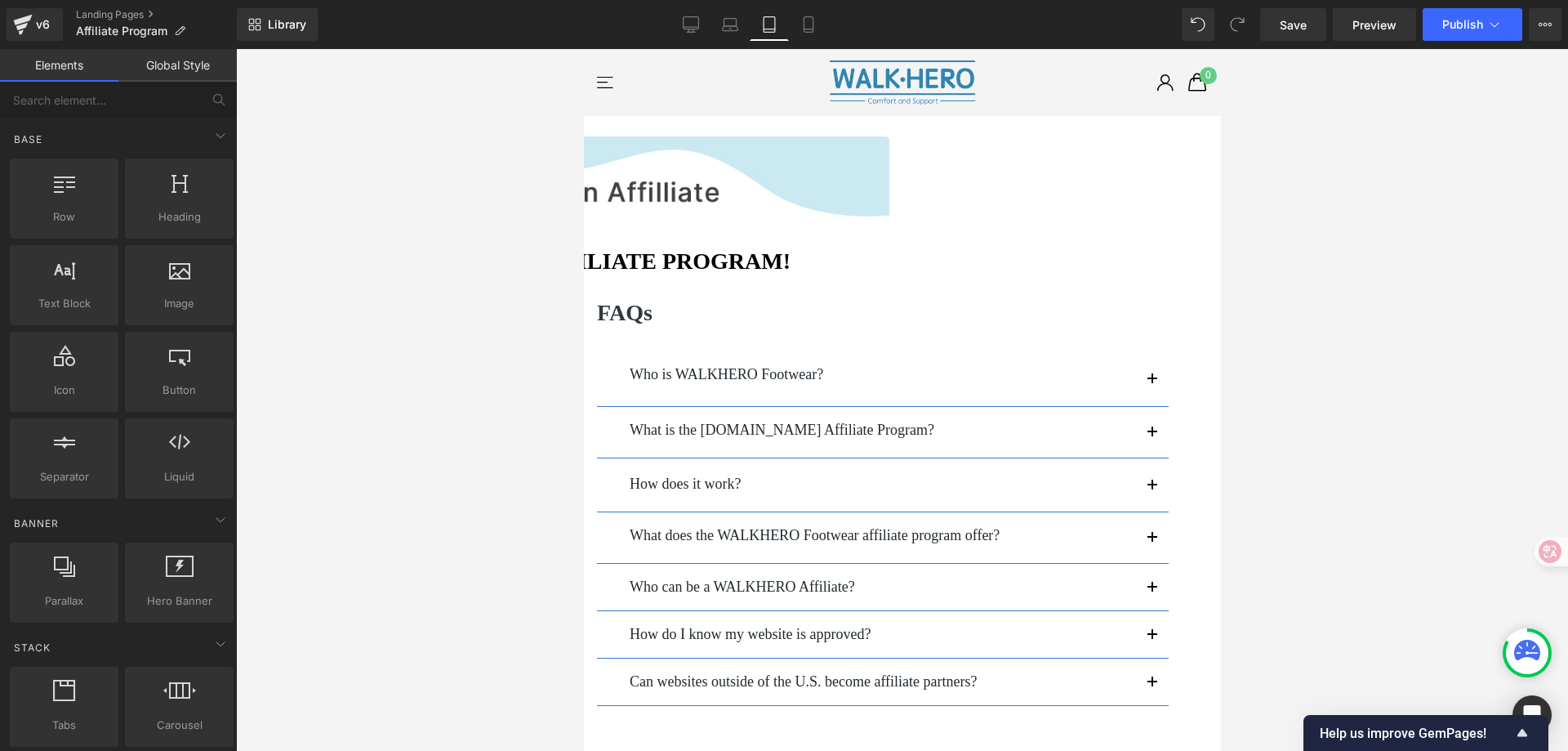
click at [889, 267] on h1 "JOIN THE WALKHERO AFFILIATE PROGRAM!" at bounding box center [582, 261] width 611 height 28
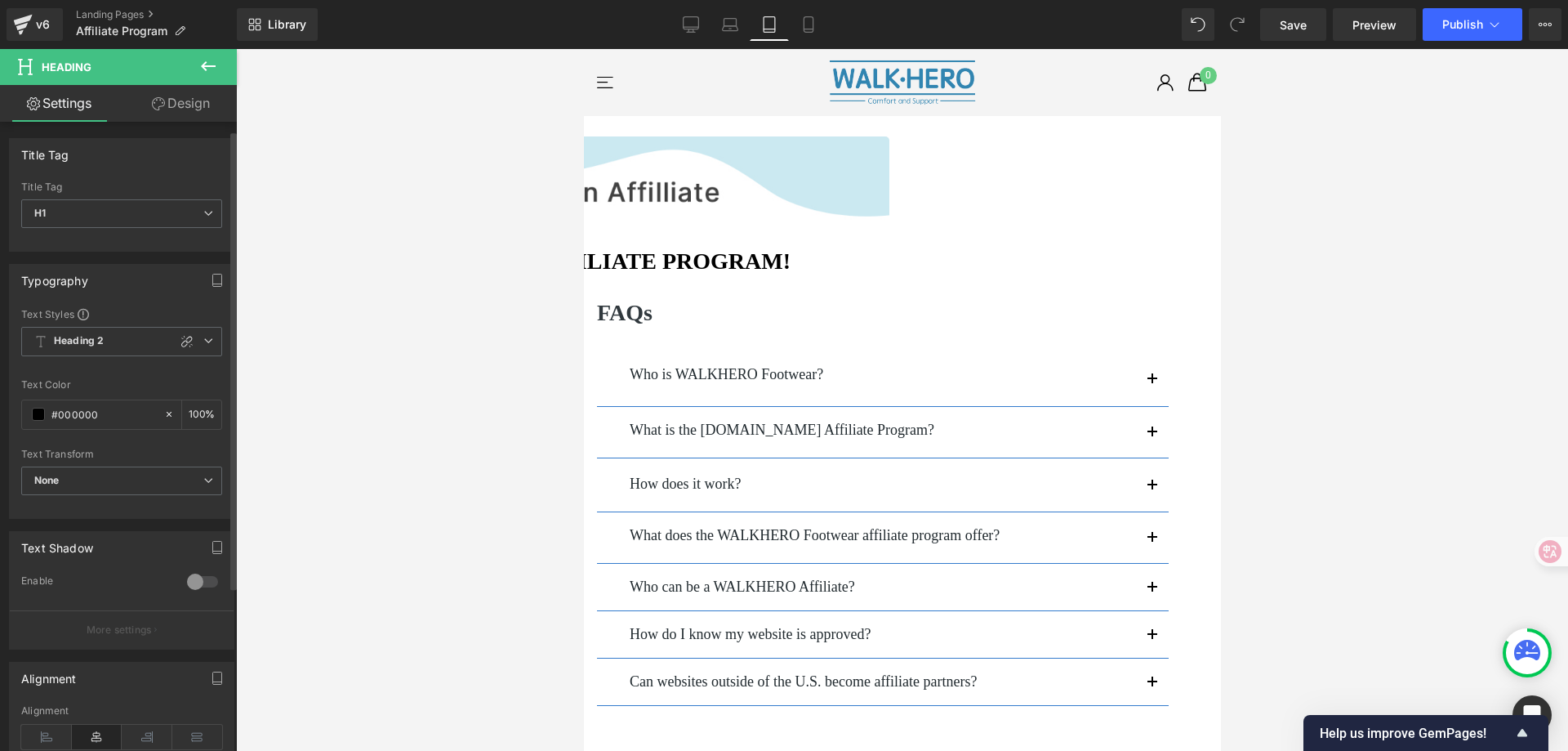
scroll to position [164, 0]
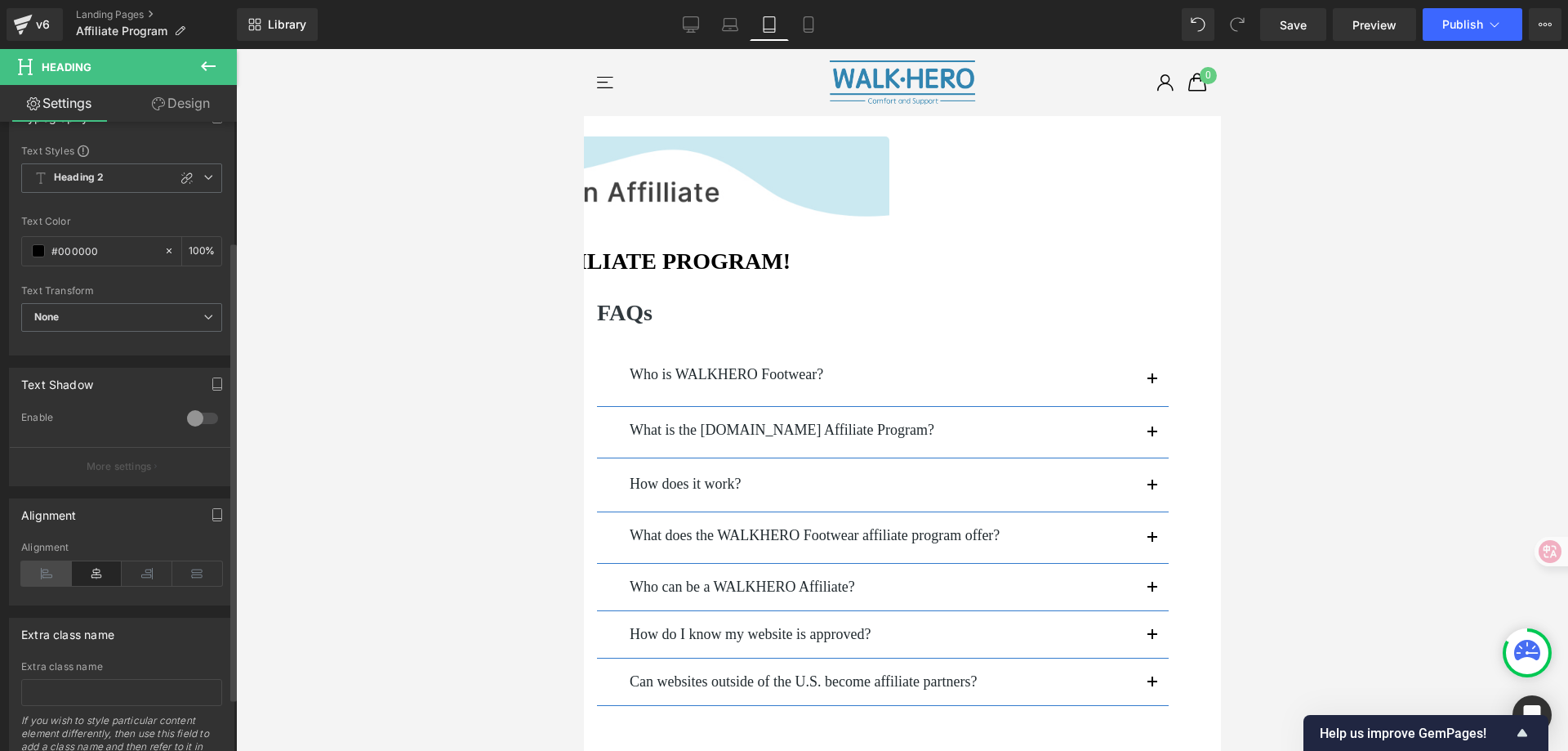
click at [50, 567] on icon at bounding box center [47, 573] width 51 height 24
click at [88, 577] on icon at bounding box center [97, 573] width 51 height 24
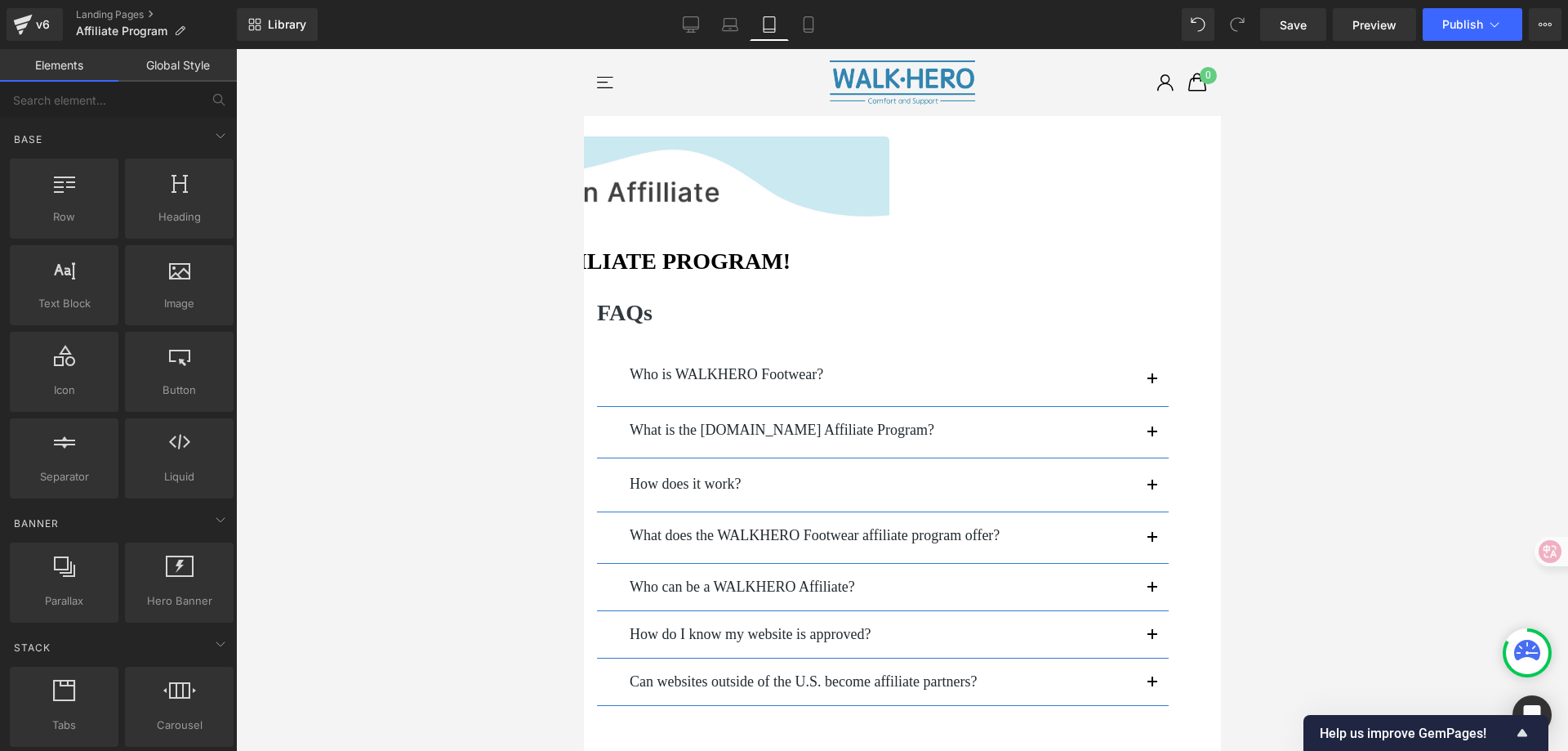
click at [1366, 243] on div at bounding box center [902, 399] width 1332 height 701
click at [740, 22] on link "Laptop" at bounding box center [730, 24] width 39 height 33
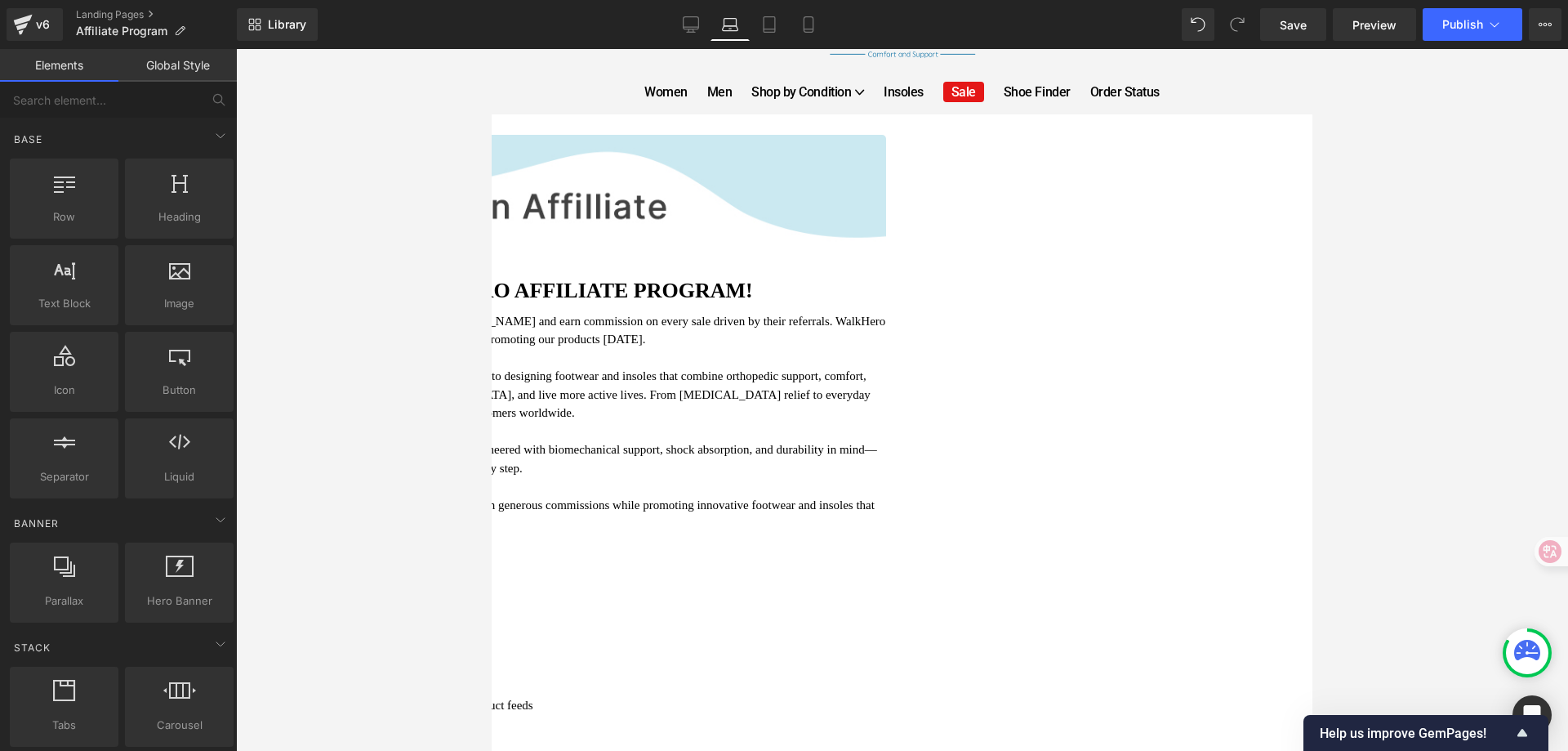
scroll to position [132, 0]
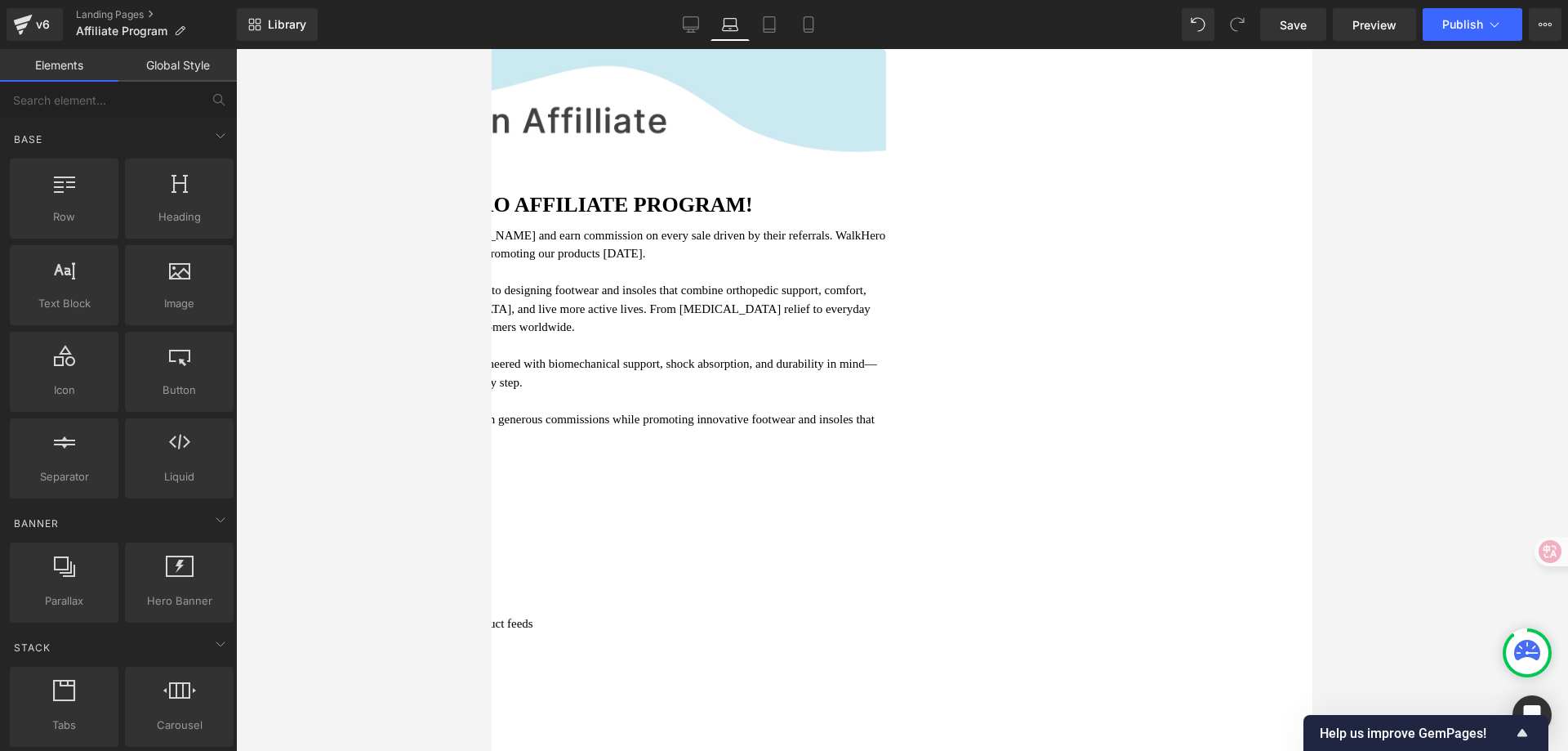
click at [814, 307] on p "WalkHero is more than just a shoe brand. Since [DATE], we've been committed to …" at bounding box center [492, 309] width 788 height 56
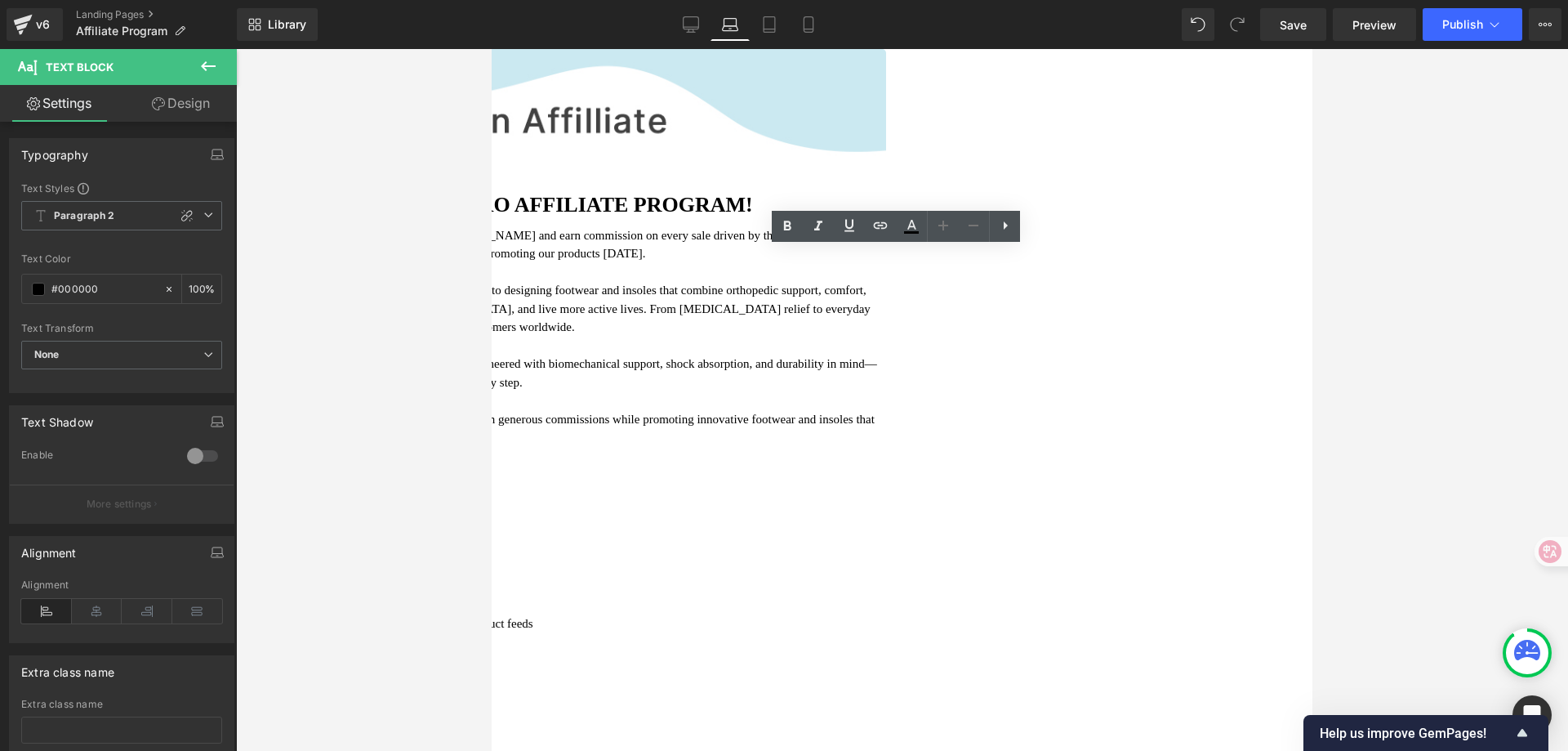
click at [1008, 231] on icon at bounding box center [1005, 225] width 19 height 19
click at [766, 356] on p at bounding box center [492, 346] width 788 height 19
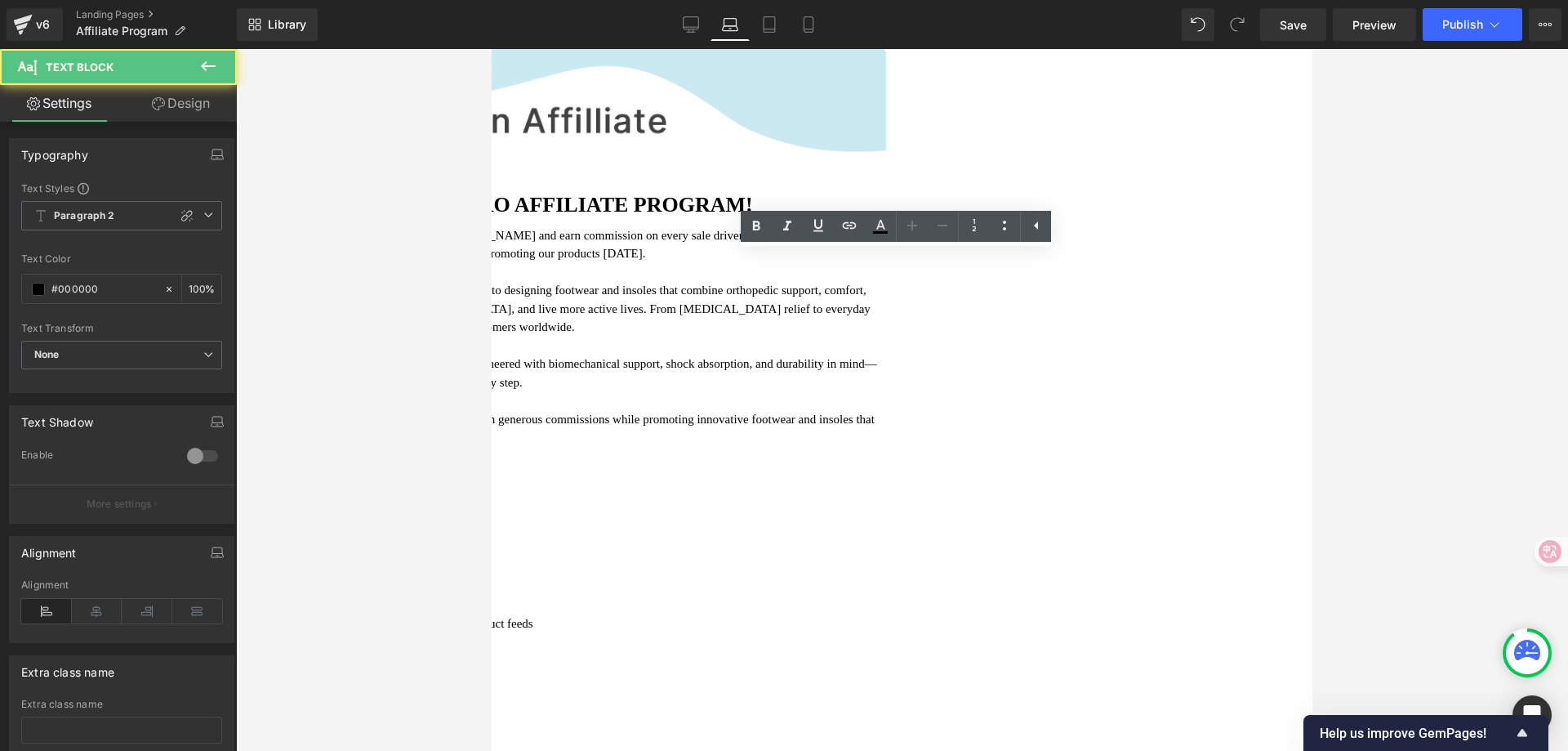
click at [1516, 269] on div at bounding box center [902, 399] width 1332 height 701
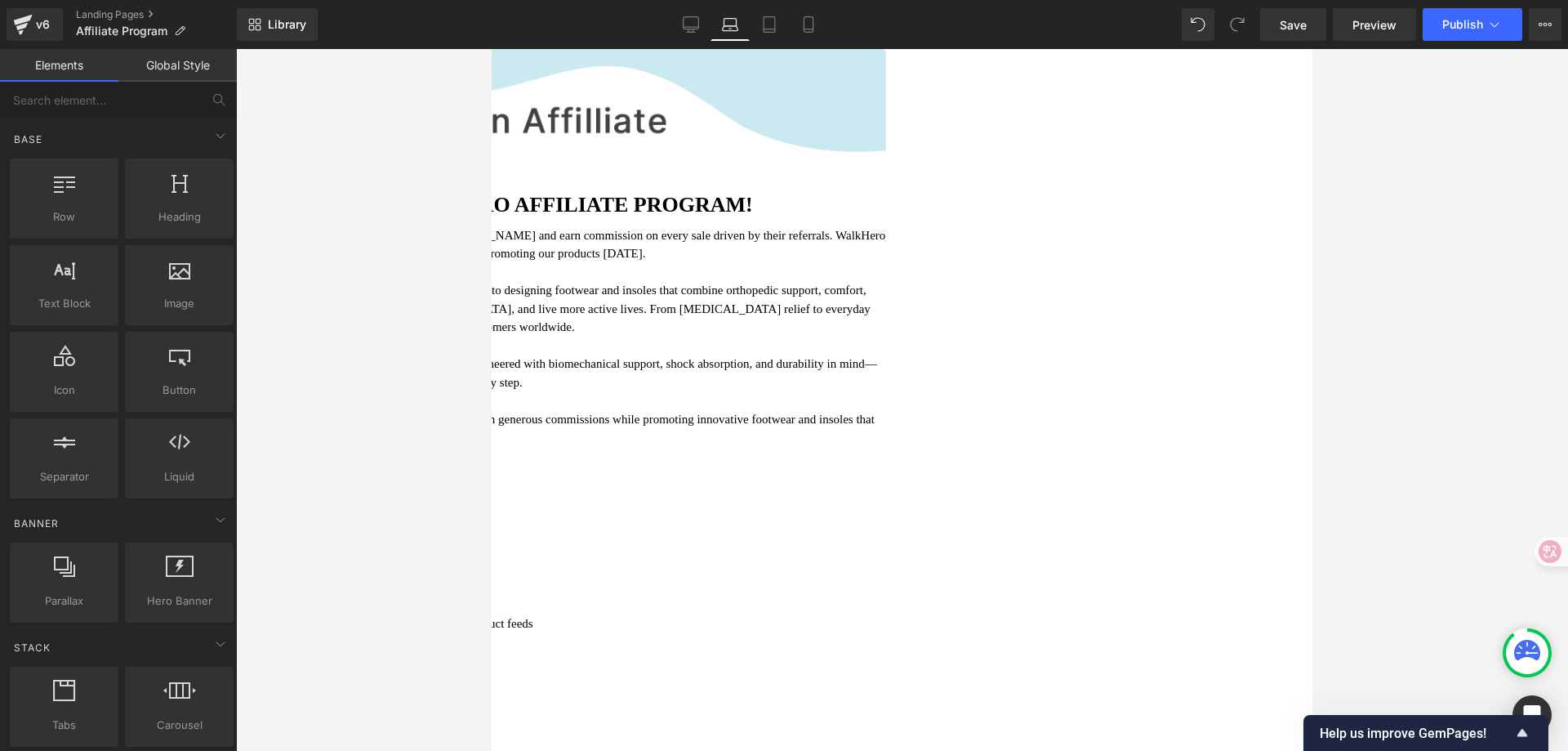
click at [886, 676] on div at bounding box center [492, 688] width 788 height 24
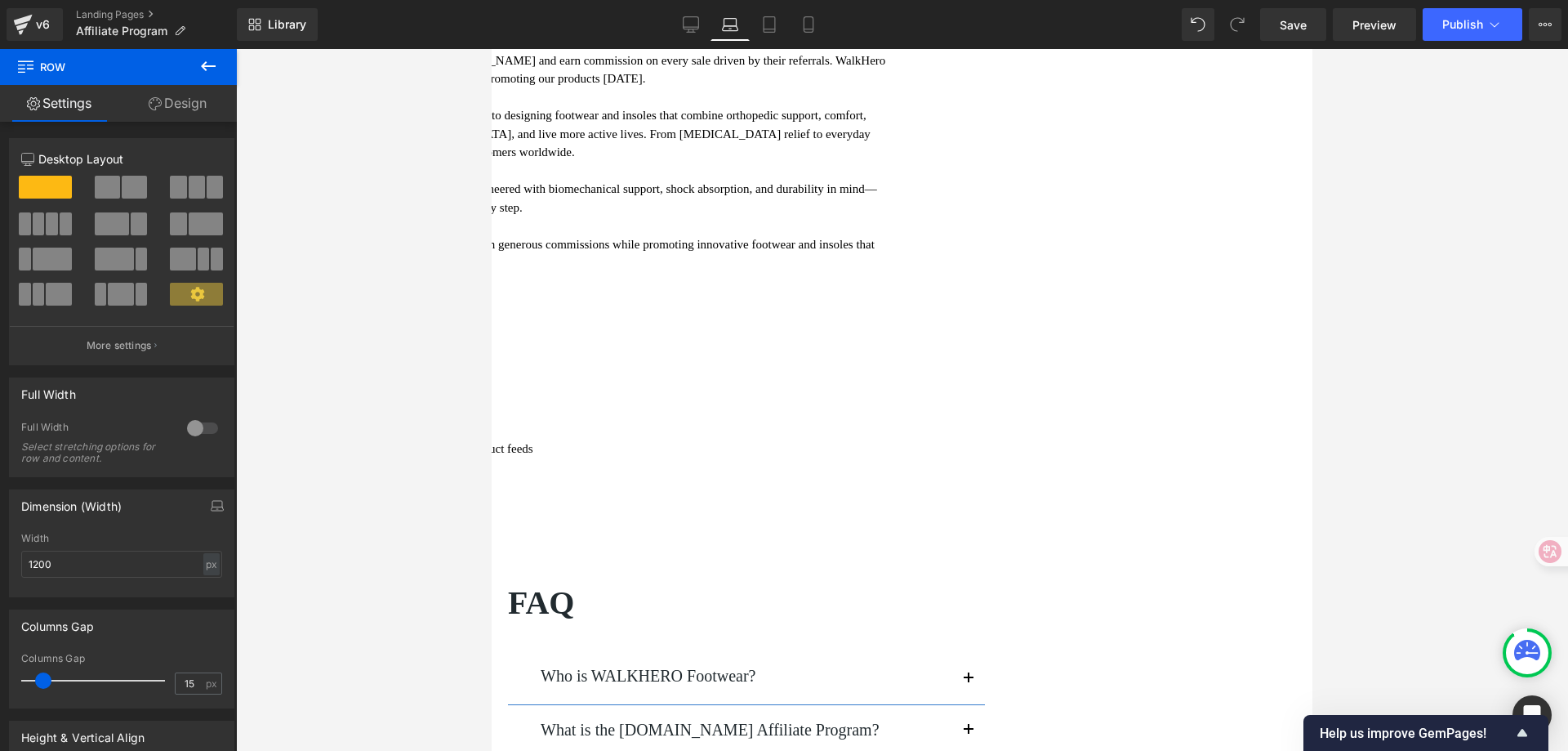
scroll to position [214, 0]
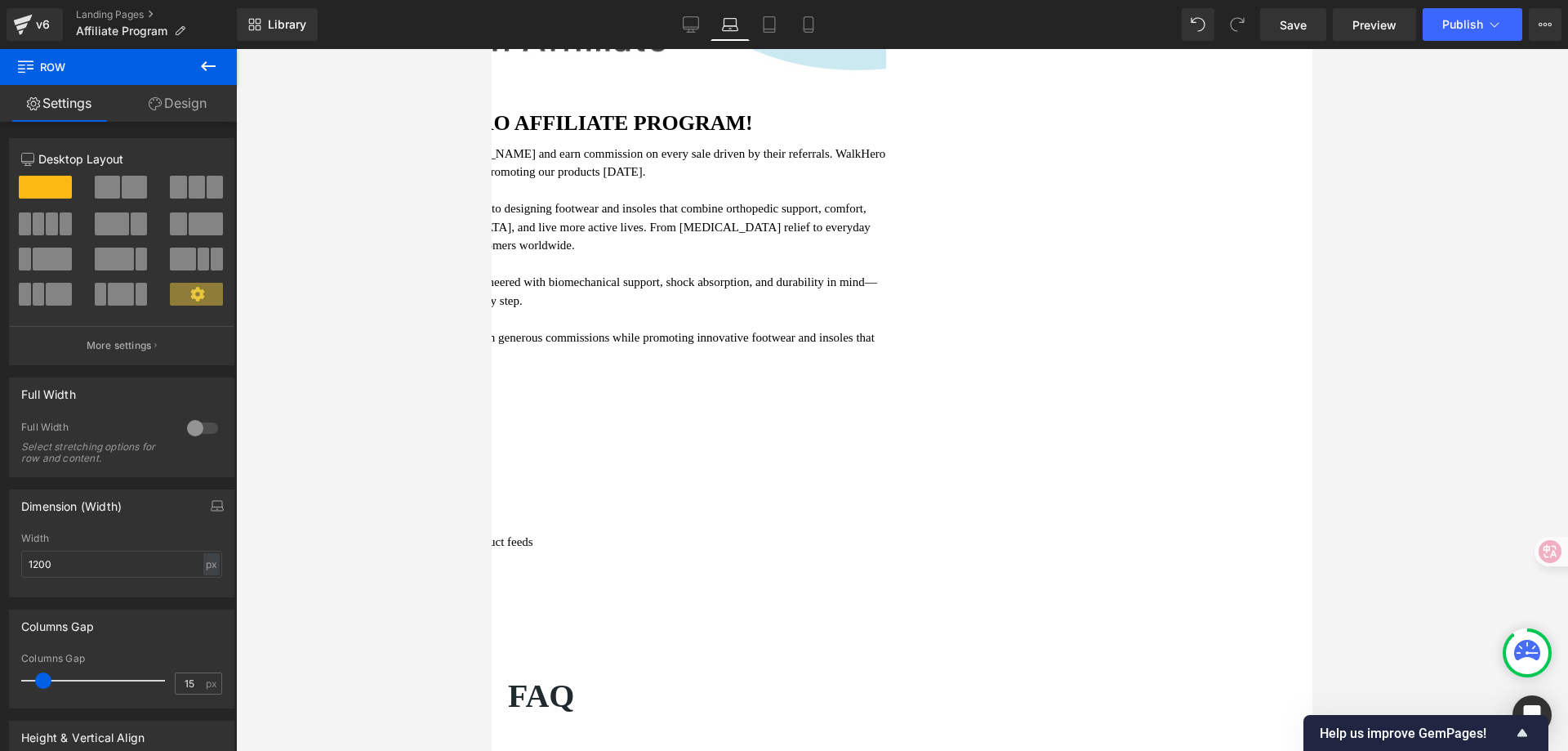
click at [492, 49] on link at bounding box center [492, 49] width 0 height 0
click at [492, 49] on icon at bounding box center [492, 49] width 0 height 0
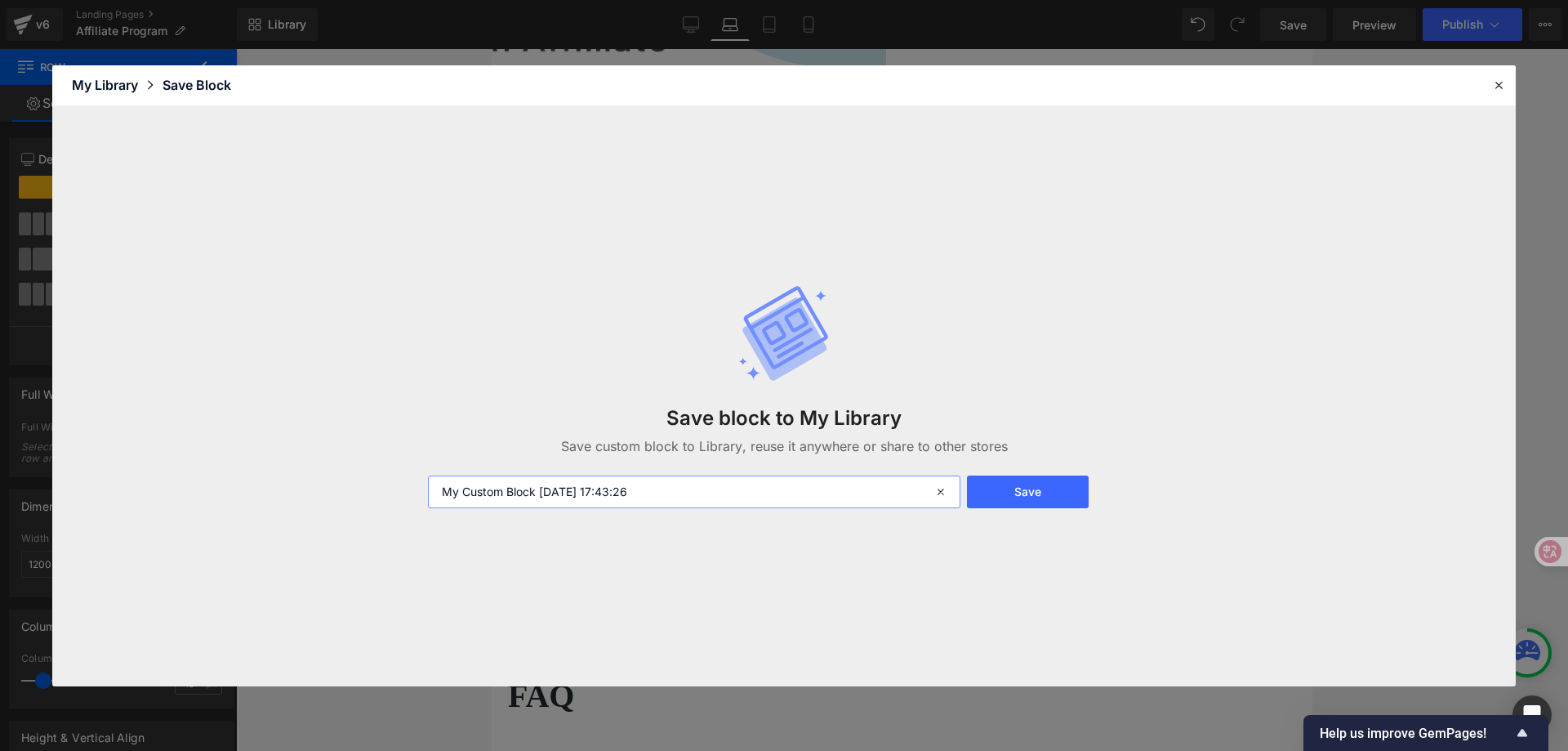
drag, startPoint x: 713, startPoint y: 494, endPoint x: 443, endPoint y: 494, distance: 270.0
click at [443, 494] on input "My Custom Block [DATE] 17:43:26" at bounding box center [693, 492] width 533 height 33
type input "10.13 联盟营销 text"
click at [1045, 497] on button "Save" at bounding box center [1027, 492] width 122 height 33
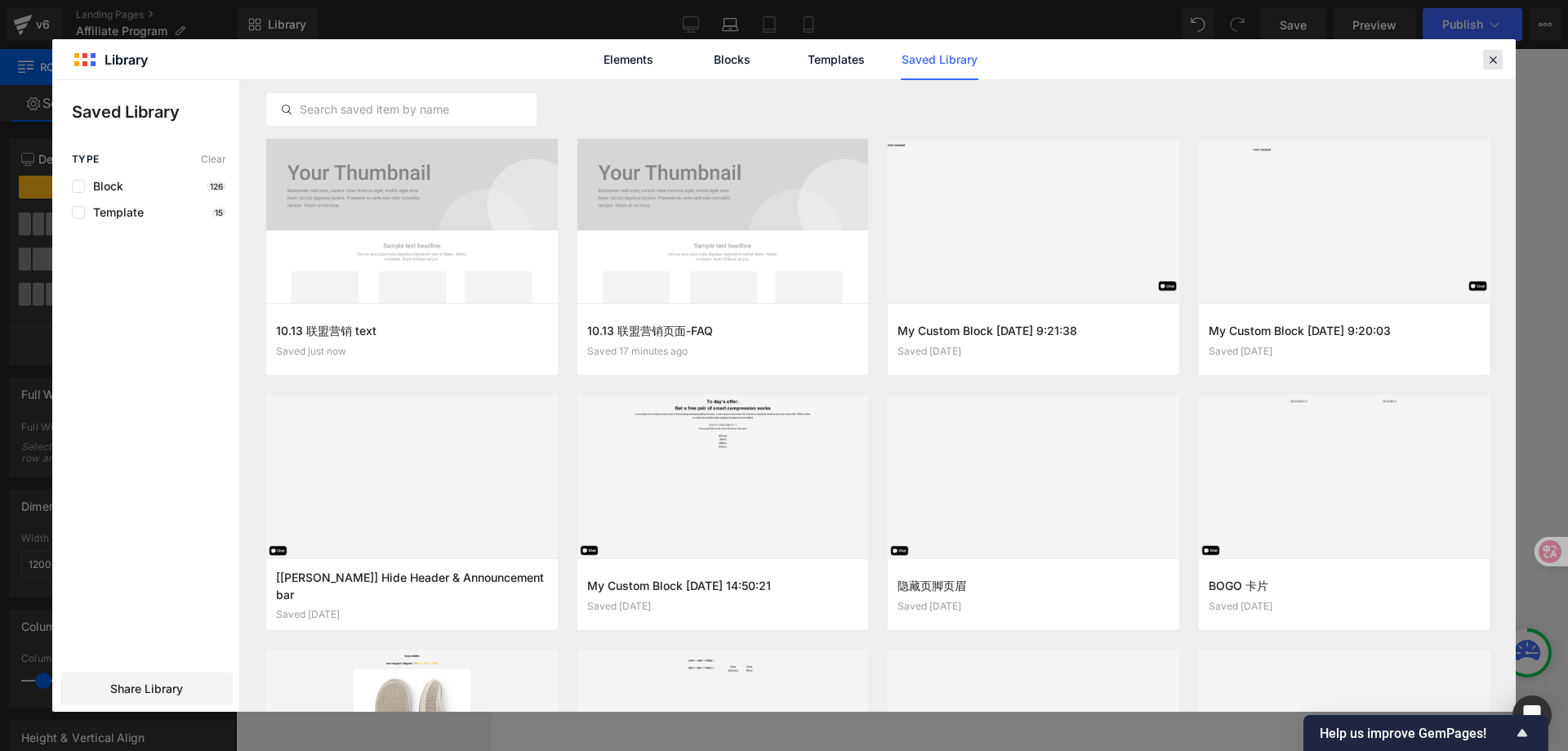
click at [1492, 63] on icon at bounding box center [1493, 59] width 15 height 15
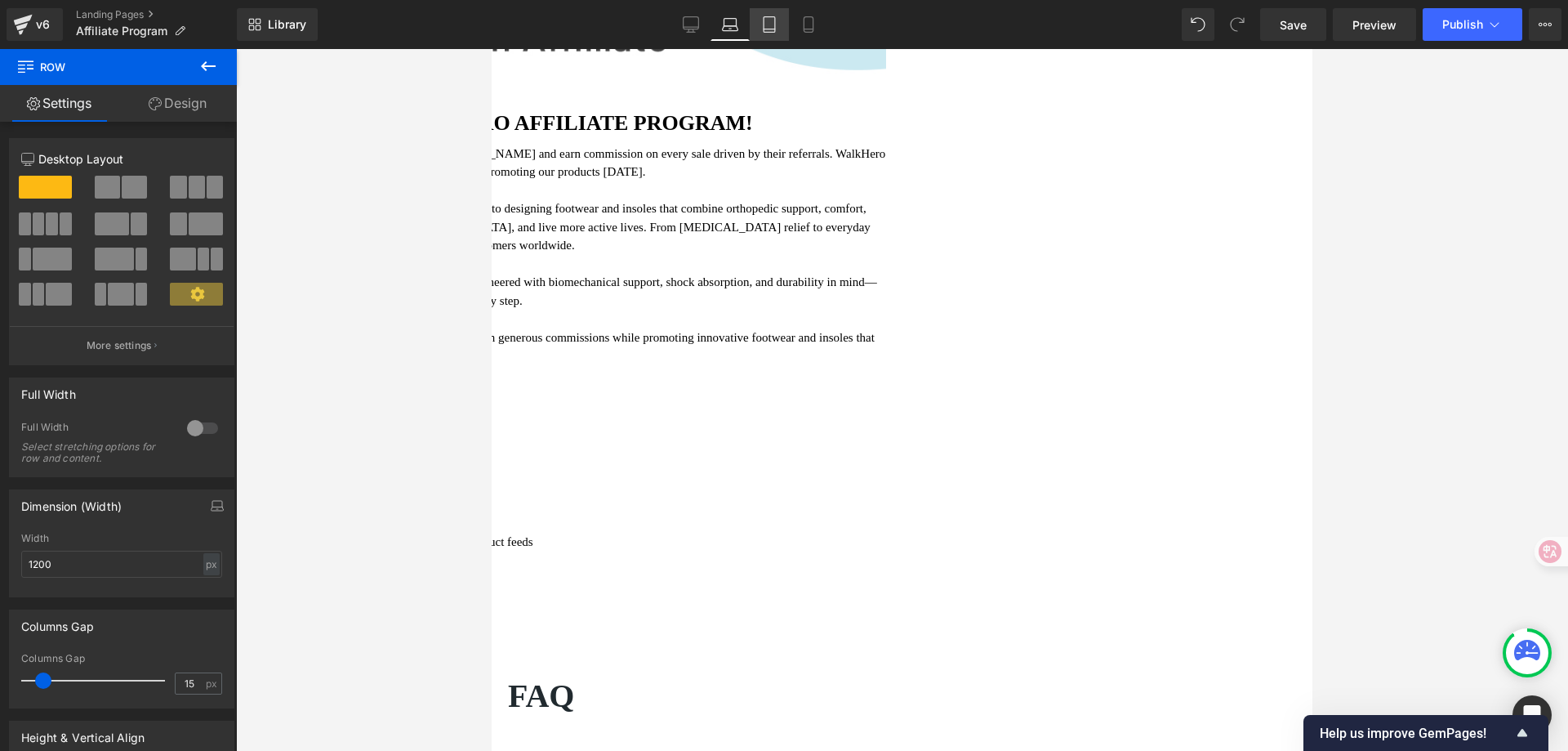
click at [774, 20] on icon at bounding box center [769, 24] width 17 height 17
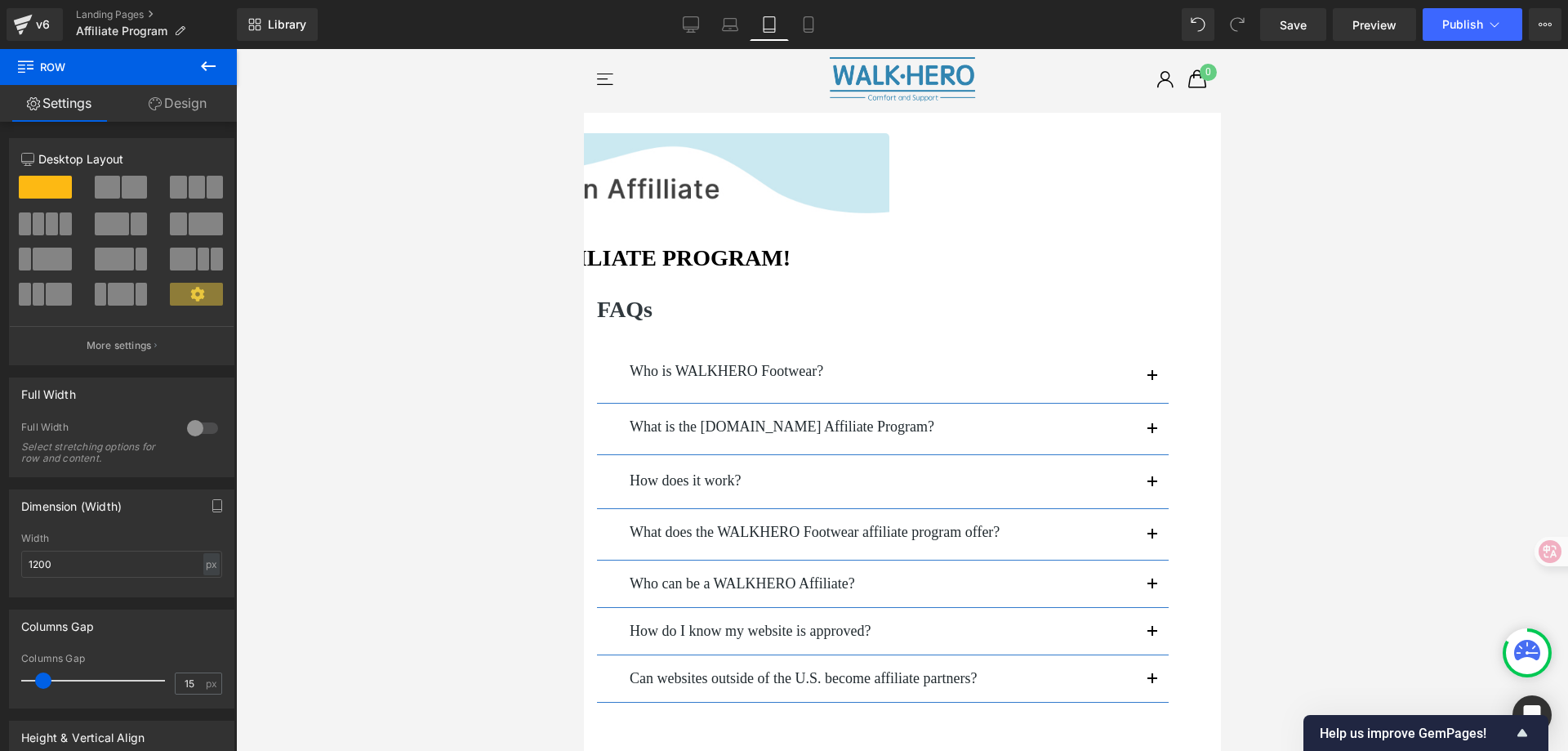
scroll to position [0, 0]
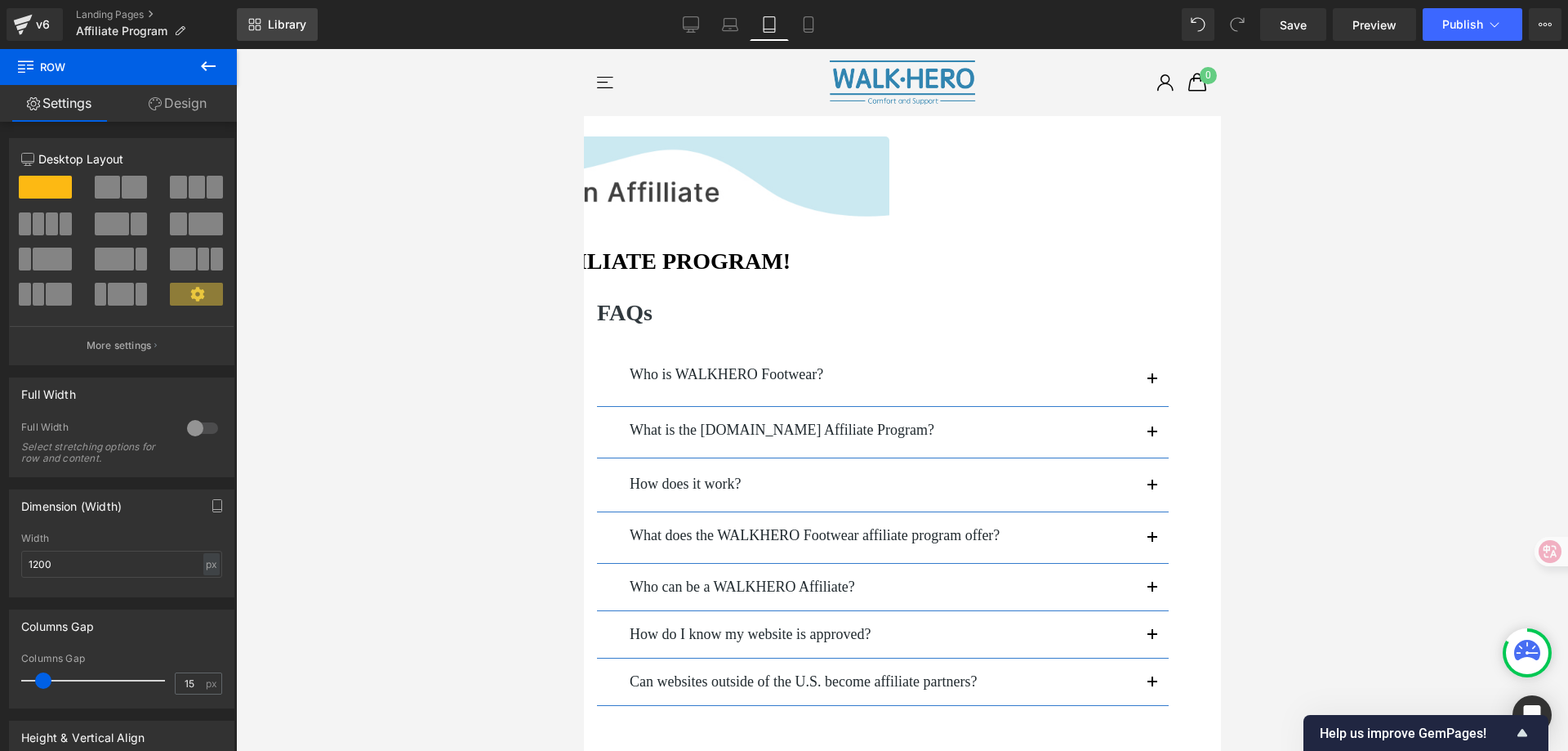
click at [291, 26] on span "Library" at bounding box center [286, 24] width 38 height 15
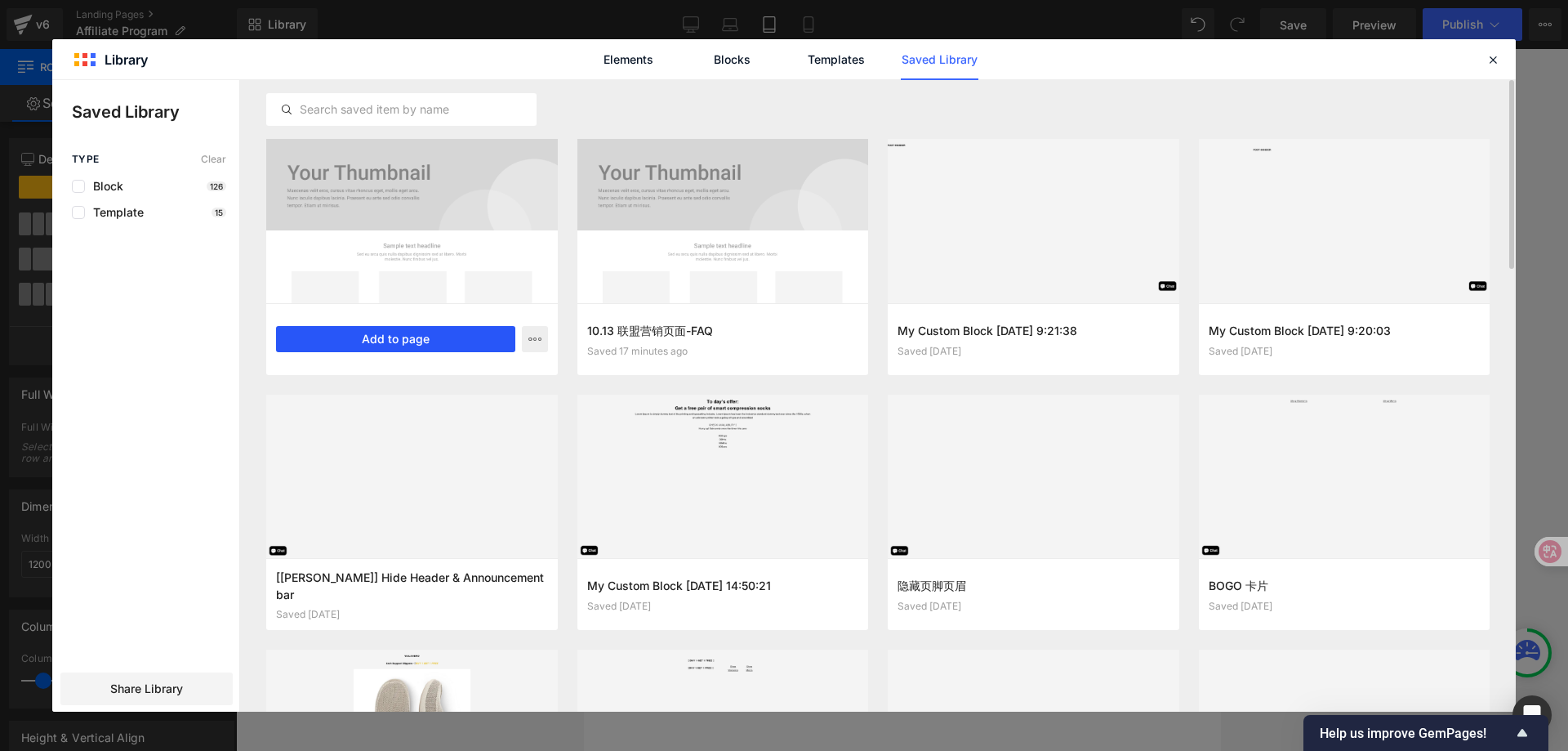
click at [339, 337] on button "Add to page" at bounding box center [395, 339] width 240 height 26
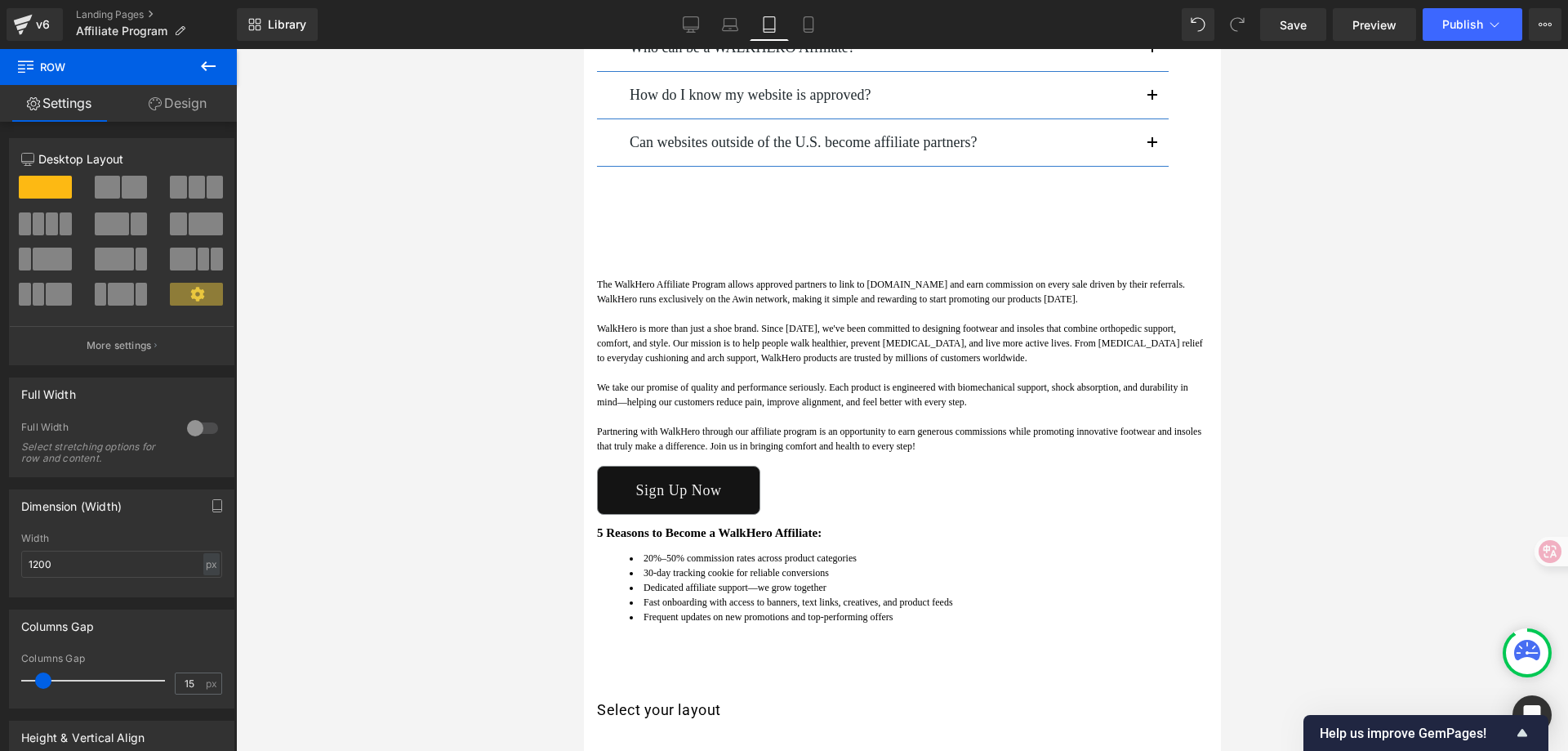
scroll to position [404, 0]
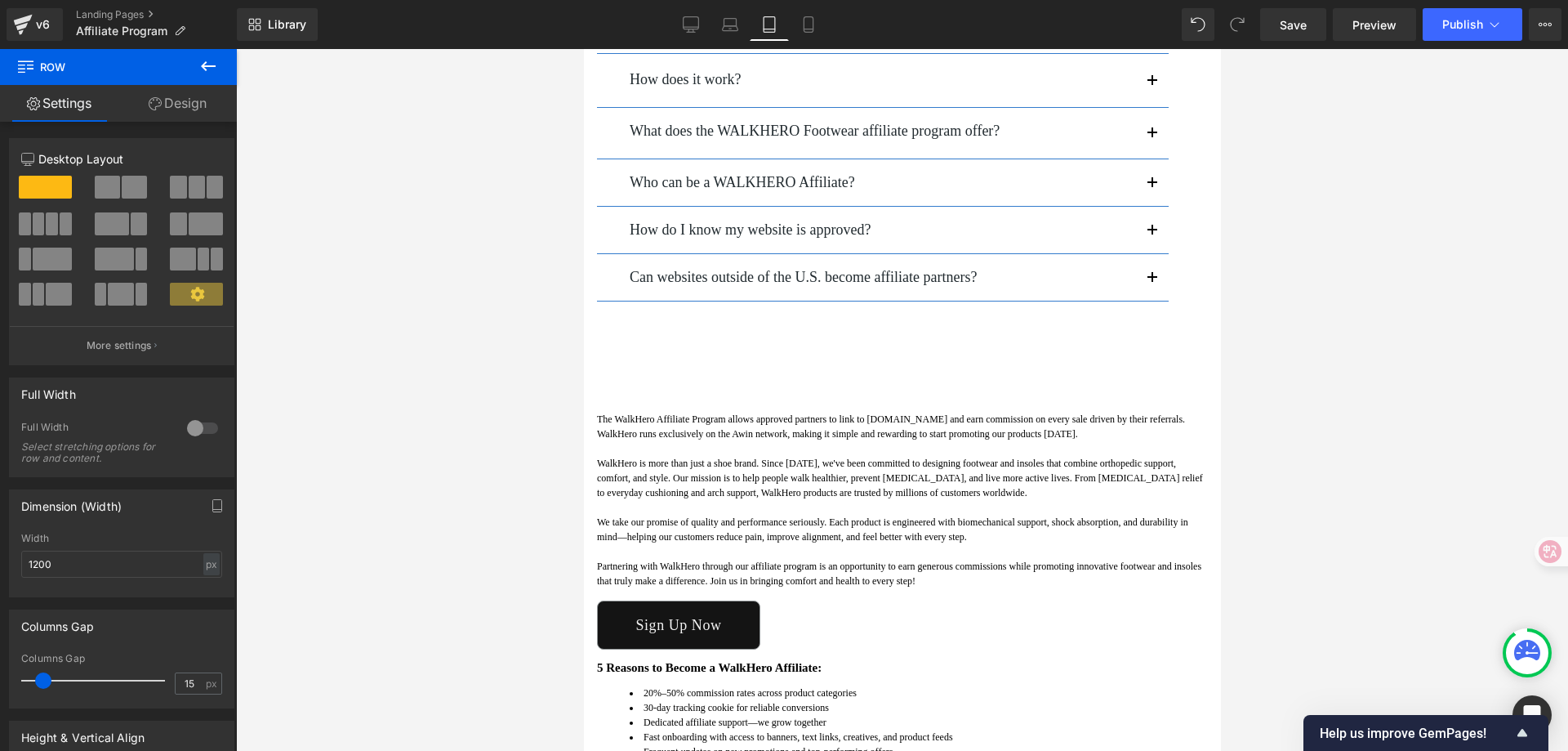
click at [903, 412] on div "The WalkHero Affiliate Program allows approved partners to link to [DOMAIN_NAME…" at bounding box center [901, 622] width 611 height 422
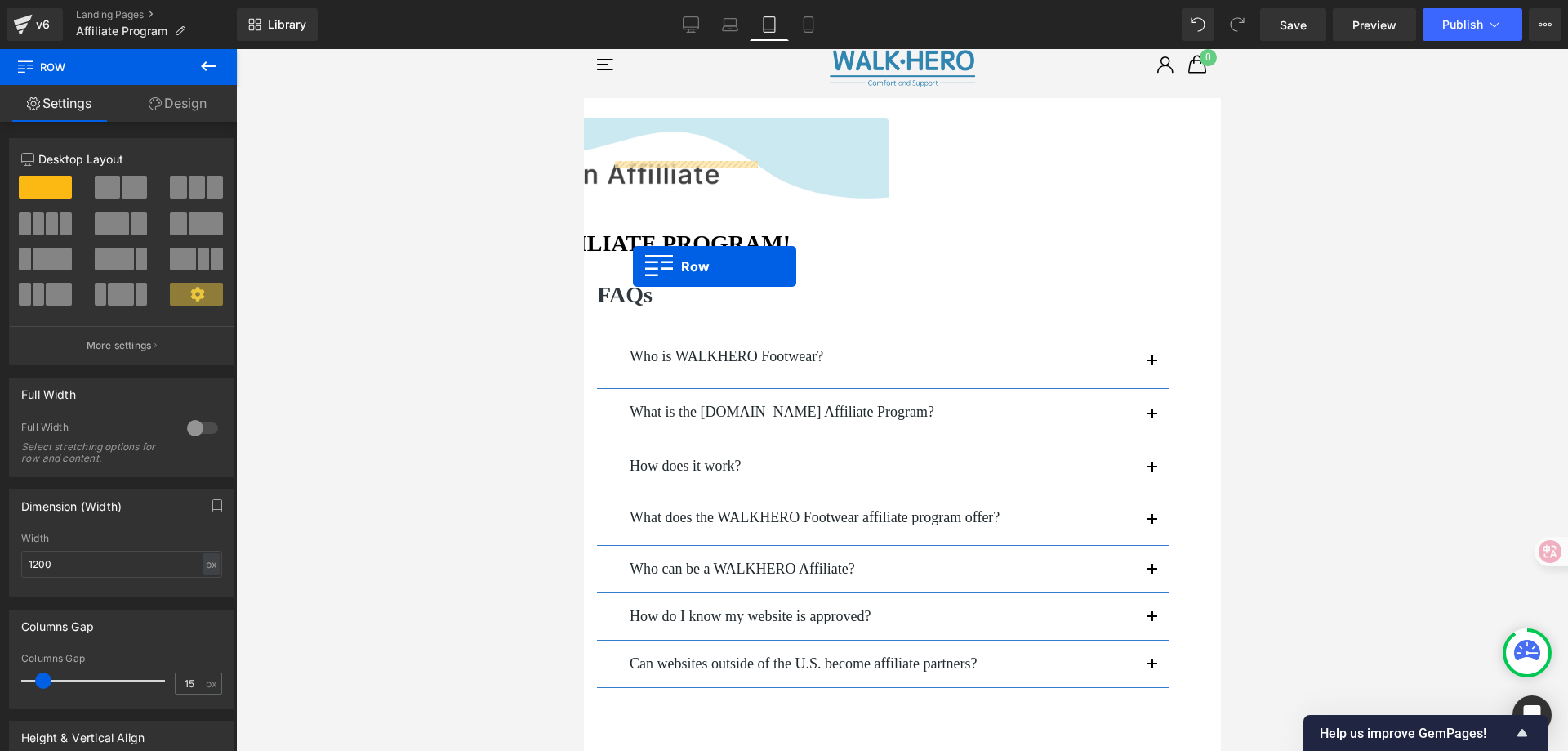
scroll to position [0, 0]
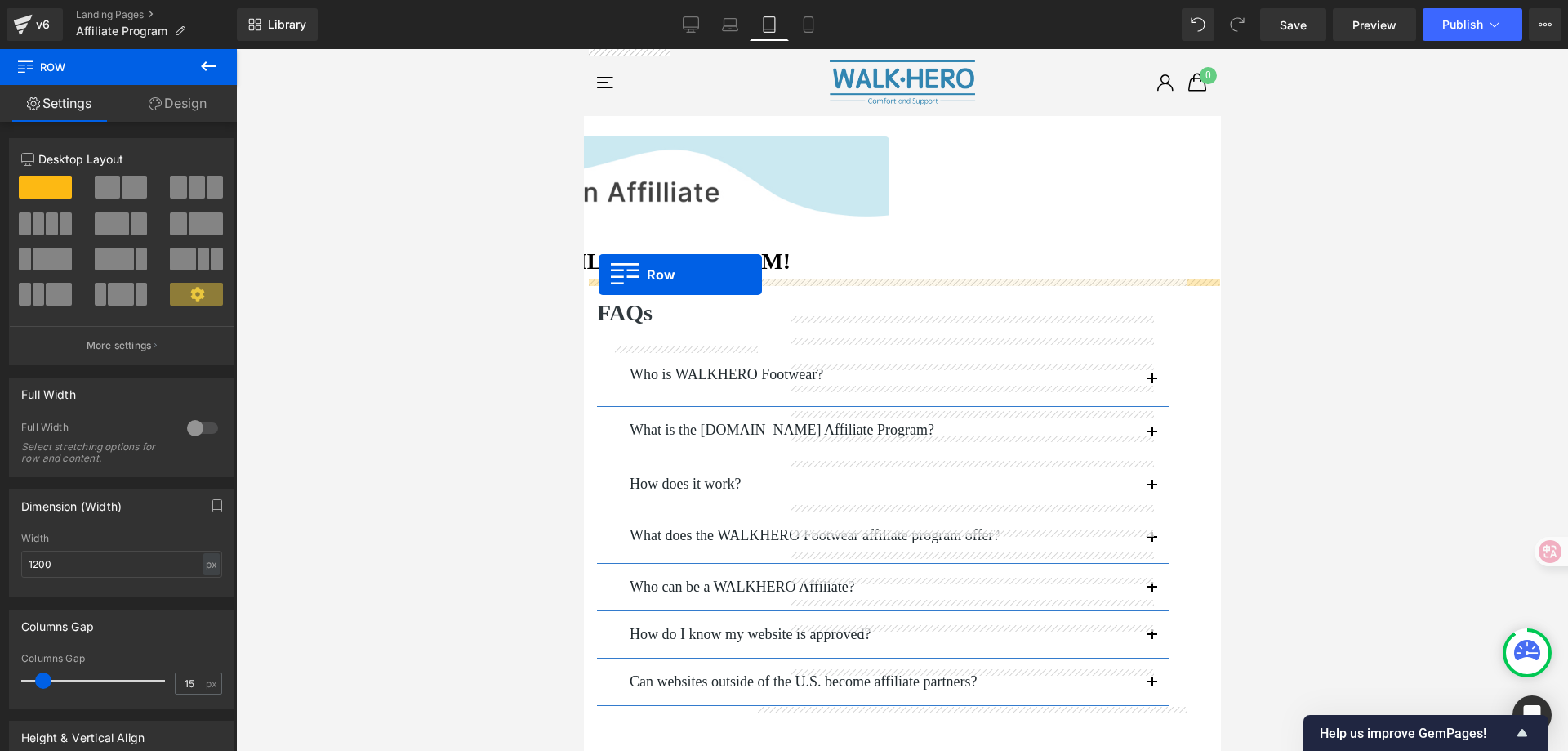
drag, startPoint x: 610, startPoint y: 388, endPoint x: 598, endPoint y: 275, distance: 113.6
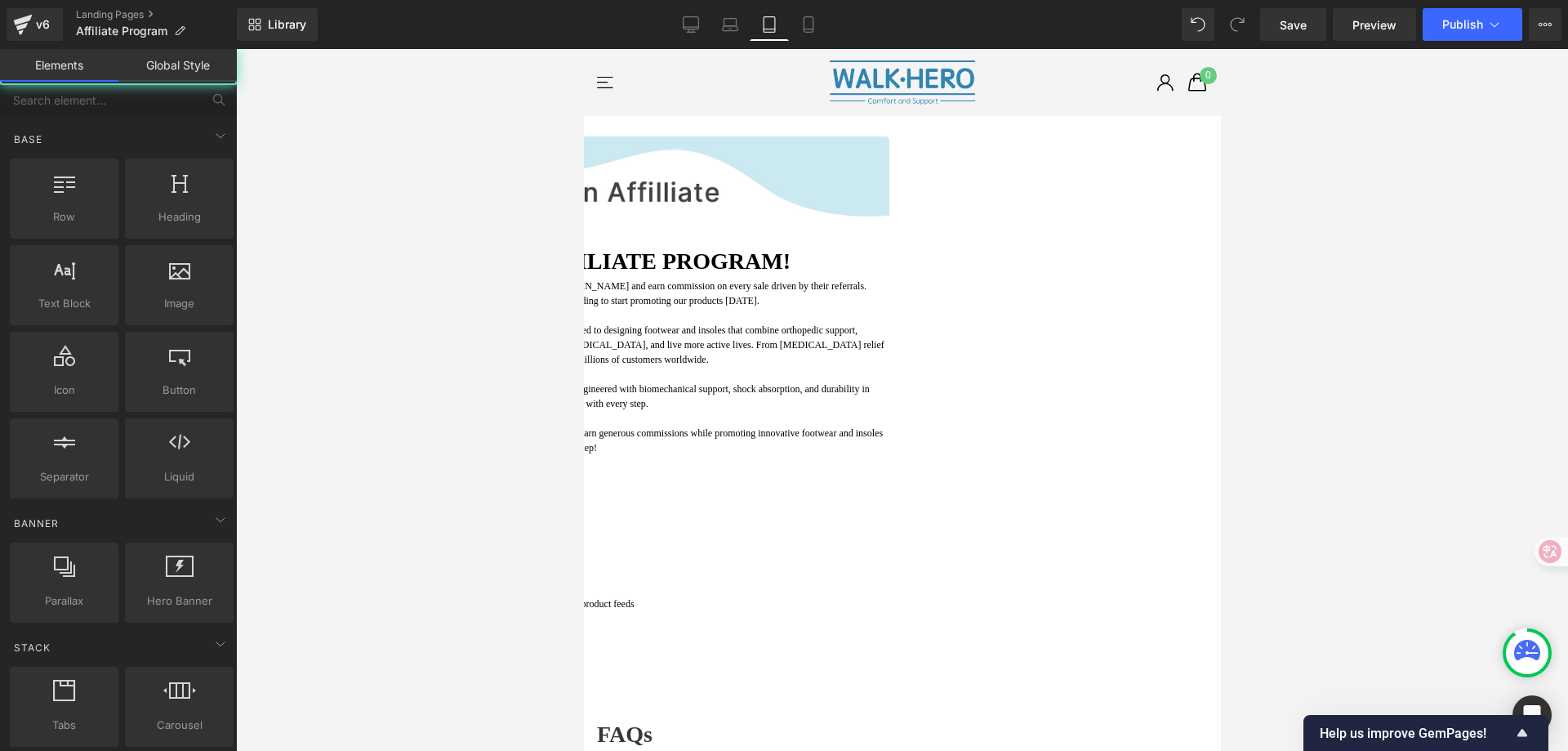
click at [1379, 334] on div at bounding box center [902, 399] width 1332 height 701
click at [889, 308] on p "The WalkHero Affiliate Program allows approved partners to link to [DOMAIN_NAME…" at bounding box center [582, 293] width 611 height 29
click at [1416, 318] on div at bounding box center [902, 399] width 1332 height 701
click at [889, 468] on div "The WalkHero Affiliate Program allows approved partners to link to [DOMAIN_NAME…" at bounding box center [582, 373] width 611 height 189
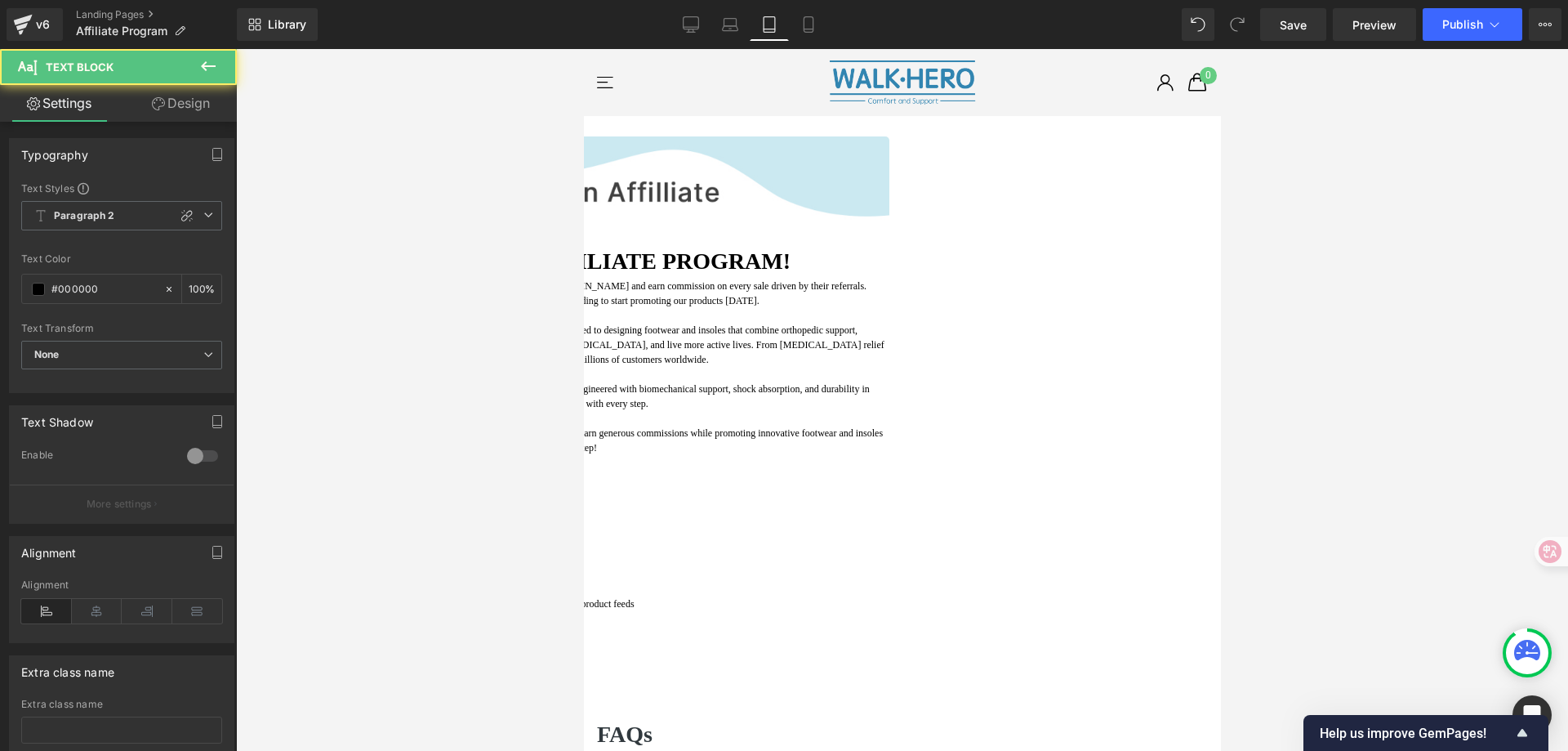
click at [1333, 388] on div at bounding box center [902, 399] width 1332 height 701
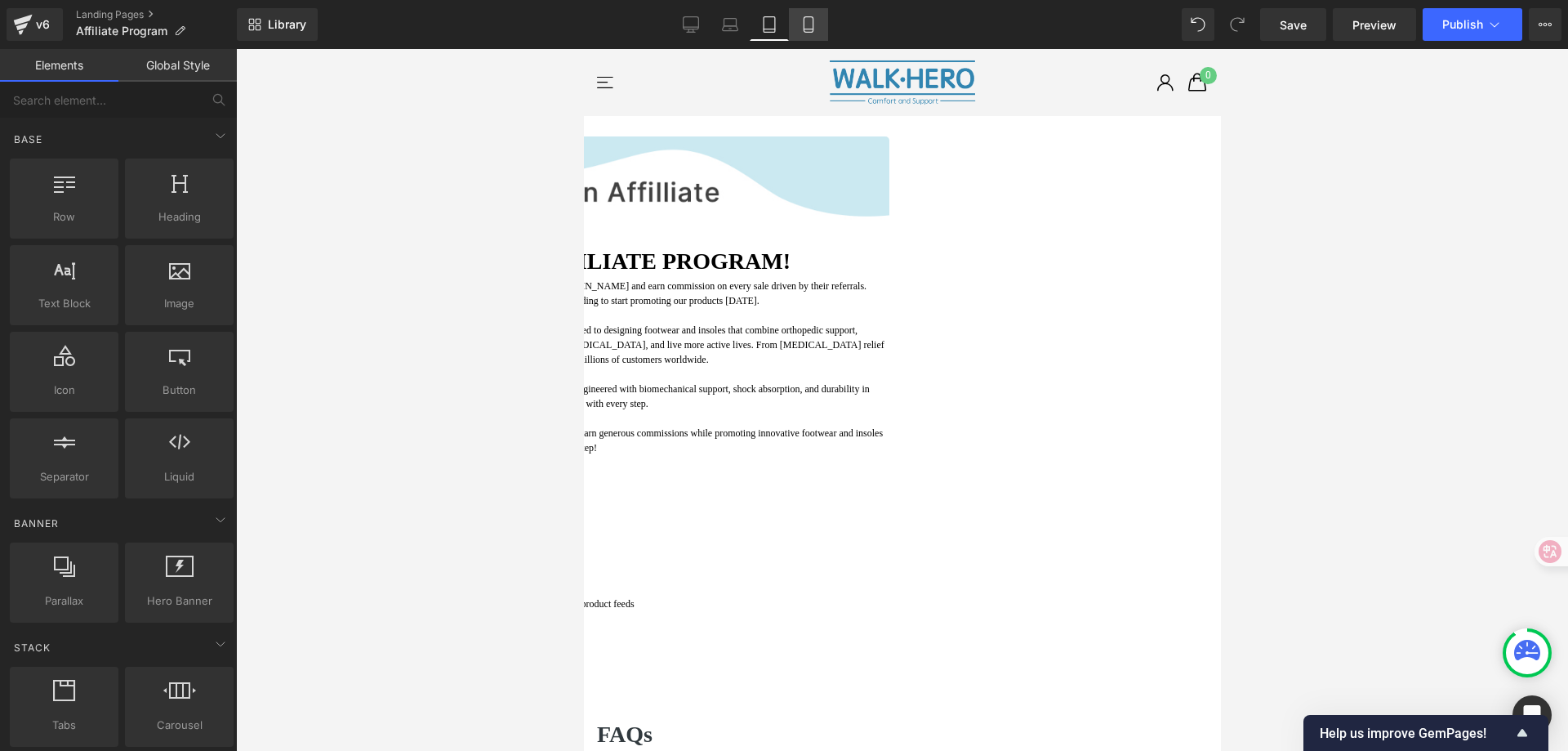
click at [813, 22] on icon at bounding box center [807, 25] width 9 height 16
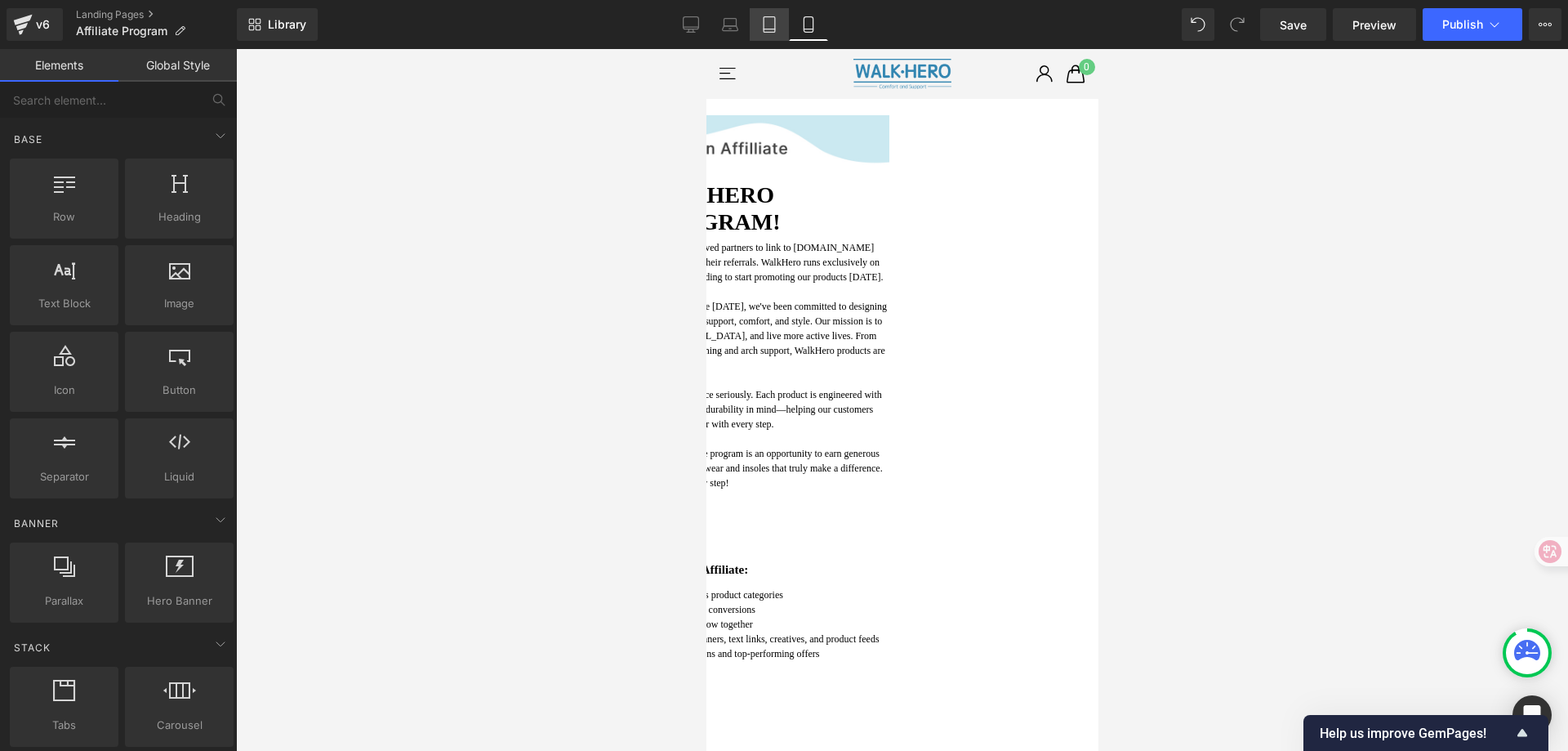
drag, startPoint x: 770, startPoint y: 22, endPoint x: 185, endPoint y: 33, distance: 585.1
click at [770, 22] on icon at bounding box center [769, 24] width 17 height 17
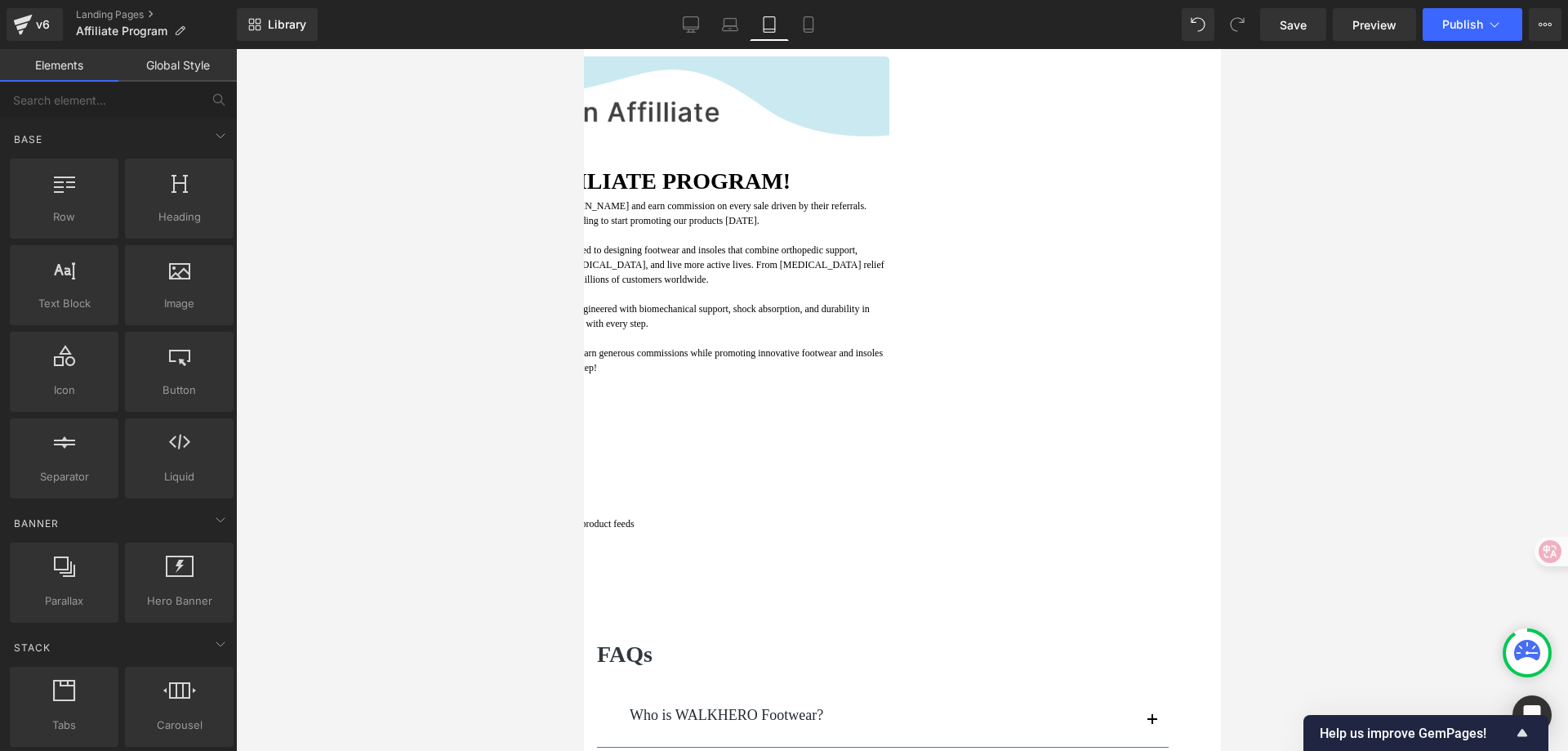
scroll to position [88, 0]
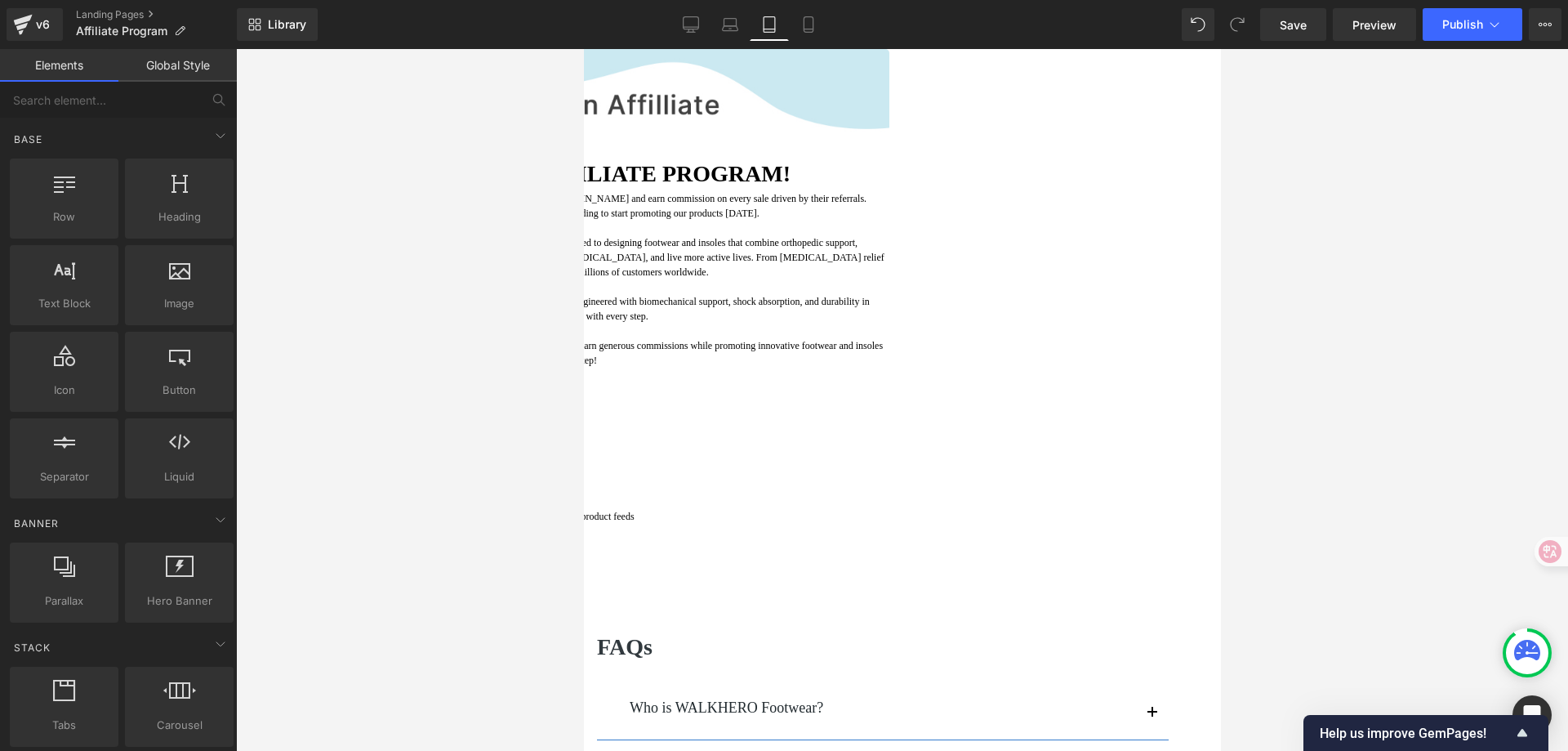
click at [1431, 282] on div at bounding box center [902, 399] width 1332 height 701
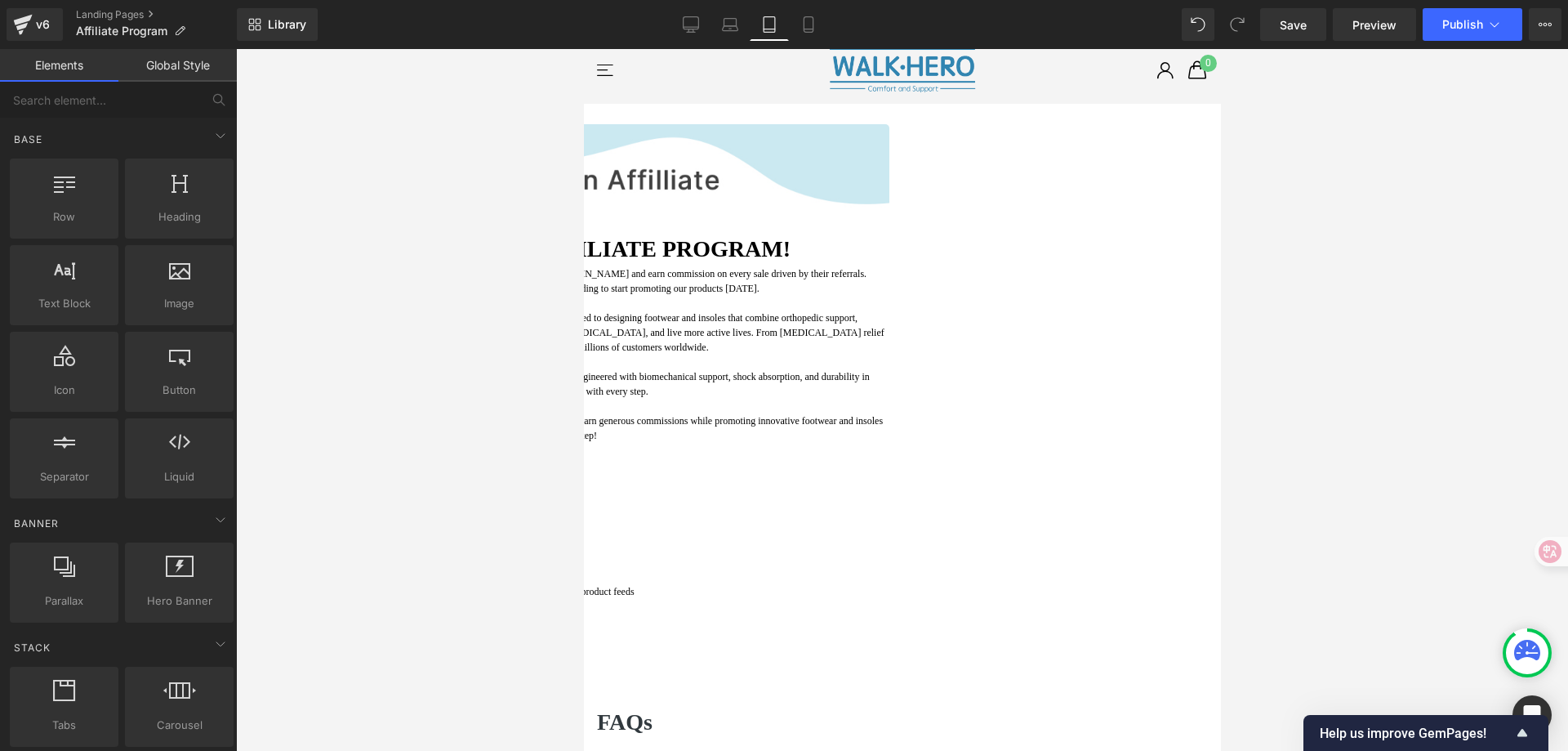
scroll to position [6, 0]
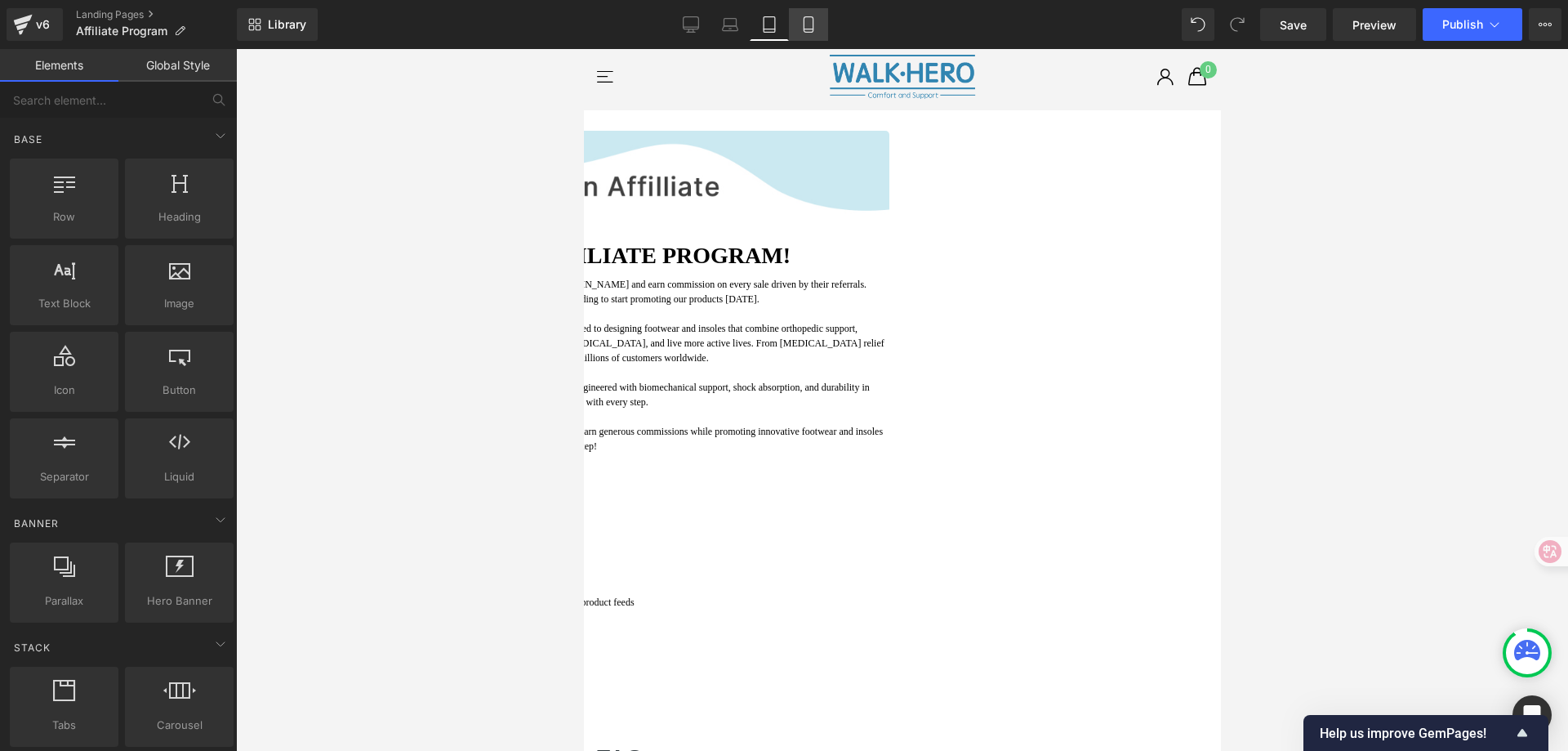
click at [807, 29] on icon at bounding box center [807, 29] width 9 height 0
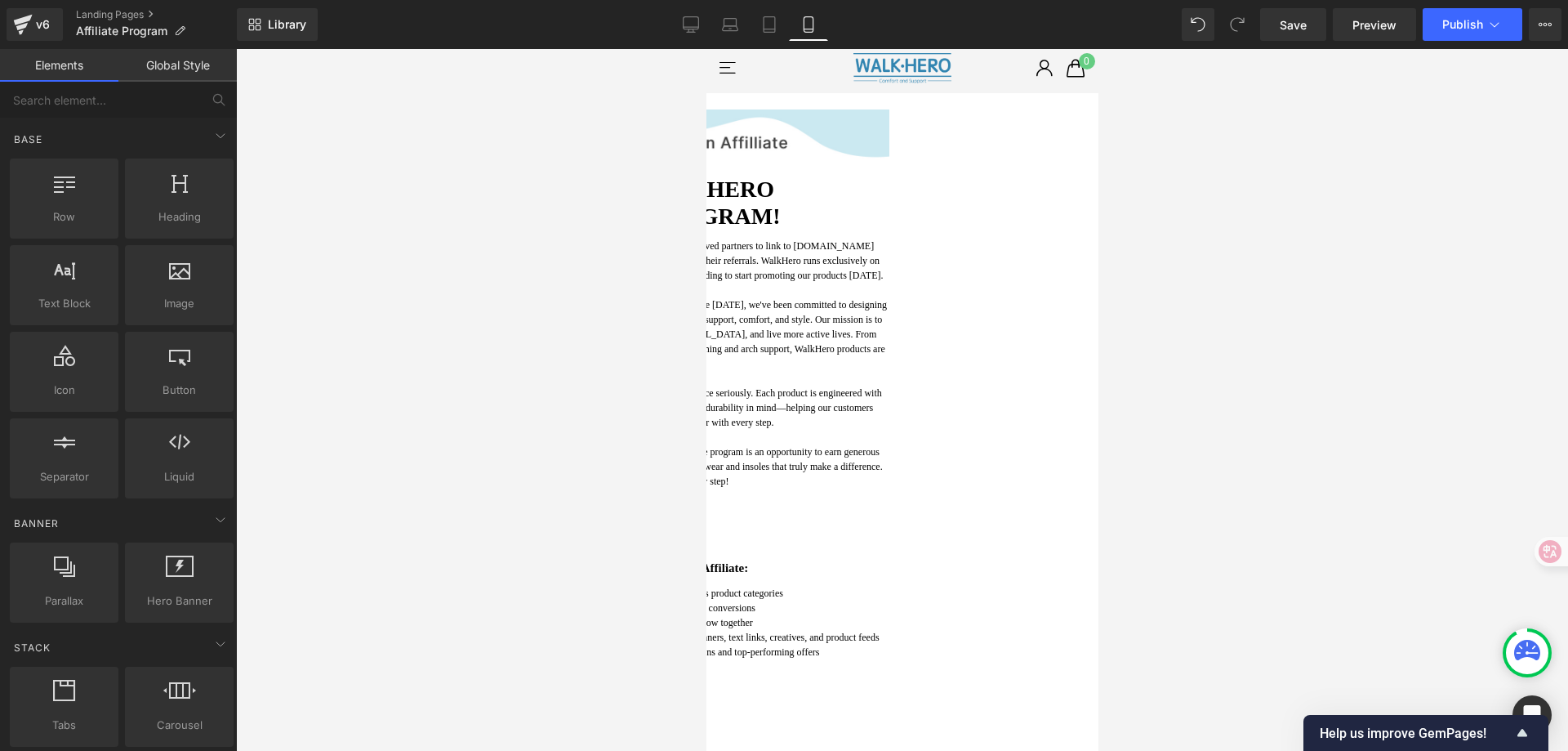
scroll to position [66, 0]
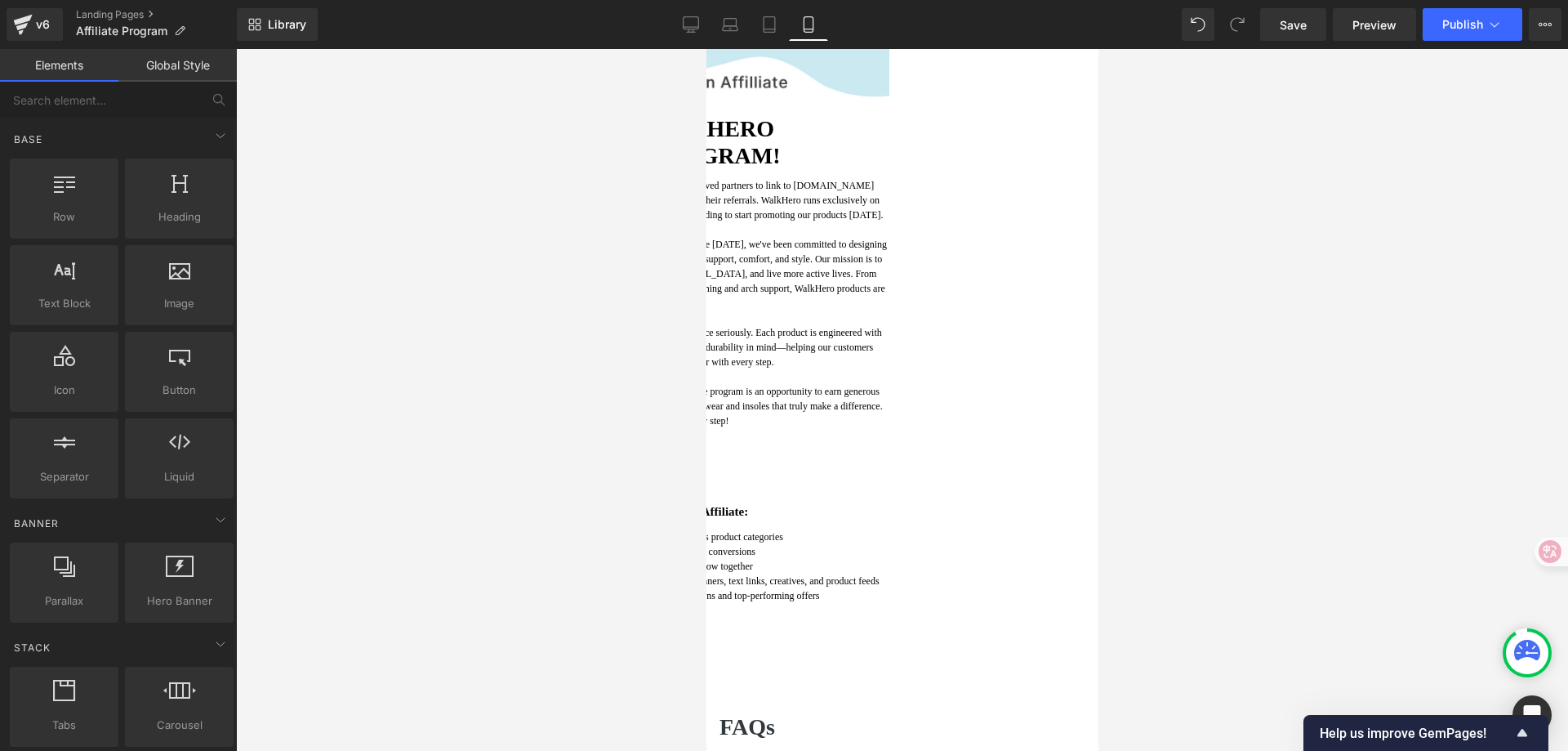
click at [727, 217] on p "The WalkHero Affiliate Program allows approved partners to link to [DOMAIN_NAME…" at bounding box center [706, 200] width 366 height 44
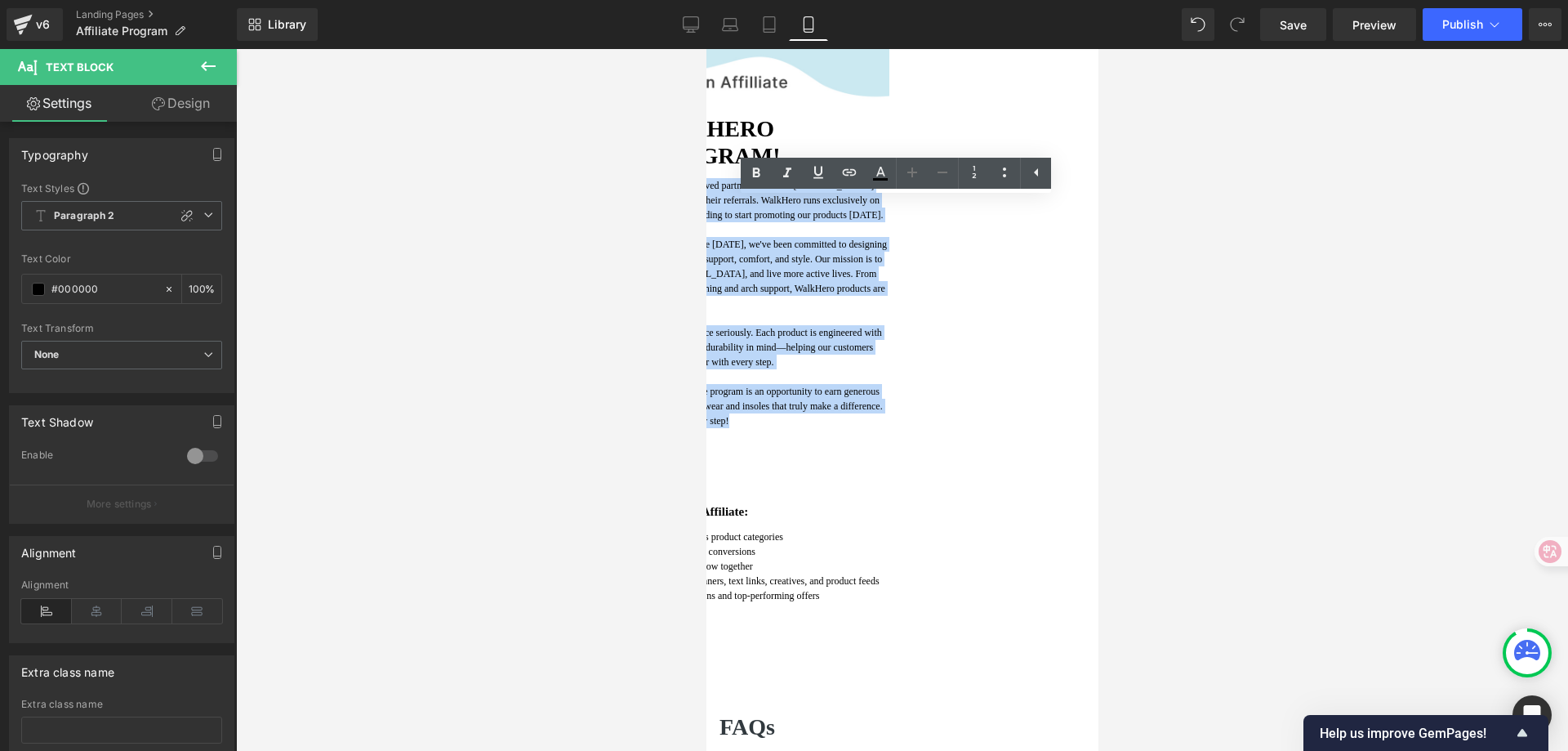
drag, startPoint x: 712, startPoint y: 207, endPoint x: 1071, endPoint y: 472, distance: 446.2
click at [889, 440] on div "The WalkHero Affiliate Program allows approved partners to link to [DOMAIN_NAME…" at bounding box center [706, 309] width 366 height 262
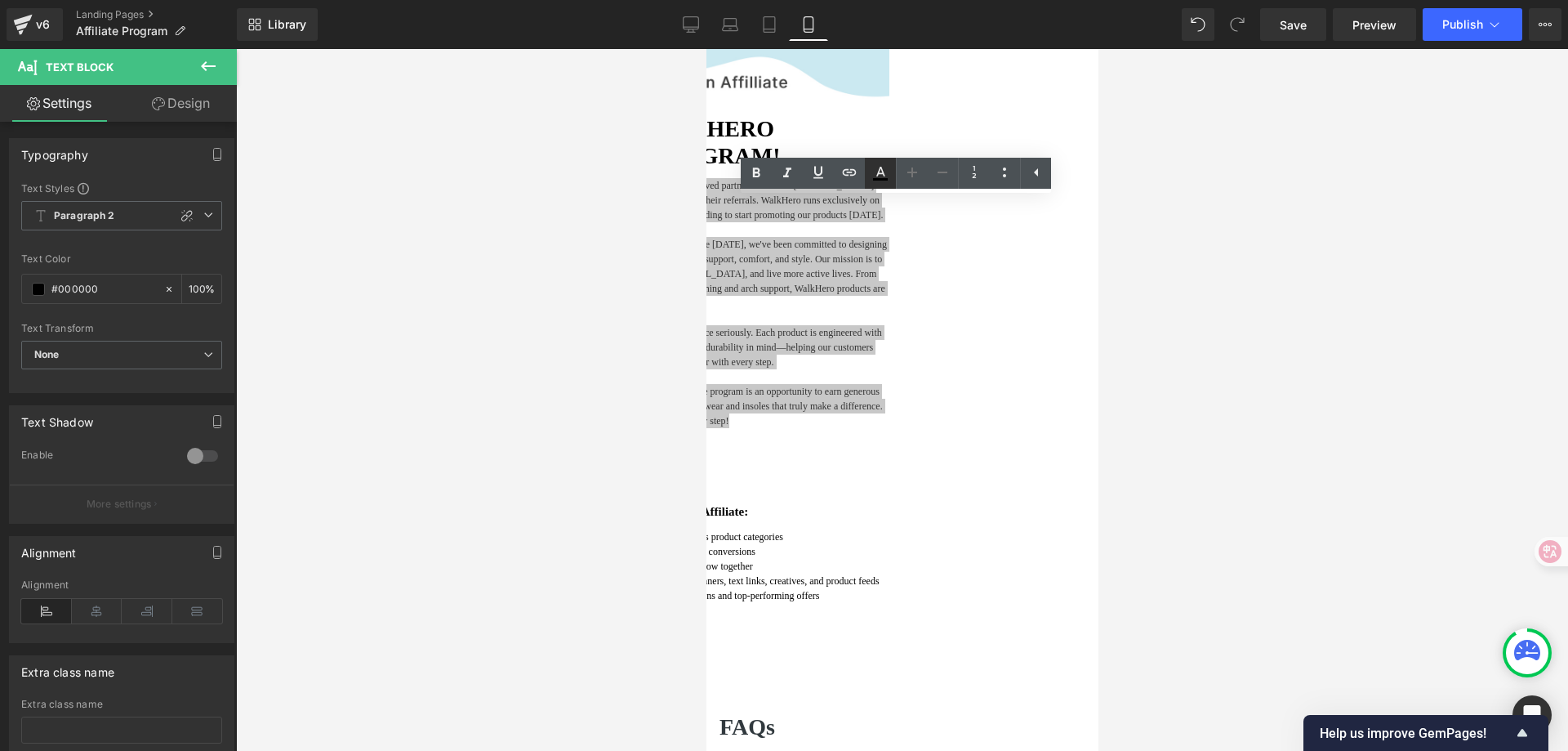
click at [875, 174] on icon at bounding box center [880, 173] width 19 height 19
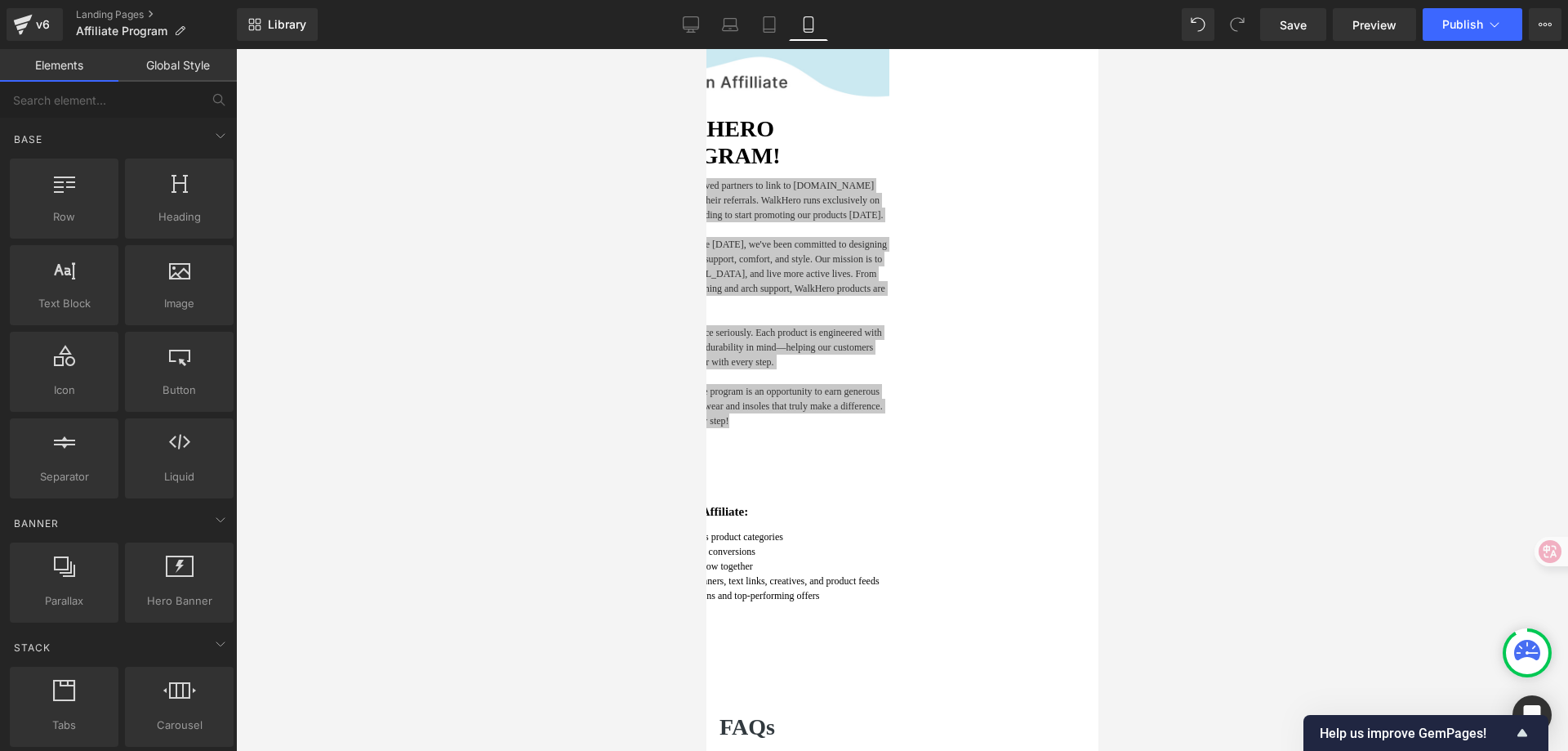
click at [1291, 273] on div at bounding box center [902, 399] width 1332 height 701
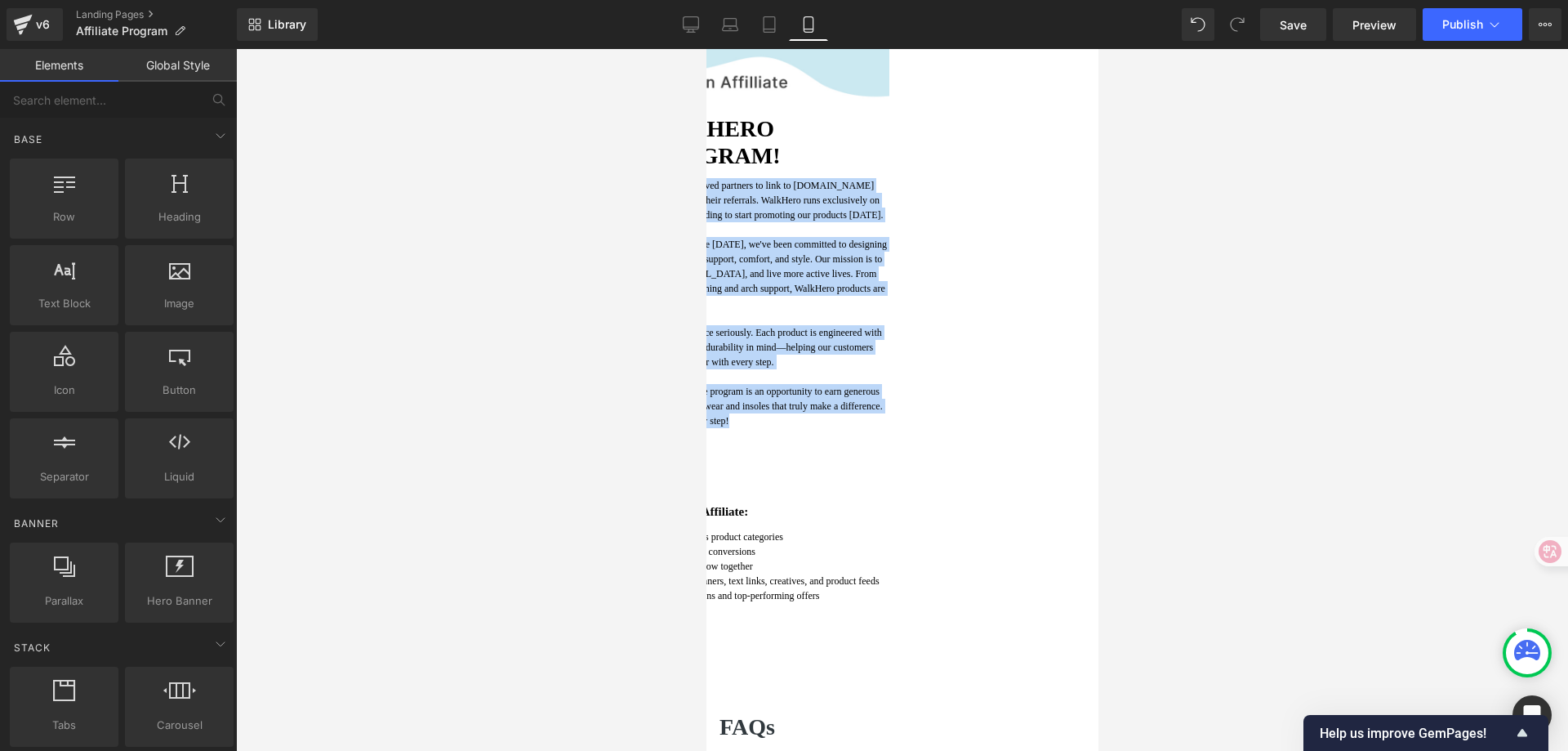
click at [889, 369] on p "We take our promise of quality and performance seriously. Each product is engin…" at bounding box center [706, 347] width 366 height 44
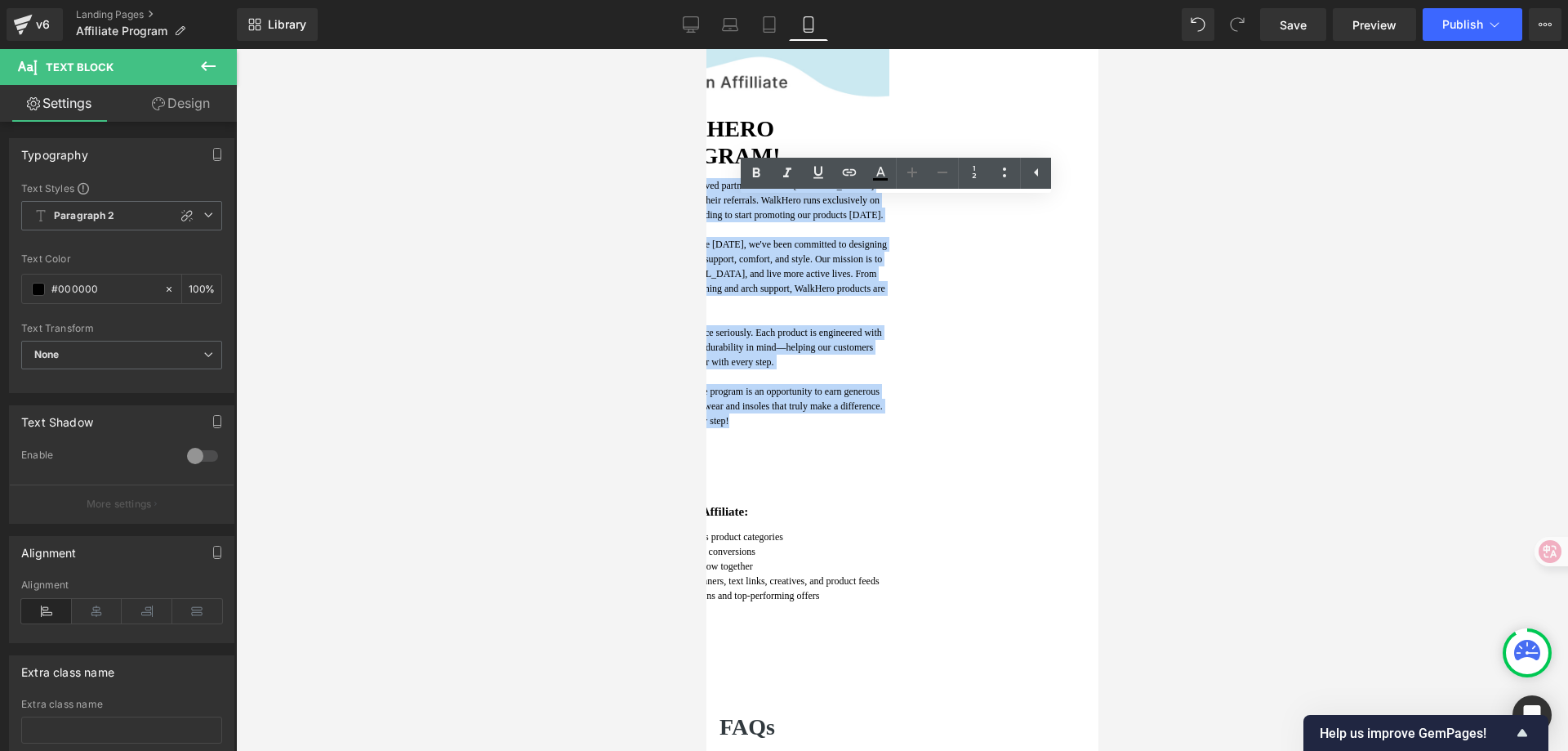
drag, startPoint x: 1069, startPoint y: 473, endPoint x: 662, endPoint y: 197, distance: 491.8
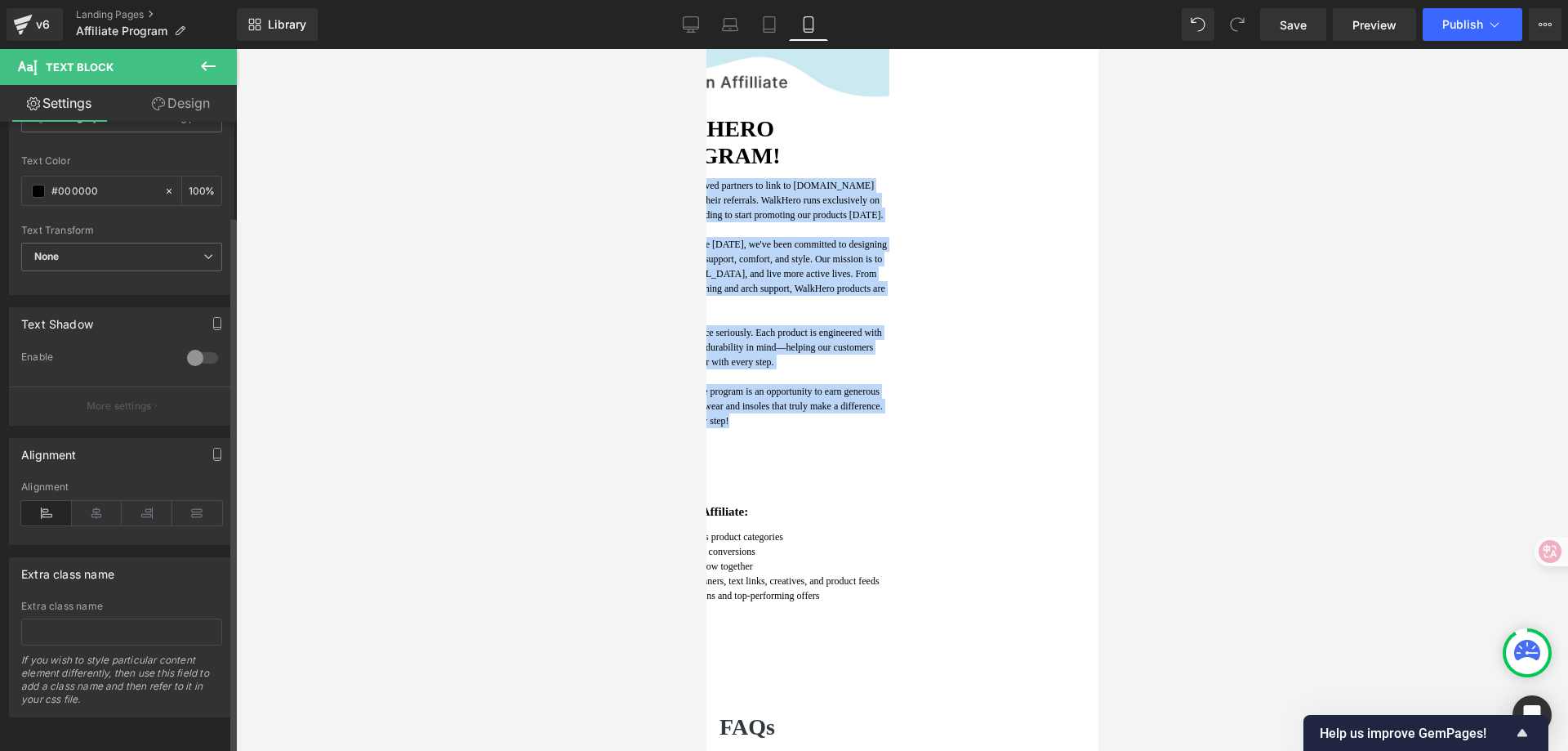
scroll to position [0, 0]
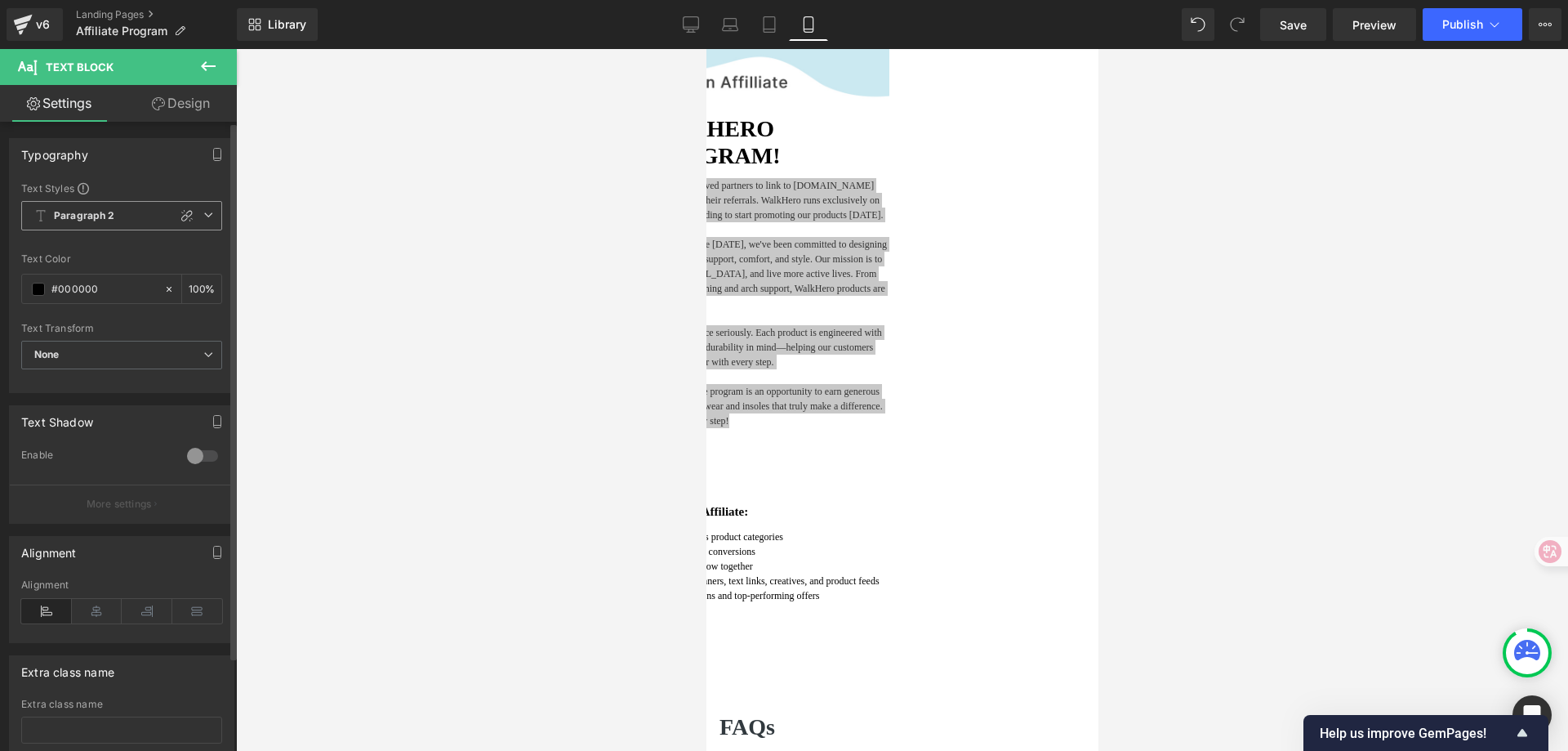
click at [204, 217] on icon at bounding box center [208, 215] width 10 height 10
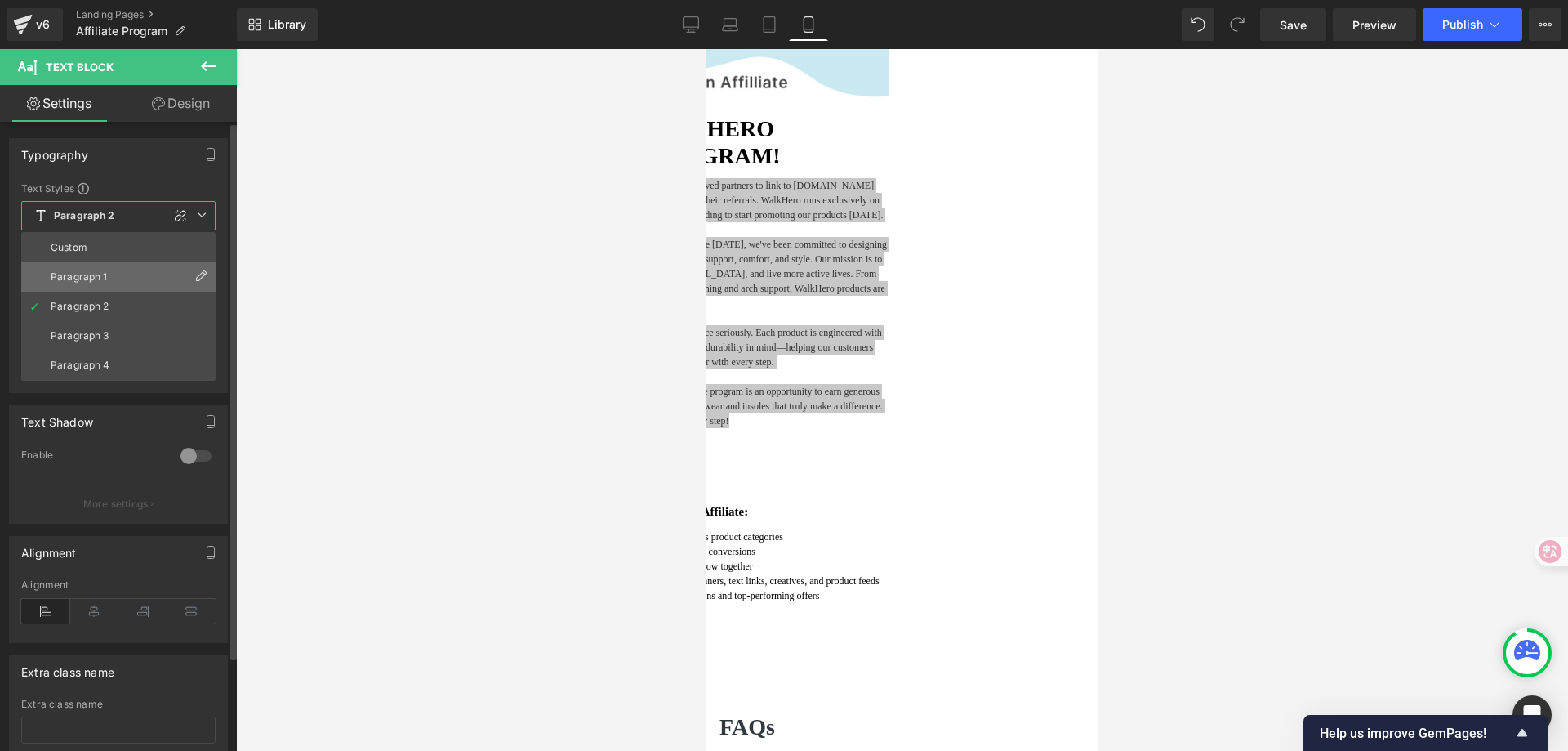
click at [141, 276] on li "Paragraph 1" at bounding box center [119, 277] width 195 height 29
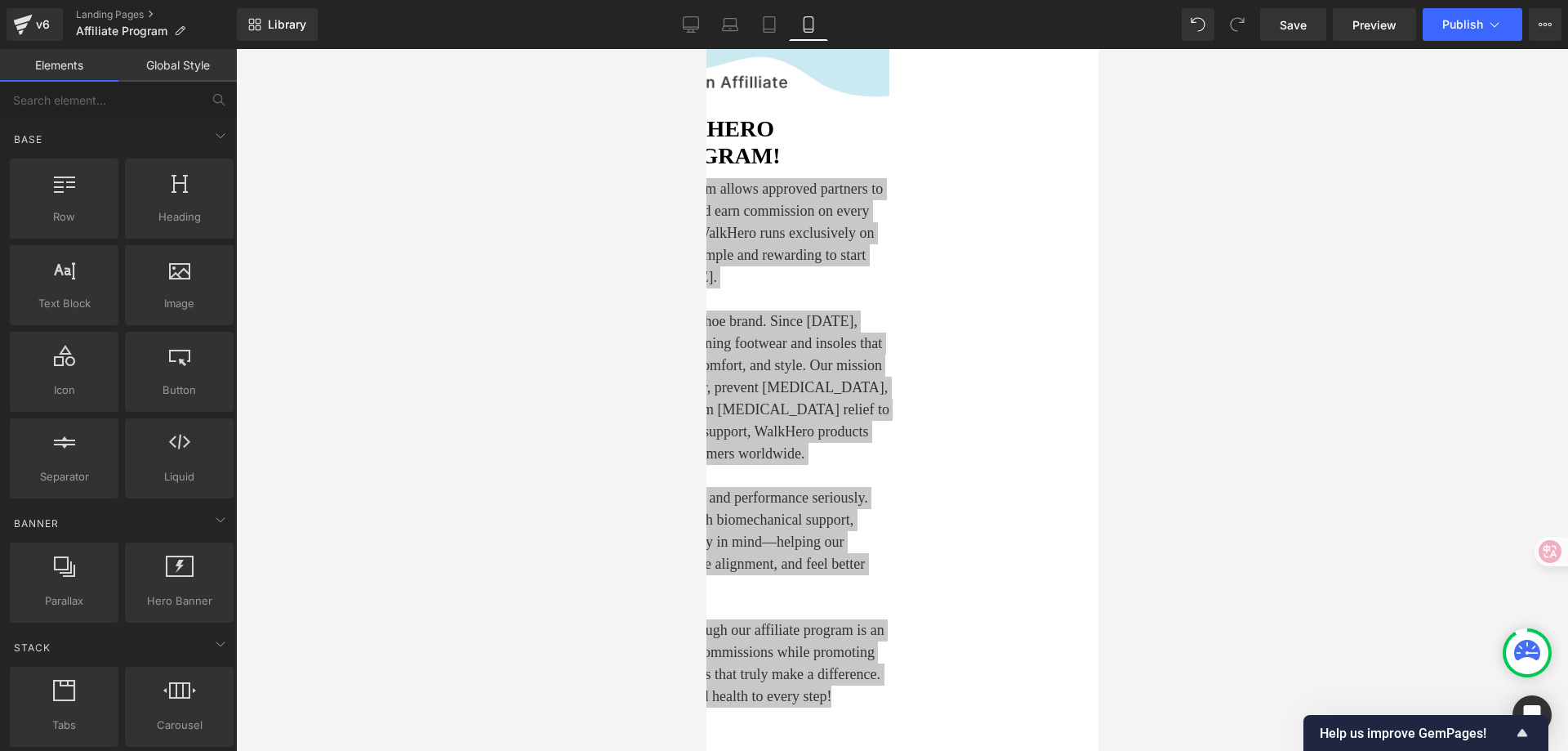
click at [1152, 300] on div at bounding box center [902, 399] width 1332 height 701
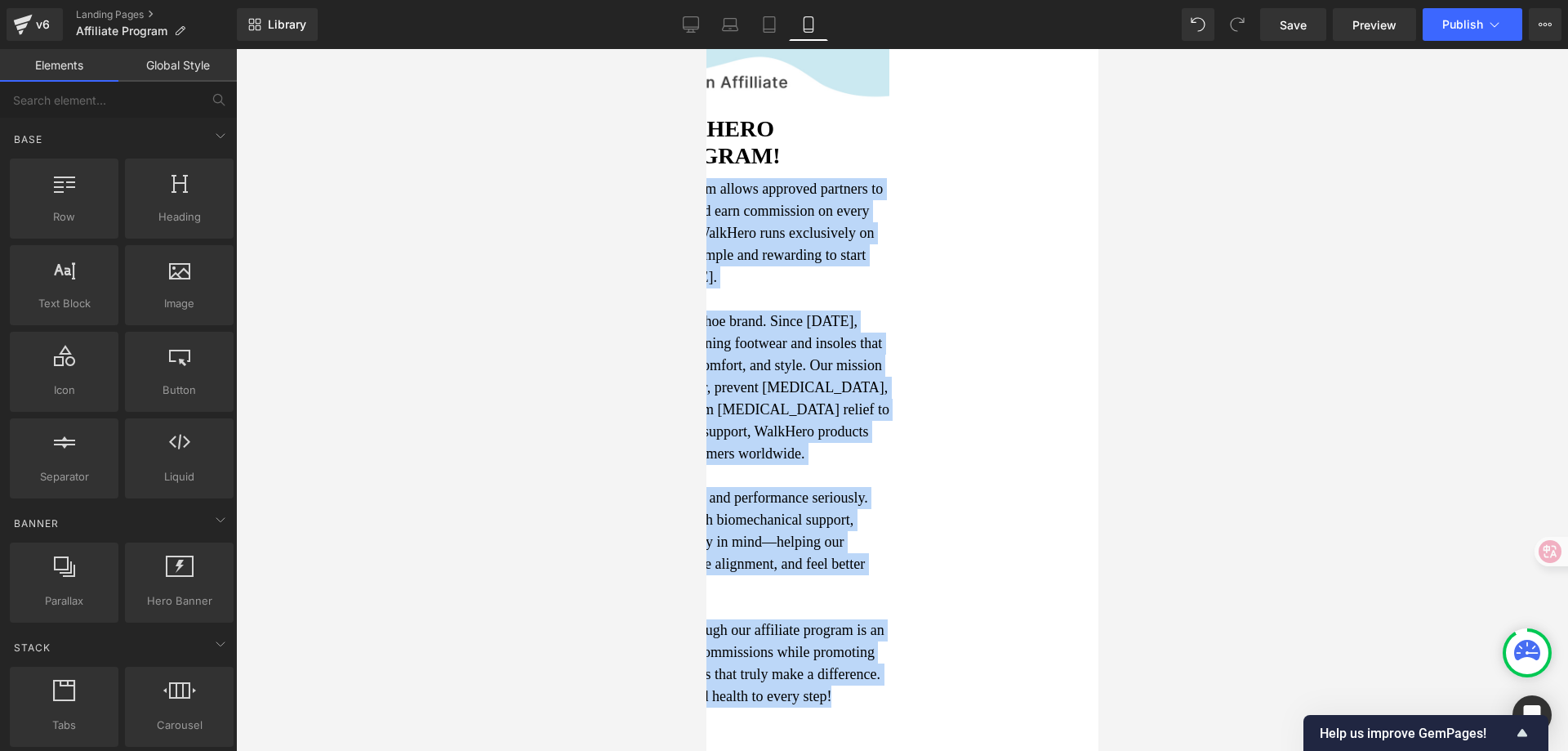
click at [857, 288] on p "The WalkHero Affiliate Program allows approved partners to link to [DOMAIN_NAME…" at bounding box center [706, 233] width 366 height 110
click at [889, 311] on p at bounding box center [706, 299] width 366 height 22
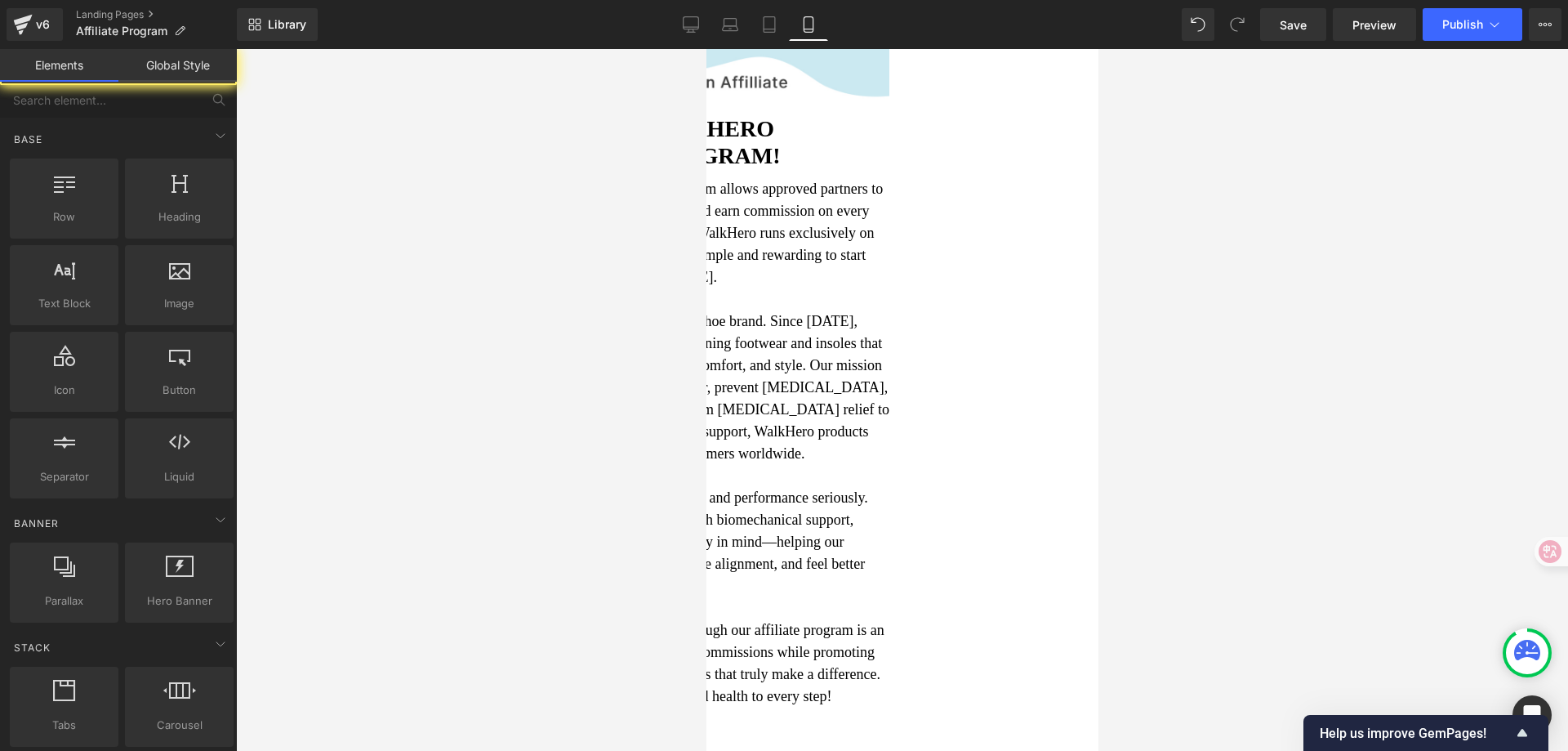
drag, startPoint x: 1269, startPoint y: 306, endPoint x: 1155, endPoint y: 326, distance: 115.7
click at [1269, 305] on div at bounding box center [902, 399] width 1332 height 701
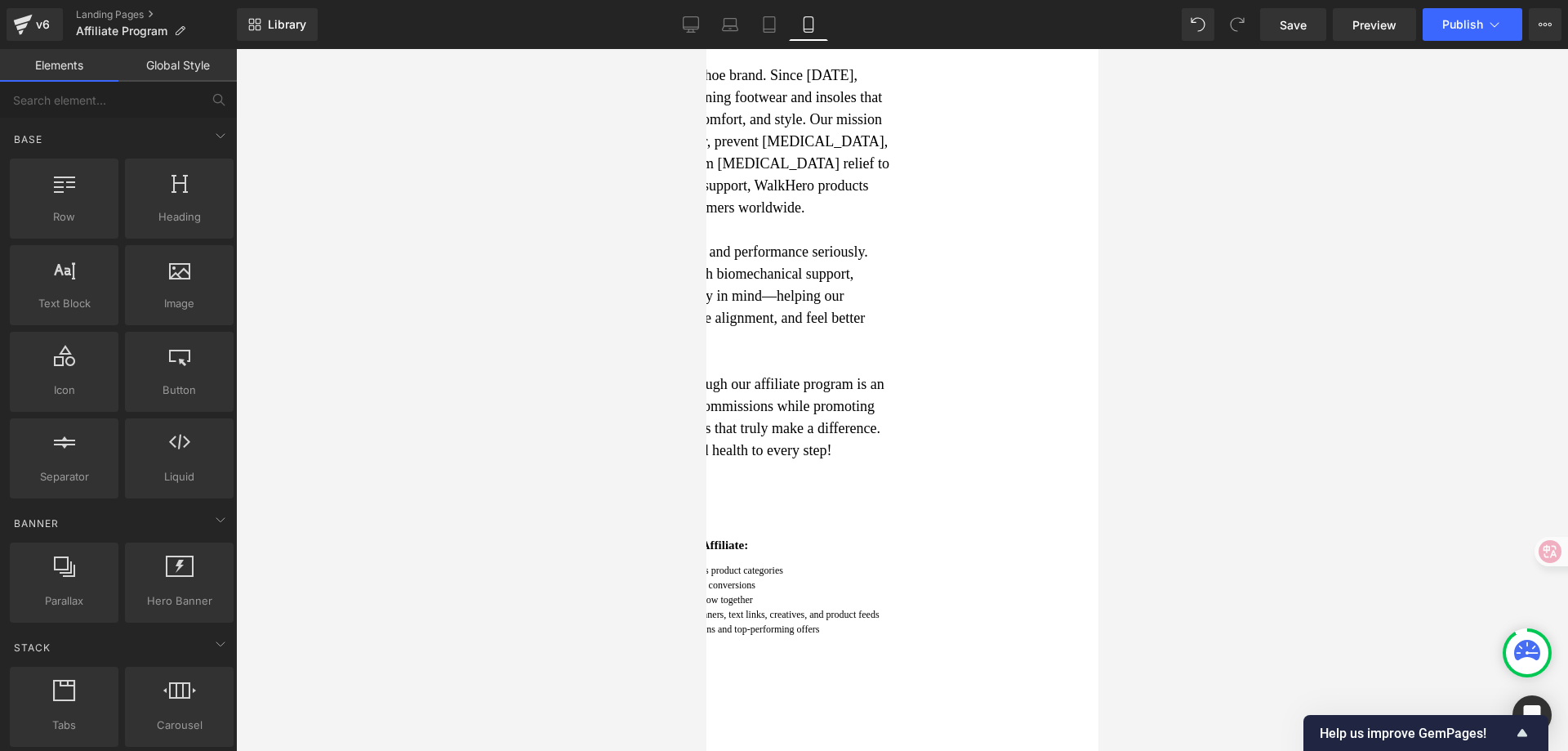
scroll to position [474, 0]
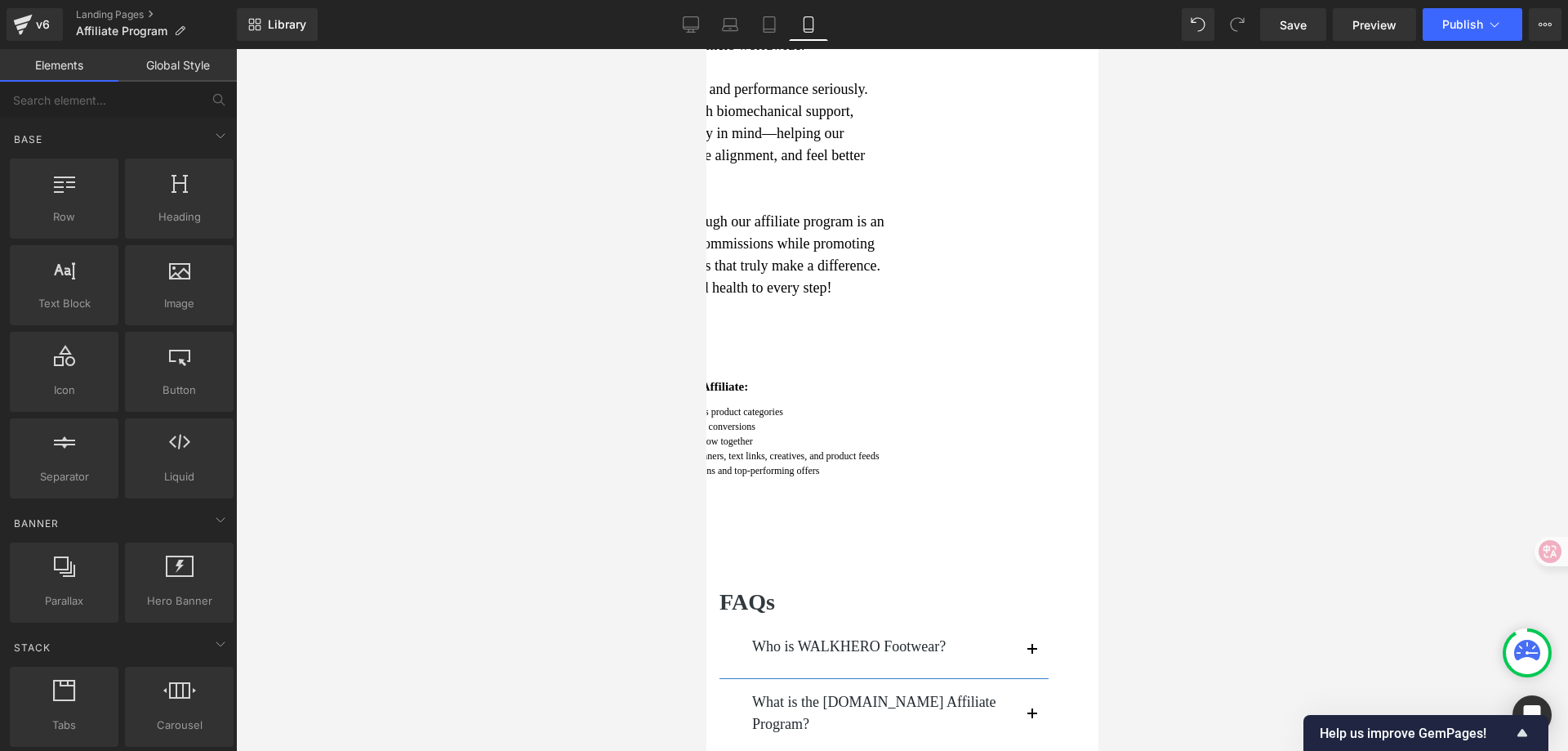
drag, startPoint x: 1044, startPoint y: 582, endPoint x: 1031, endPoint y: 585, distance: 13.3
click at [889, 478] on li "Frequent updates on new promotions and top-performing offers" at bounding box center [722, 470] width 333 height 15
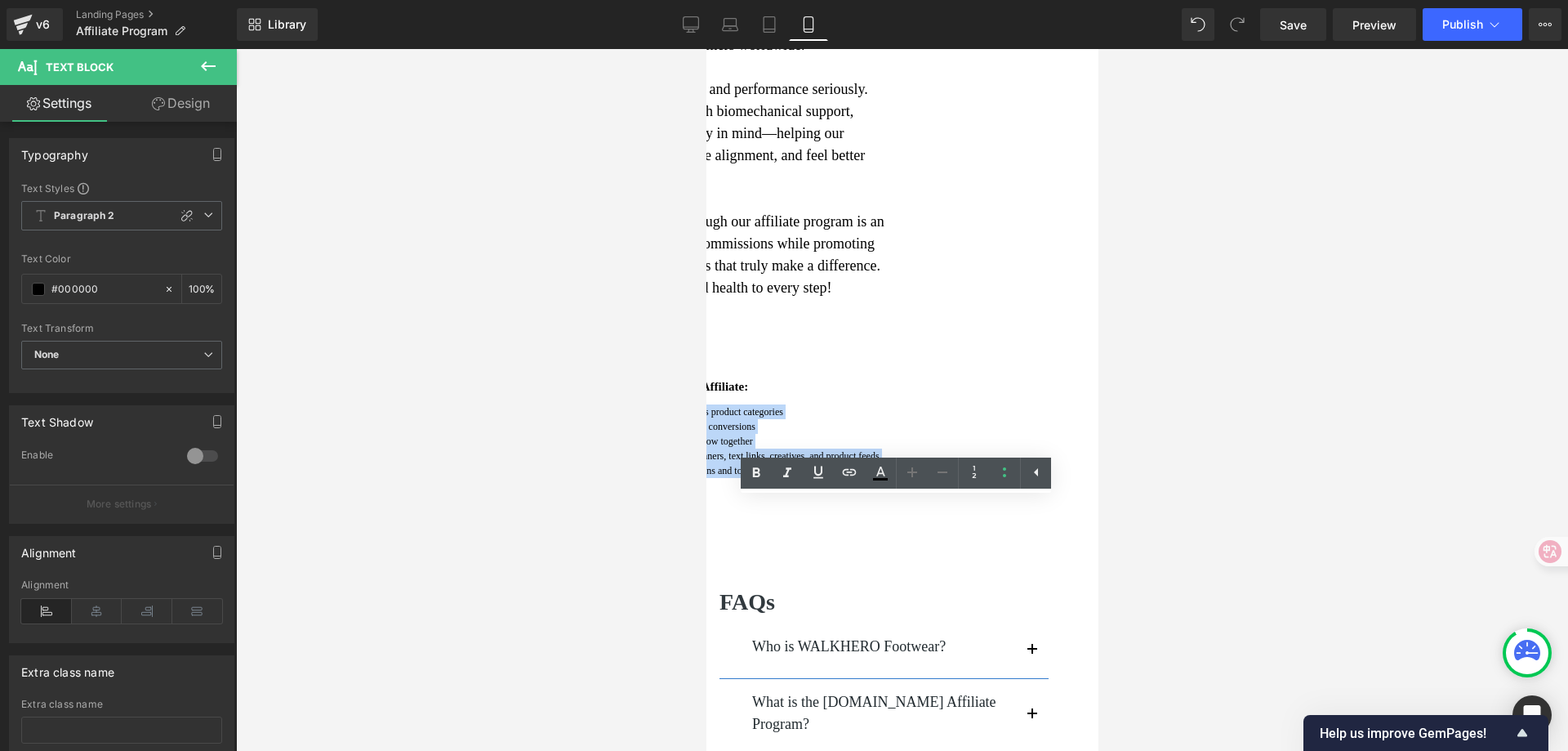
drag, startPoint x: 1032, startPoint y: 588, endPoint x: 726, endPoint y: 516, distance: 314.4
click at [726, 478] on ul "20%–50% commission rates across product categories 30-day tracking cookie for r…" at bounding box center [706, 440] width 366 height 73
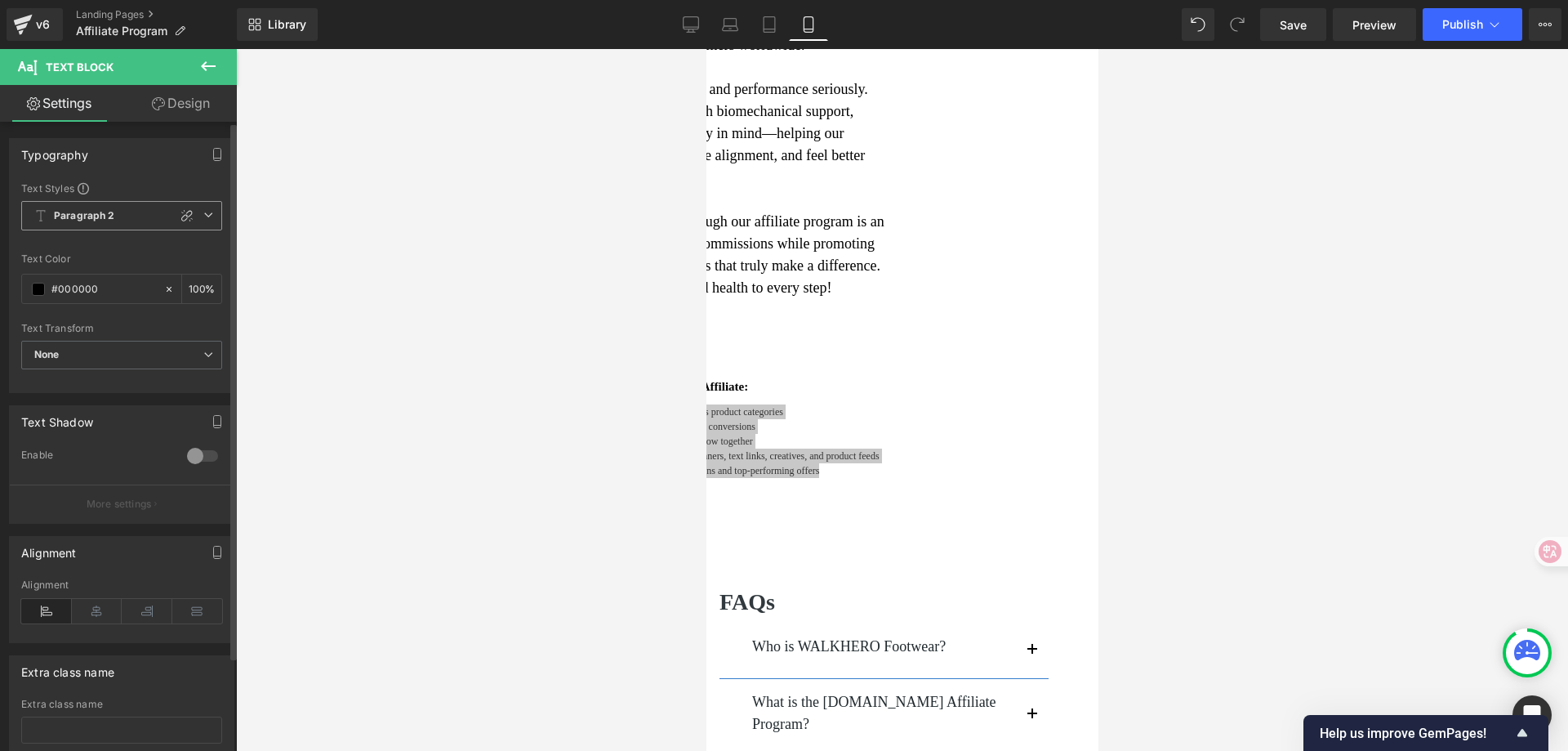
click at [204, 213] on icon at bounding box center [208, 215] width 10 height 10
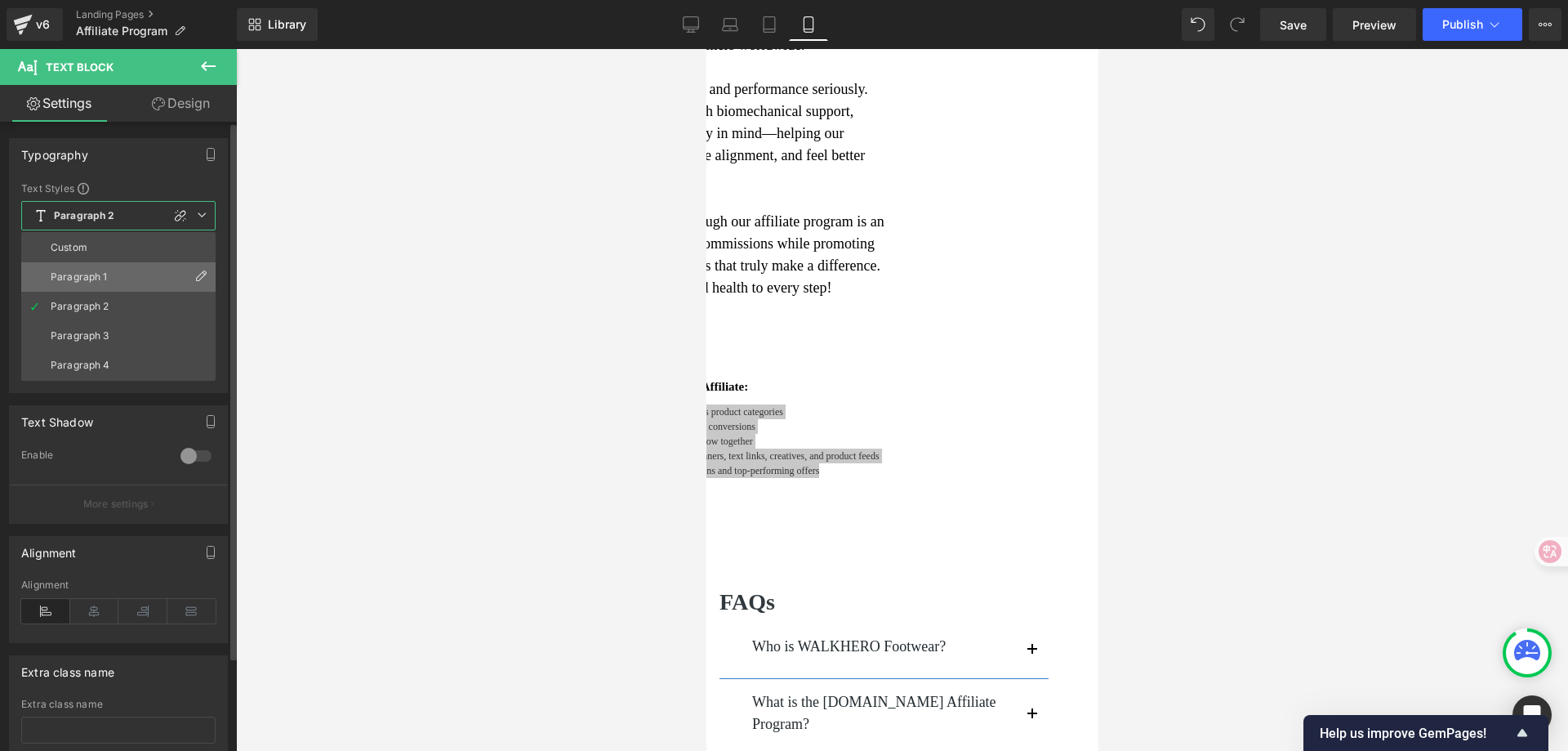
click at [141, 281] on li "Paragraph 1" at bounding box center [119, 277] width 195 height 29
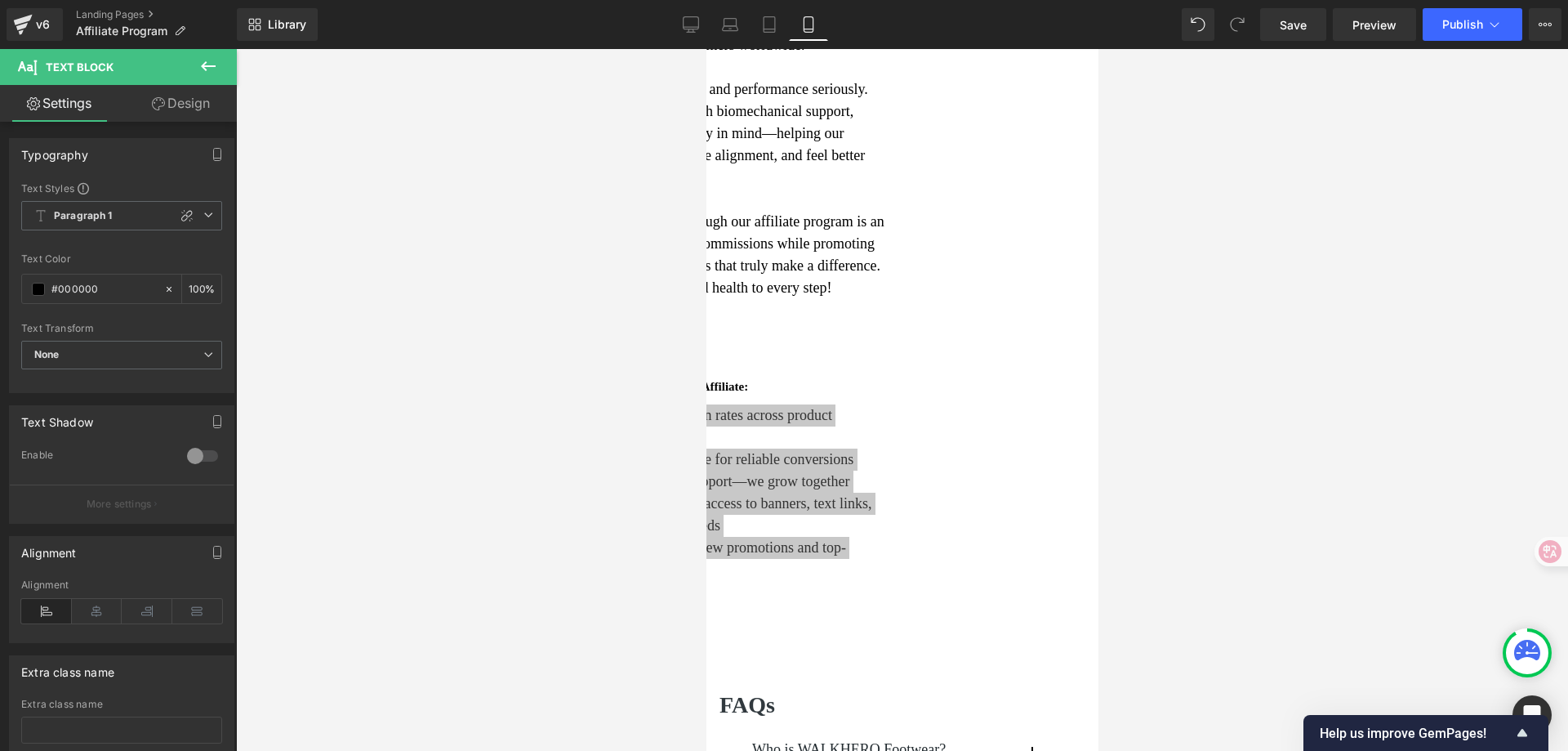
click at [1224, 433] on div at bounding box center [902, 399] width 1332 height 701
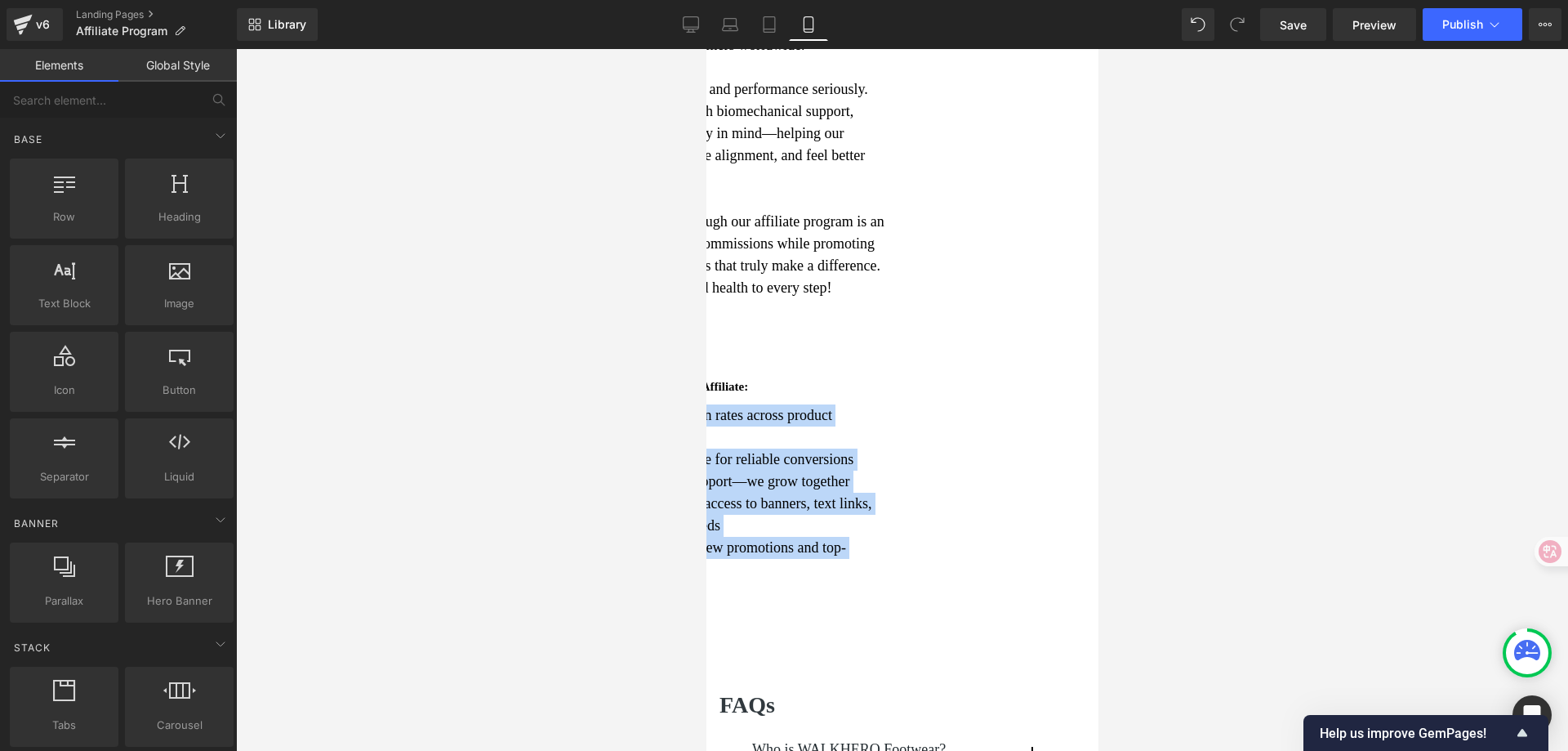
click at [889, 448] on li "20%–50% commission rates across product categories" at bounding box center [722, 426] width 333 height 44
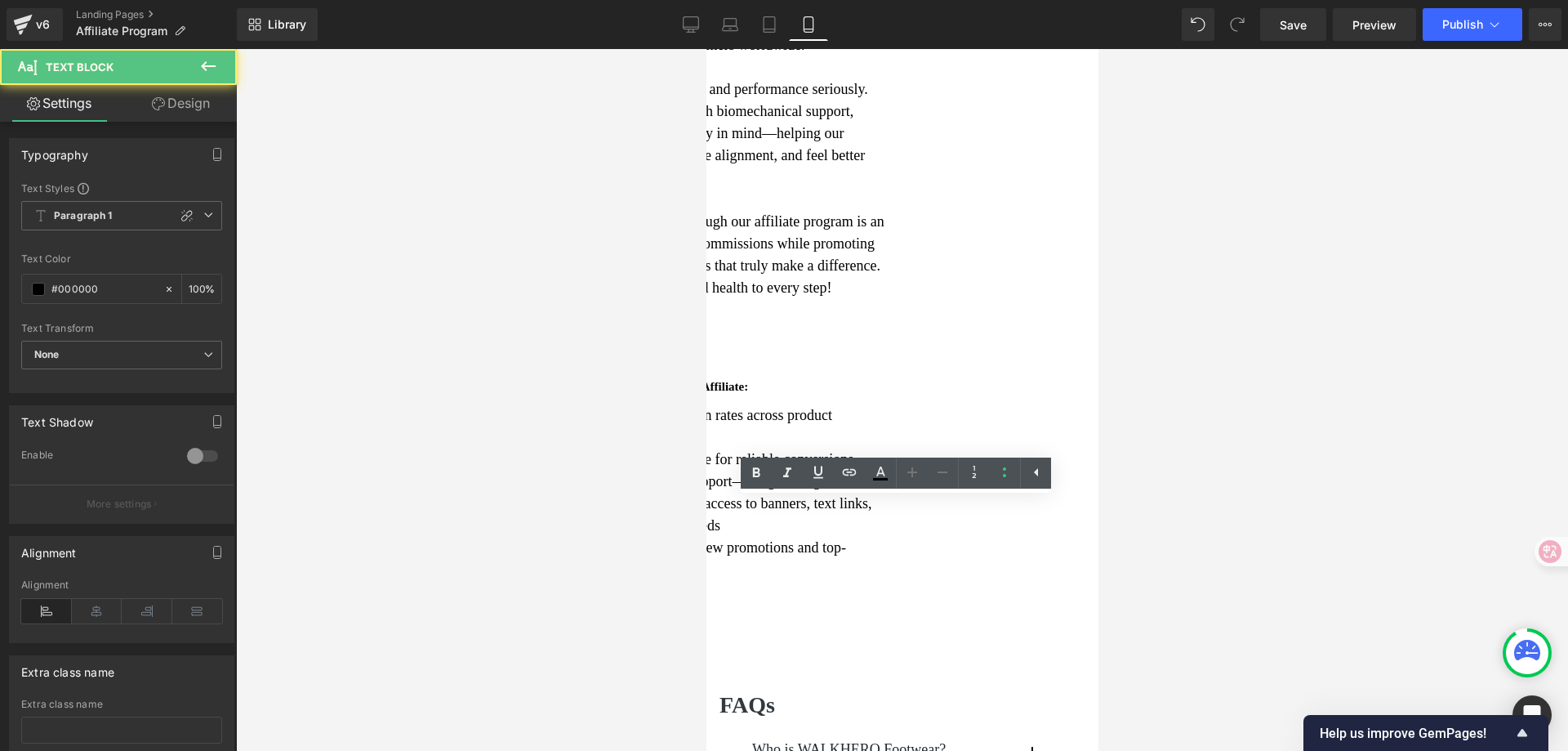
click at [852, 448] on li "20%–50% commission rates across product categories" at bounding box center [722, 426] width 333 height 44
click at [712, 448] on li "20%–50% commission rates across product categories" at bounding box center [722, 426] width 333 height 44
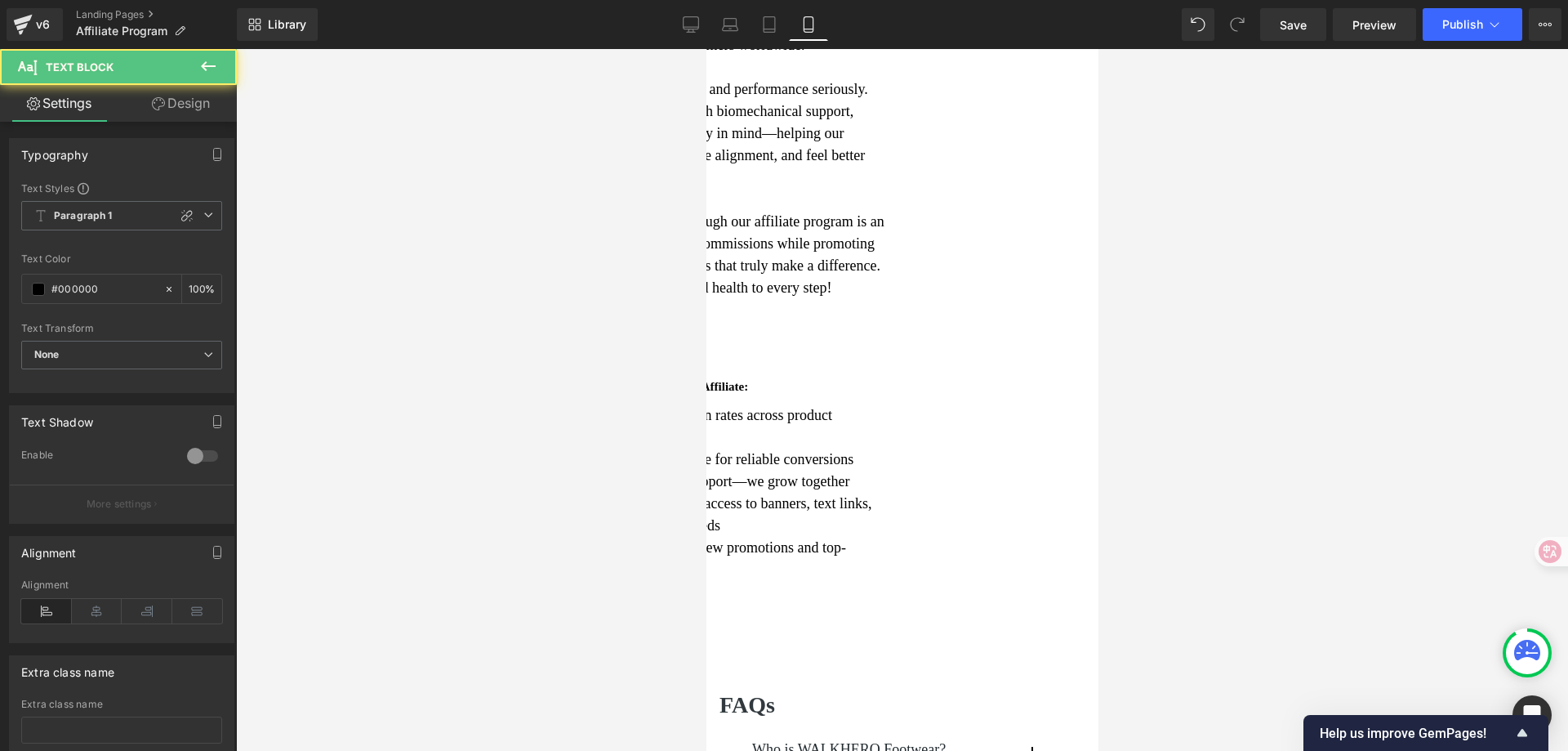
click at [714, 537] on li "Fast onboarding with access to banners, text links, creatives, and product feeds" at bounding box center [722, 514] width 333 height 44
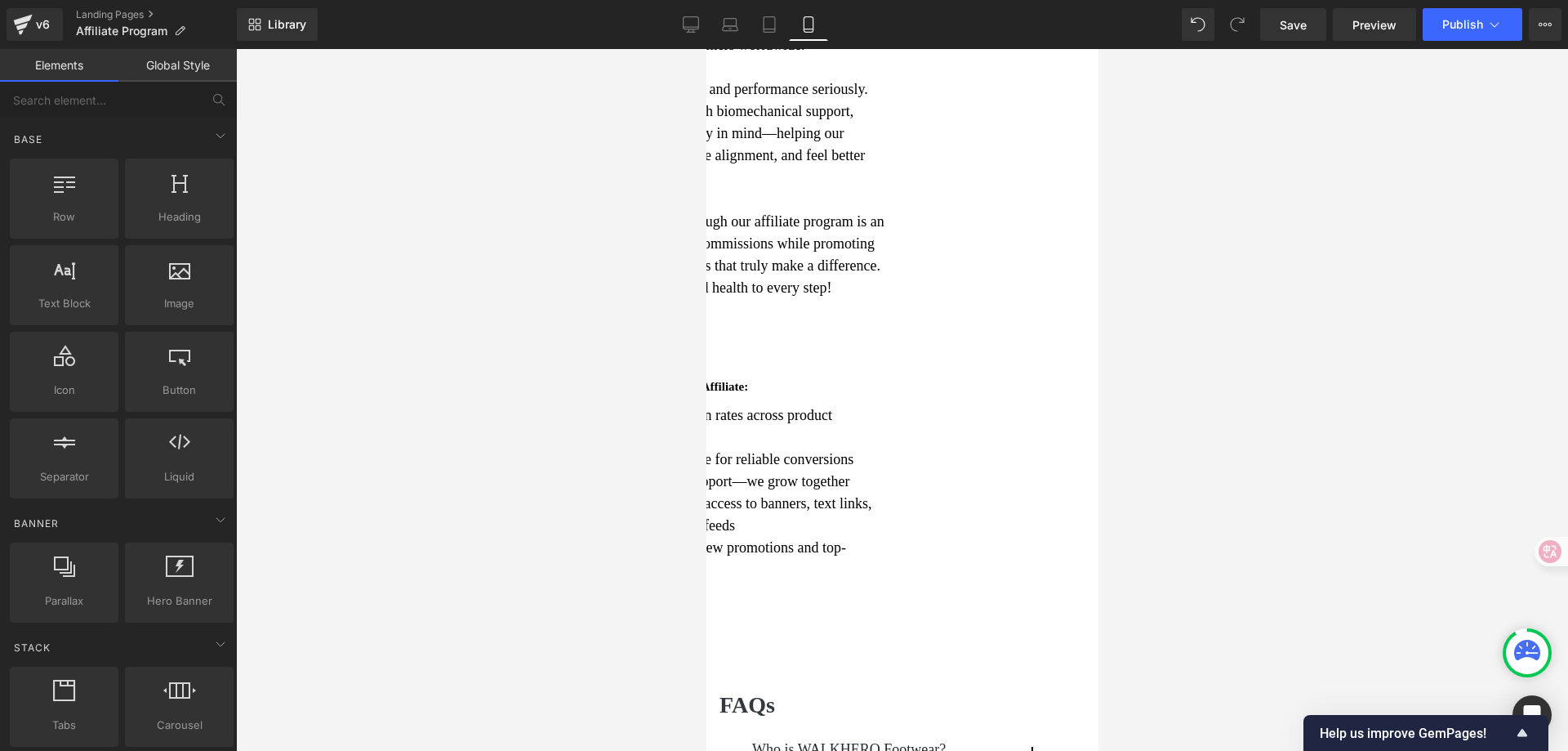
click at [1321, 536] on div at bounding box center [902, 399] width 1332 height 701
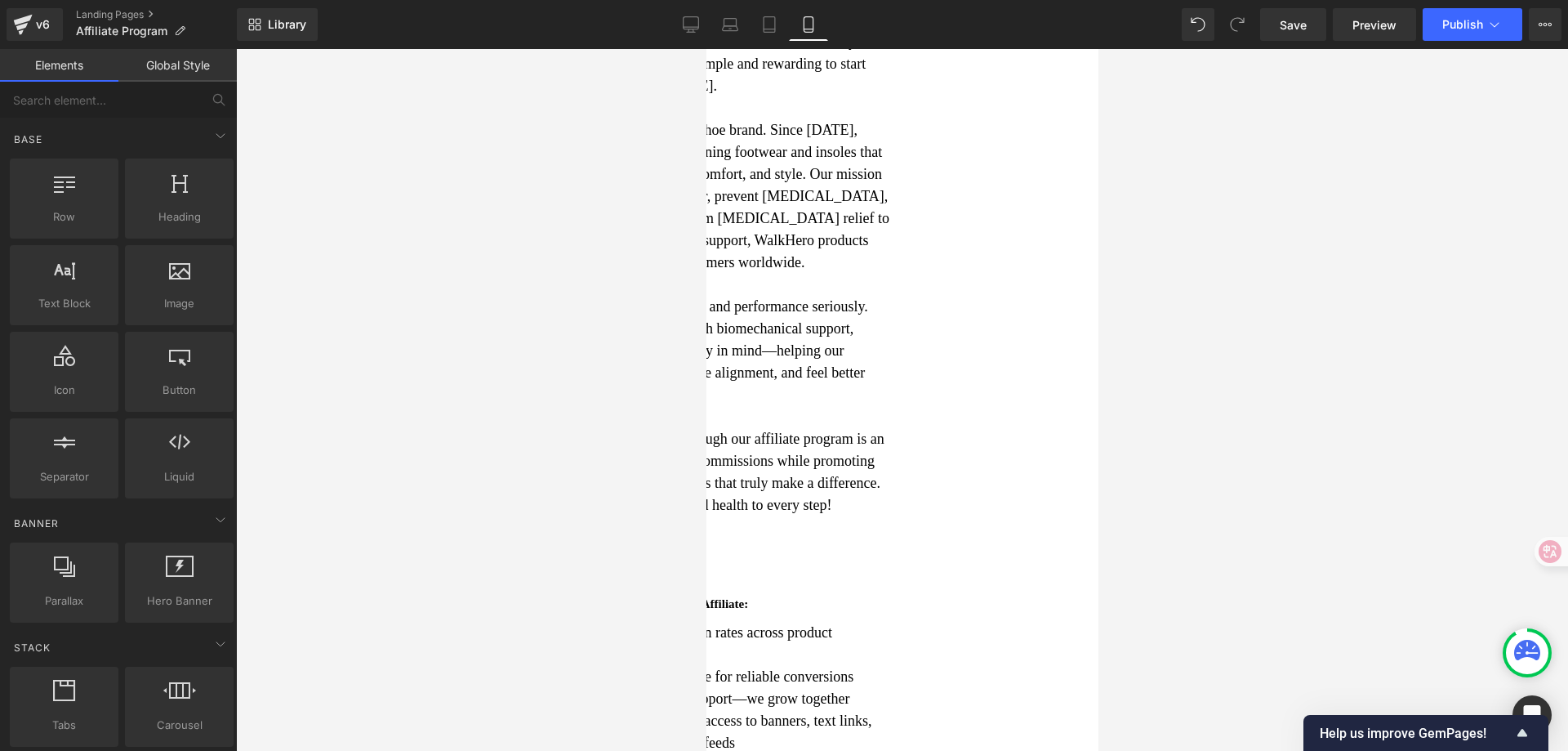
scroll to position [408, 0]
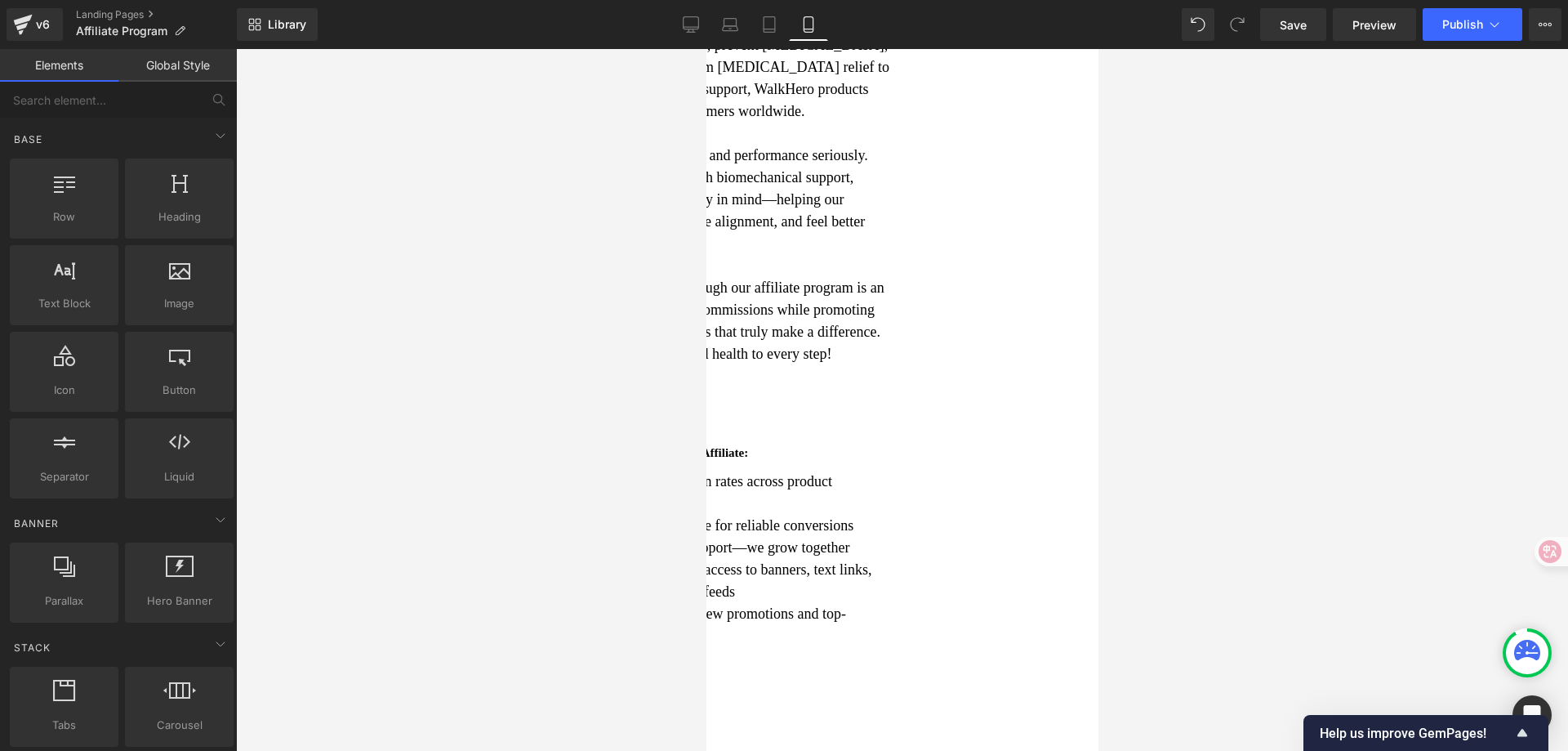
drag, startPoint x: 1375, startPoint y: 406, endPoint x: 1351, endPoint y: 411, distance: 24.5
click at [1369, 405] on div at bounding box center [902, 399] width 1332 height 701
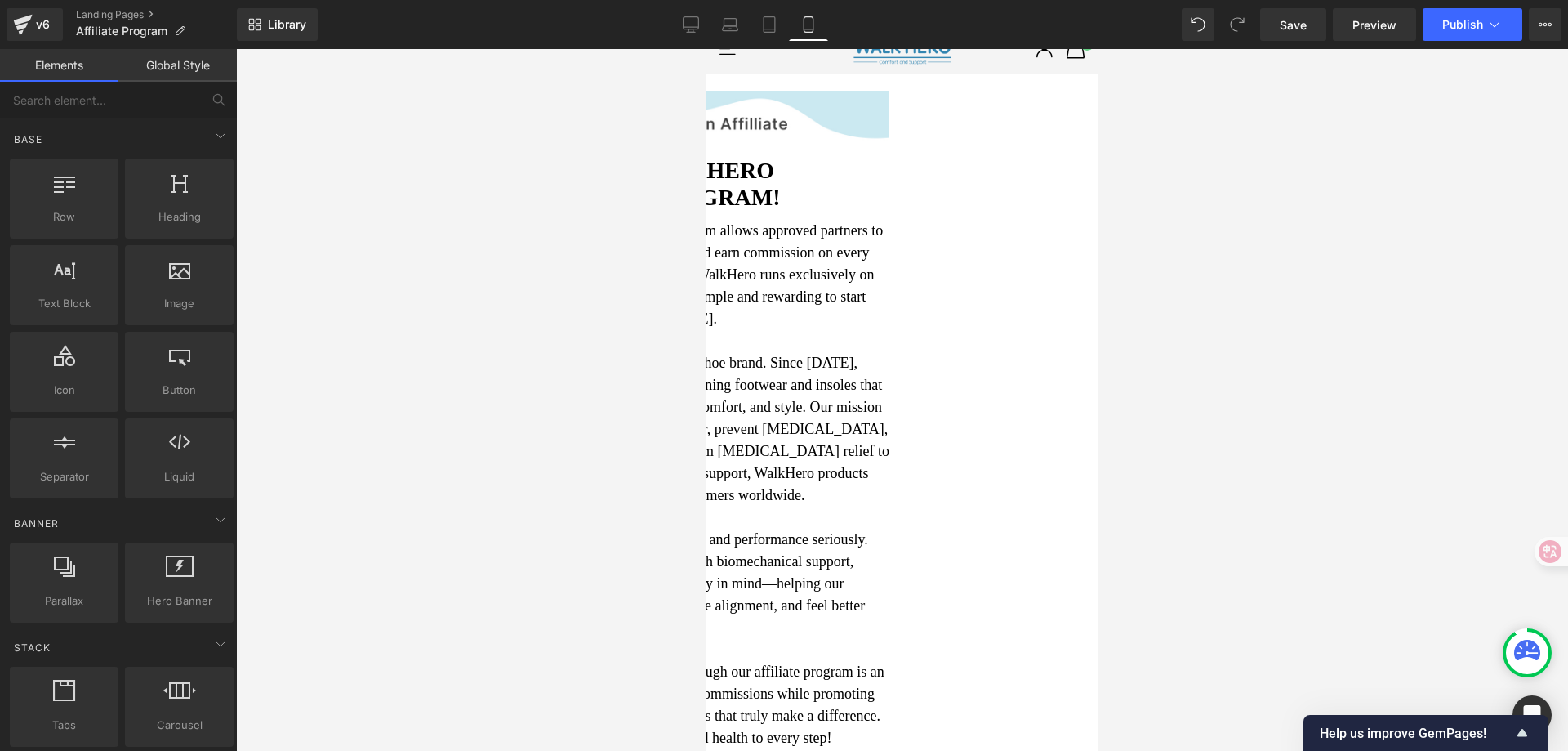
scroll to position [490, 0]
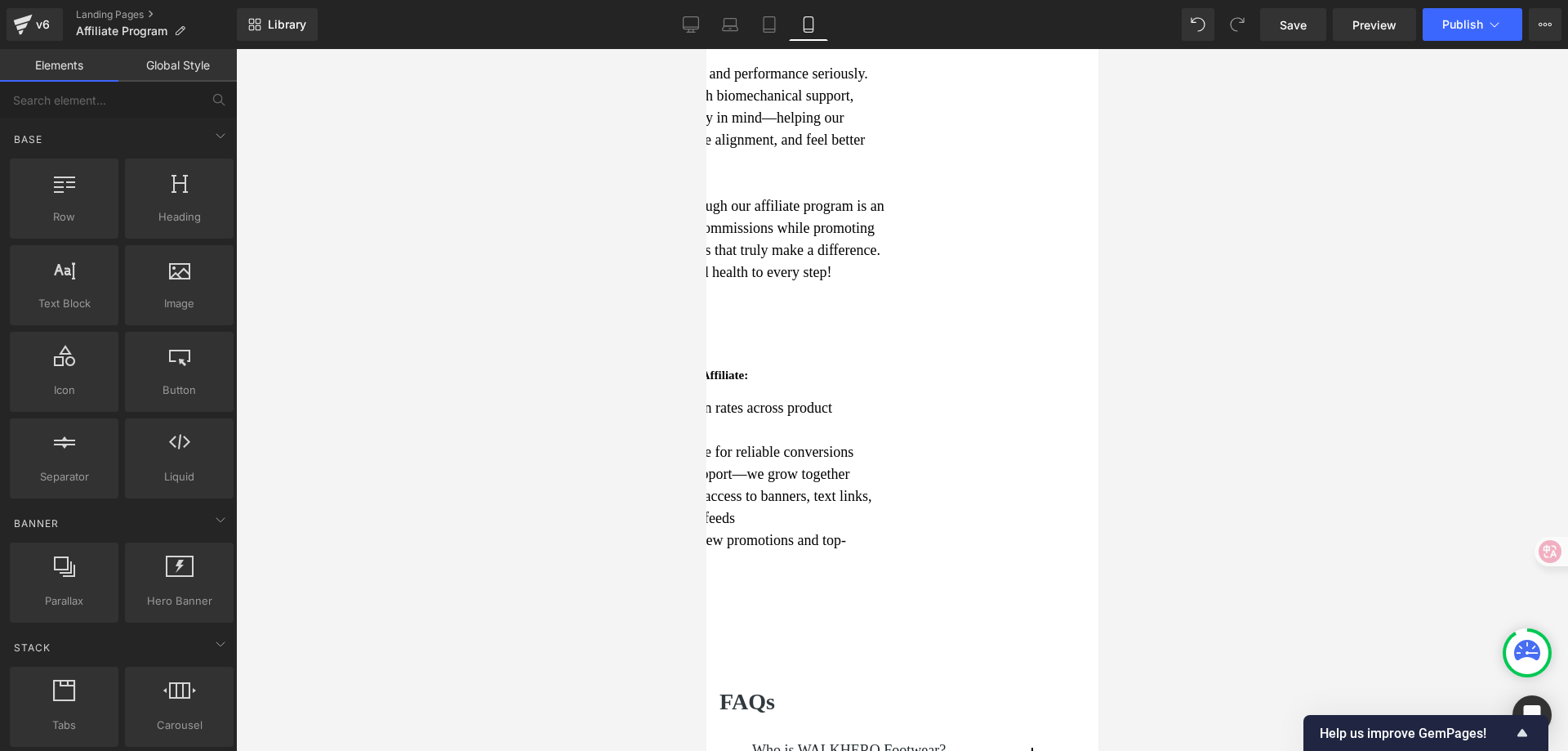
click at [889, 387] on div "5 Reasons to Become a WalkHero Affiliate:" at bounding box center [706, 372] width 366 height 29
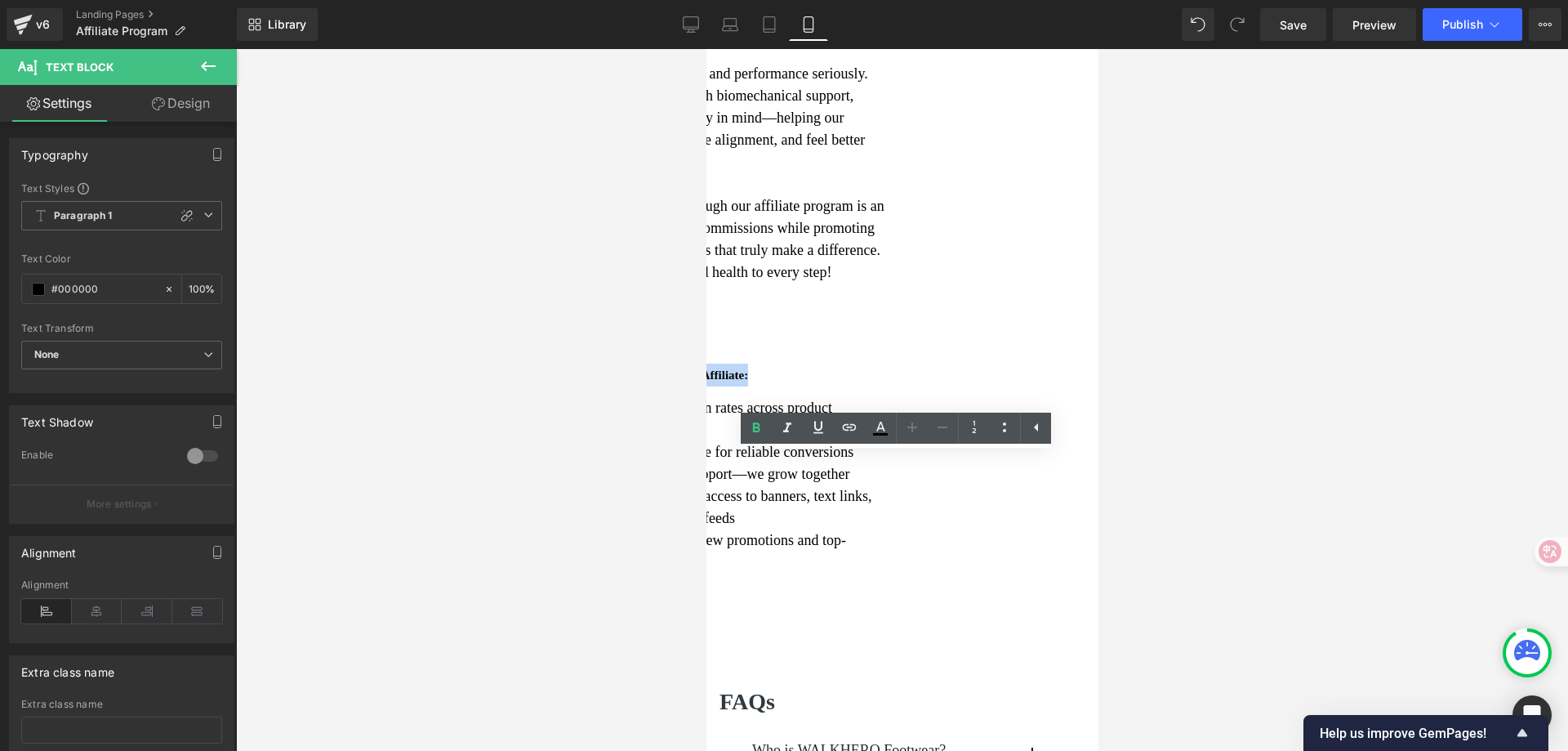
drag, startPoint x: 983, startPoint y: 473, endPoint x: 1410, endPoint y: 521, distance: 429.7
click at [706, 470] on html "Toggle accessibility mode (a) Go to homepage (h) Go to navigation (n) Go to sea…" at bounding box center [902, 691] width 392 height 2265
click at [889, 464] on li "30-day tracking cookie for reliable conversions" at bounding box center [722, 452] width 333 height 22
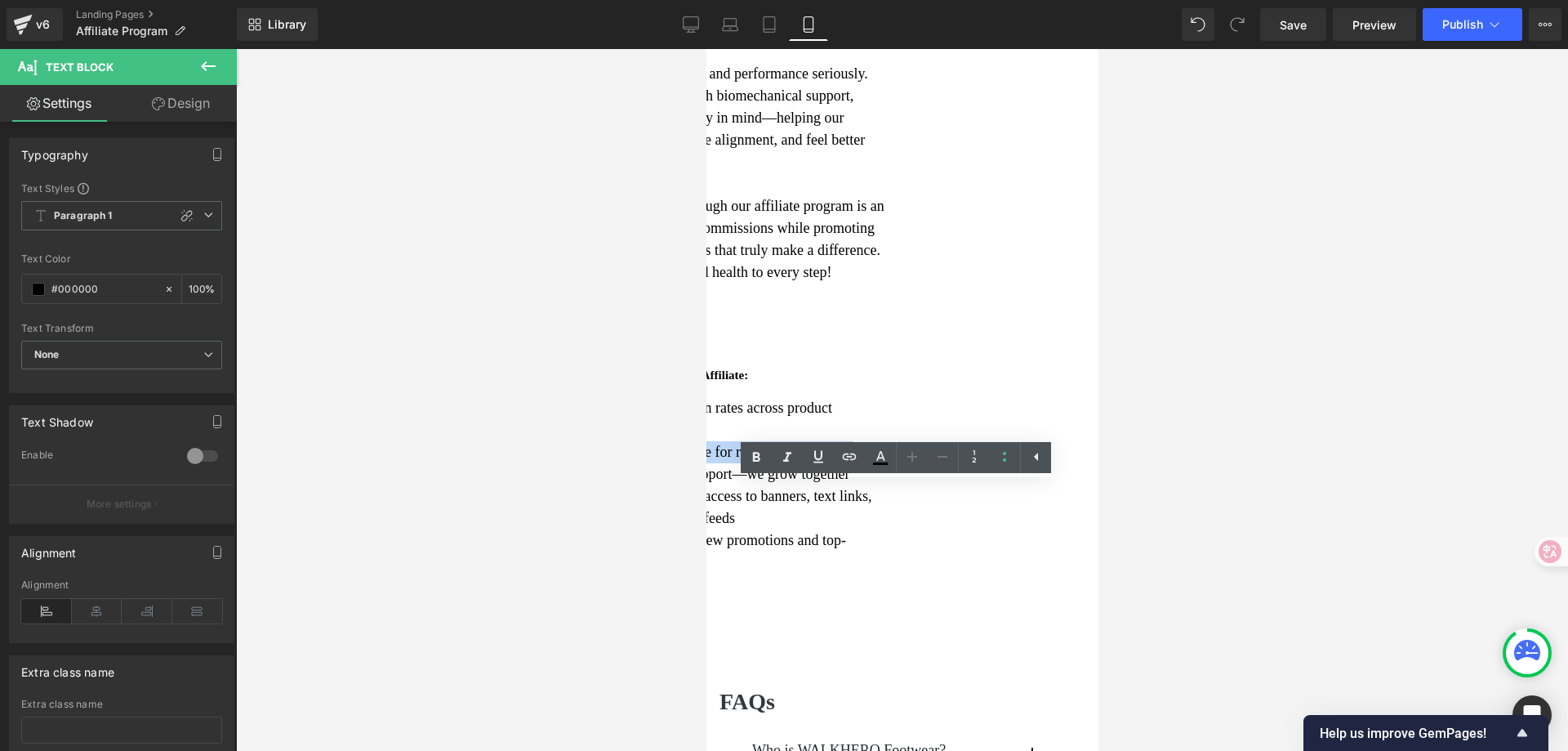
drag, startPoint x: 1052, startPoint y: 544, endPoint x: 731, endPoint y: 540, distance: 321.0
click at [731, 464] on li "30-day tracking cookie for reliable conversions" at bounding box center [722, 452] width 333 height 22
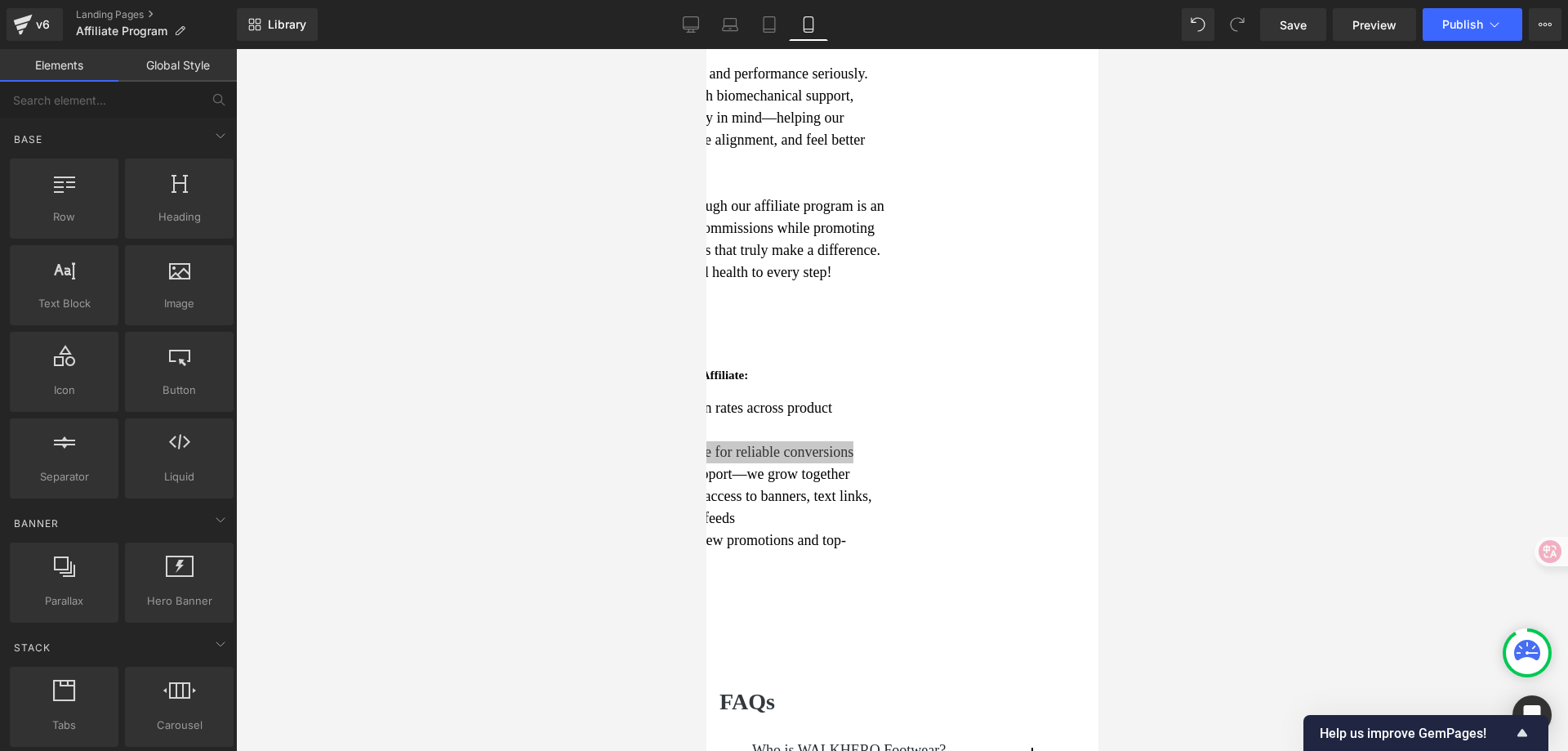
click at [1344, 460] on div at bounding box center [902, 399] width 1332 height 701
click at [889, 387] on div "5 Reasons to Become a WalkHero Affiliate:" at bounding box center [706, 372] width 366 height 29
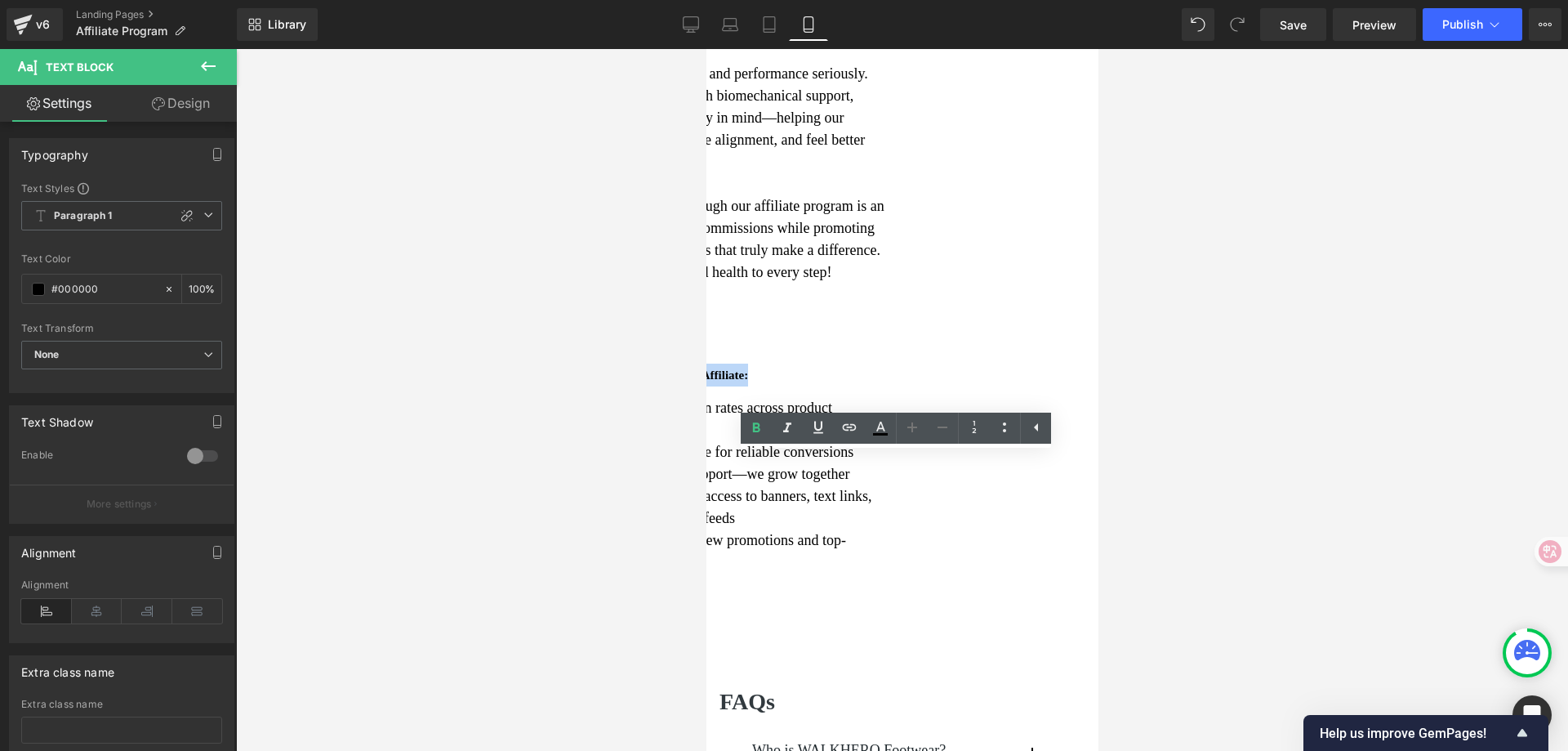
drag, startPoint x: 1000, startPoint y: 469, endPoint x: 701, endPoint y: 469, distance: 299.0
click at [706, 469] on html "Toggle accessibility mode (a) Go to homepage (h) Go to navigation (n) Go to sea…" at bounding box center [902, 691] width 392 height 2265
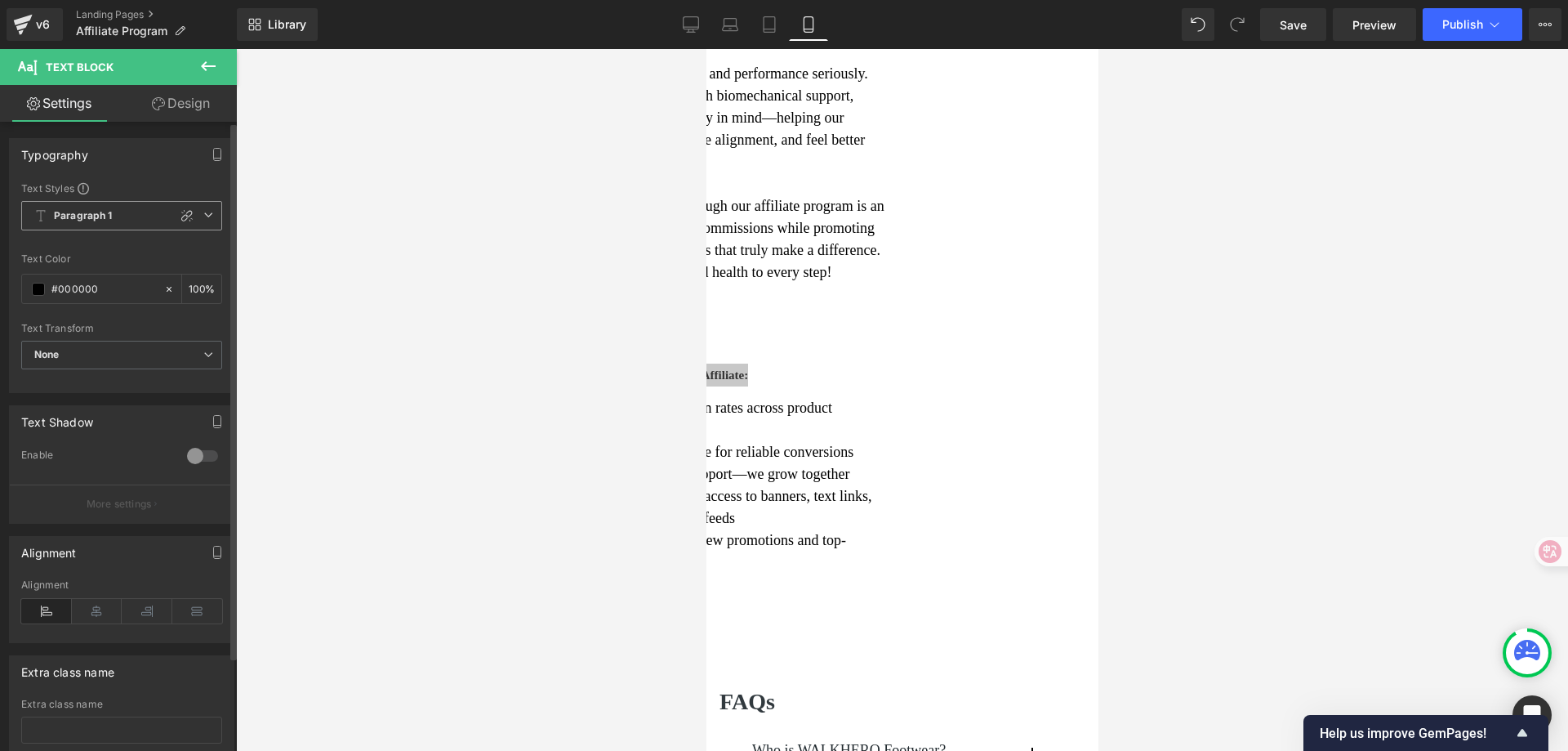
click at [195, 217] on span "Paragraph 1" at bounding box center [122, 215] width 201 height 29
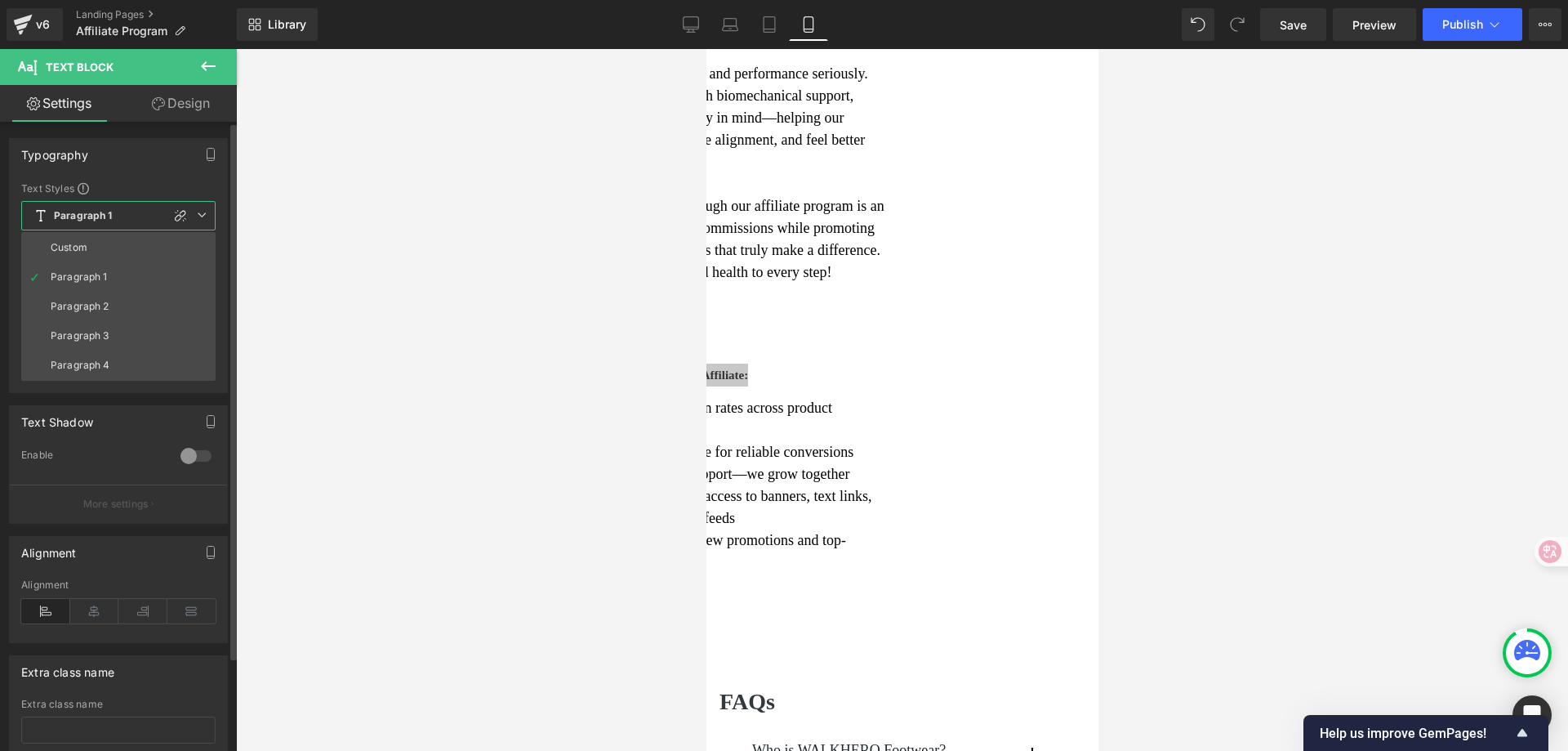
click at [133, 282] on li "Paragraph 1" at bounding box center [119, 277] width 195 height 29
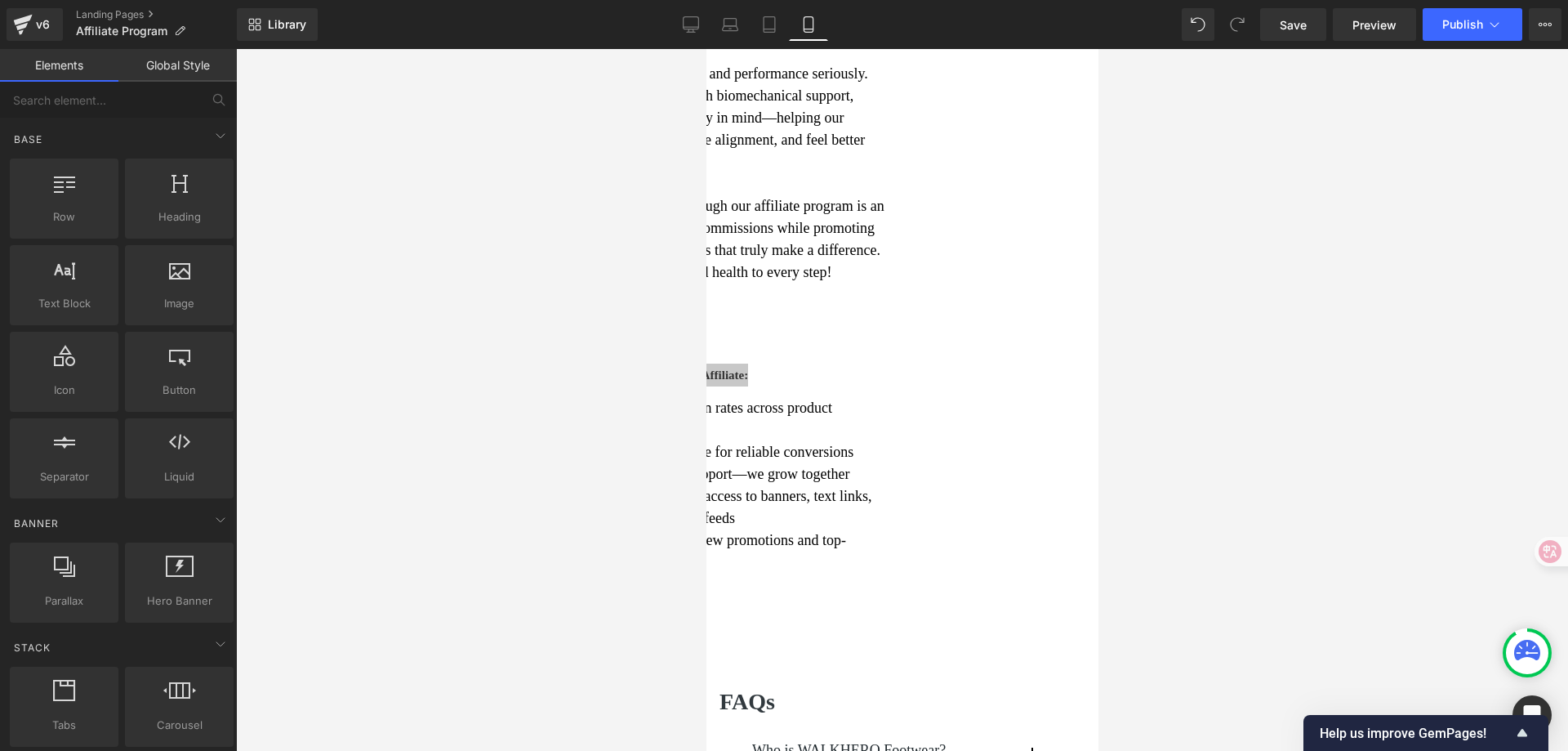
click at [1307, 416] on div at bounding box center [902, 399] width 1332 height 701
click at [889, 349] on div "Sign Up Now" at bounding box center [706, 324] width 366 height 49
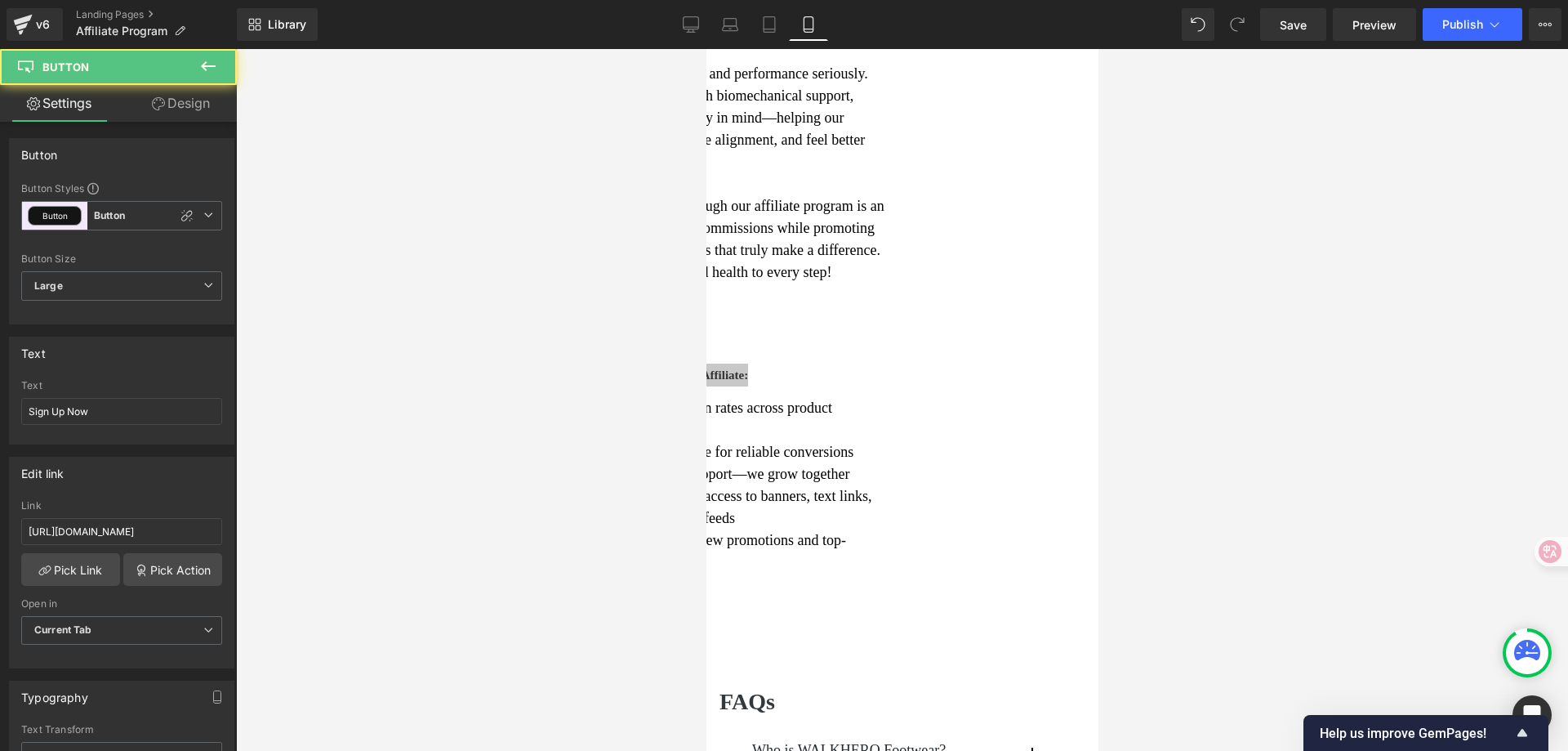
click at [1294, 367] on div at bounding box center [902, 399] width 1332 height 701
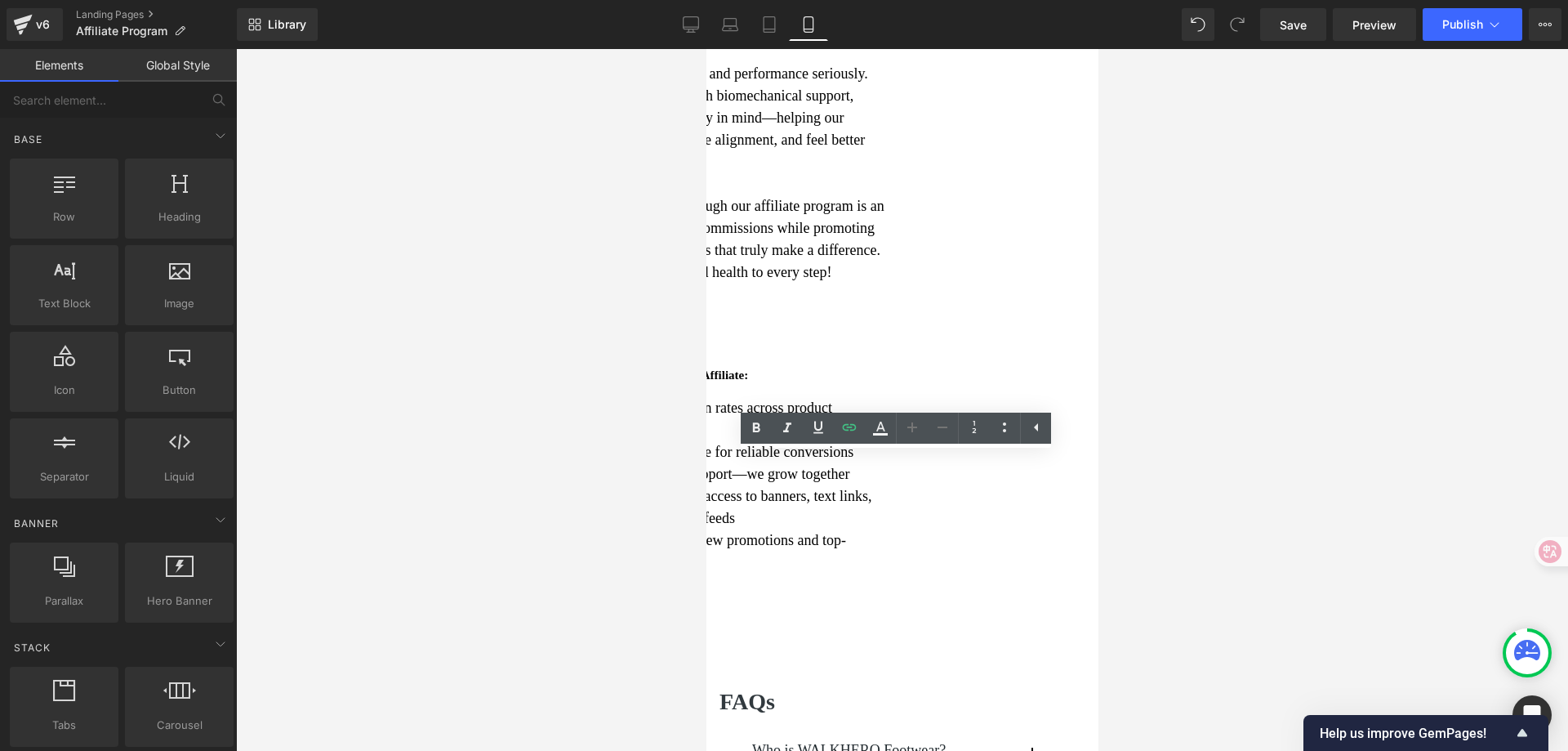
click at [1288, 368] on div at bounding box center [902, 399] width 1332 height 701
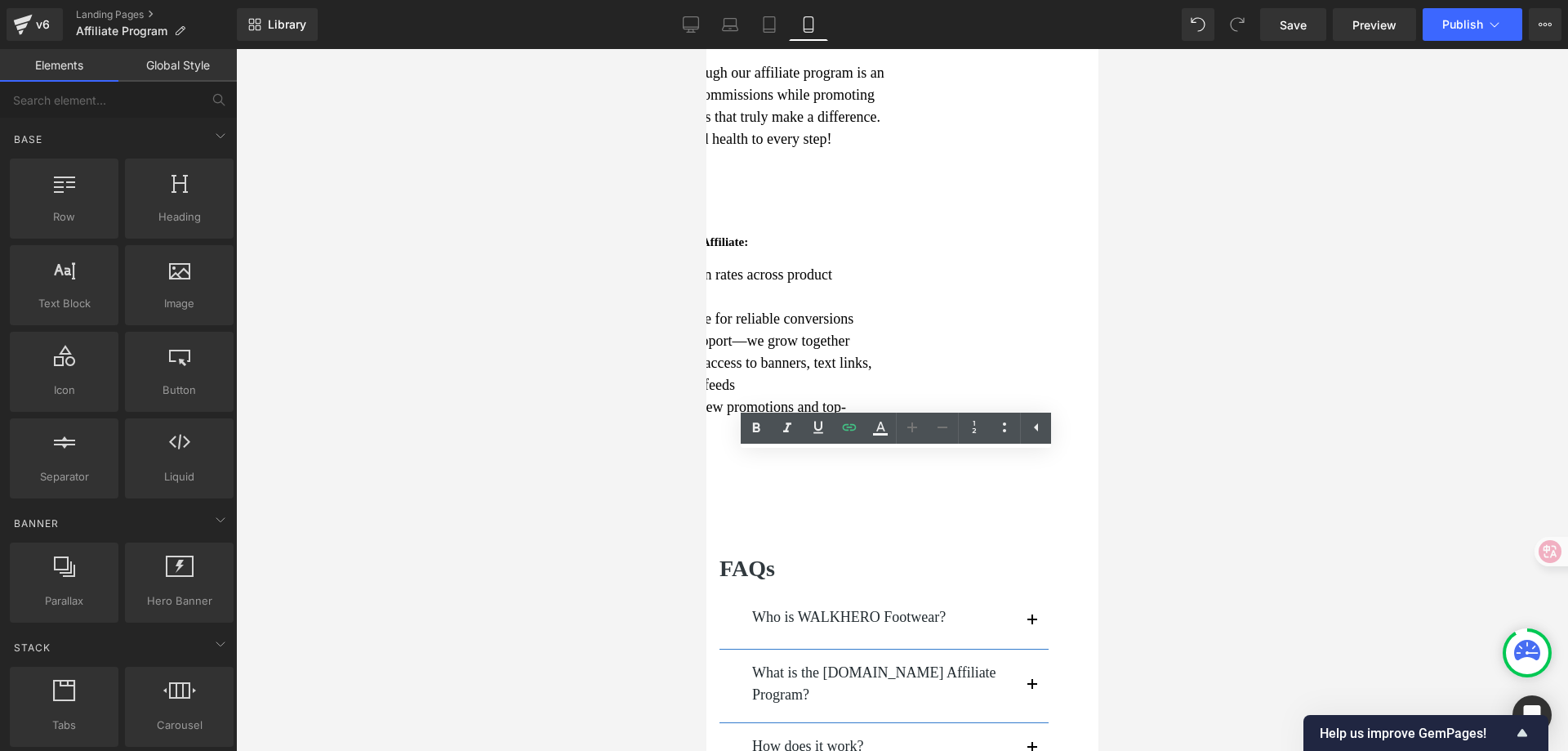
scroll to position [654, 0]
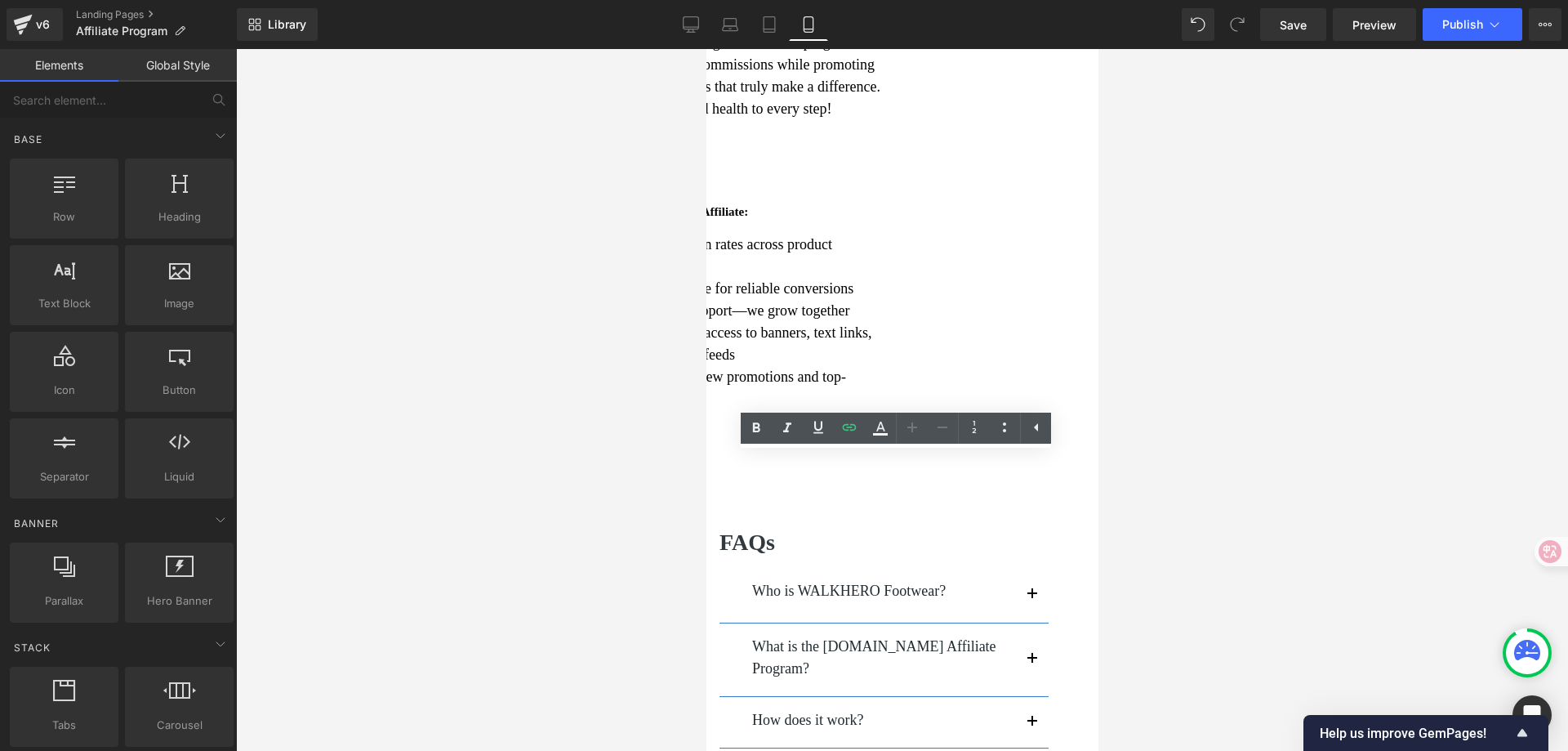
click at [773, 410] on li "Frequent updates on new promotions and top-performing offers" at bounding box center [722, 388] width 333 height 44
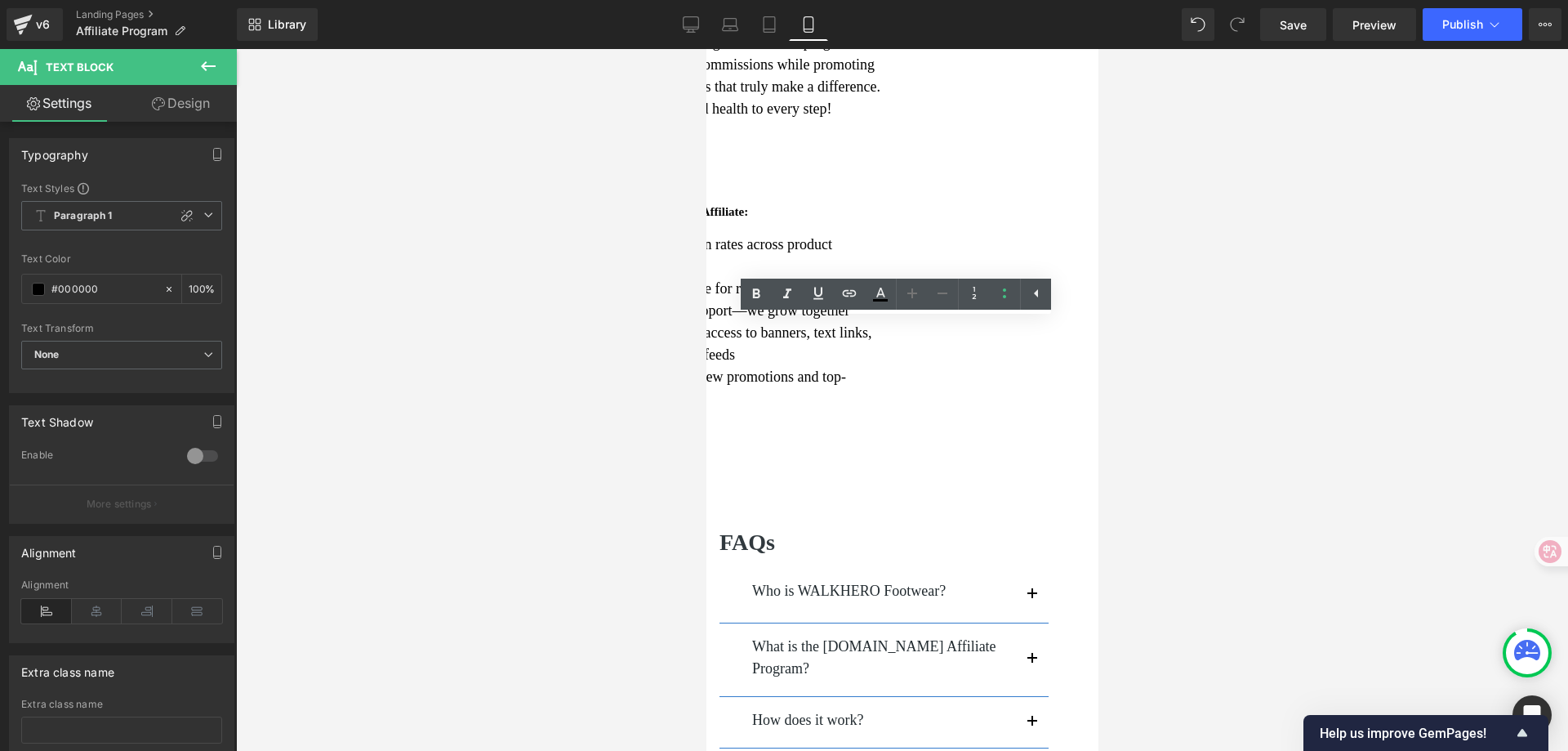
click at [717, 410] on li "Frequent updates on new promotions and top-performing offers" at bounding box center [722, 388] width 333 height 44
click at [716, 410] on li "Frequent updates on new promotions and top-performing offers" at bounding box center [722, 388] width 333 height 44
click at [775, 410] on li "Frequent updates on new promotions and top-performing offers" at bounding box center [722, 388] width 333 height 44
click at [715, 410] on li "Frequent updates on new promotions and top-performing offers" at bounding box center [722, 388] width 333 height 44
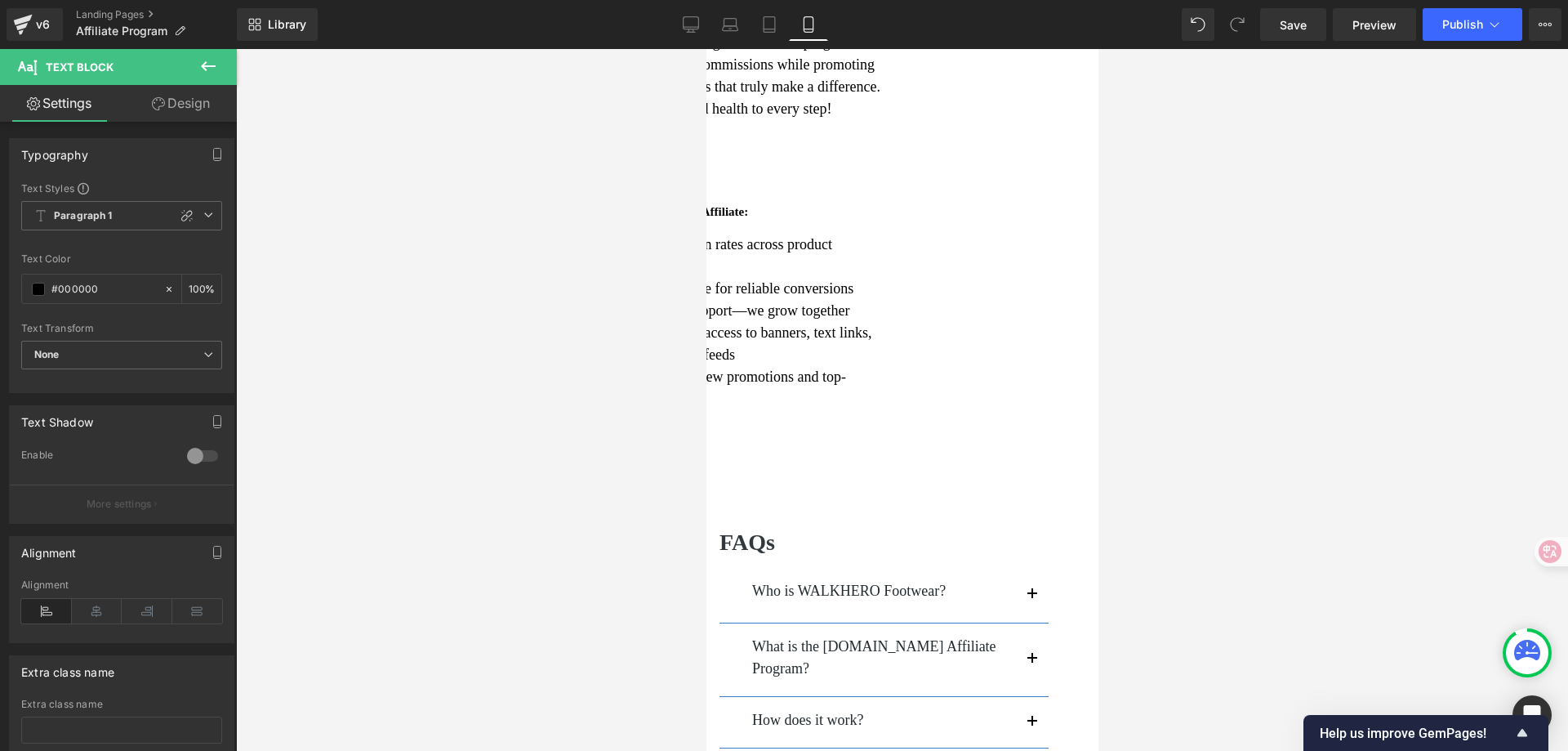
click at [1258, 400] on div at bounding box center [902, 399] width 1332 height 701
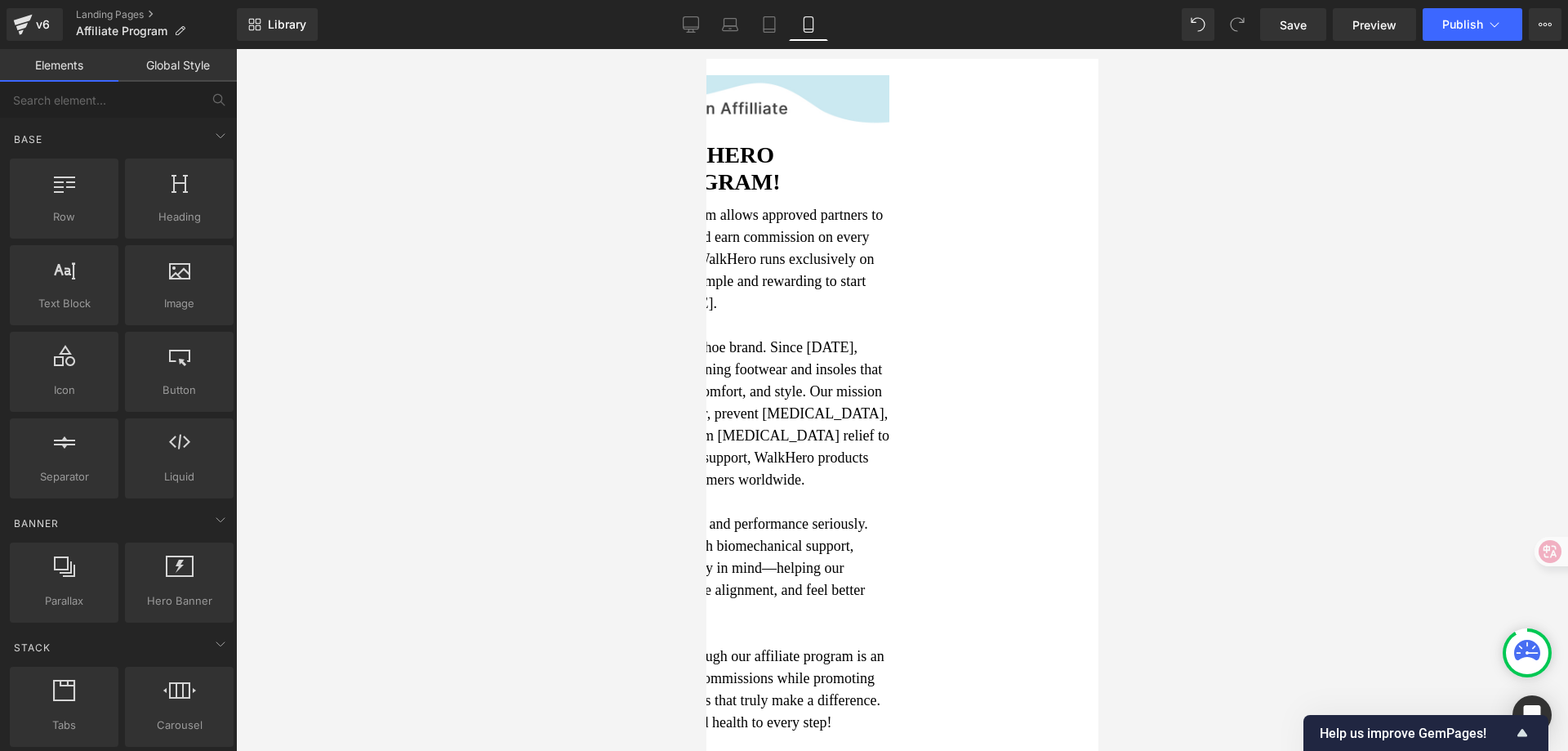
scroll to position [0, 0]
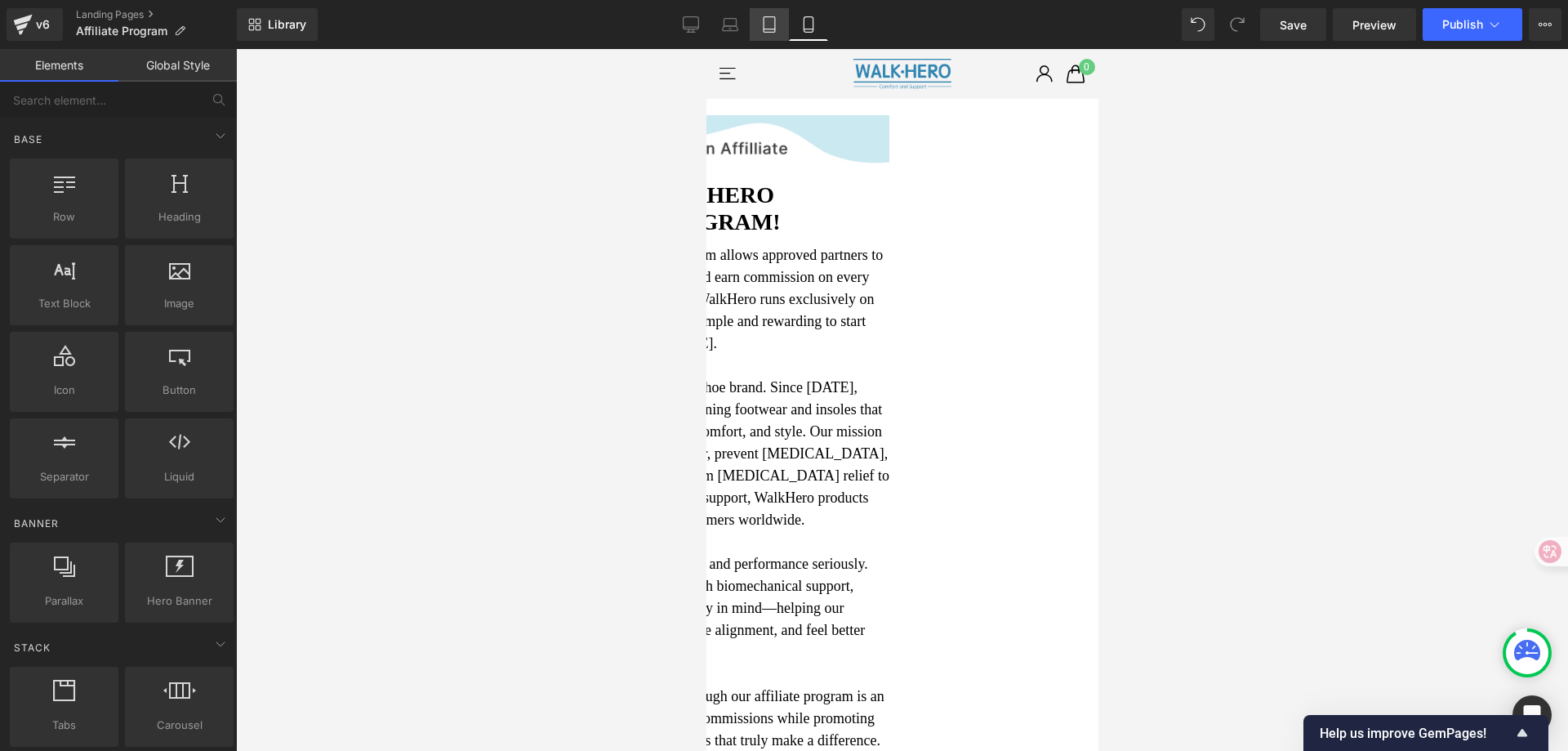
click at [769, 28] on icon at bounding box center [769, 24] width 17 height 17
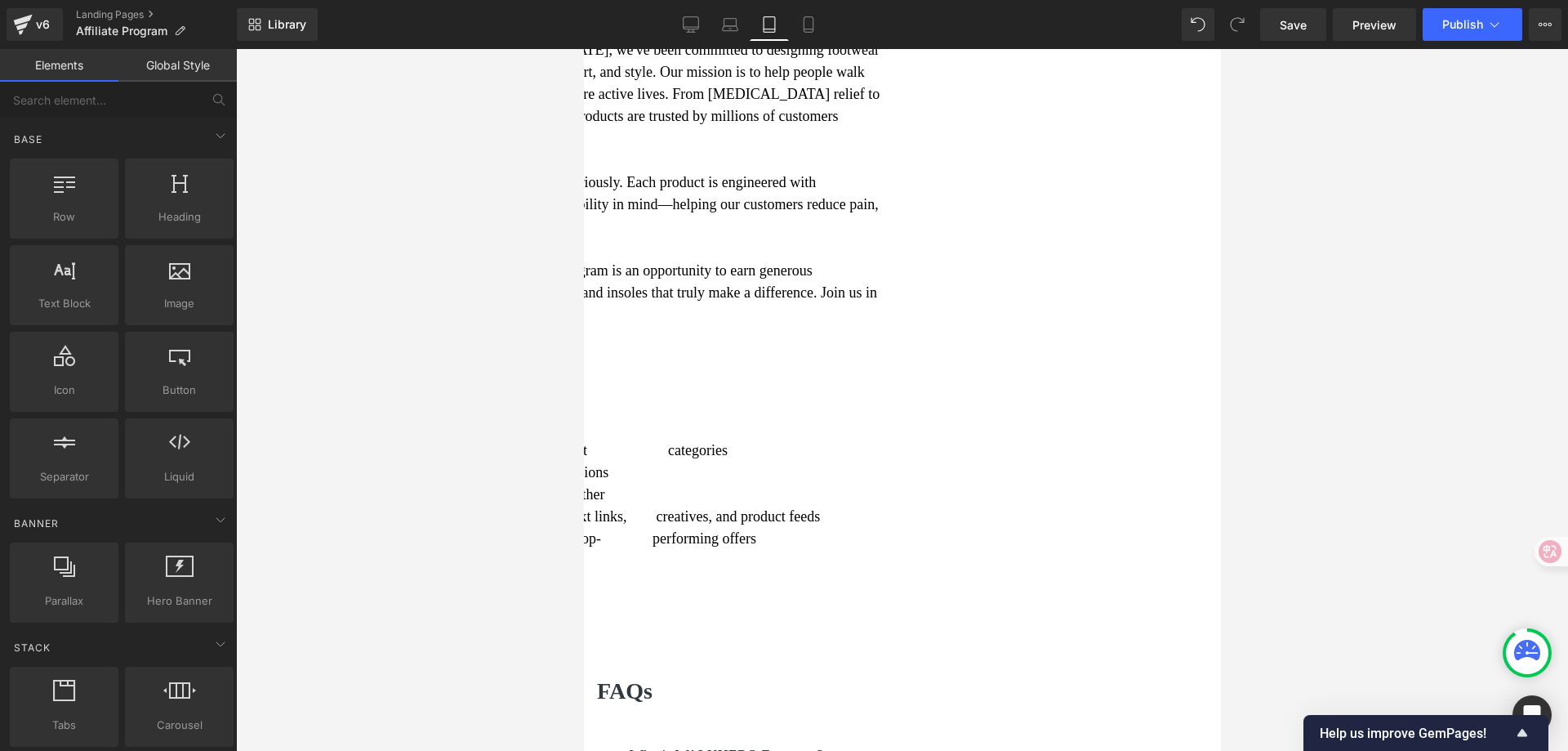
scroll to position [332, 0]
click at [889, 455] on li "20%–50% commission rates across product categories" at bounding box center [600, 449] width 579 height 22
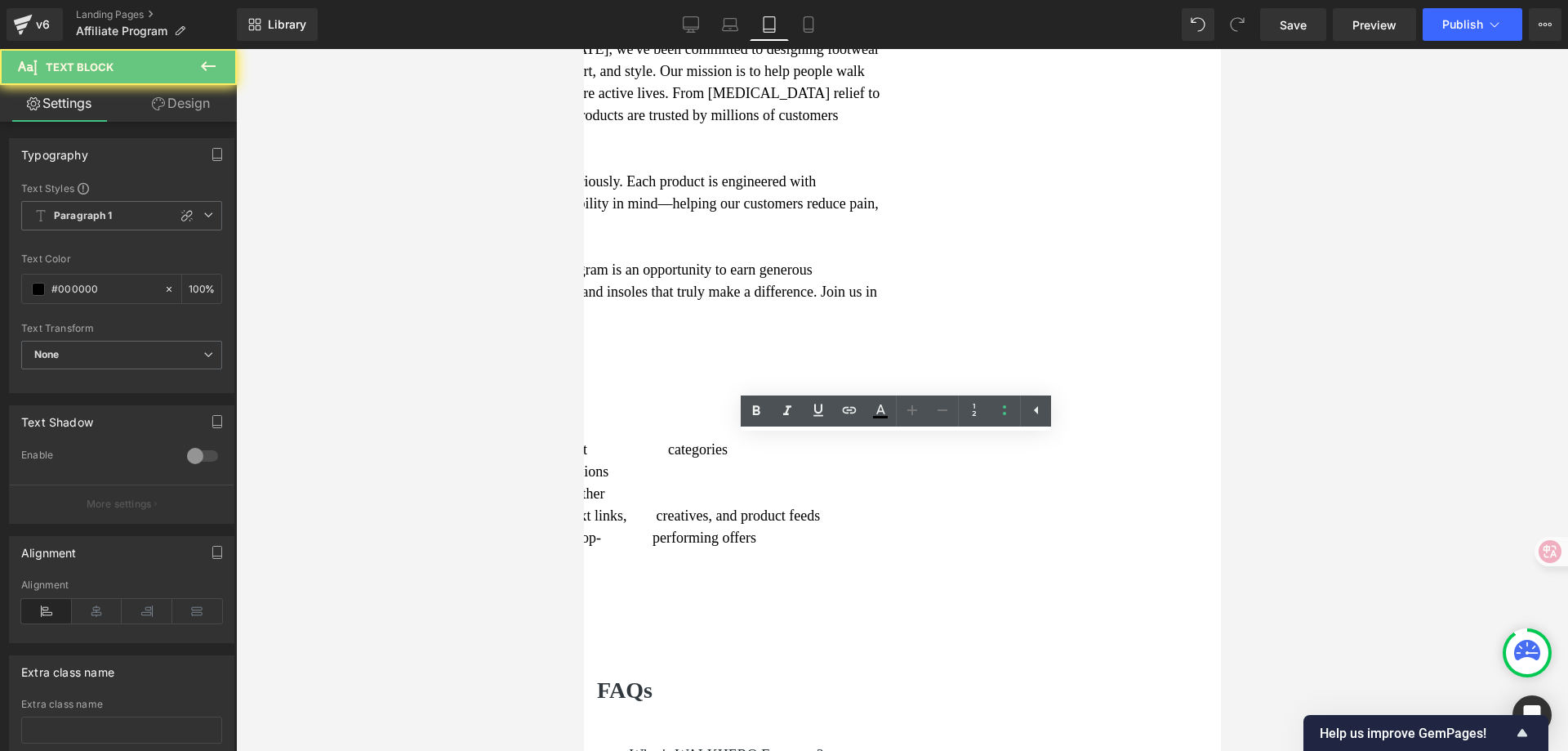
click at [889, 456] on li "20%–50% commission rates across product categories" at bounding box center [600, 449] width 579 height 22
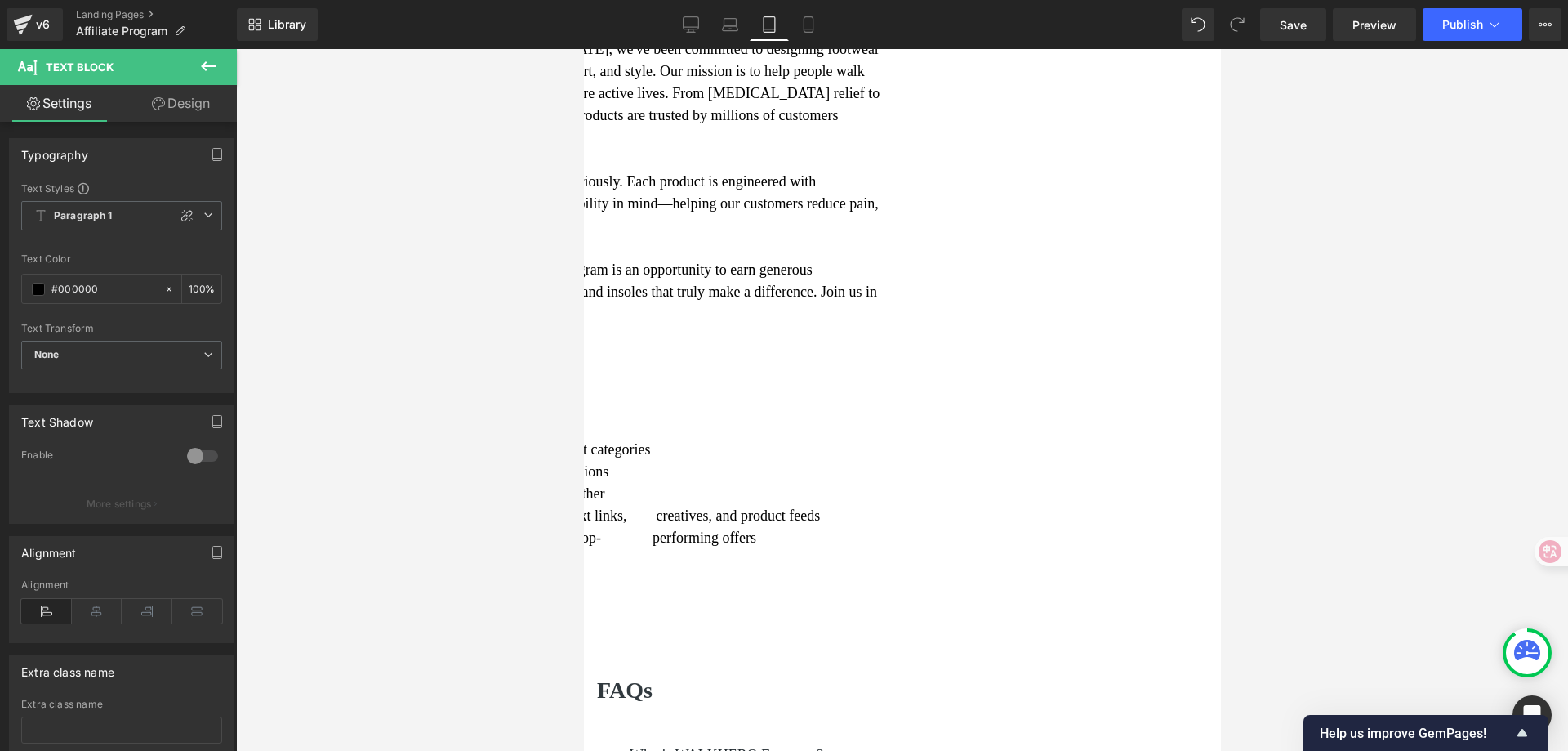
click at [889, 521] on li "Fast onboarding with access to banners, text links, creatives, and product feeds" at bounding box center [600, 515] width 579 height 22
click at [889, 544] on li "Frequent updates on new promotions and top- performing offers" at bounding box center [600, 538] width 579 height 22
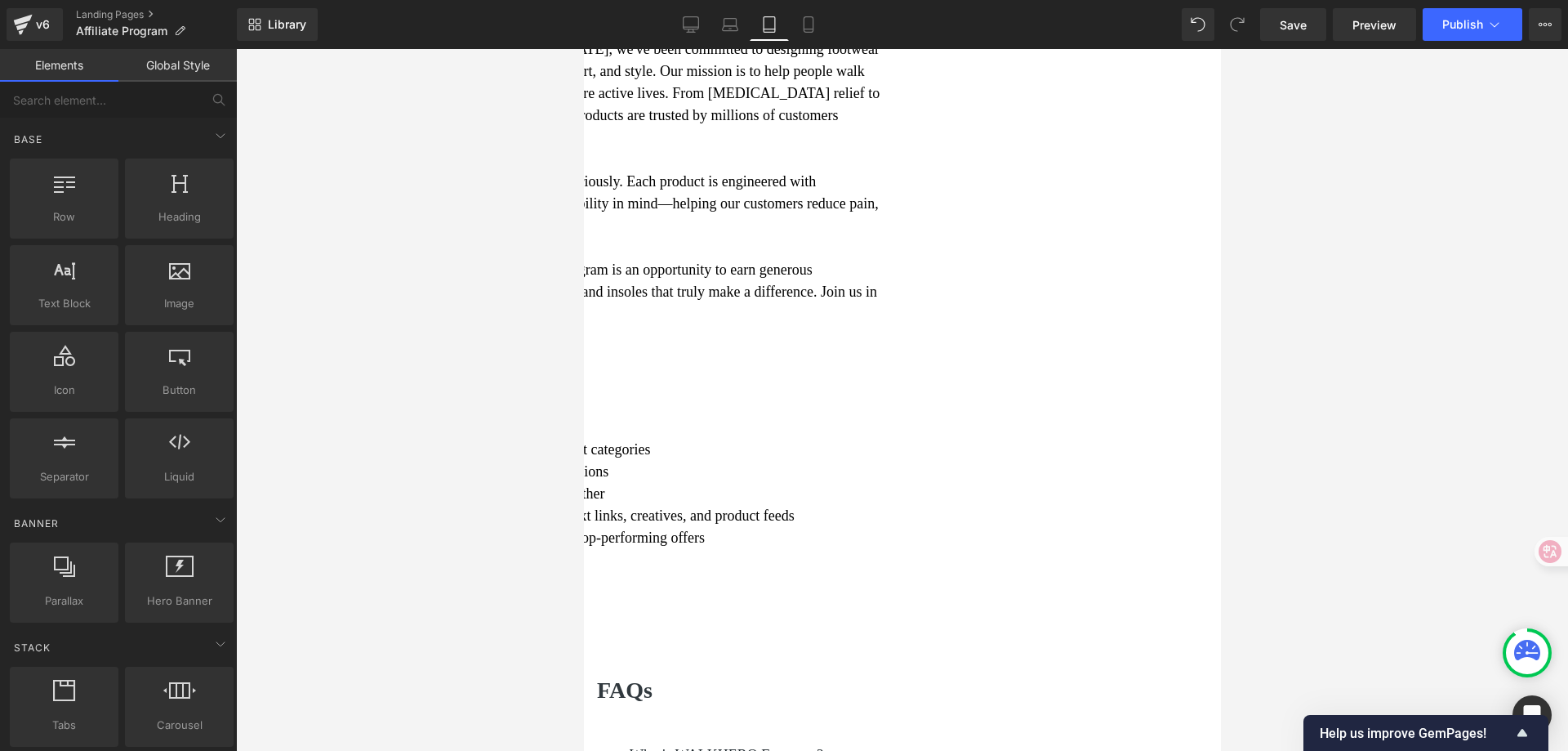
drag, startPoint x: 1359, startPoint y: 407, endPoint x: 621, endPoint y: 345, distance: 740.6
click at [1359, 407] on div at bounding box center [902, 399] width 1332 height 701
click at [727, 27] on icon at bounding box center [729, 24] width 17 height 17
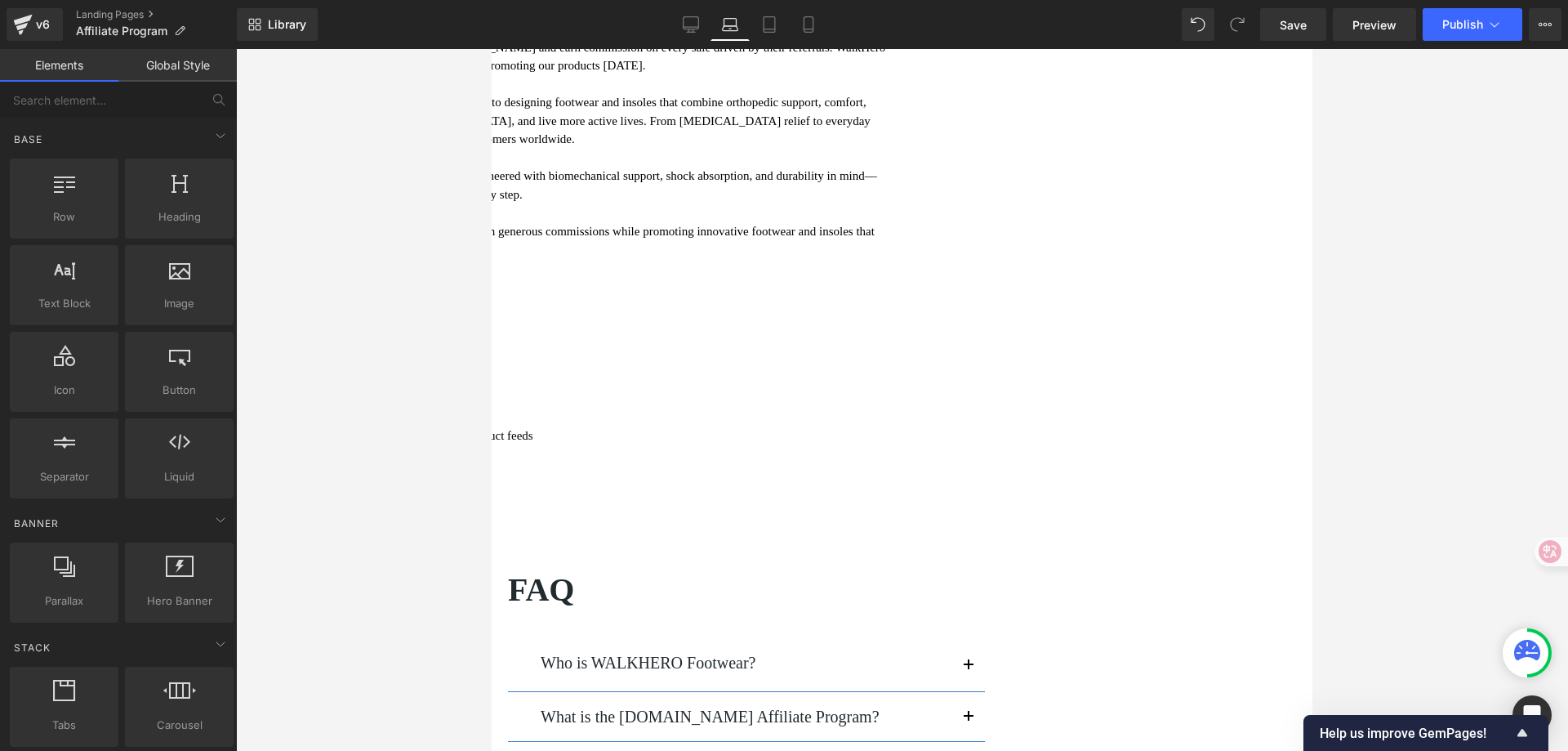
scroll to position [377, 0]
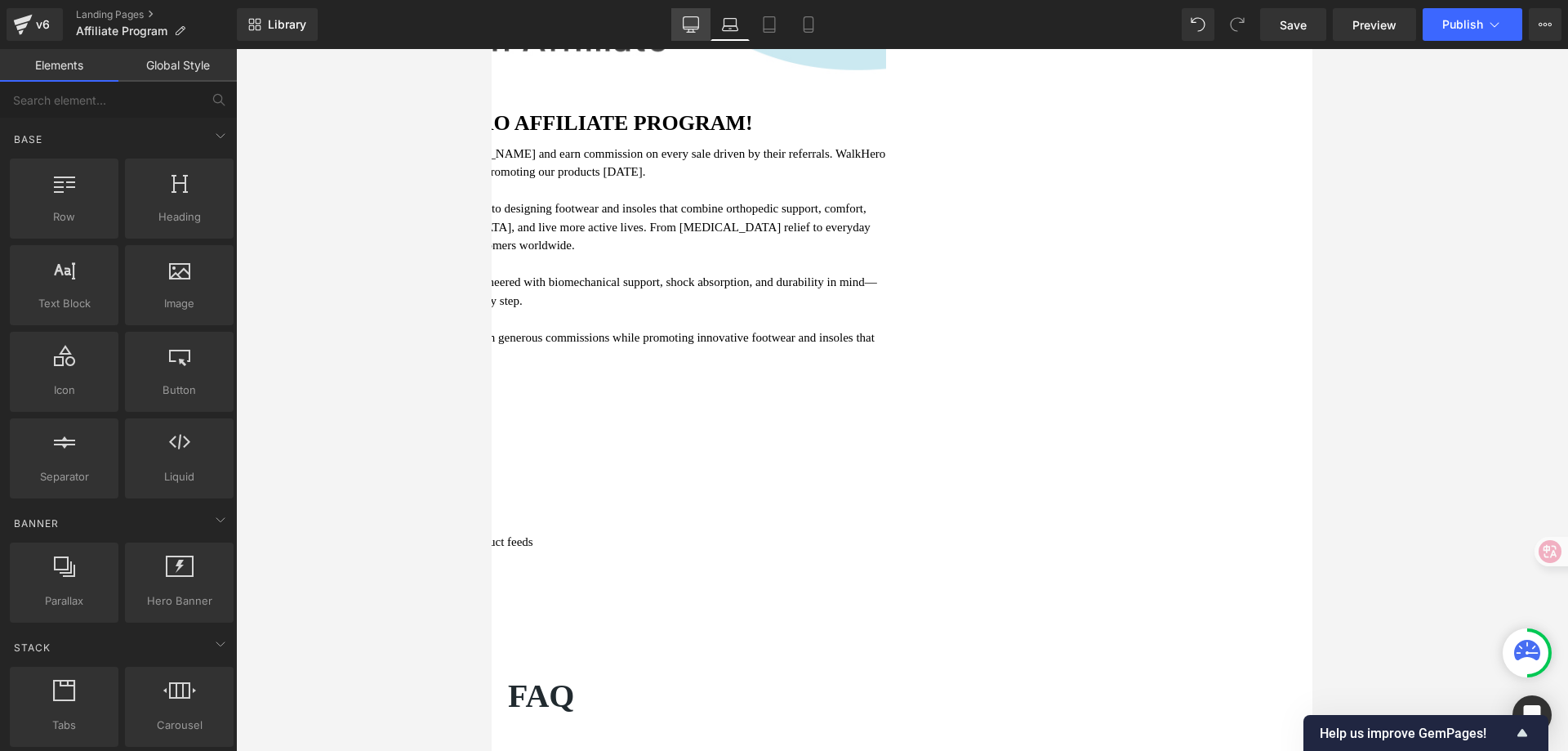
click at [688, 22] on icon at bounding box center [691, 24] width 17 height 17
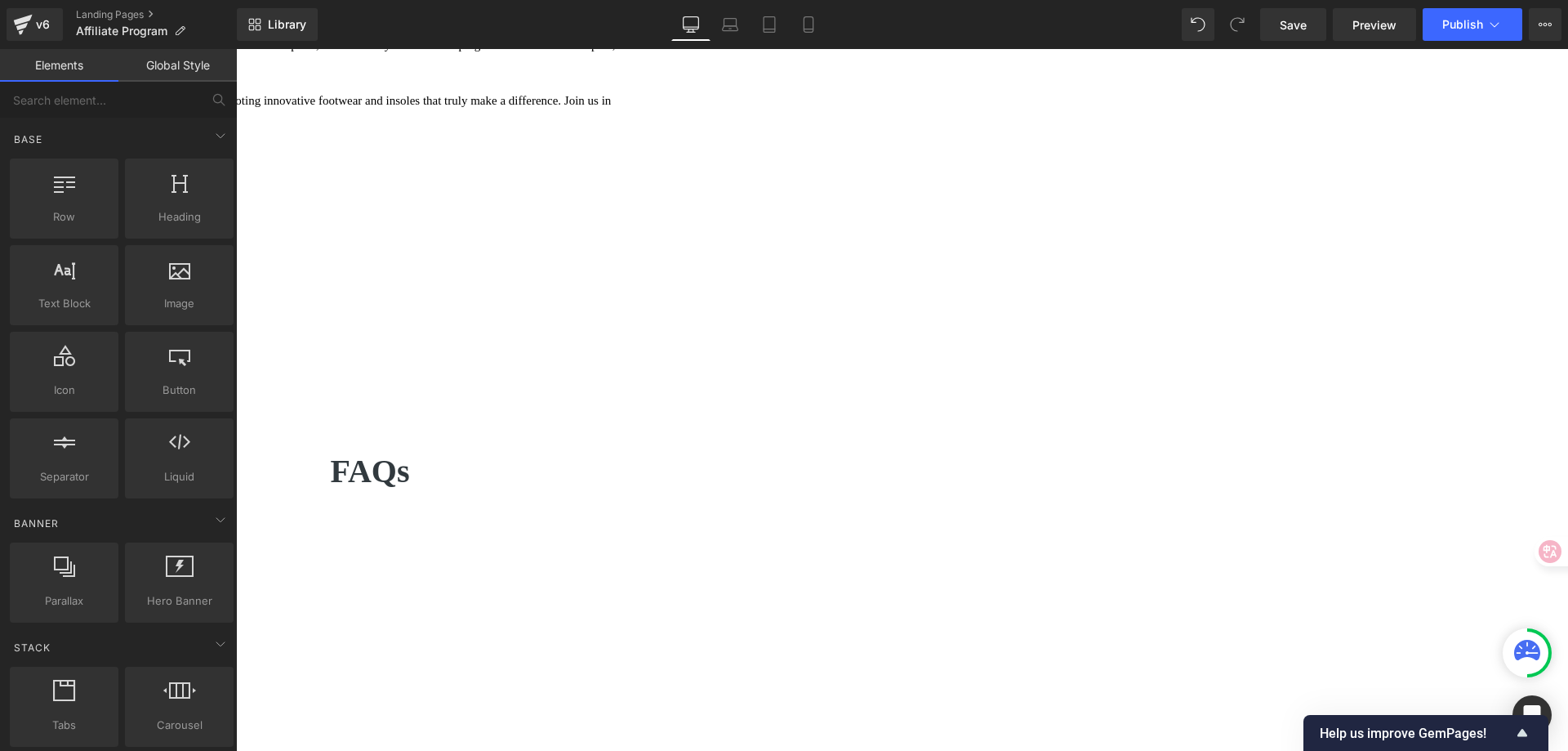
scroll to position [396, 0]
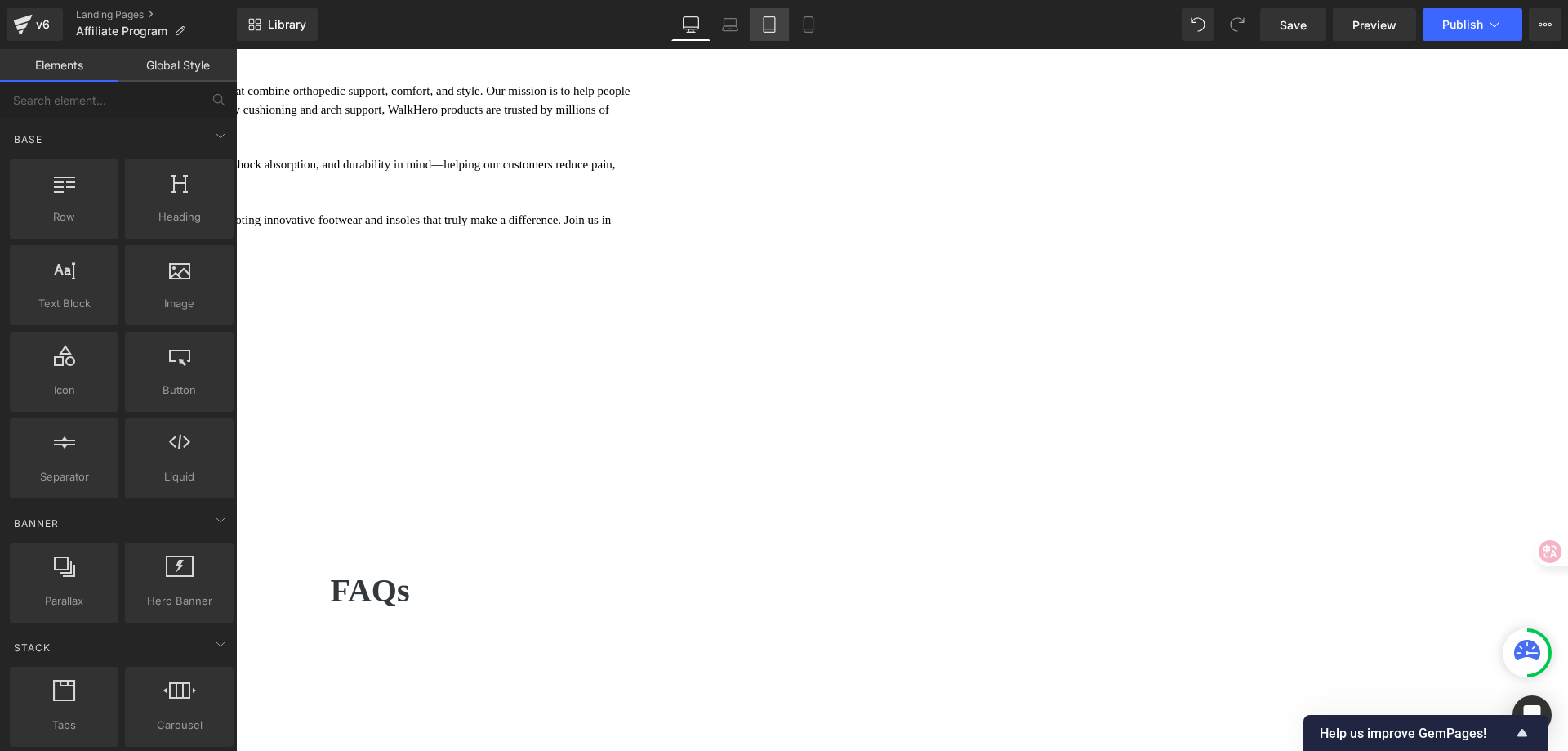
click at [764, 36] on link "Tablet" at bounding box center [769, 24] width 39 height 33
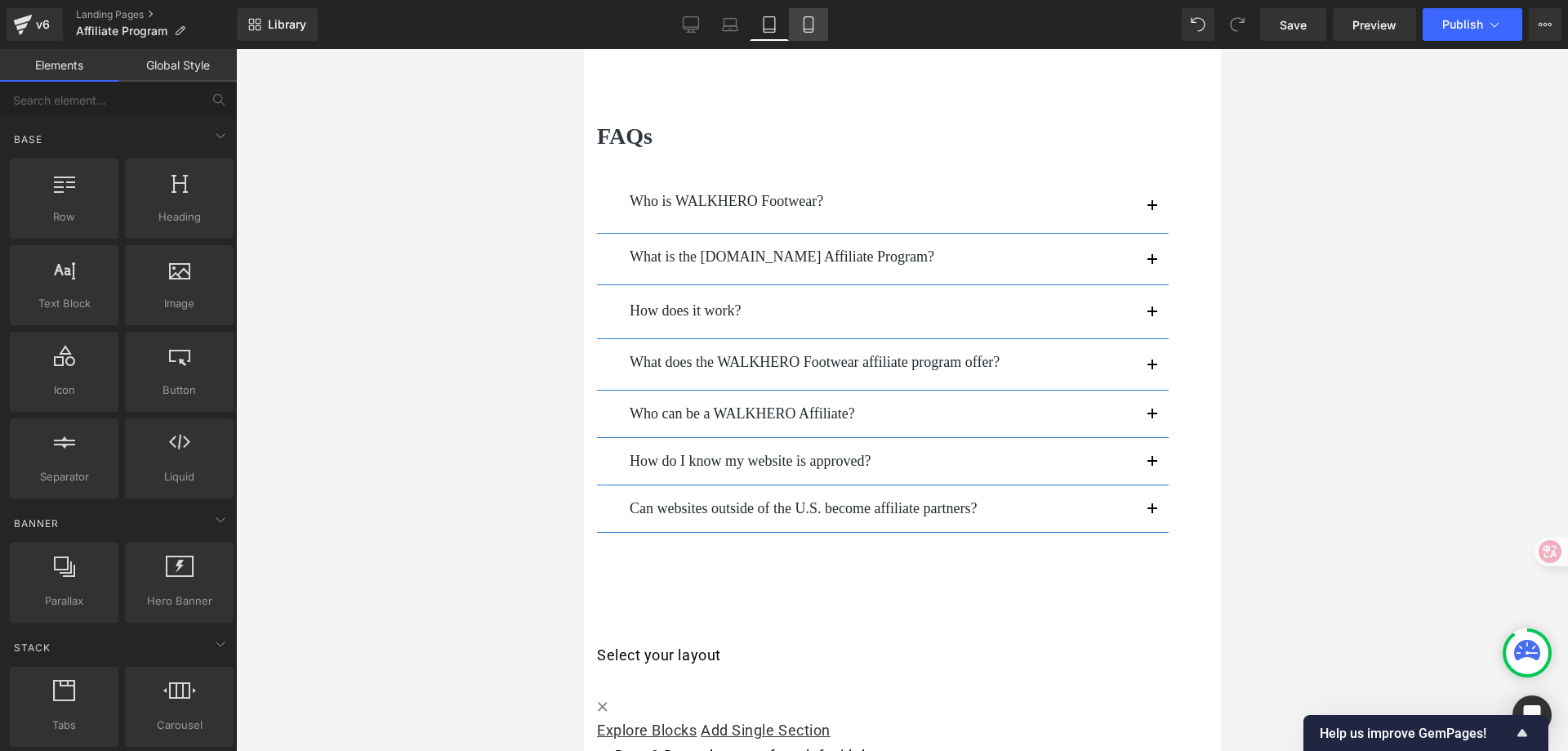
click at [807, 26] on icon at bounding box center [808, 24] width 17 height 17
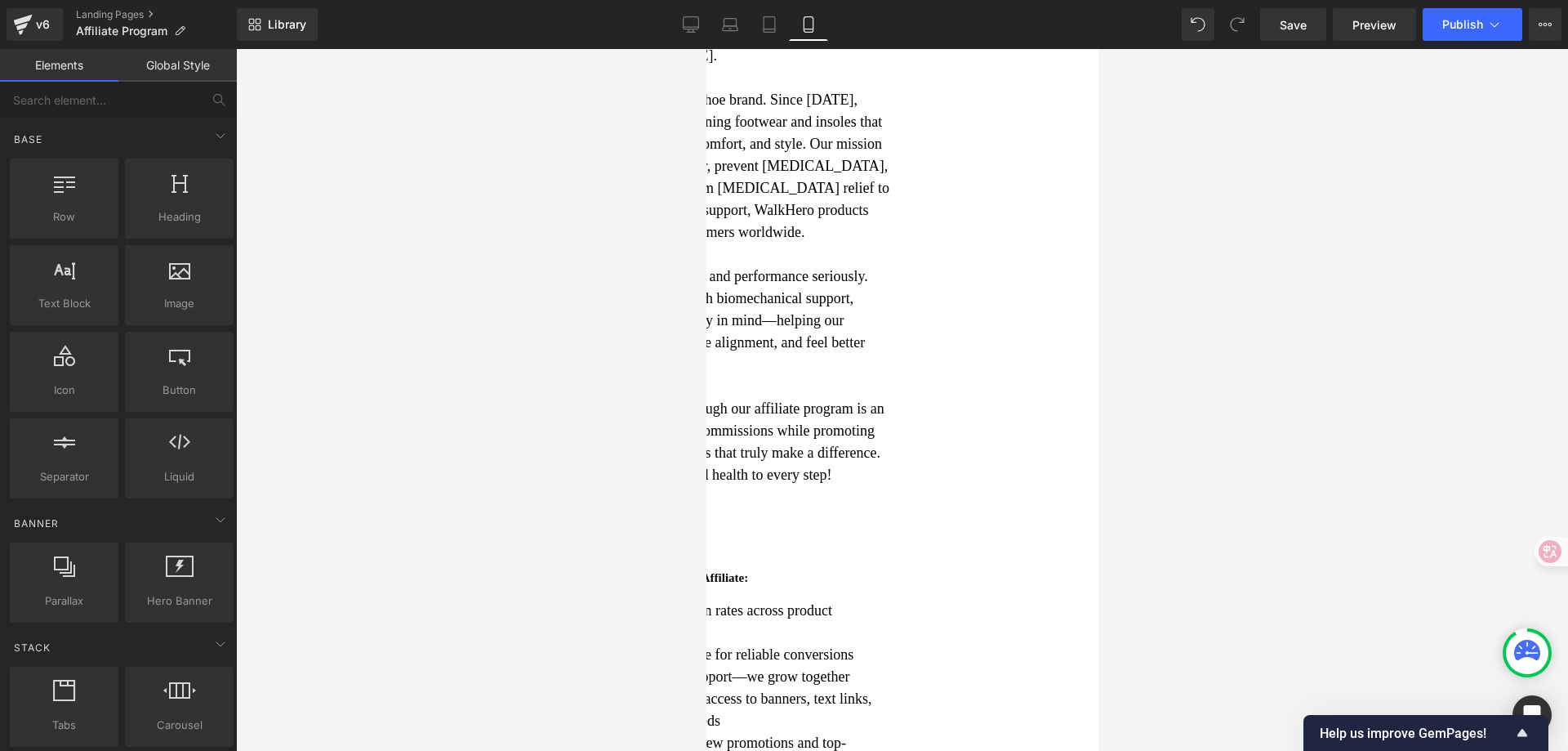
scroll to position [258, 0]
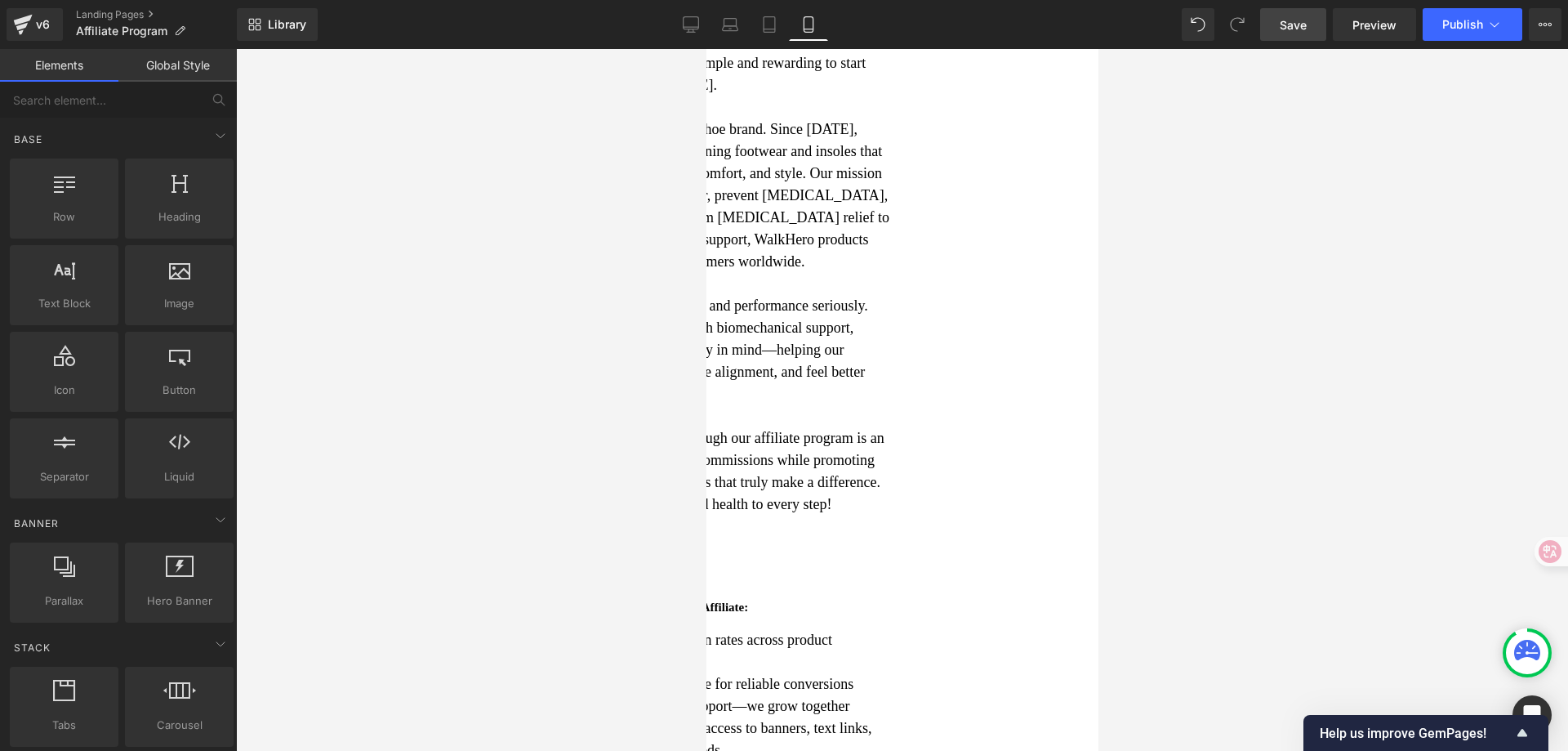
click at [1288, 24] on span "Save" at bounding box center [1293, 25] width 27 height 18
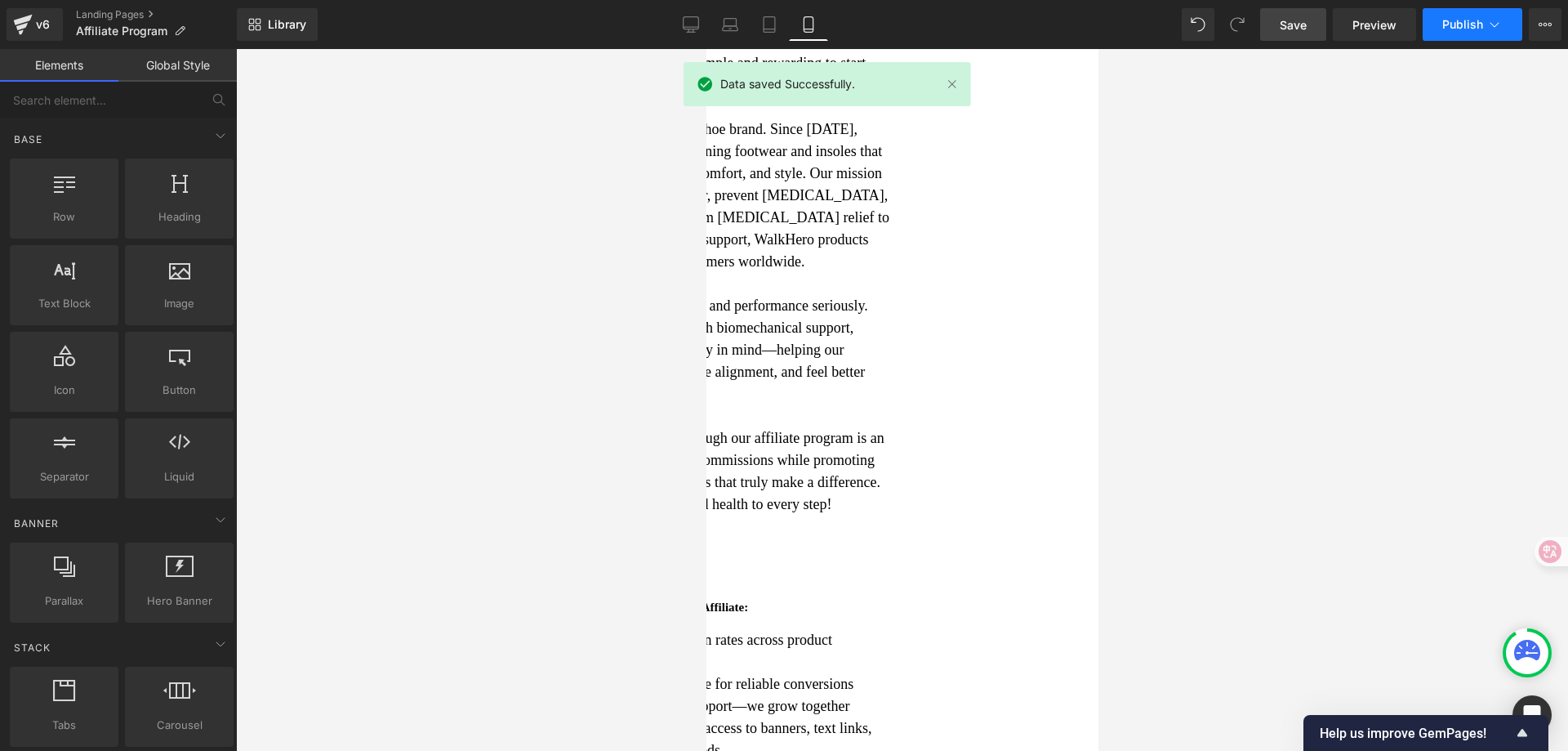
click at [1452, 30] on button "Publish" at bounding box center [1473, 24] width 99 height 33
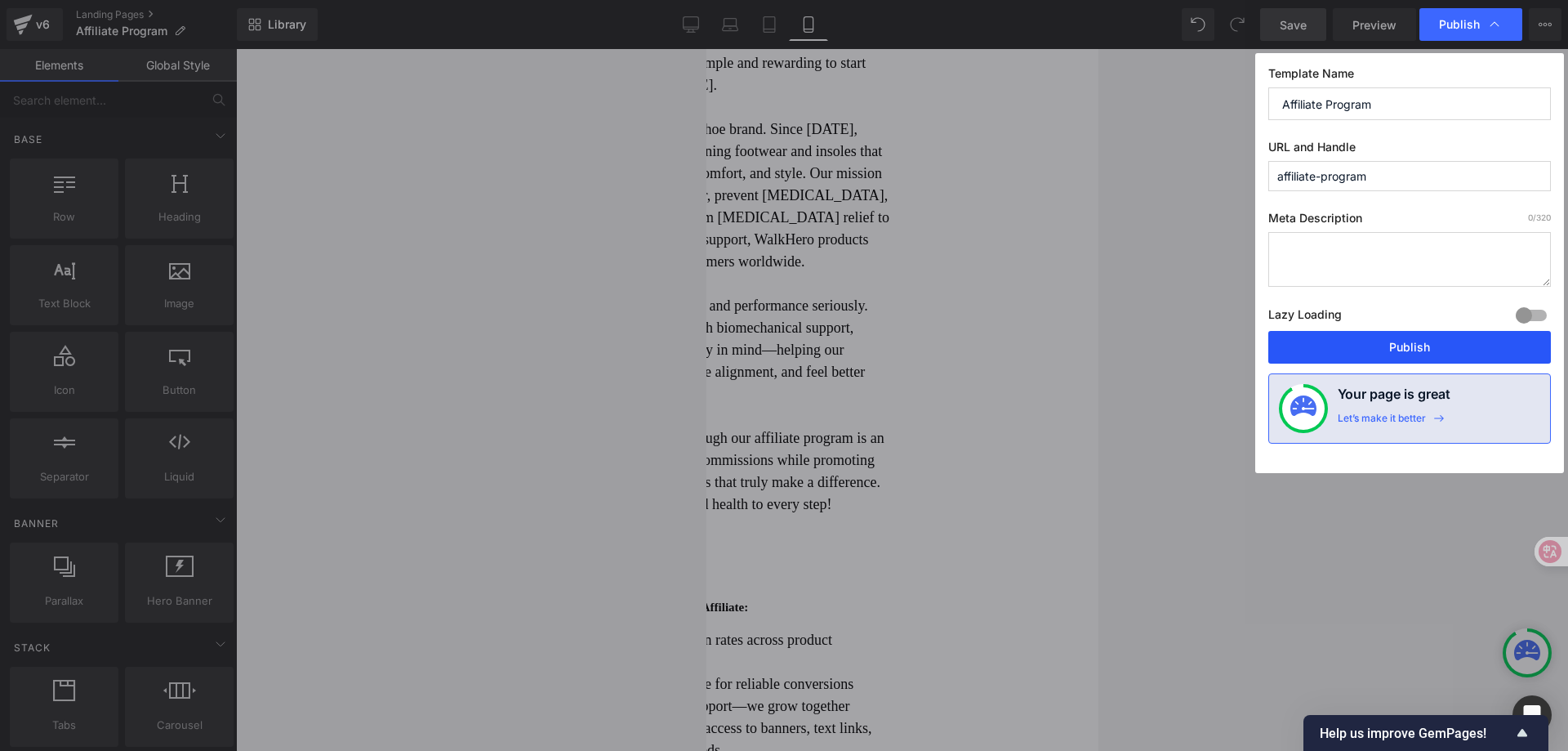
click at [1388, 347] on button "Publish" at bounding box center [1410, 348] width 282 height 33
